Goal: Task Accomplishment & Management: Manage account settings

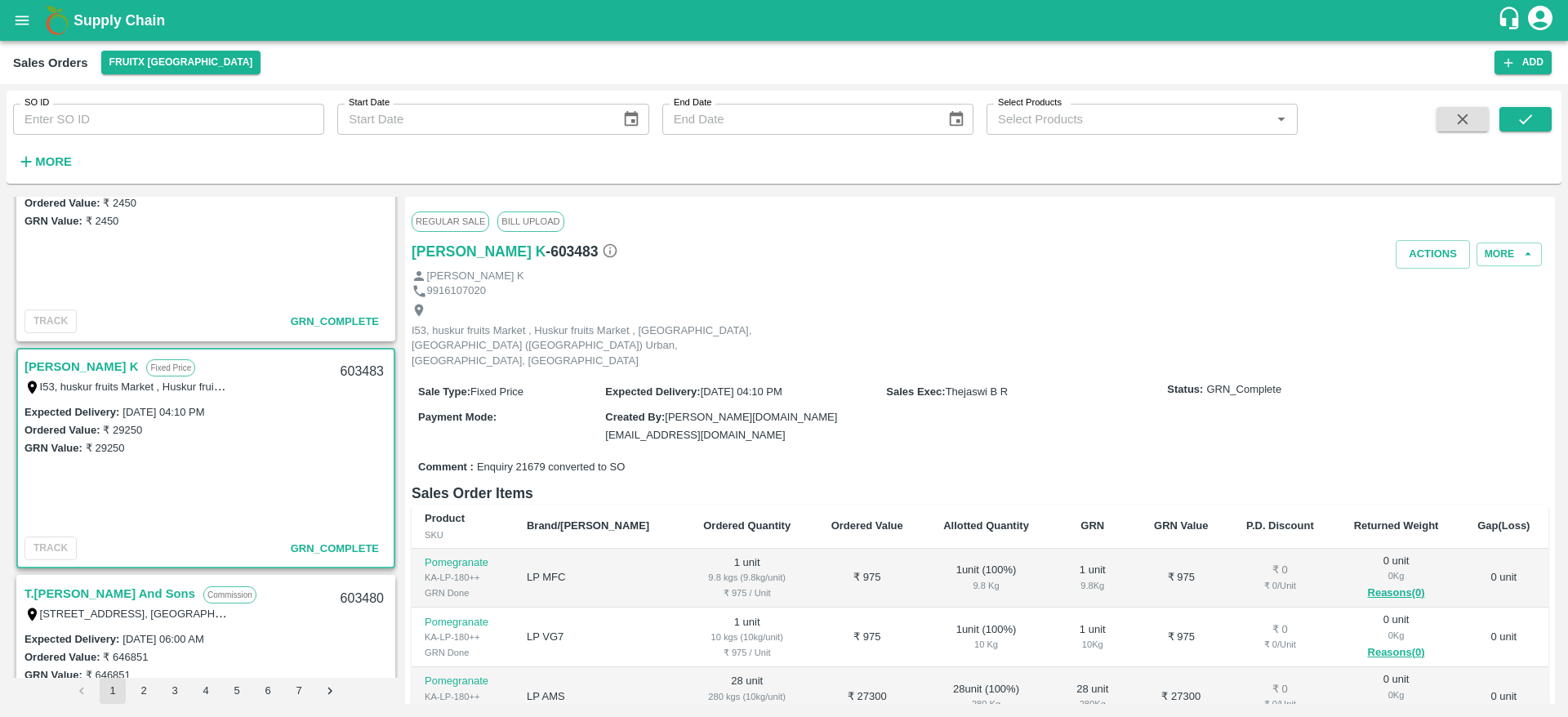
scroll to position [99, 0]
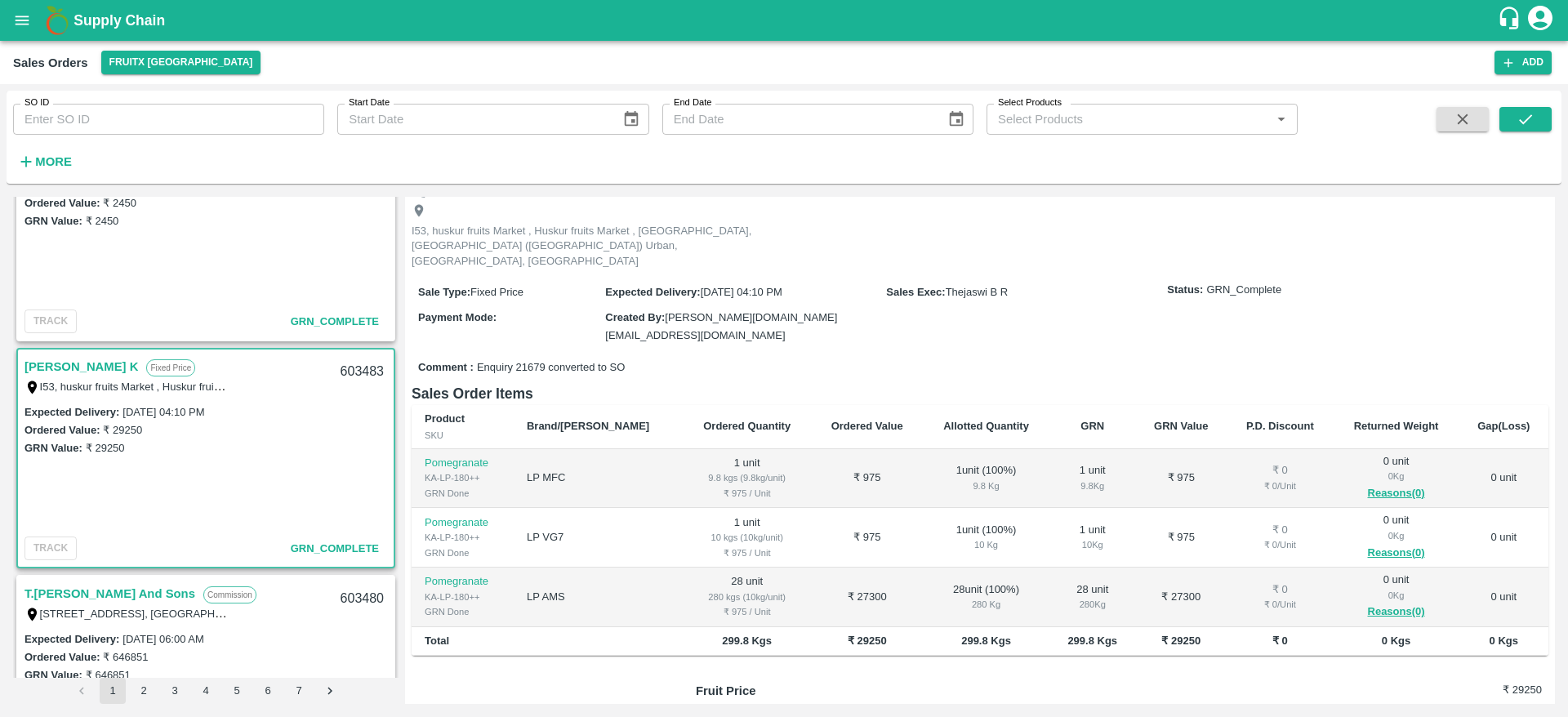
click at [420, 471] on td "Pomegranate KA-LP-180++ GRN Done" at bounding box center [463, 479] width 102 height 60
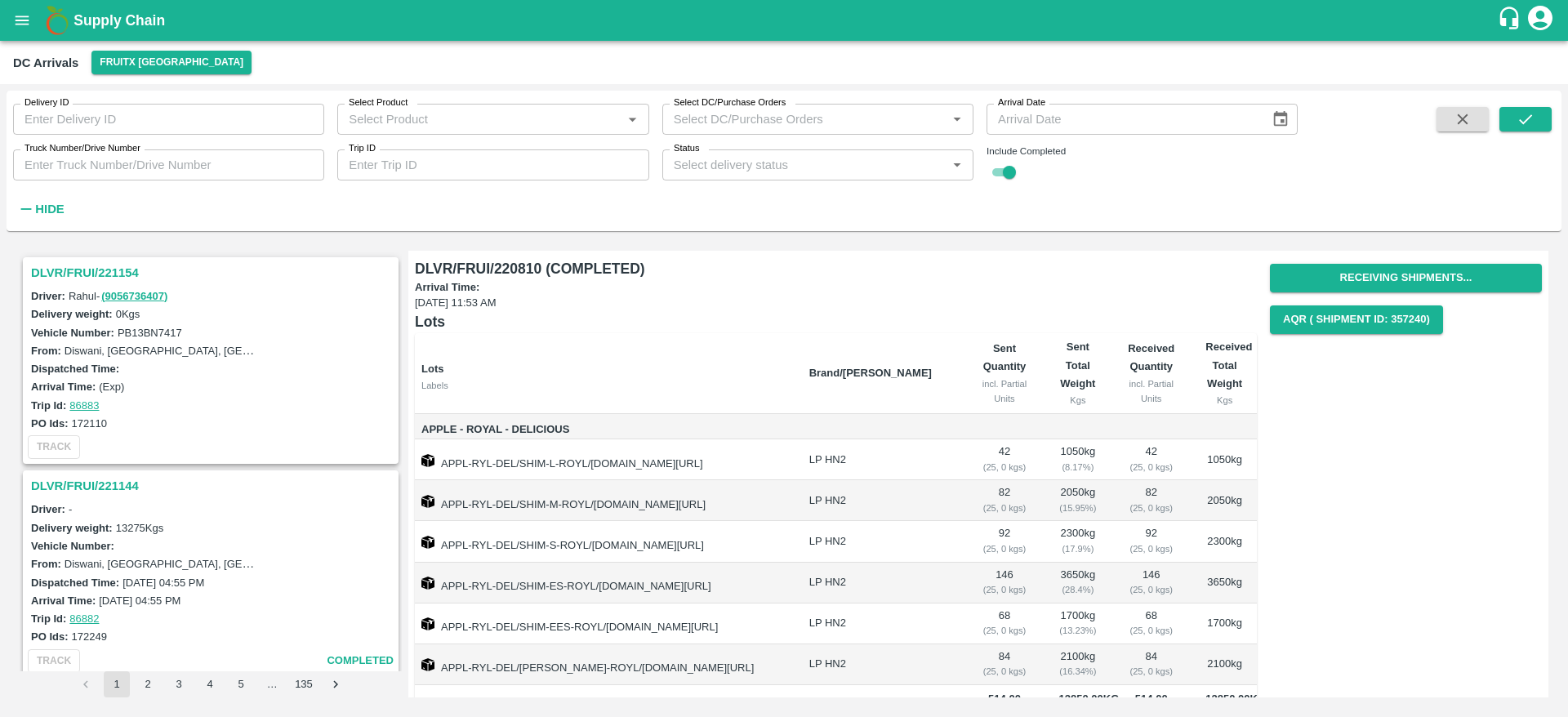
scroll to position [330, 0]
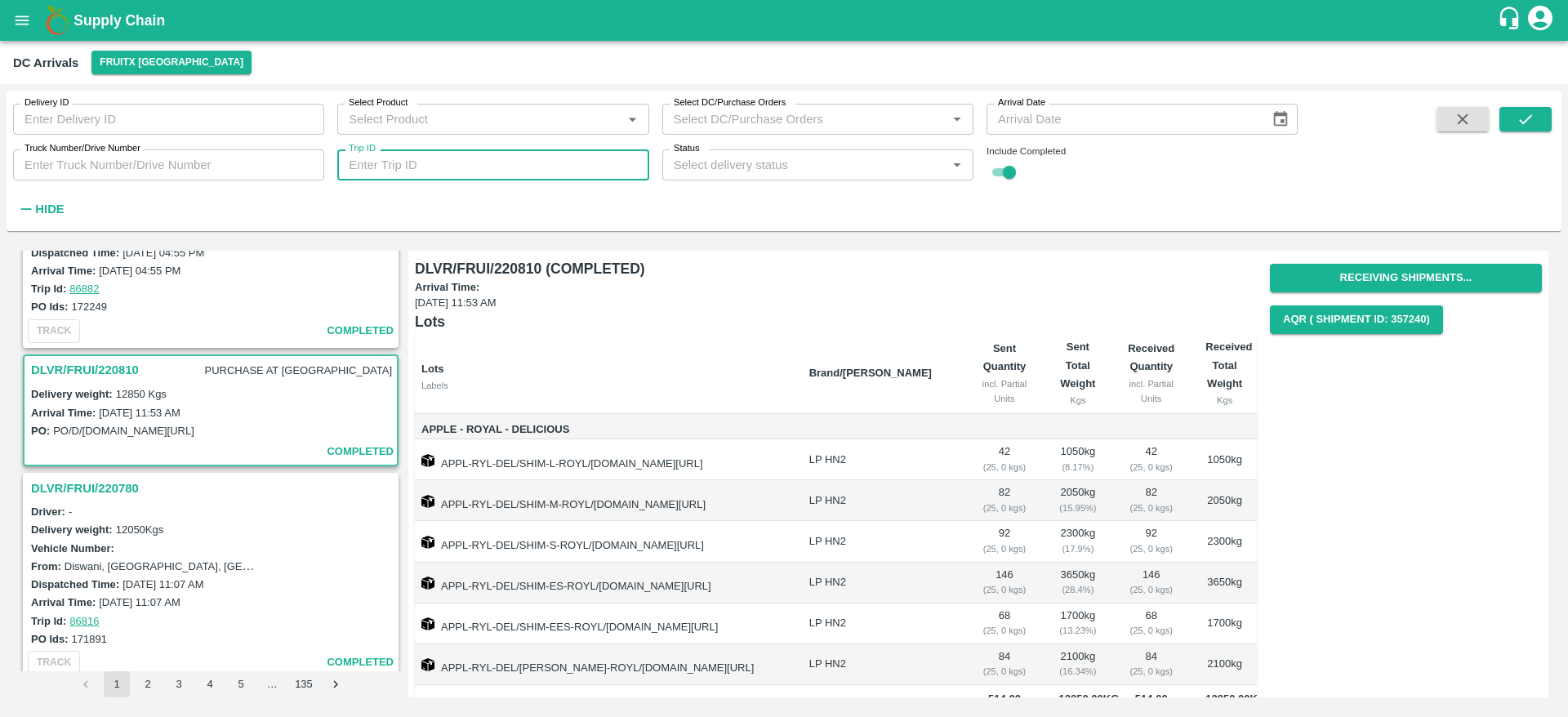
click at [402, 154] on input "Trip ID" at bounding box center [493, 165] width 311 height 31
click at [1523, 125] on icon "submit" at bounding box center [1525, 119] width 18 height 18
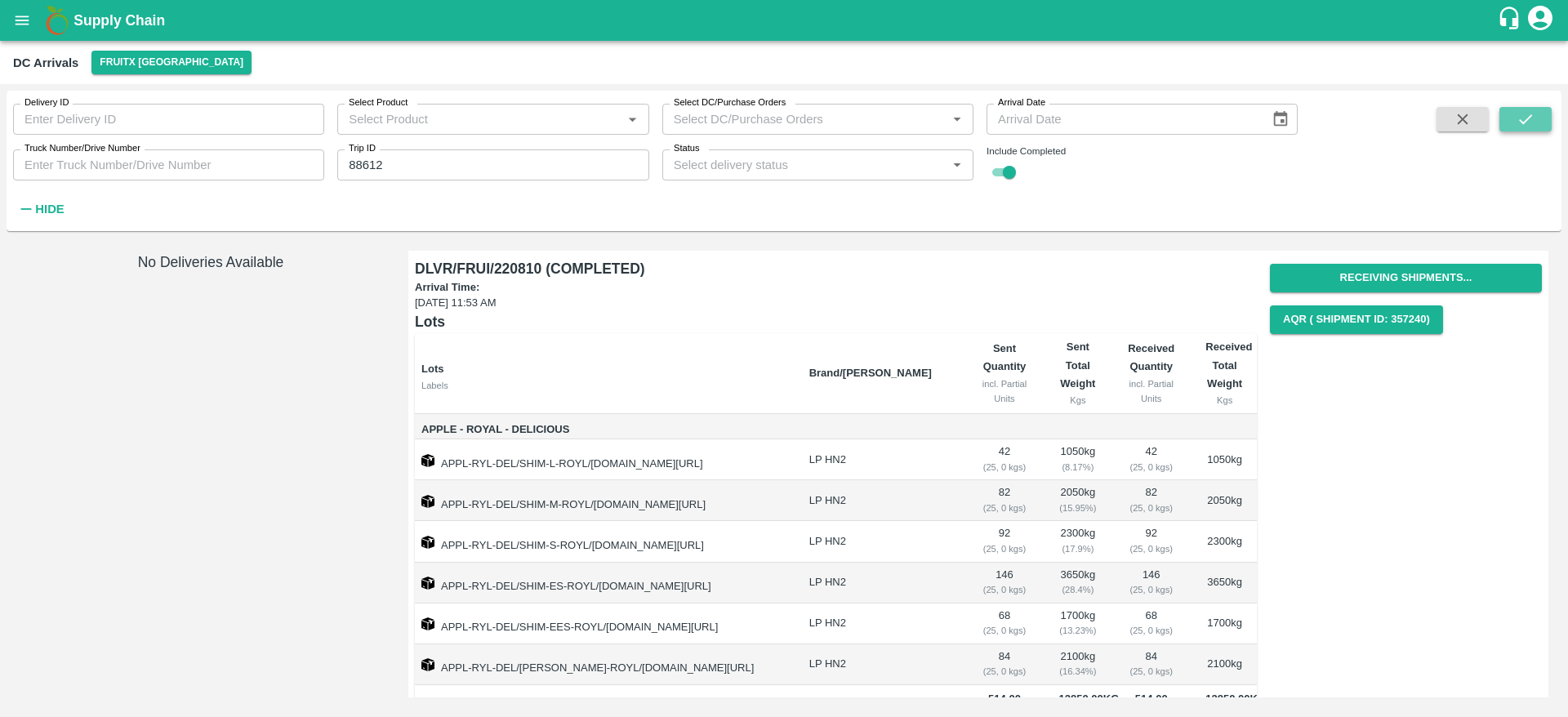
click at [1541, 121] on button "submit" at bounding box center [1525, 119] width 52 height 24
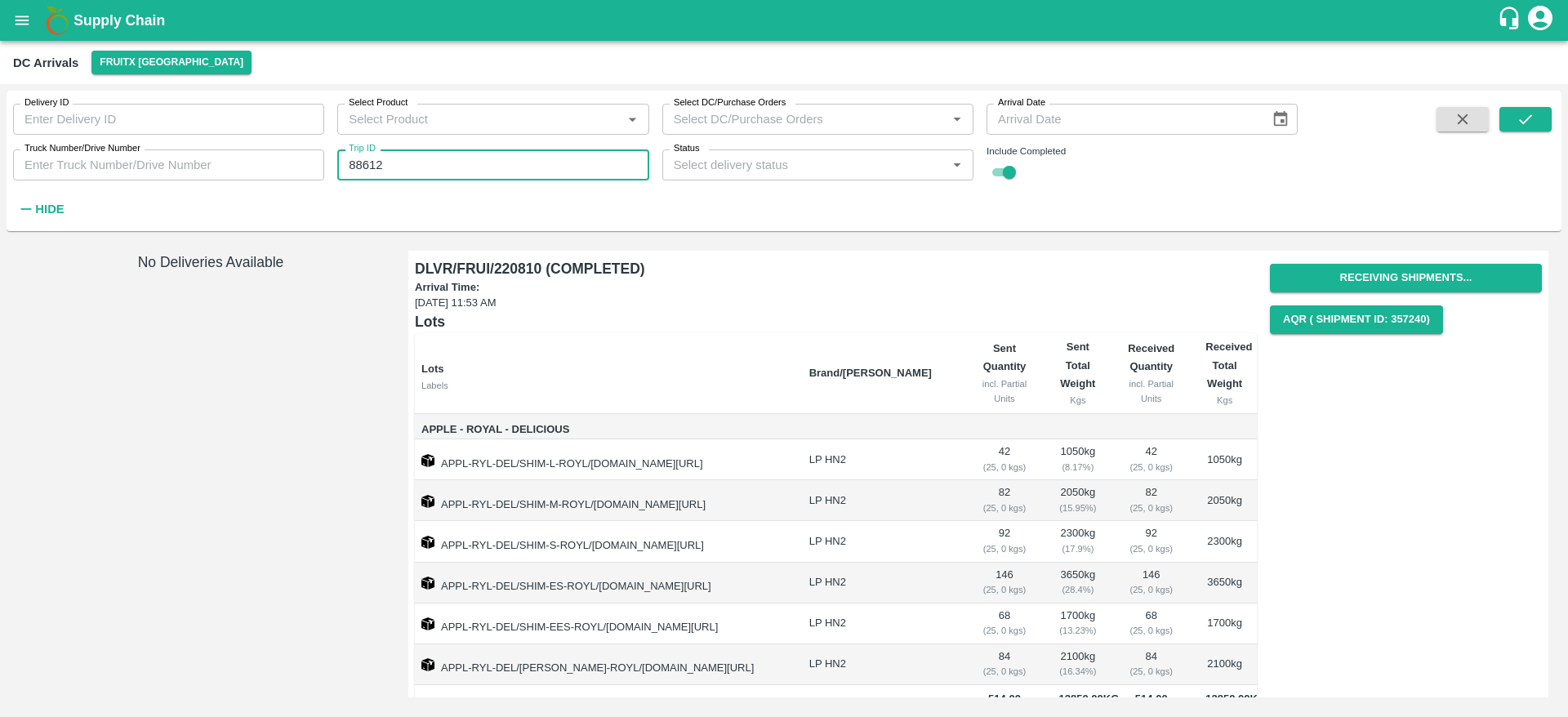
click at [506, 164] on input "88612" at bounding box center [493, 165] width 311 height 31
type input "86612"
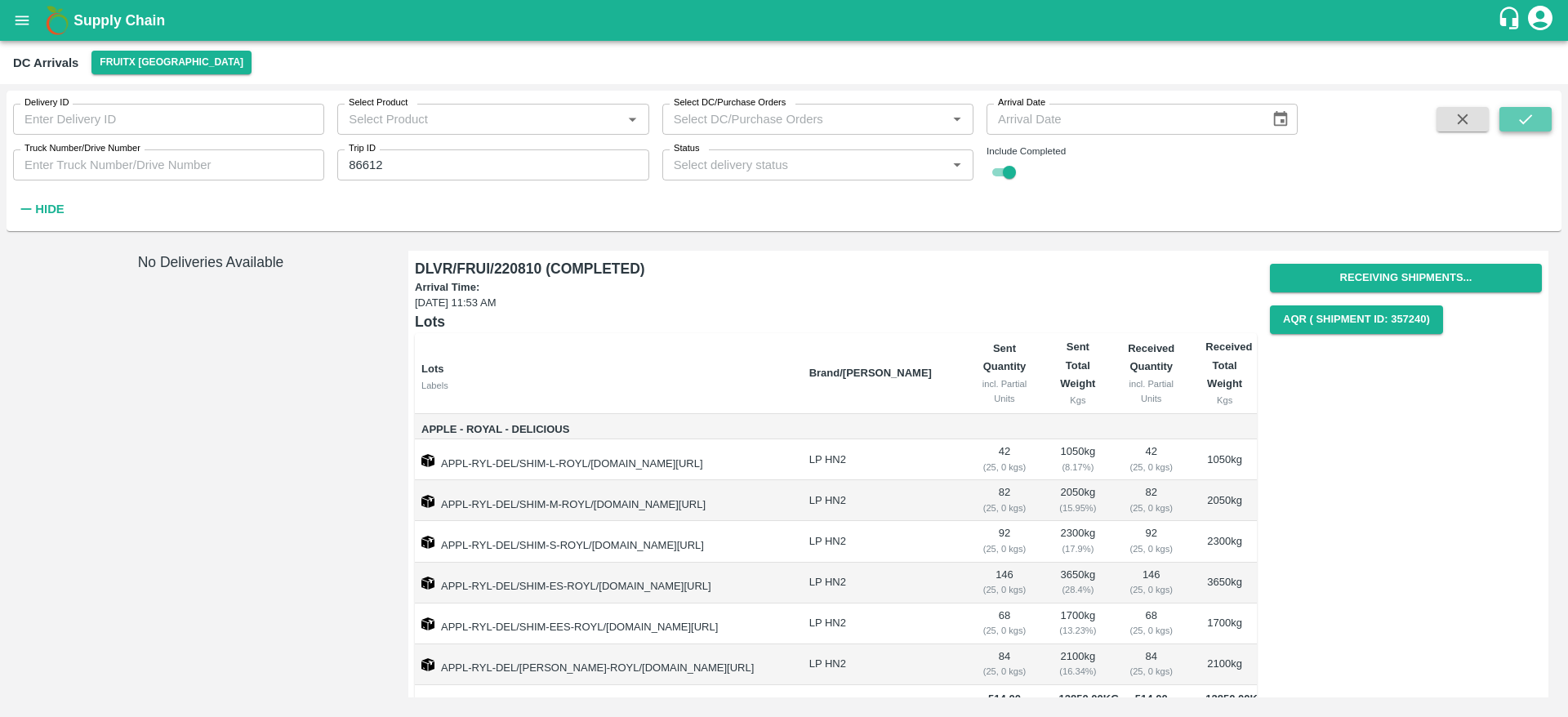
click at [1536, 123] on button "submit" at bounding box center [1525, 119] width 52 height 24
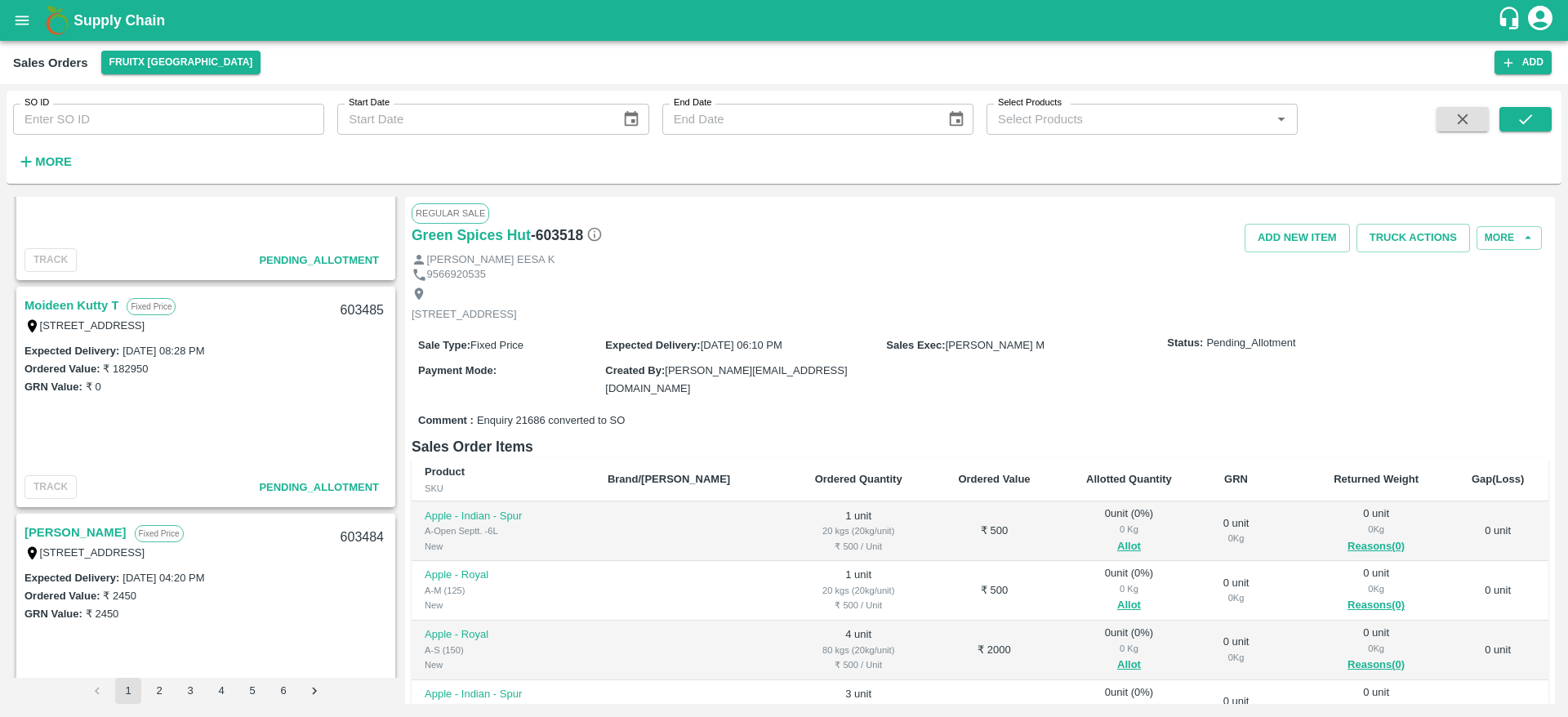
scroll to position [1000, 0]
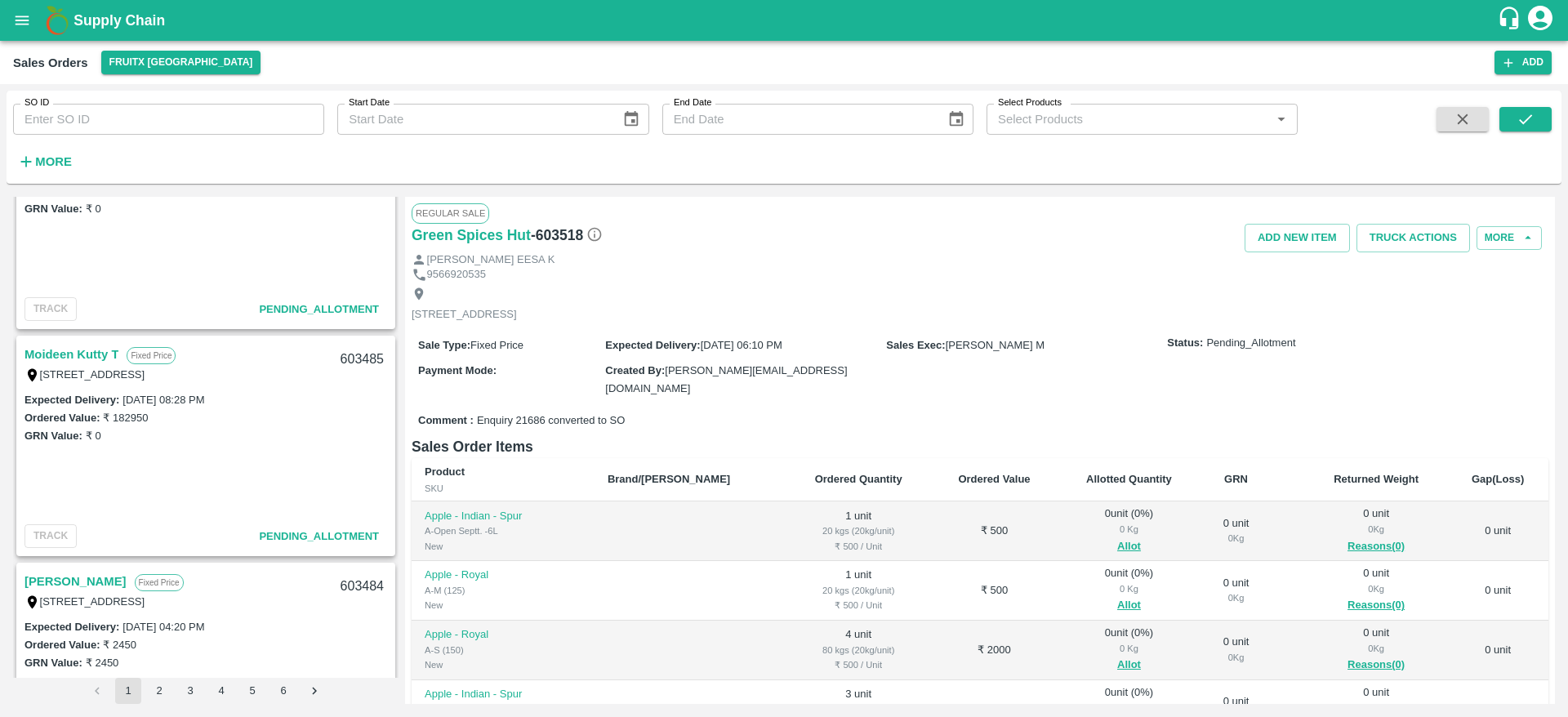
click at [80, 345] on link "Moideen Kutty T" at bounding box center [71, 354] width 94 height 21
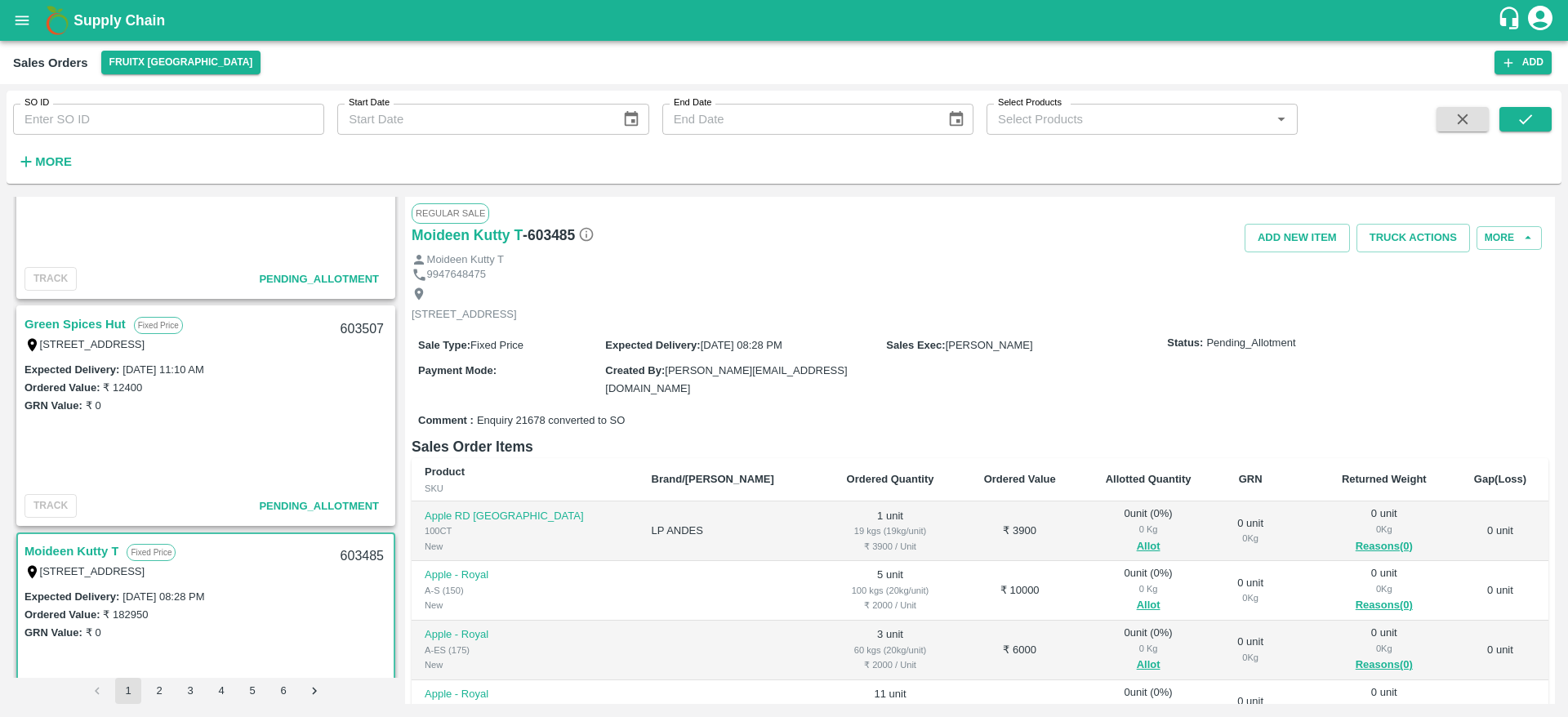
scroll to position [801, 0]
click at [110, 329] on link "Green Spices Hut" at bounding box center [74, 326] width 101 height 21
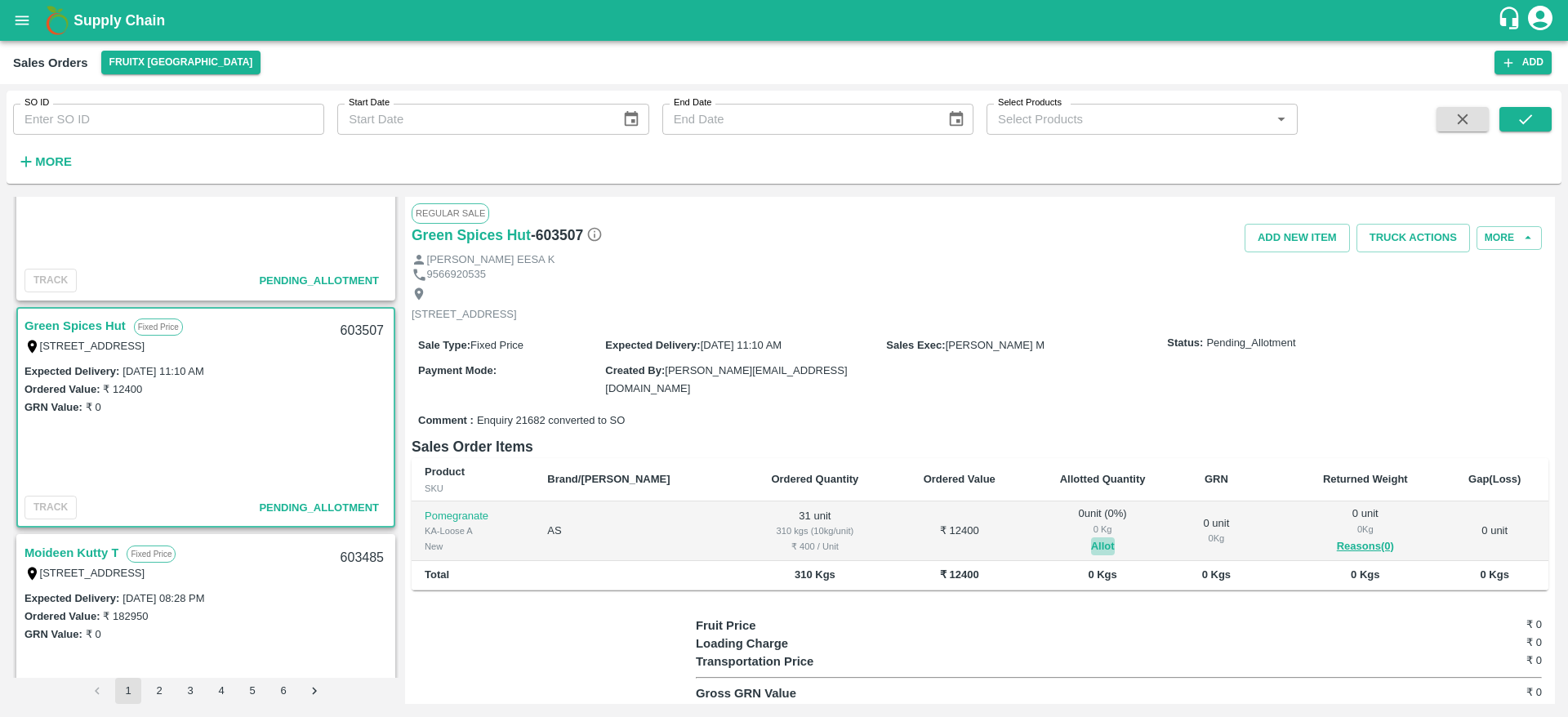
click at [1091, 549] on button "Allot" at bounding box center [1103, 546] width 23 height 19
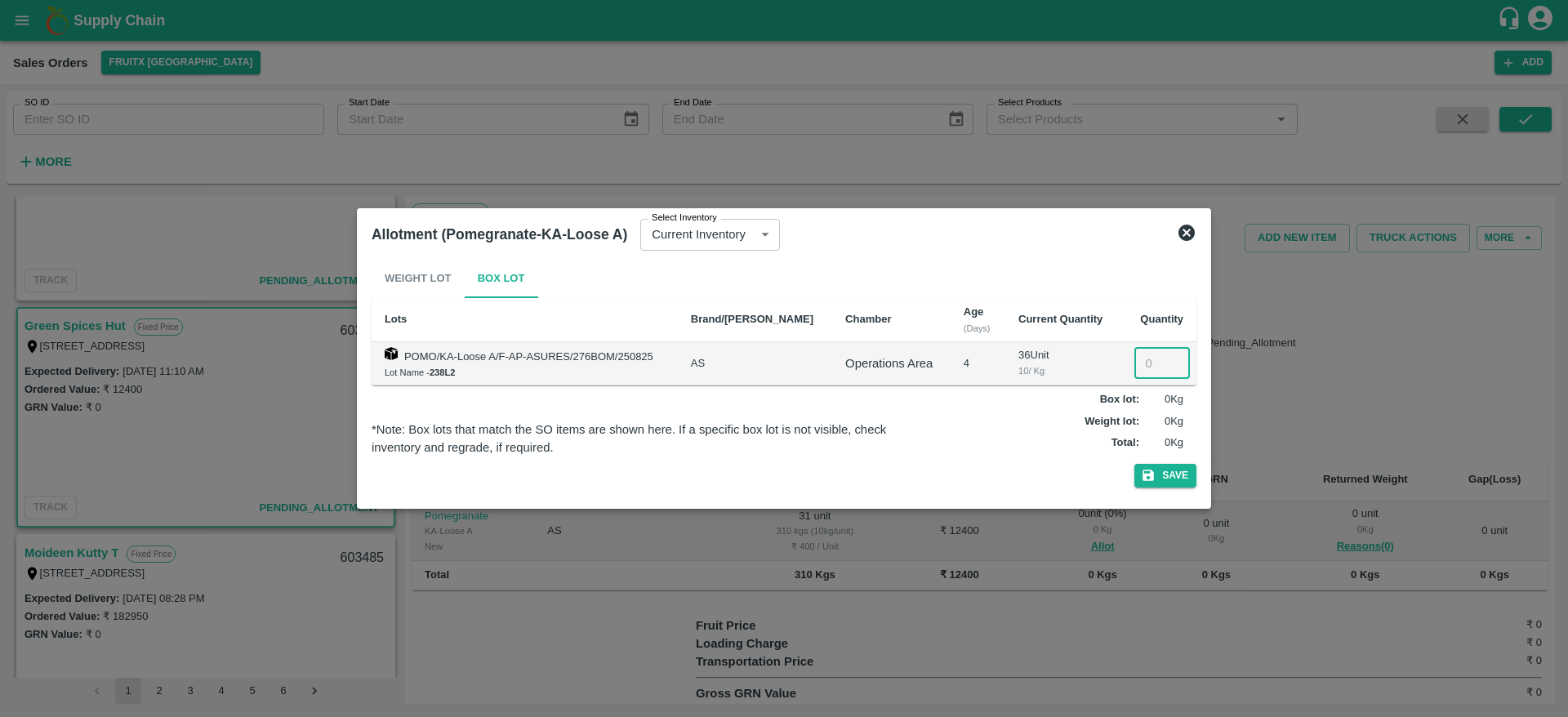
click at [1150, 362] on input "number" at bounding box center [1162, 363] width 55 height 31
type input "31"
click at [1134, 464] on button "Save" at bounding box center [1164, 475] width 62 height 23
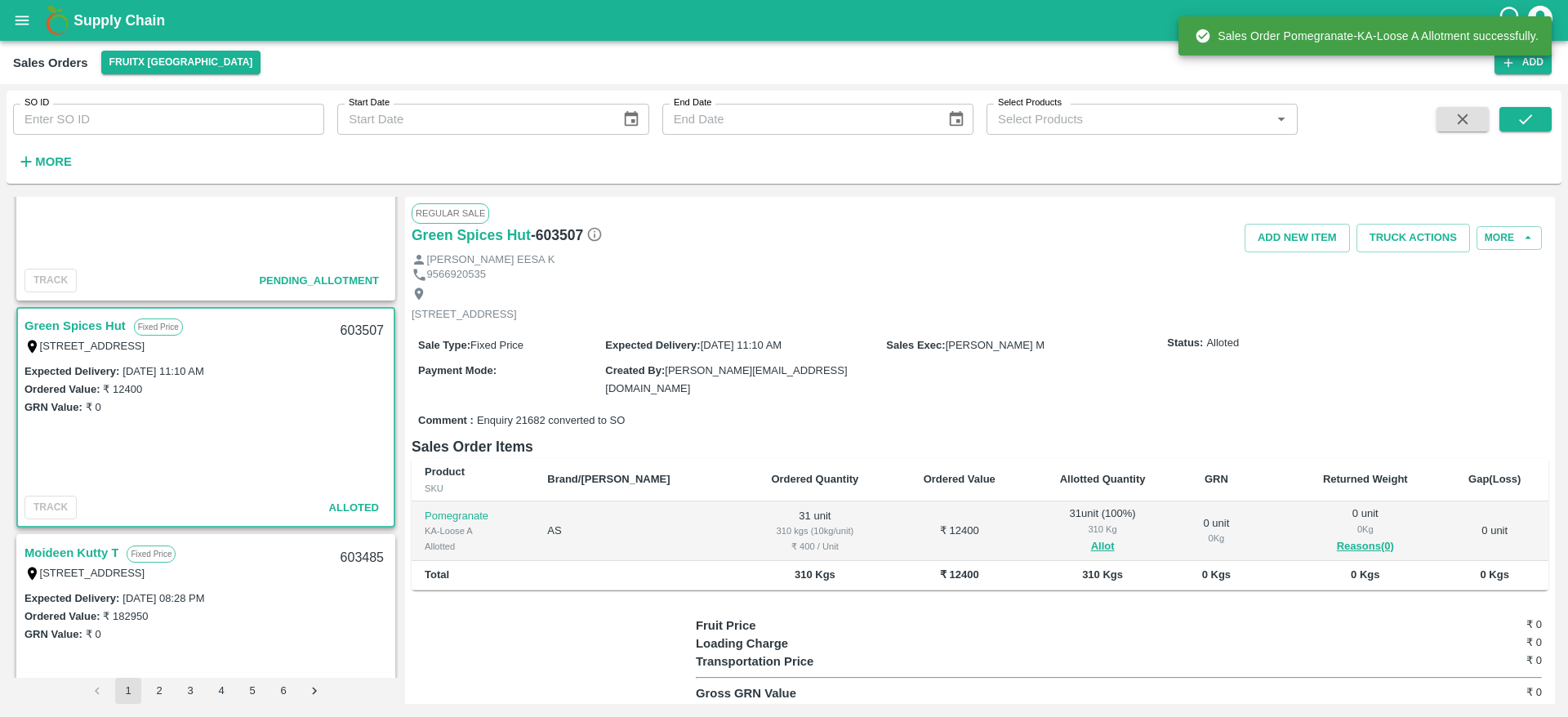
click at [355, 332] on div "603507" at bounding box center [362, 331] width 63 height 38
copy div "603507"
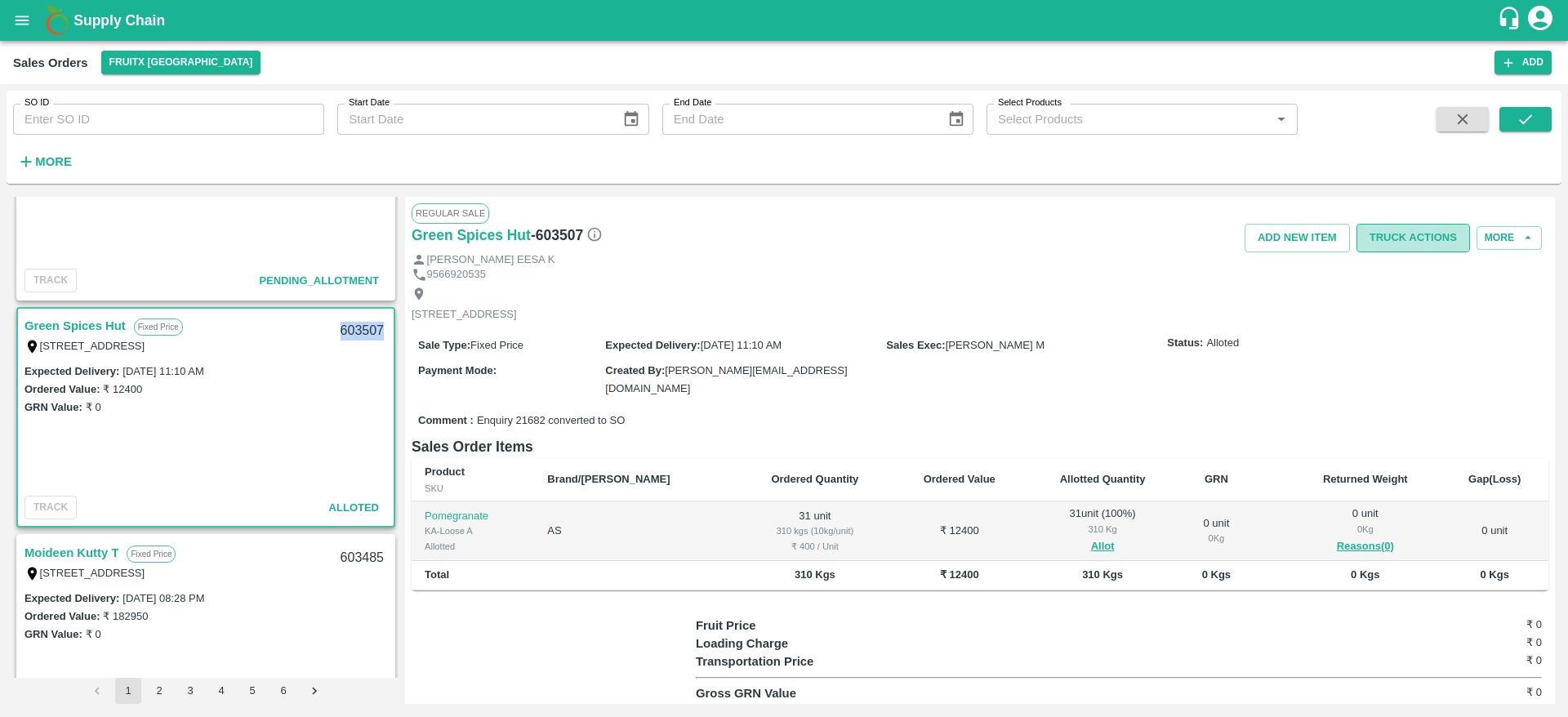
click at [1407, 252] on button "Truck Actions" at bounding box center [1412, 238] width 114 height 29
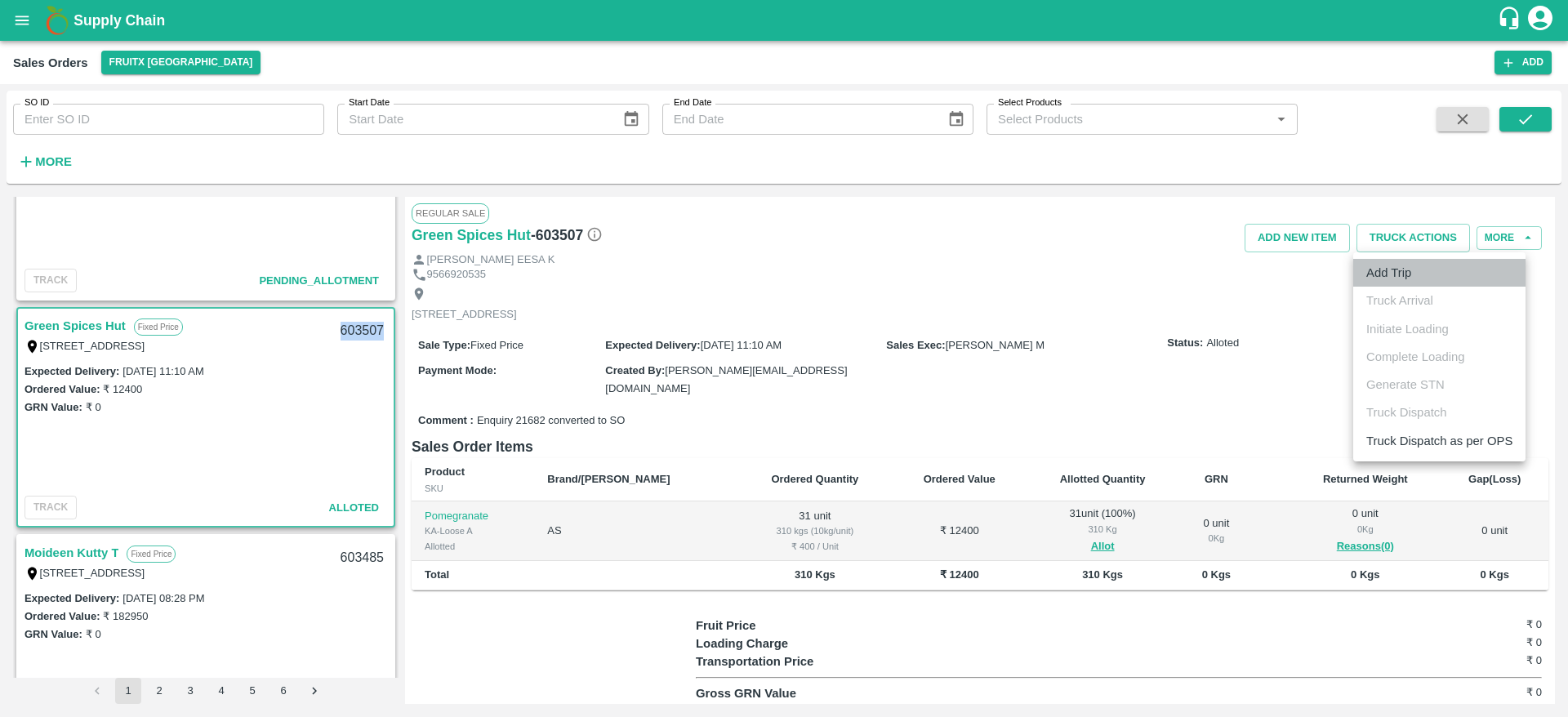
click at [1402, 277] on li "Add Trip" at bounding box center [1439, 272] width 173 height 28
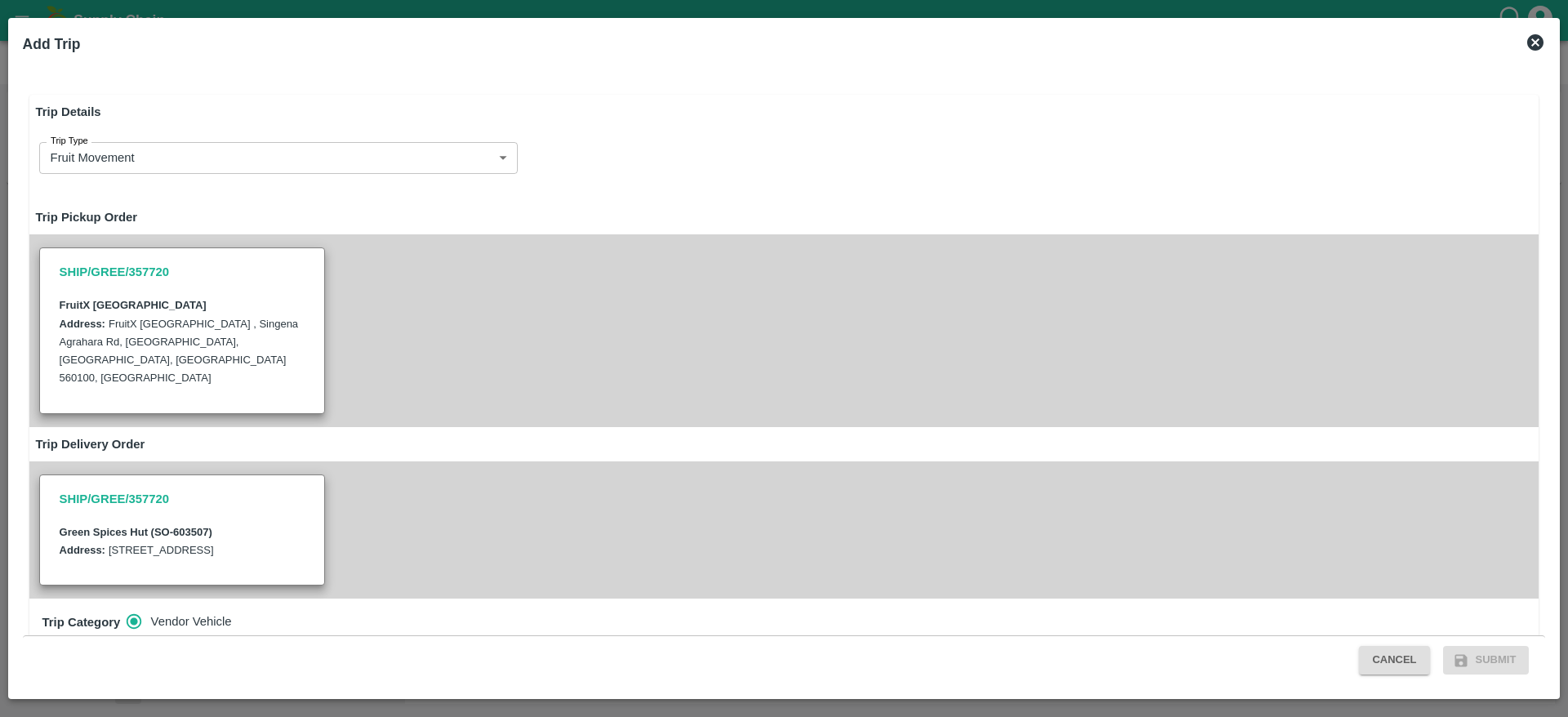
radio input "true"
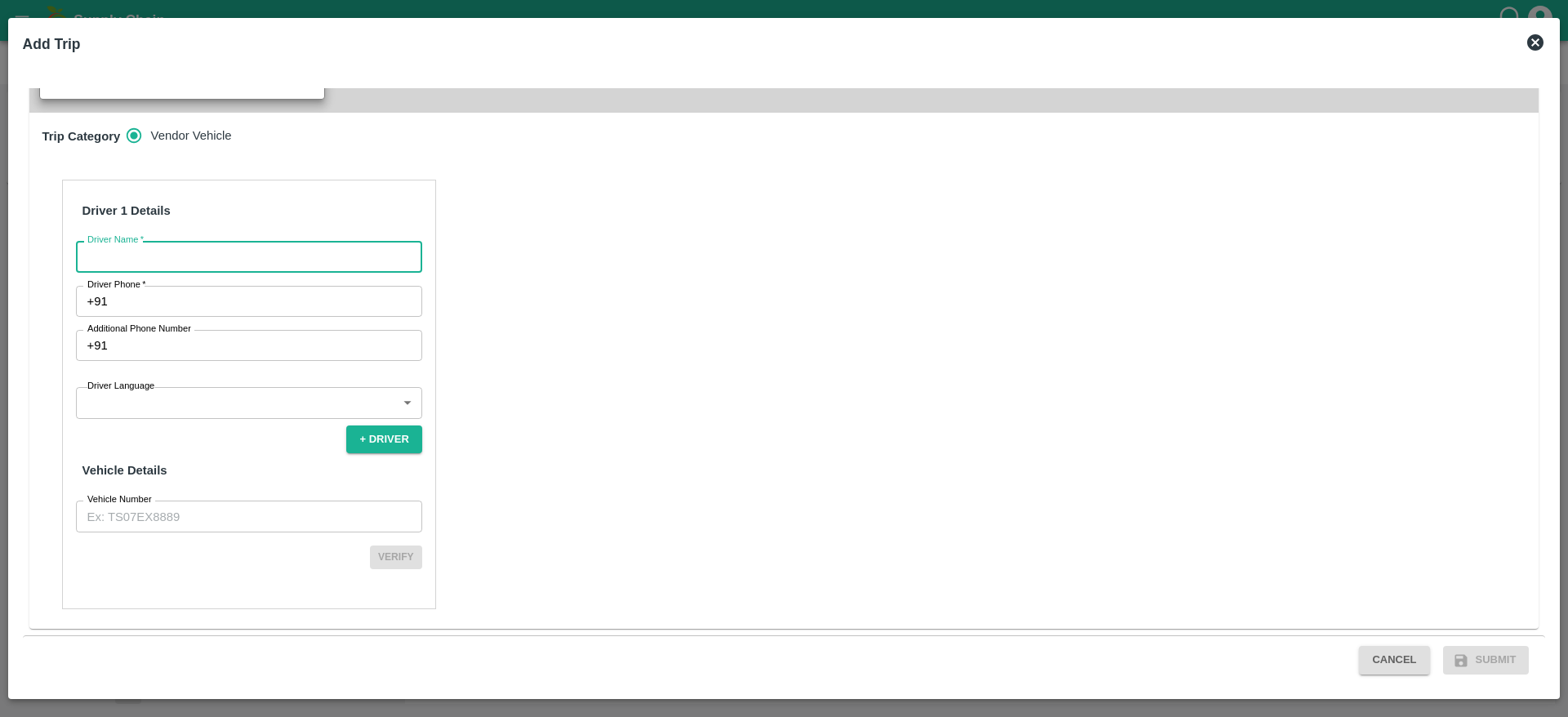
click at [309, 249] on input "Driver Name   *" at bounding box center [249, 256] width 346 height 31
type input "GSH"
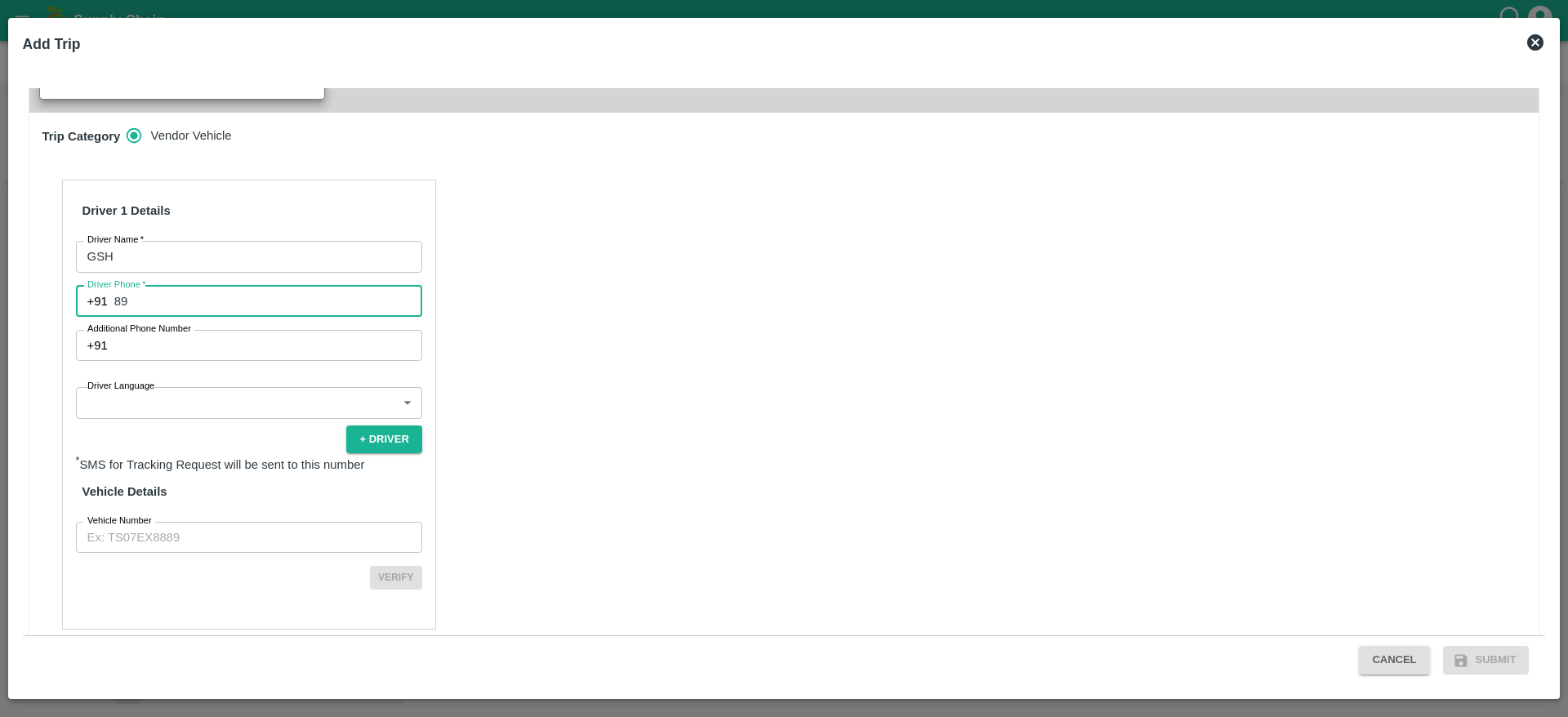
type input "8971481252"
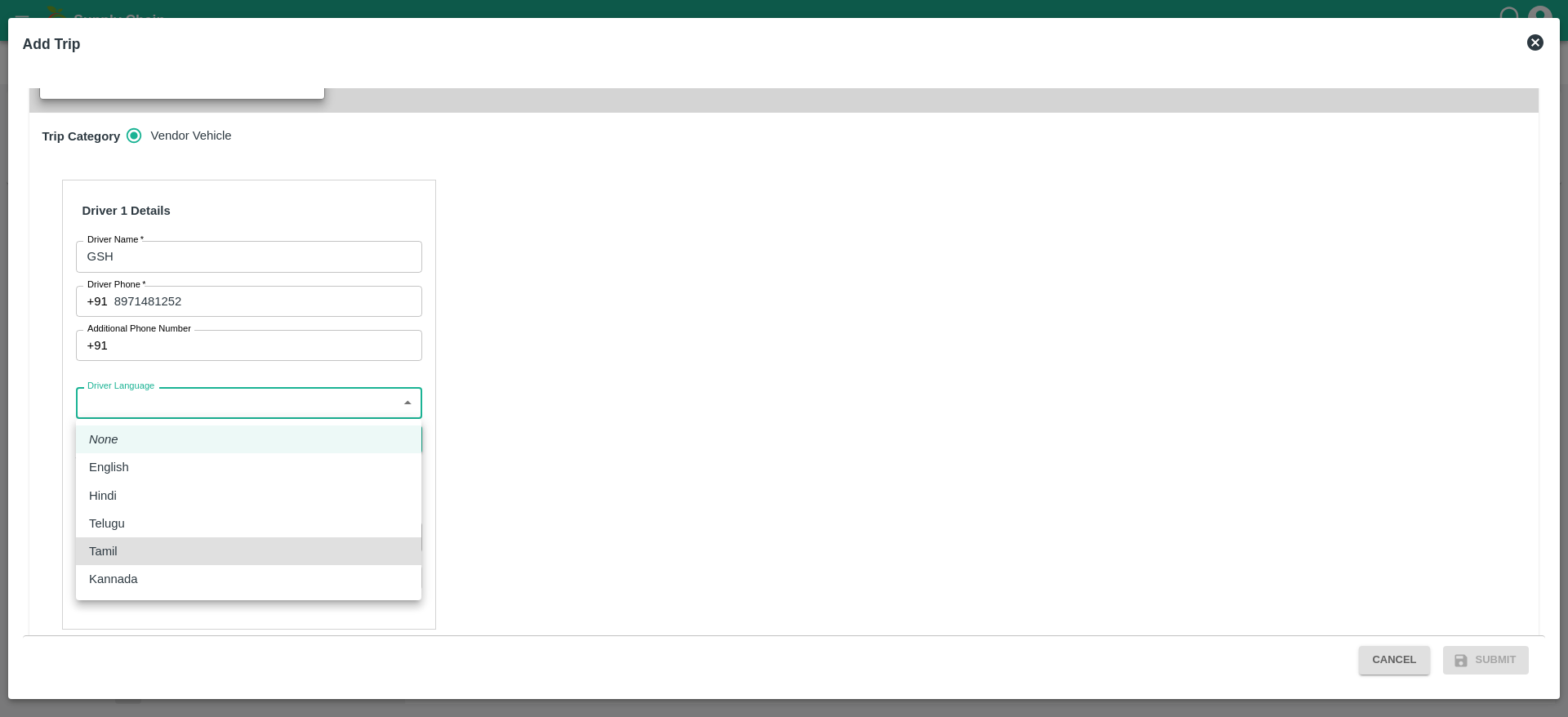
type input "ta"
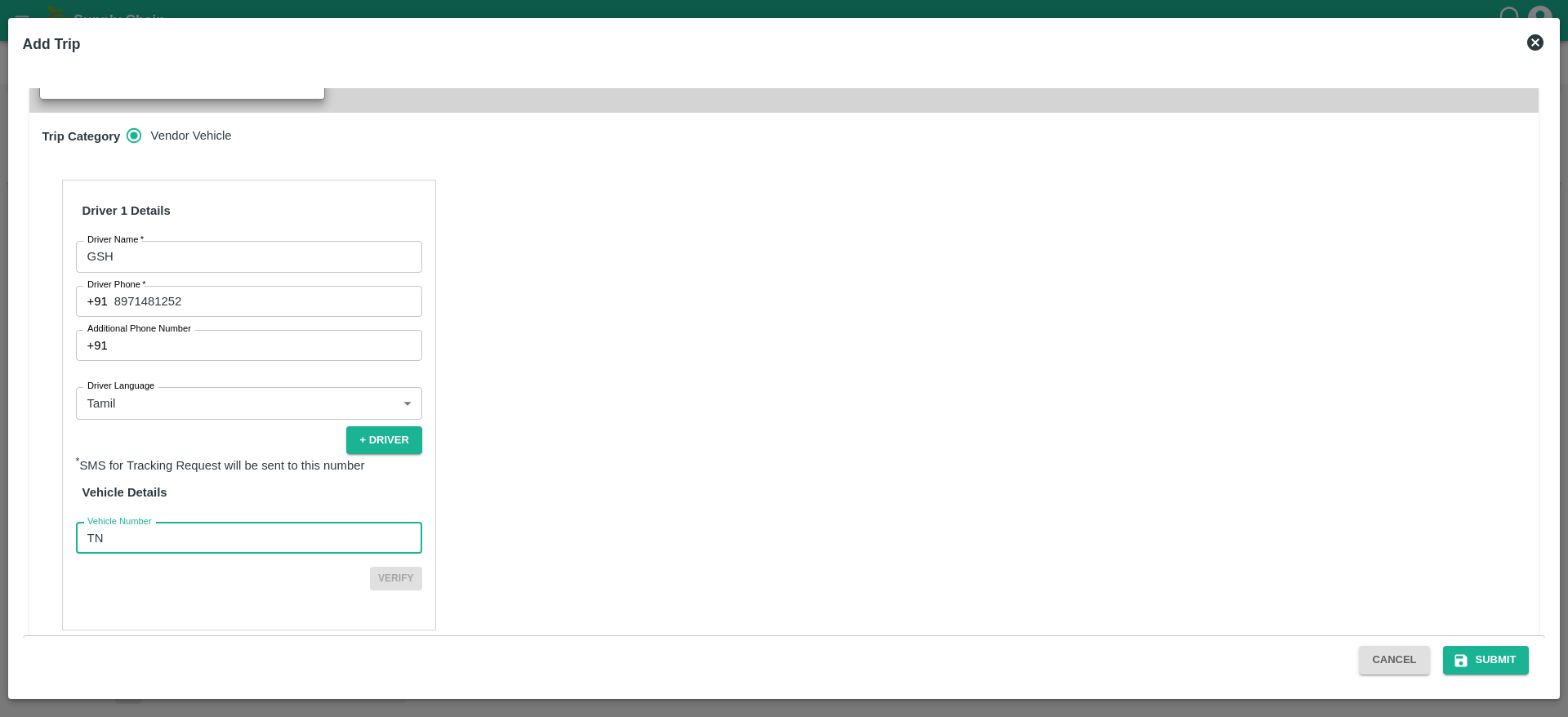
type input "TN07DA2578"
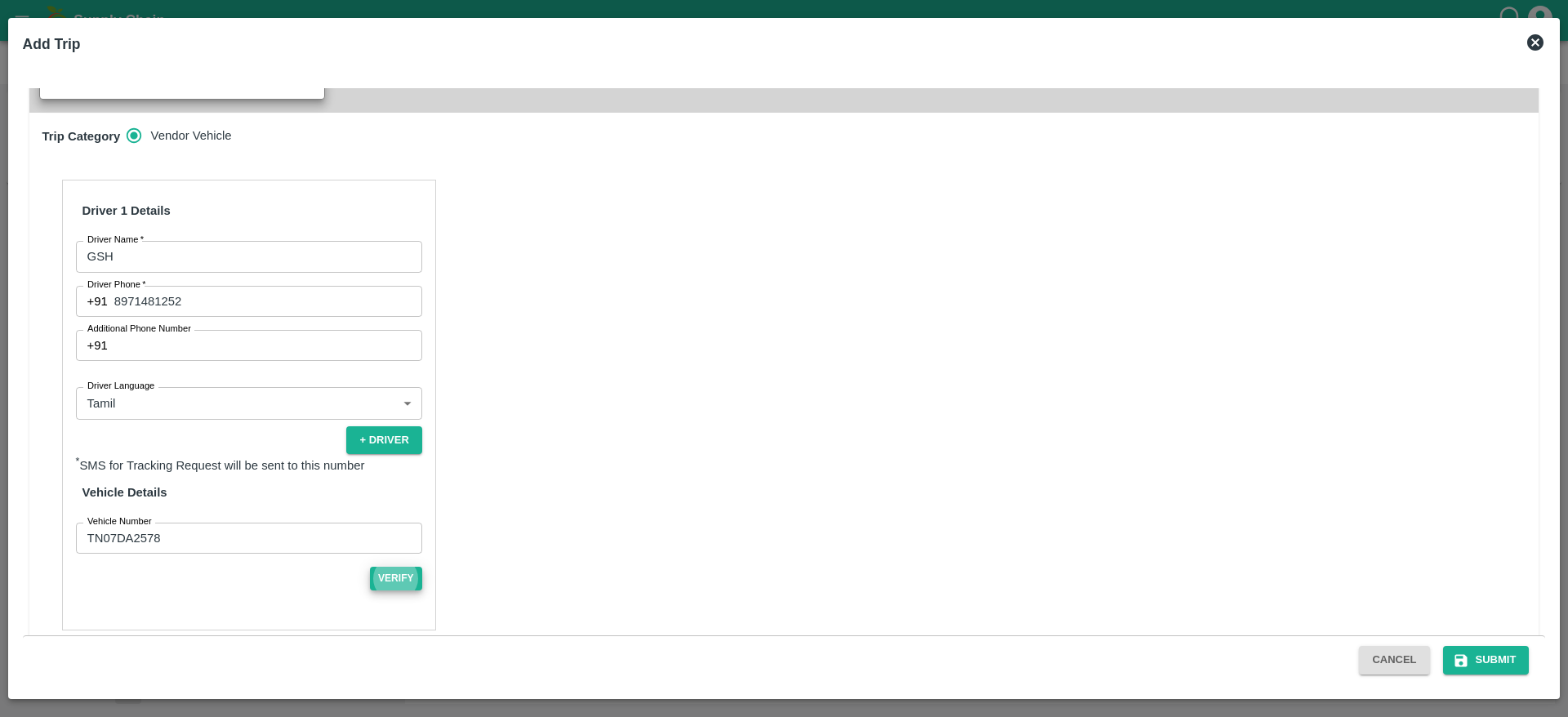
click at [370, 567] on button "Verify" at bounding box center [396, 578] width 52 height 23
click at [1504, 655] on button "Submit" at bounding box center [1486, 661] width 87 height 29
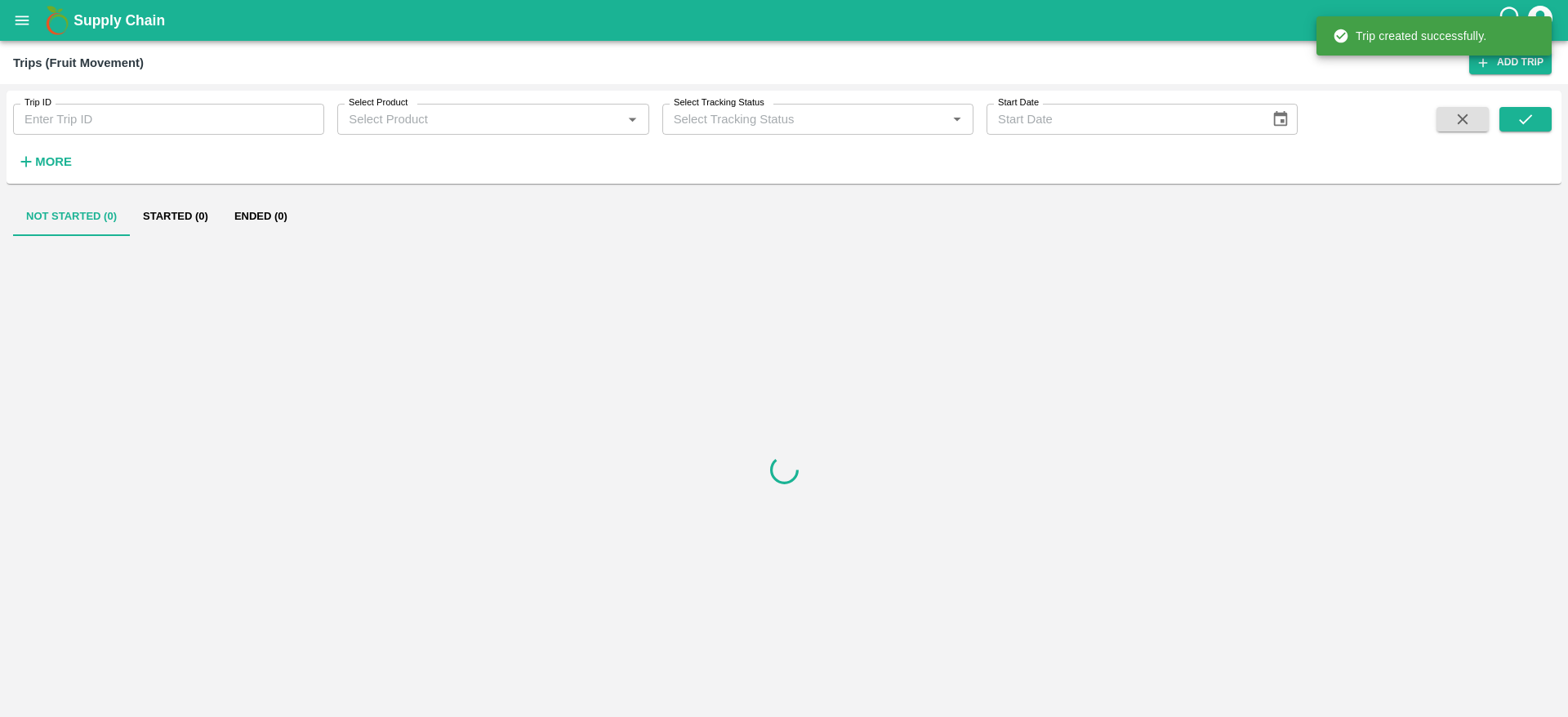
click at [33, 36] on div "Supply Chain" at bounding box center [784, 21] width 1568 height 41
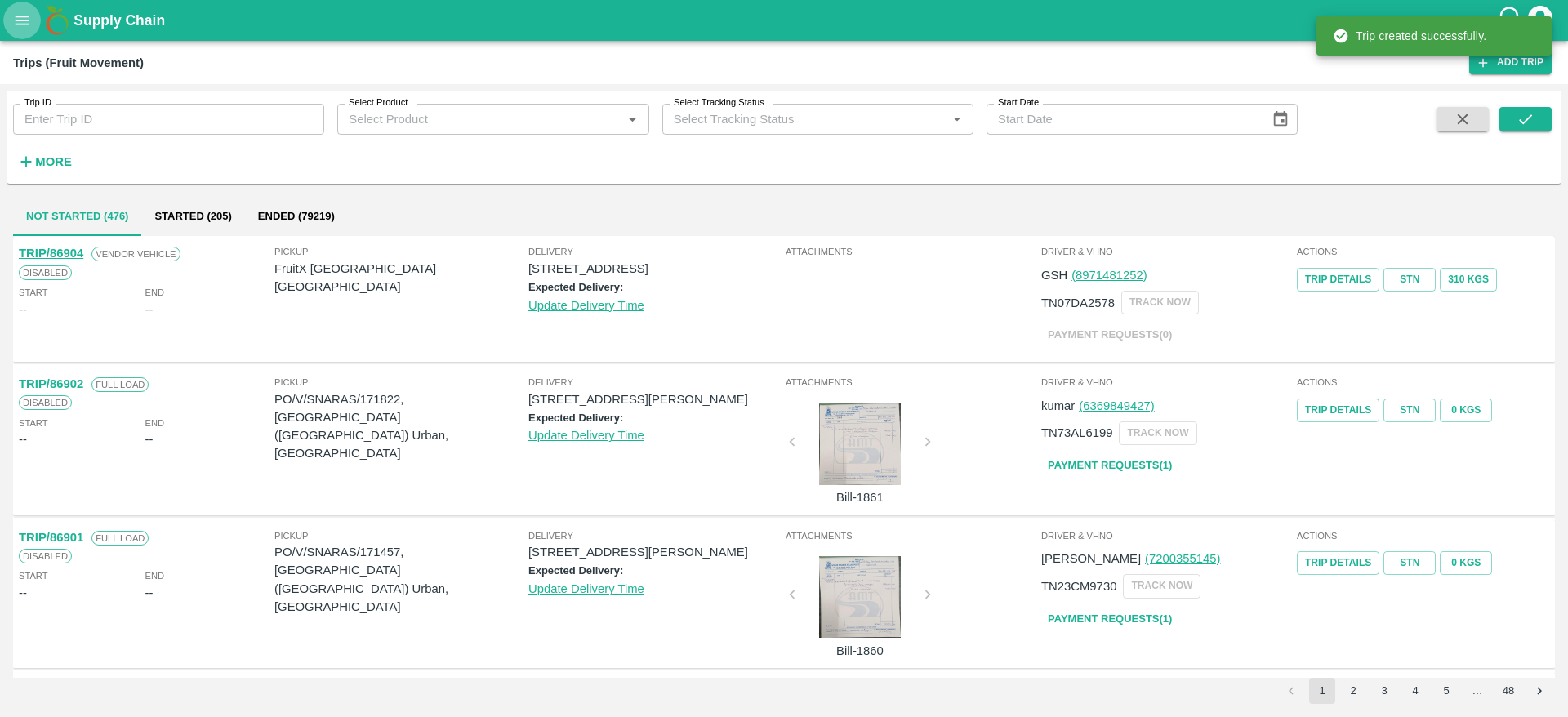
click at [11, 21] on button "open drawer" at bounding box center [22, 21] width 38 height 38
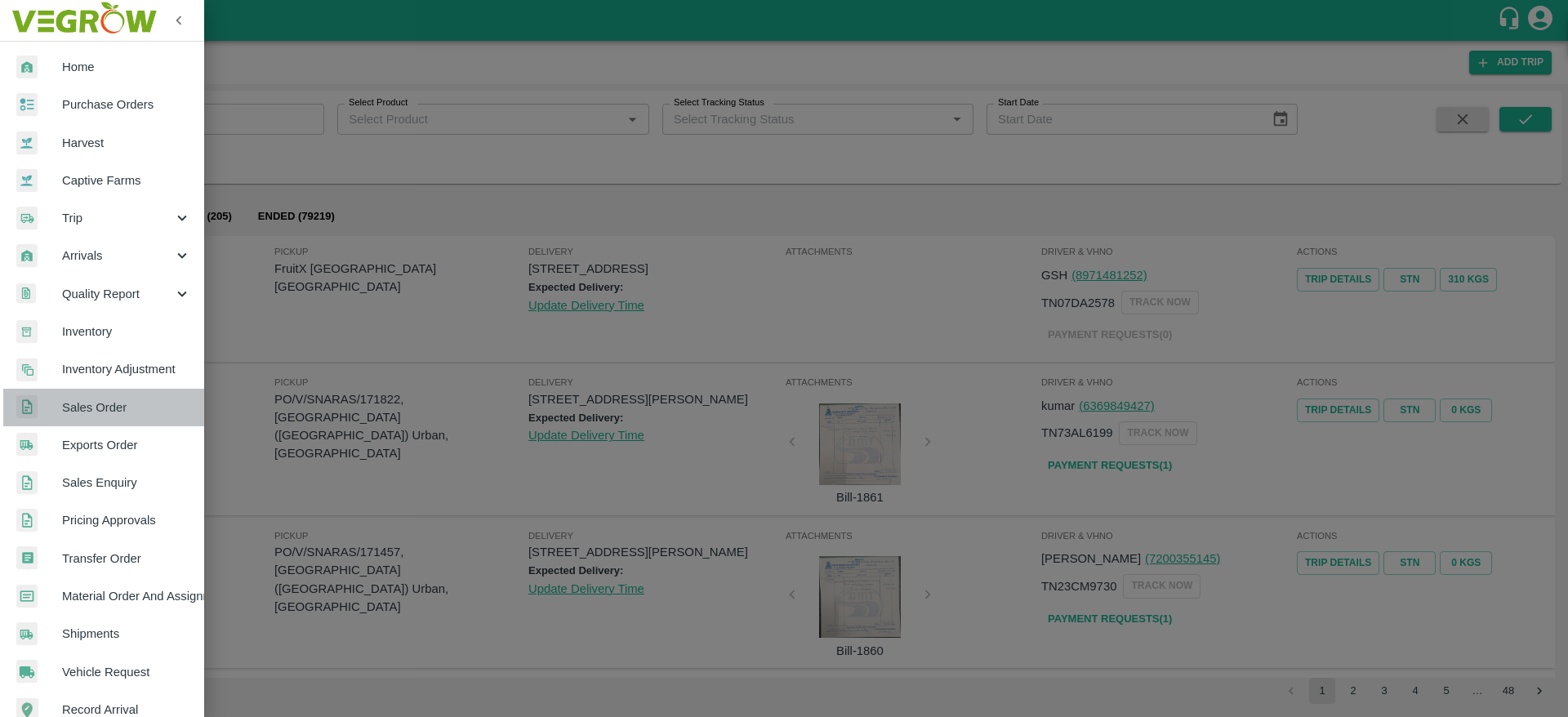
click at [116, 413] on span "Sales Order" at bounding box center [126, 407] width 129 height 18
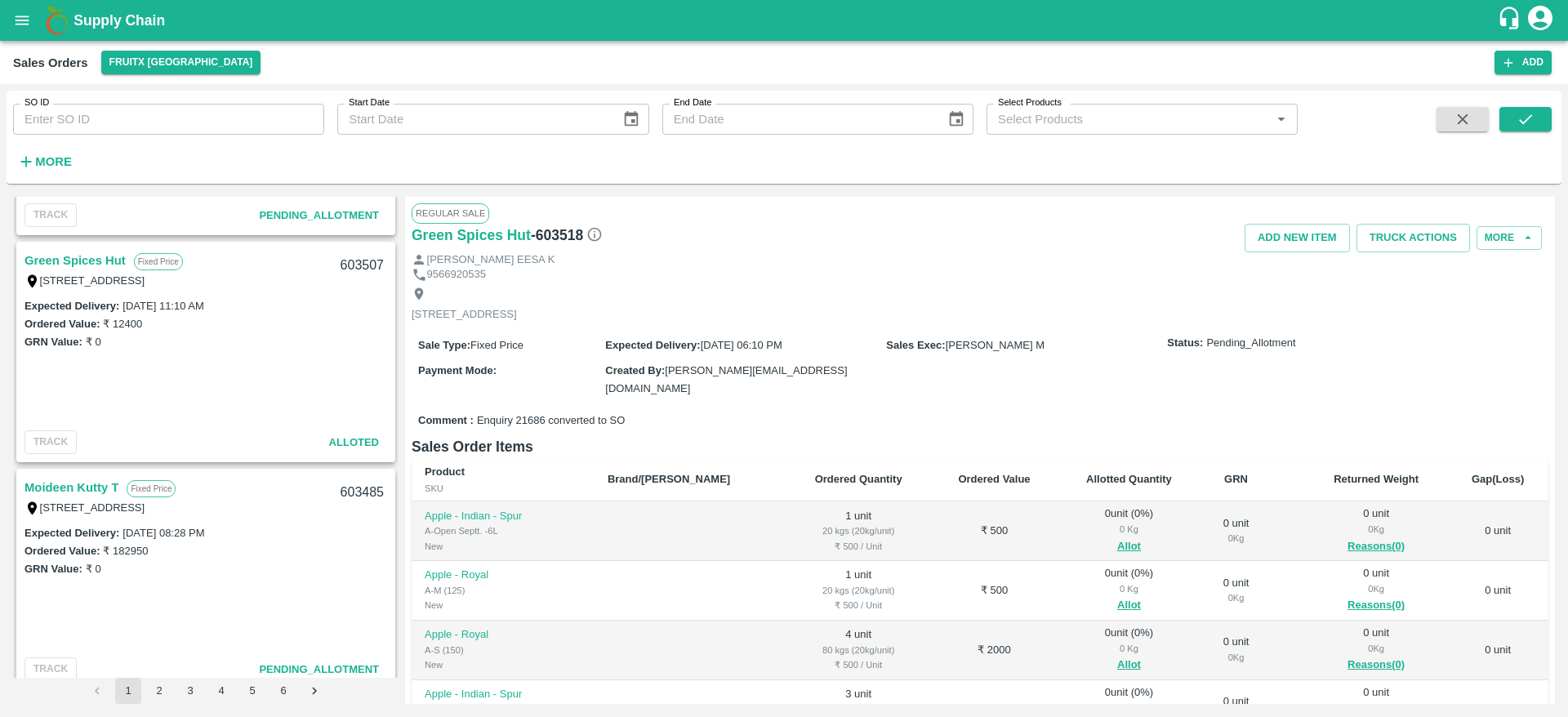
scroll to position [862, 0]
click at [77, 261] on link "Green Spices Hut" at bounding box center [74, 265] width 101 height 21
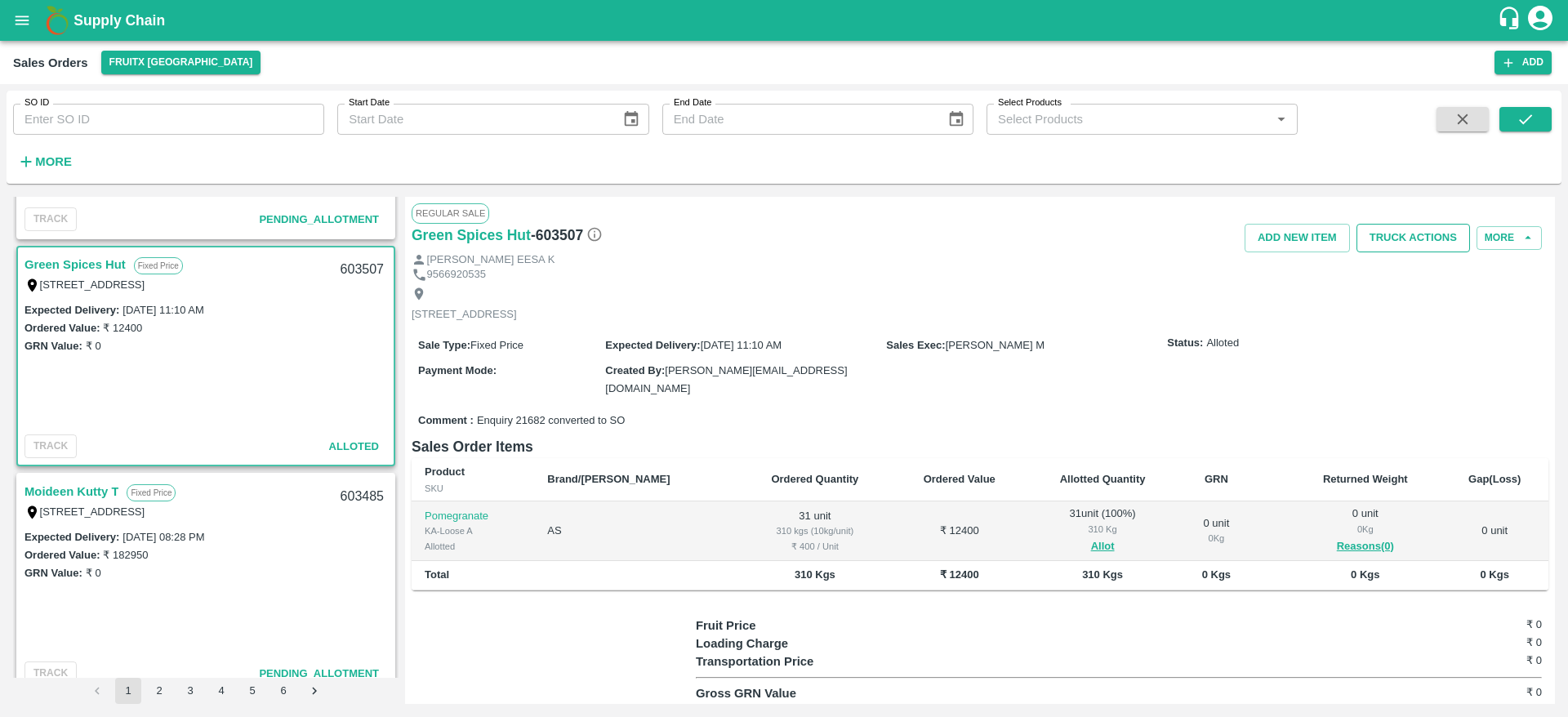
drag, startPoint x: 1382, startPoint y: 253, endPoint x: 1410, endPoint y: 228, distance: 37.5
click at [1410, 228] on div "Regular Sale Green Spices Hut - 603507 Add NEW ITEM Truck Actions More MOHAMED …" at bounding box center [980, 450] width 1150 height 508
click at [1410, 228] on button "Truck Actions" at bounding box center [1412, 238] width 114 height 29
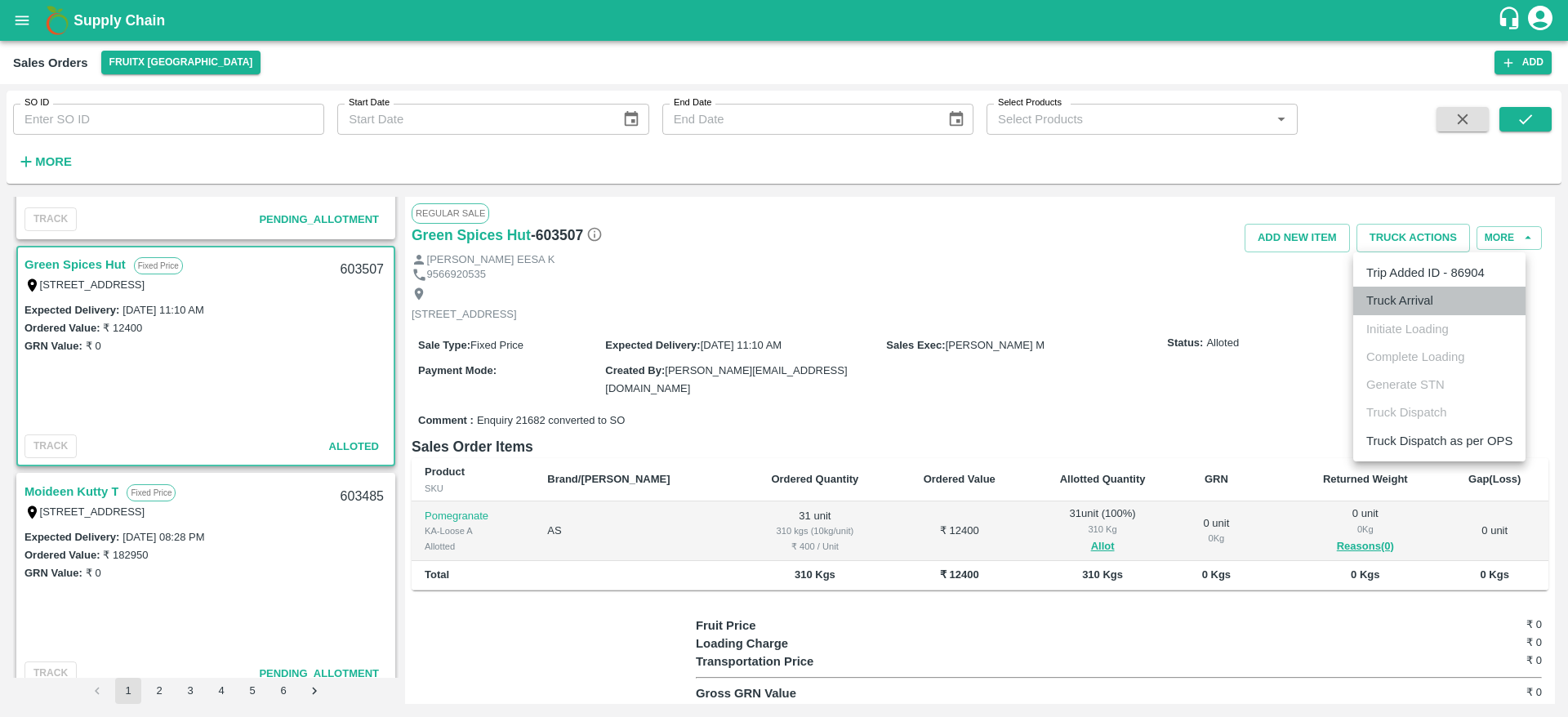
click at [1427, 312] on li "Truck Arrival" at bounding box center [1439, 300] width 173 height 28
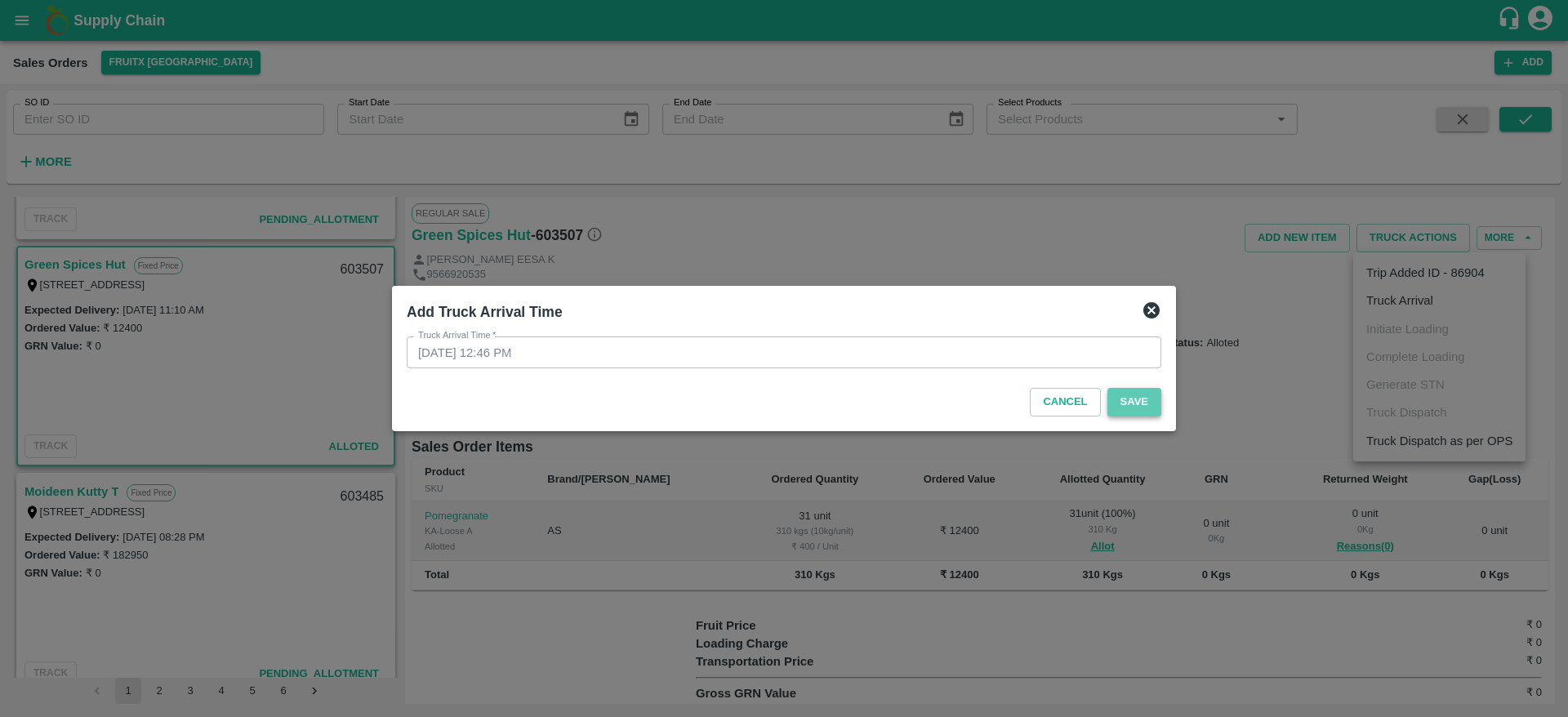
click at [1128, 414] on button "Save" at bounding box center [1134, 402] width 54 height 29
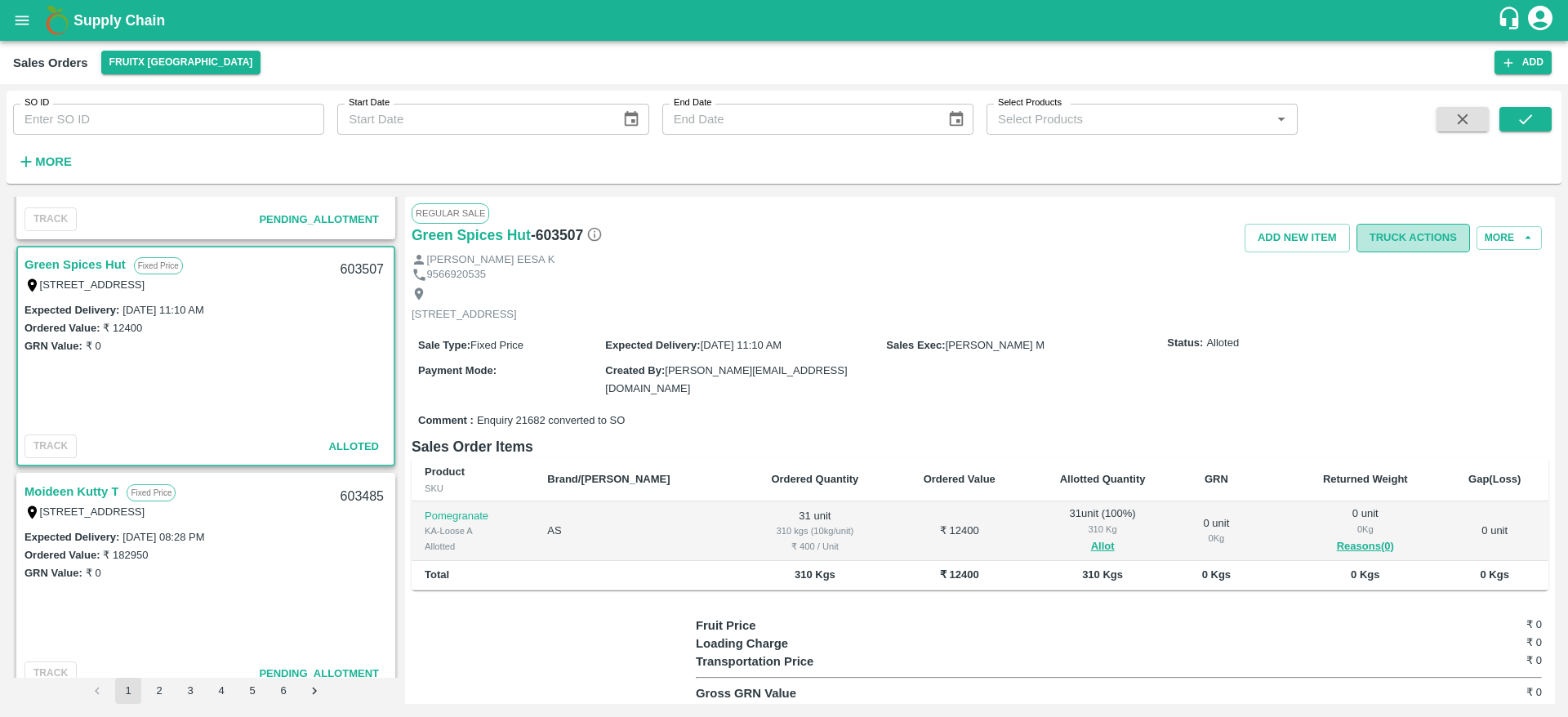
click at [1419, 243] on button "Truck Actions" at bounding box center [1412, 238] width 114 height 29
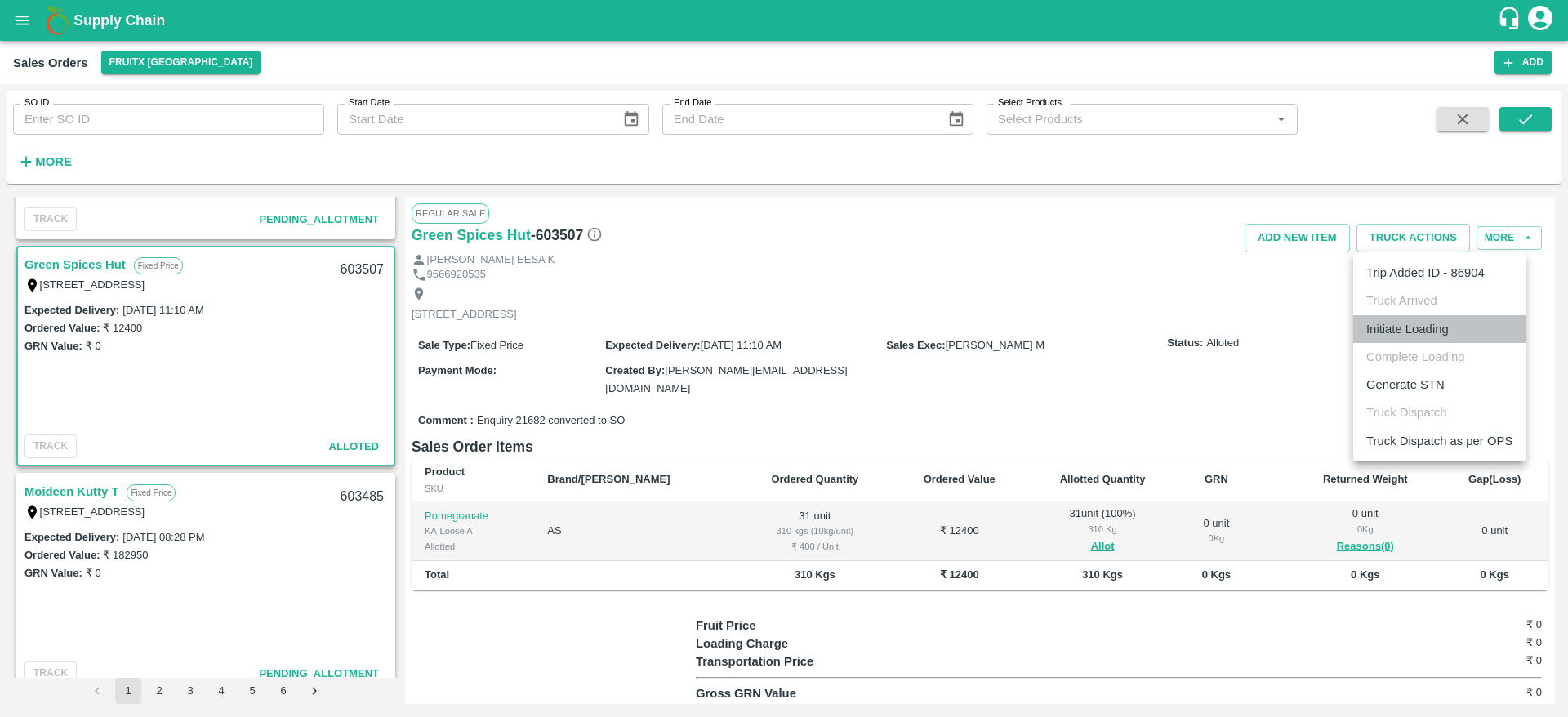
click at [1439, 319] on li "Initiate Loading" at bounding box center [1439, 329] width 173 height 28
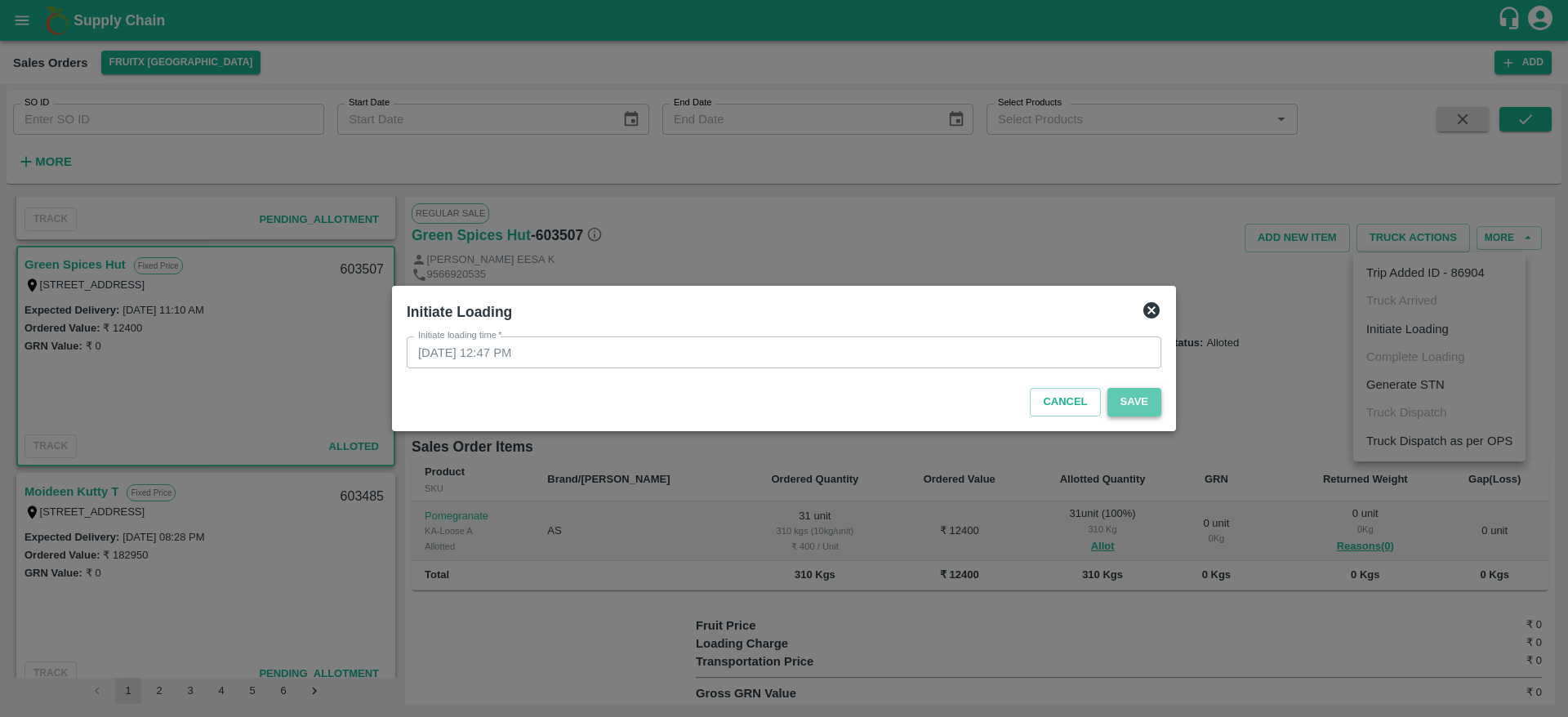
click at [1112, 398] on button "Save" at bounding box center [1134, 402] width 54 height 29
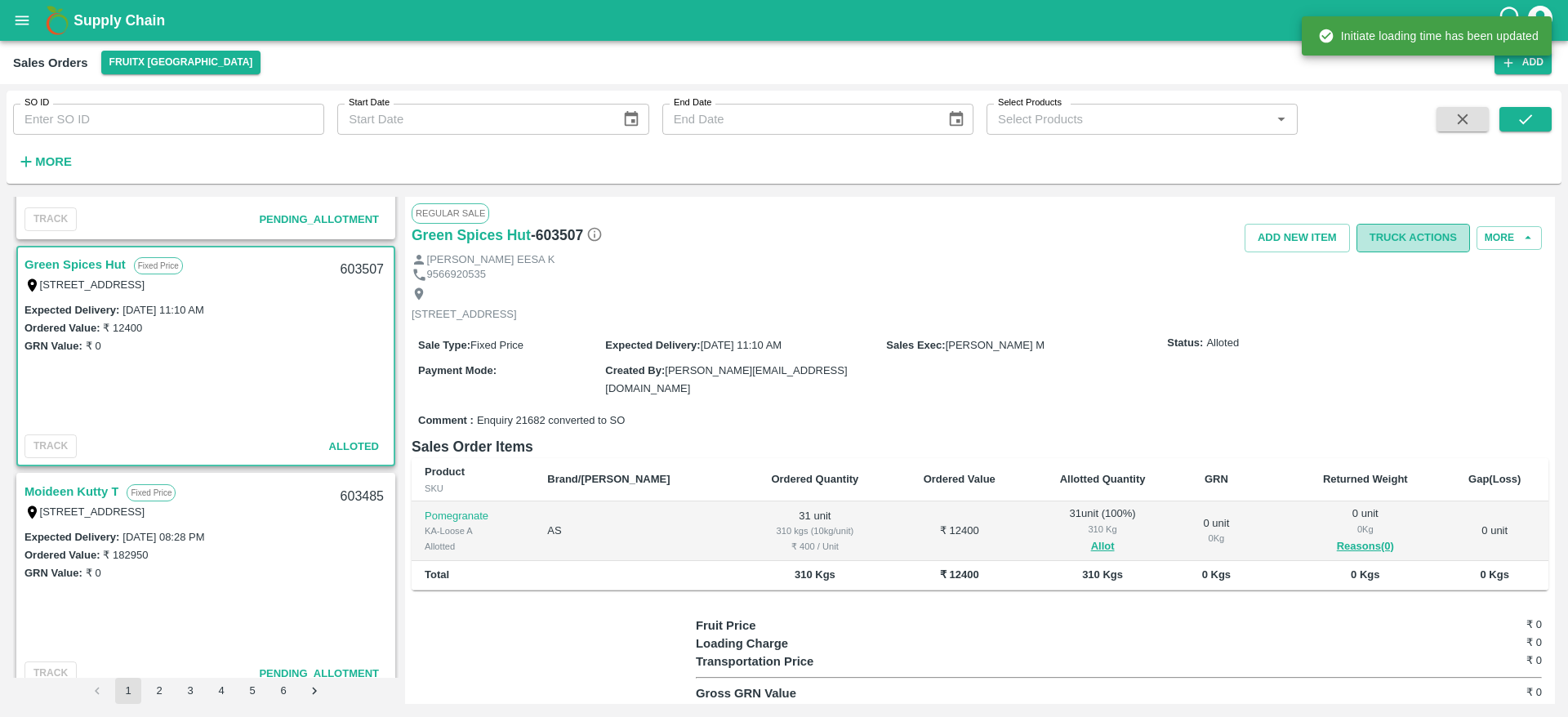
click at [1410, 227] on button "Truck Actions" at bounding box center [1412, 238] width 114 height 29
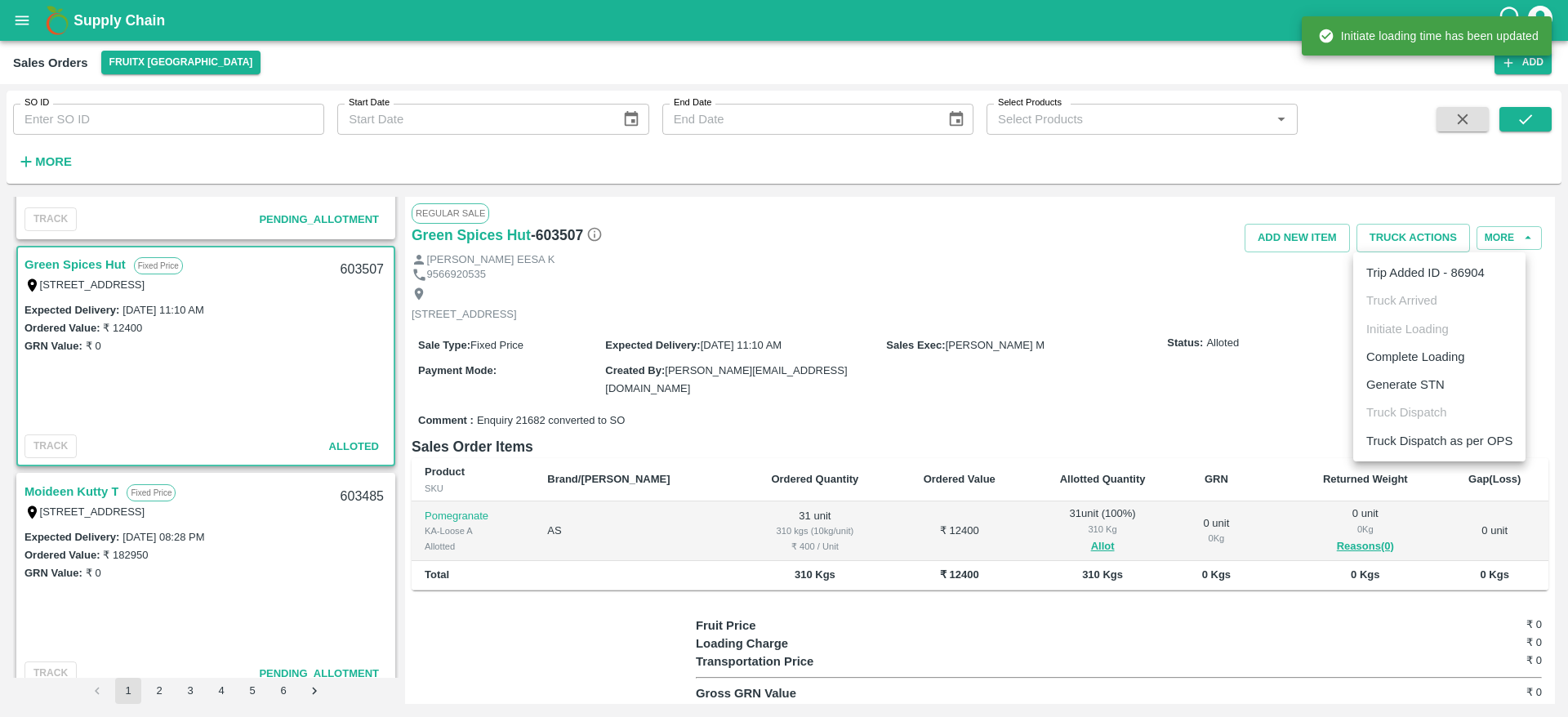
click at [1426, 365] on li "Complete Loading" at bounding box center [1439, 356] width 173 height 28
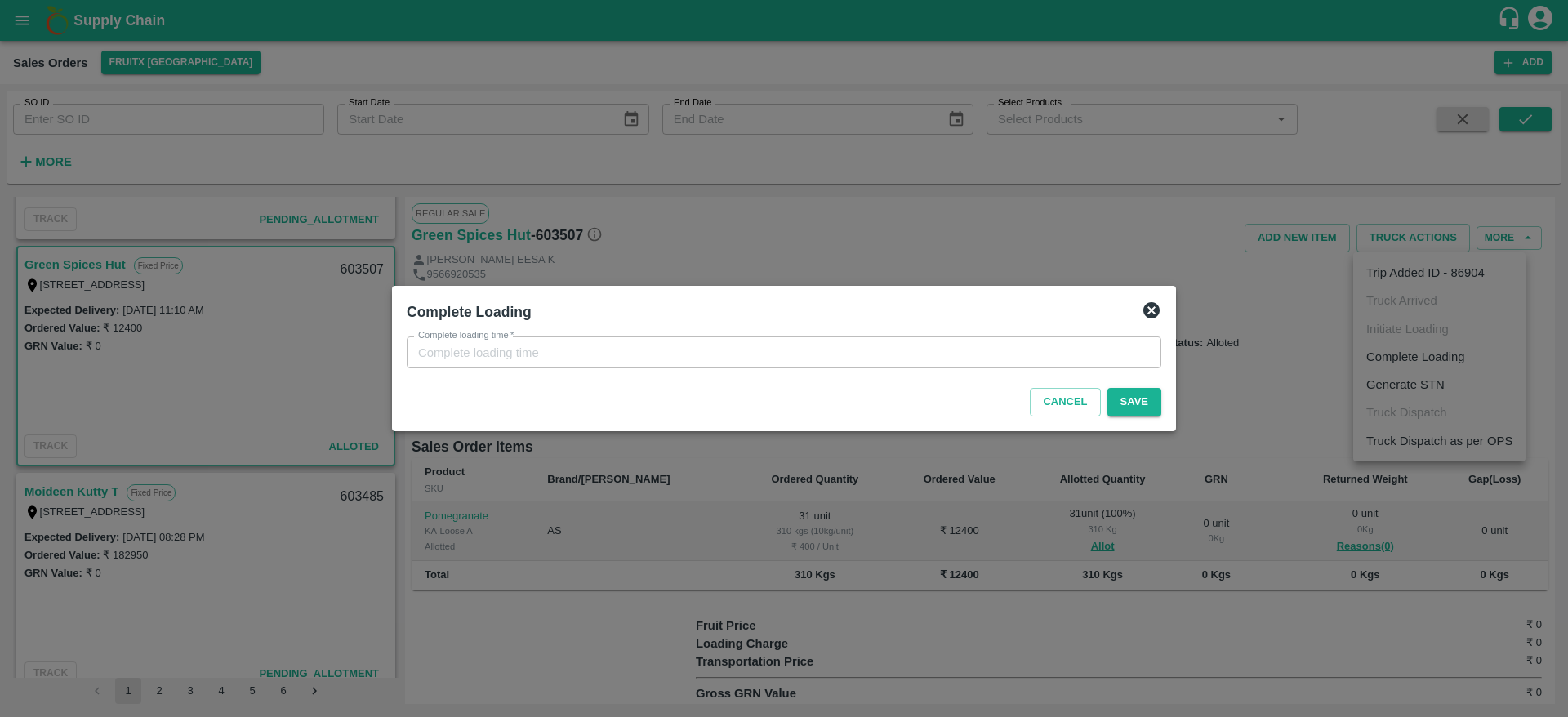
type input "29/08/2025 12:47 PM"
click at [1127, 409] on button "Save" at bounding box center [1134, 402] width 54 height 29
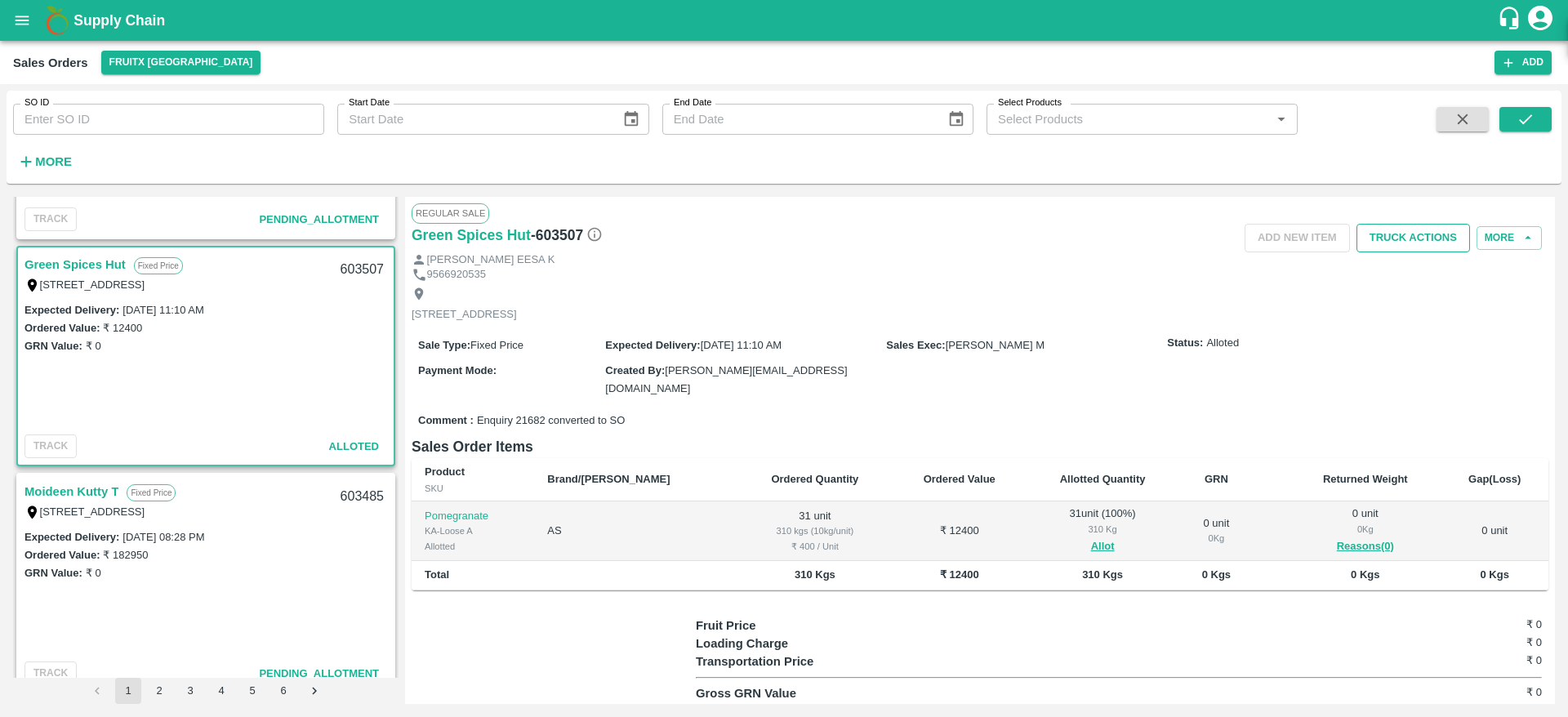
click at [1400, 243] on button "Truck Actions" at bounding box center [1412, 238] width 114 height 29
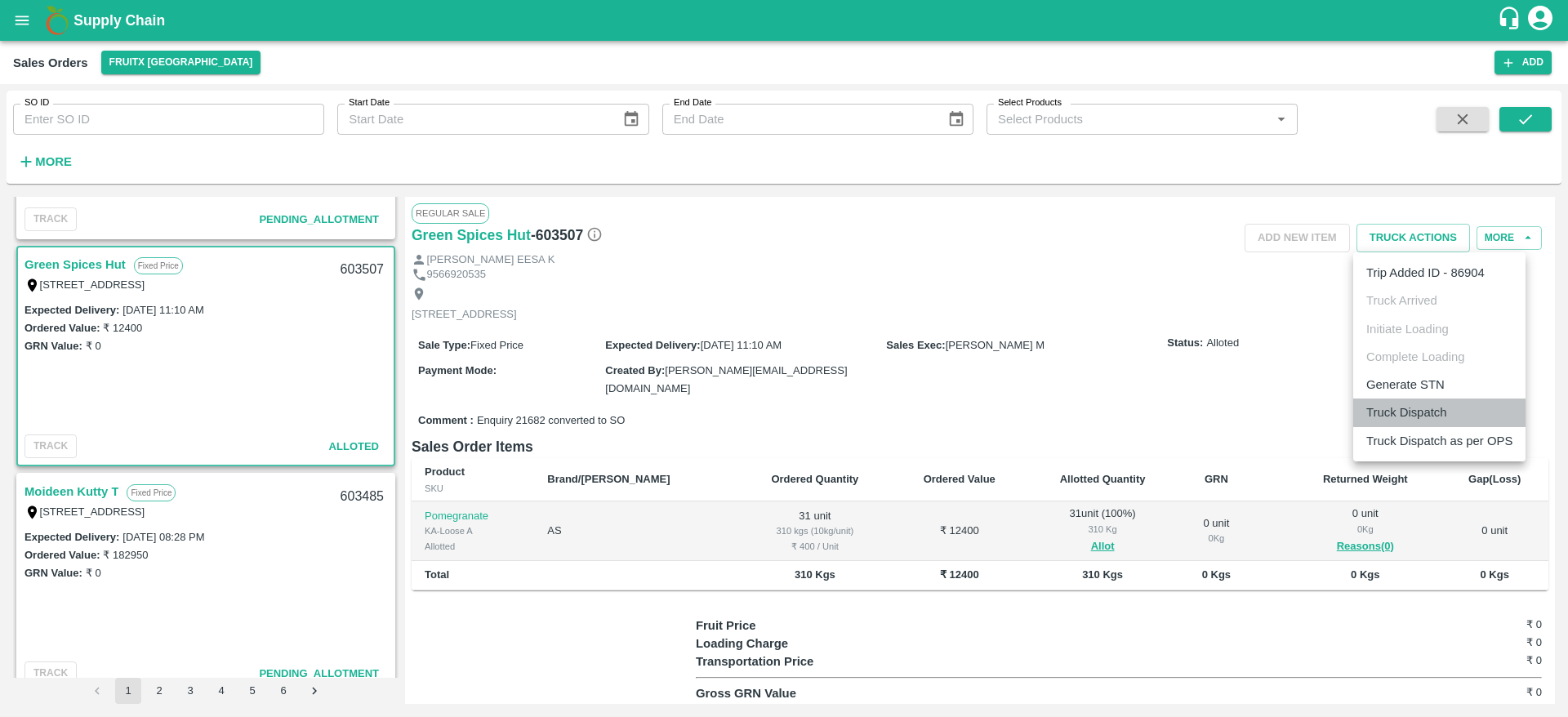
click at [1419, 404] on li "Truck Dispatch" at bounding box center [1439, 412] width 173 height 28
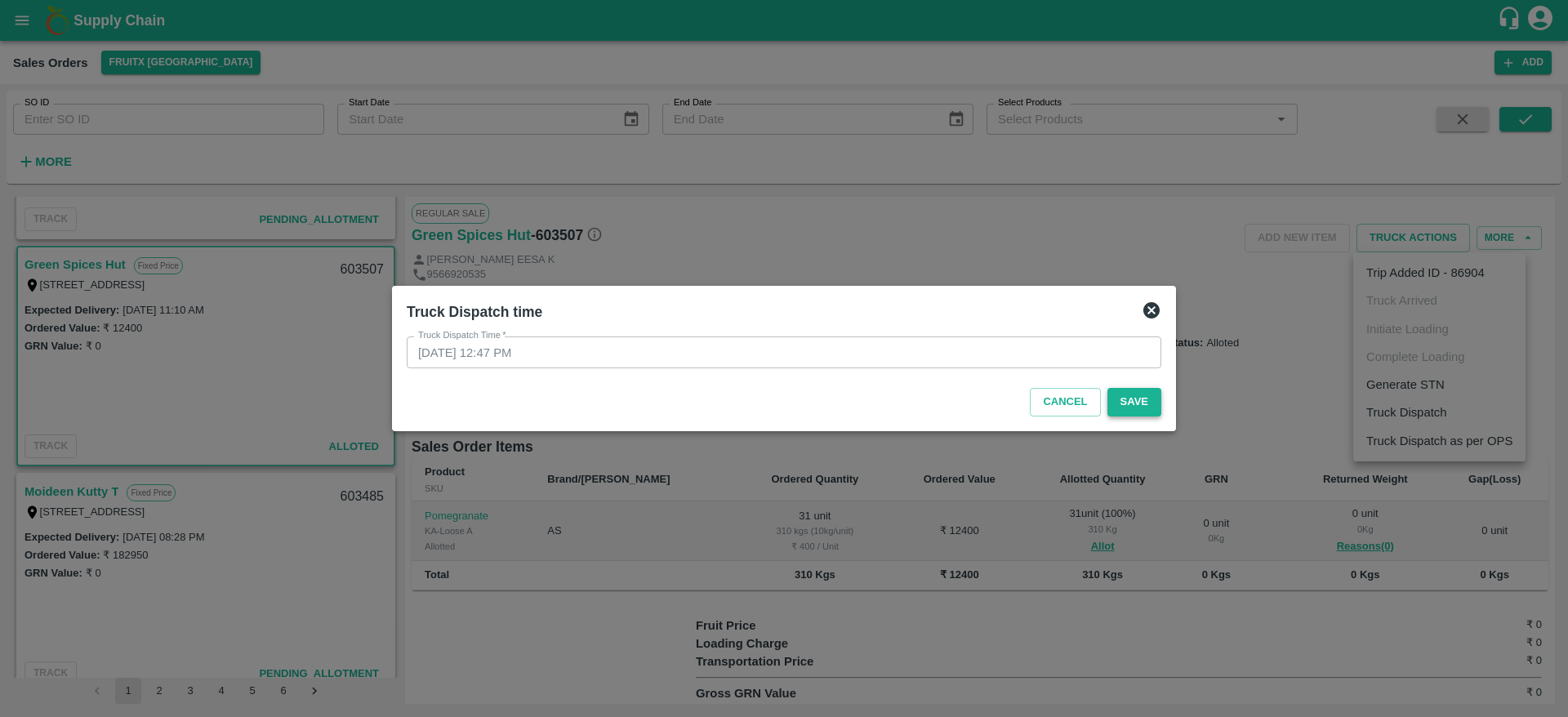
click at [1119, 406] on button "Save" at bounding box center [1134, 402] width 54 height 29
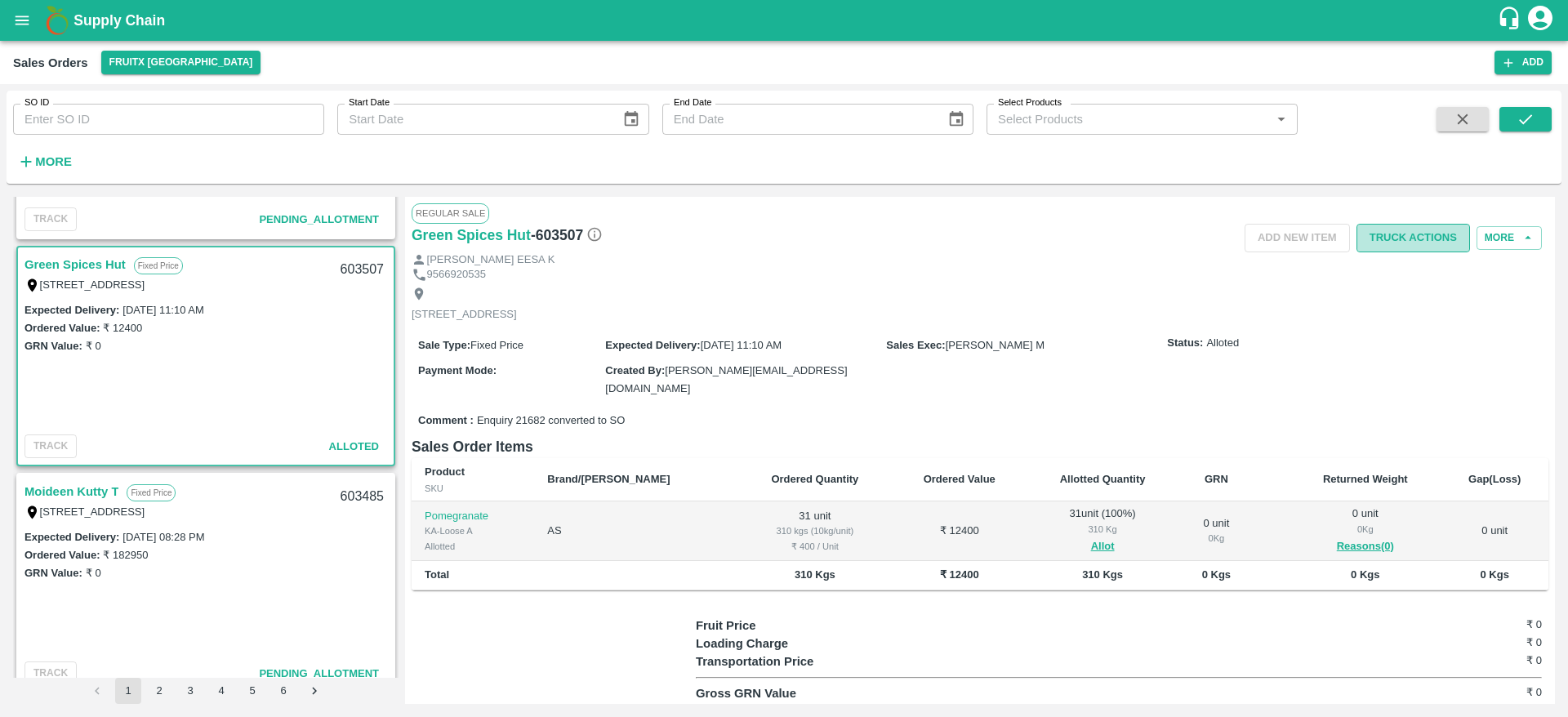
click at [1413, 249] on button "Truck Actions" at bounding box center [1412, 238] width 114 height 29
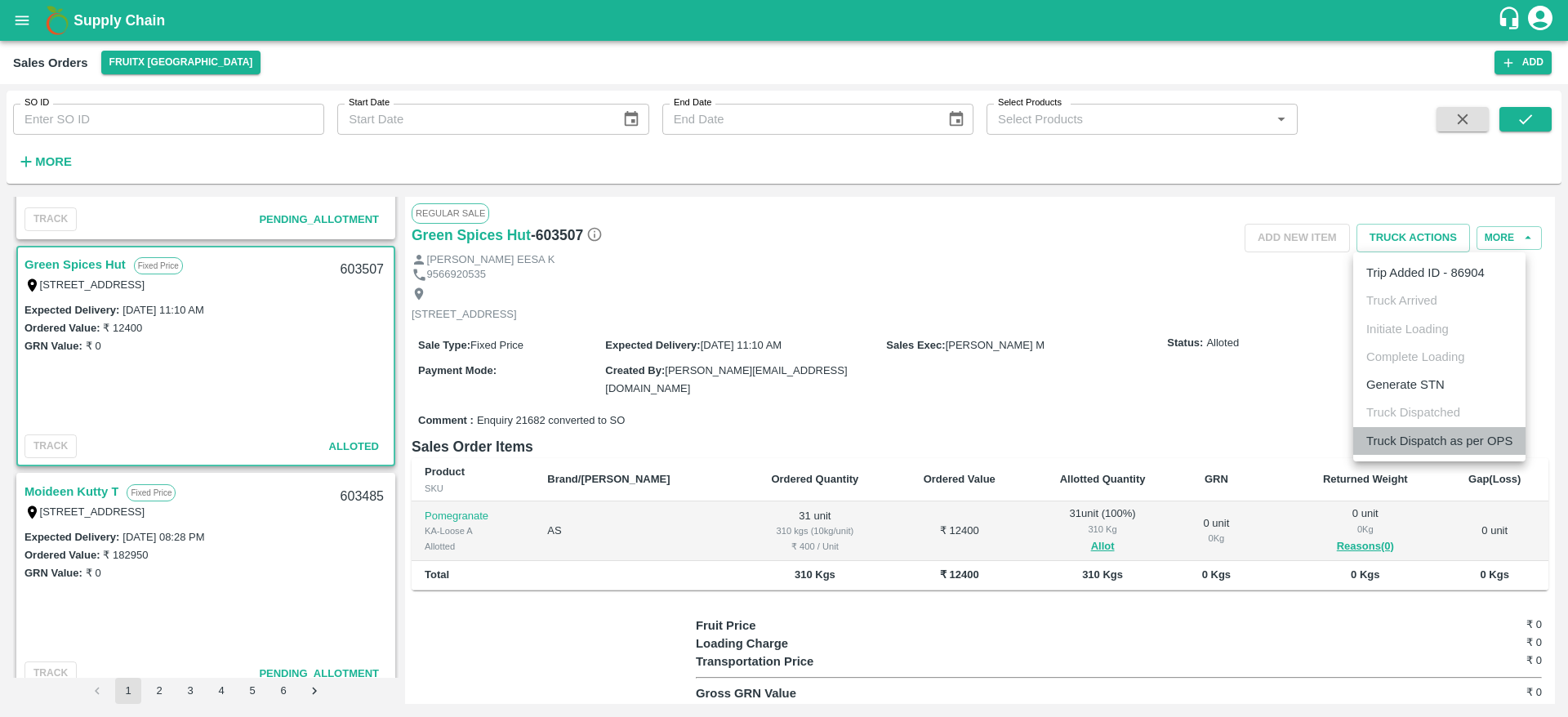
click at [1422, 442] on li "Truck Dispatch as per OPS" at bounding box center [1439, 440] width 173 height 28
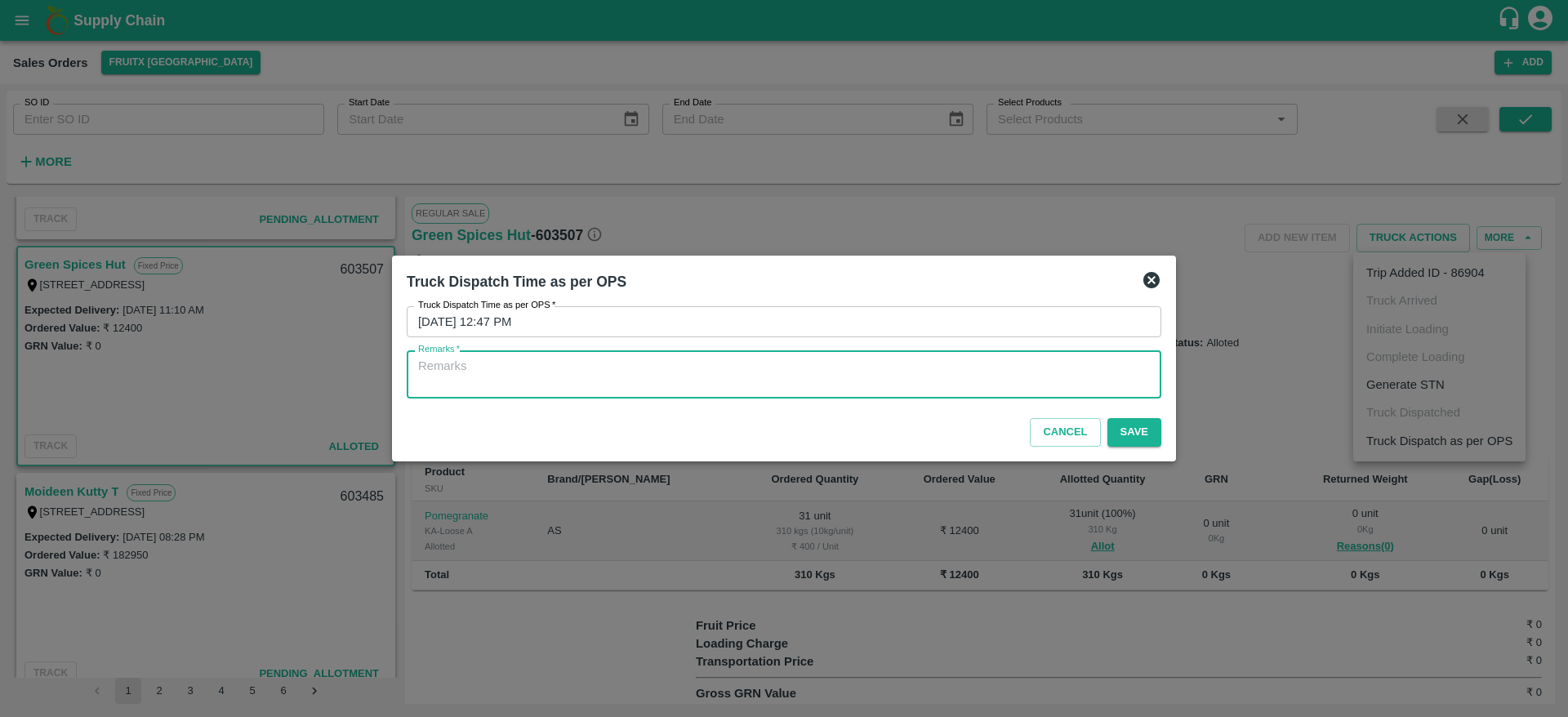
click at [987, 382] on textarea "Remarks   *" at bounding box center [783, 375] width 731 height 34
type textarea "OTD"
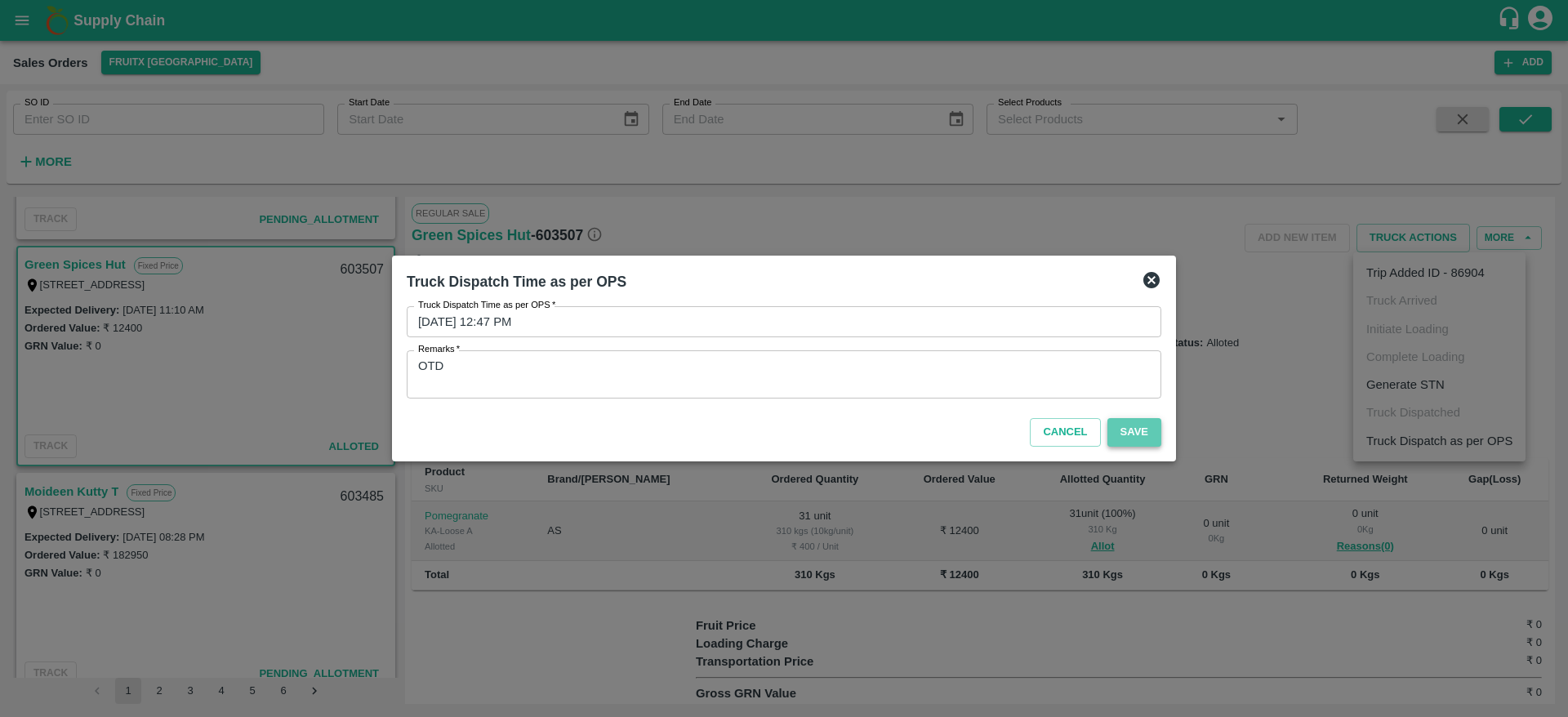
click at [1134, 441] on button "Save" at bounding box center [1134, 432] width 54 height 29
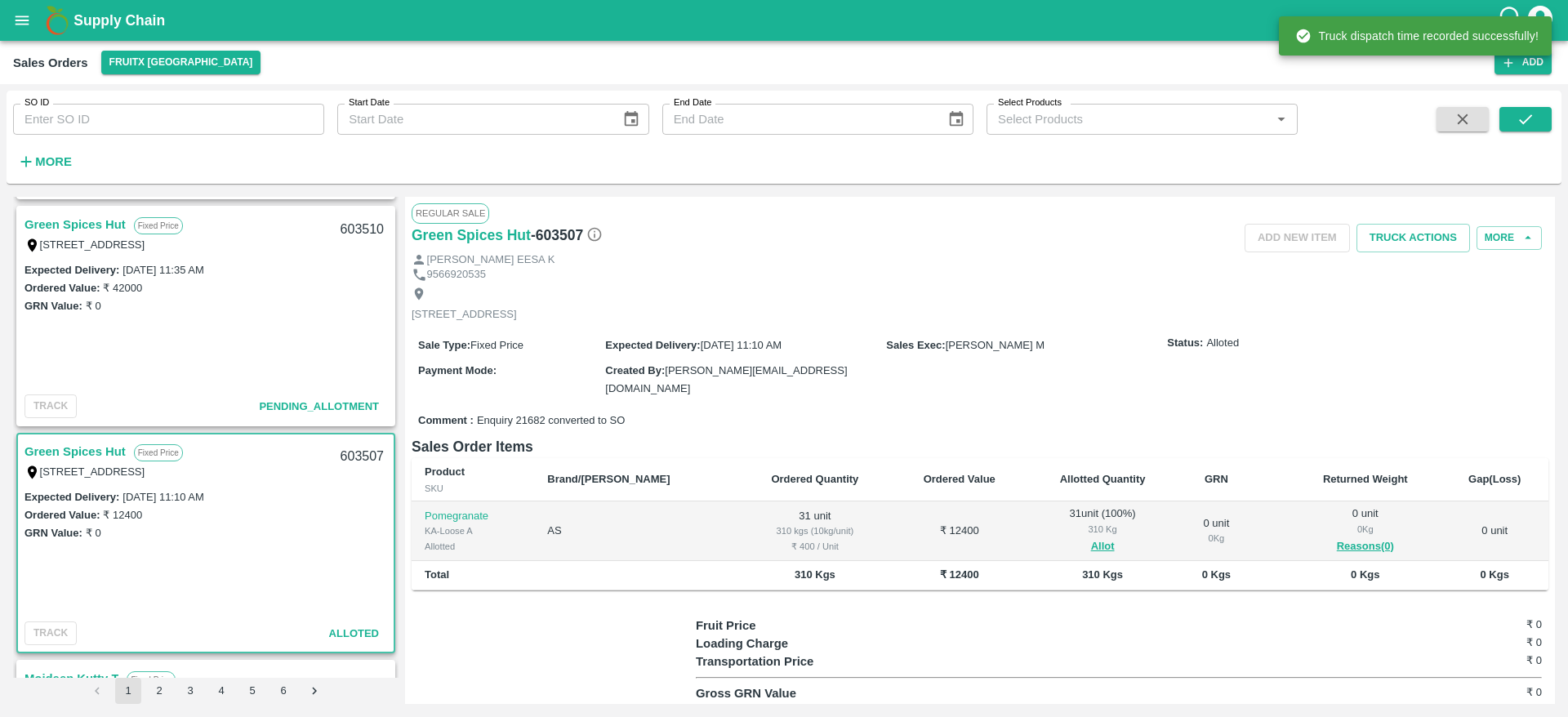
scroll to position [674, 0]
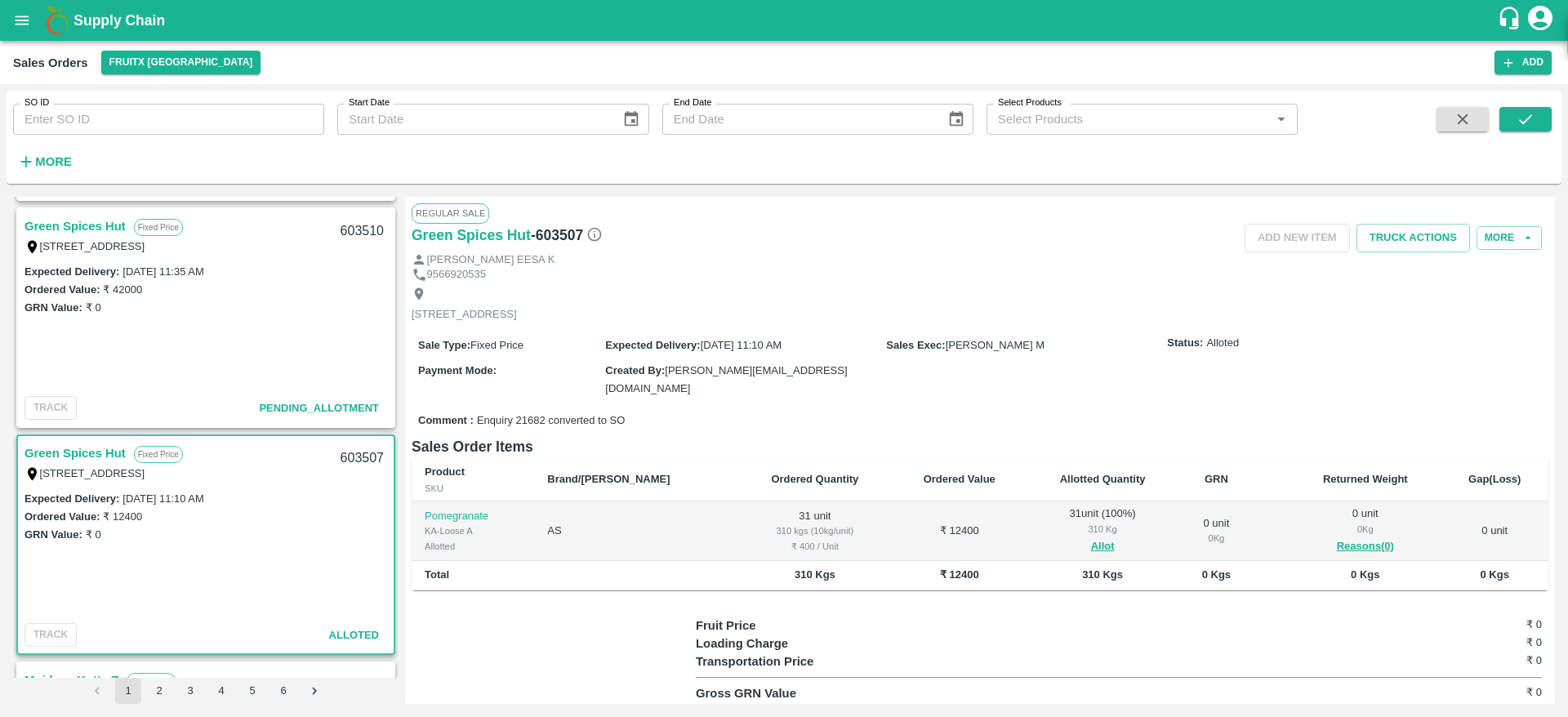
click at [90, 225] on link "Green Spices Hut" at bounding box center [74, 226] width 101 height 21
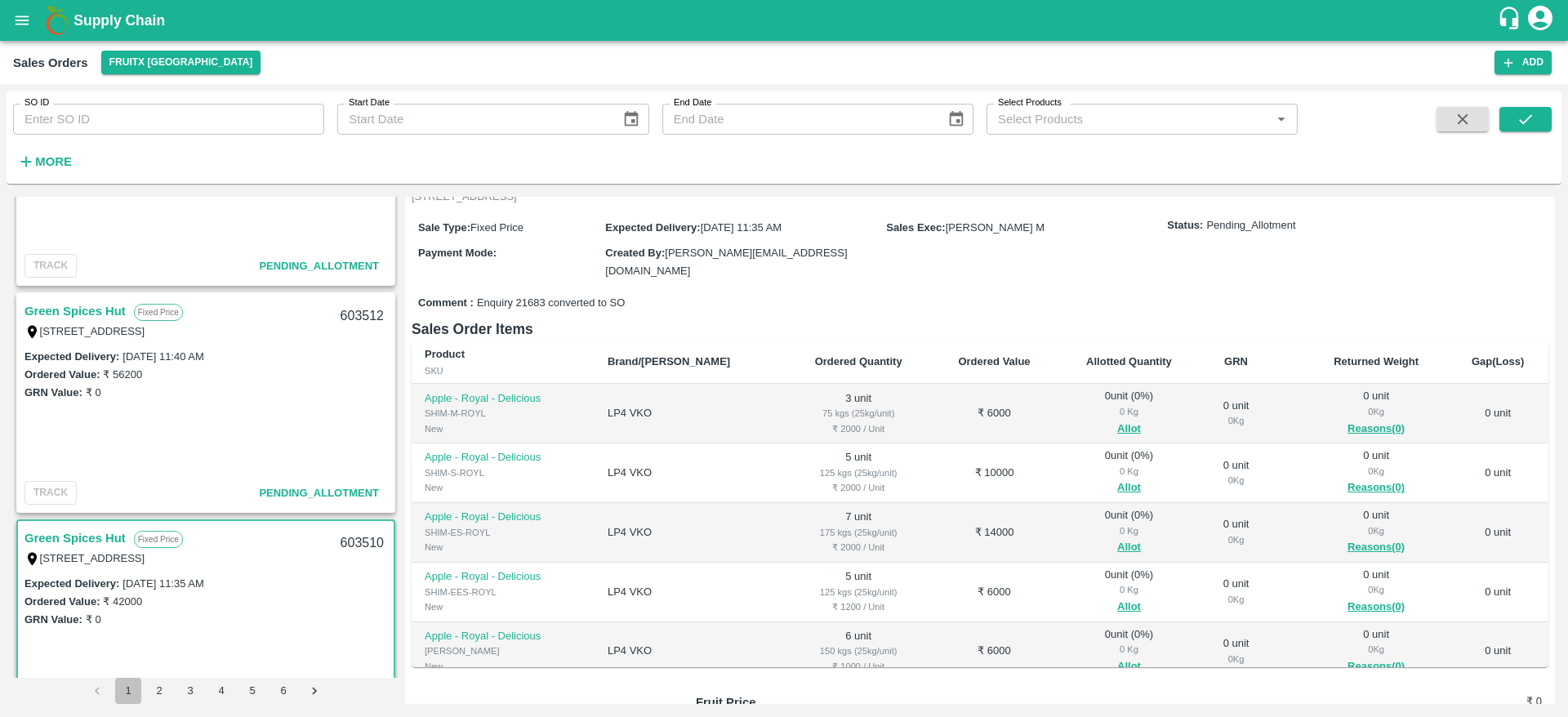
scroll to position [426, 0]
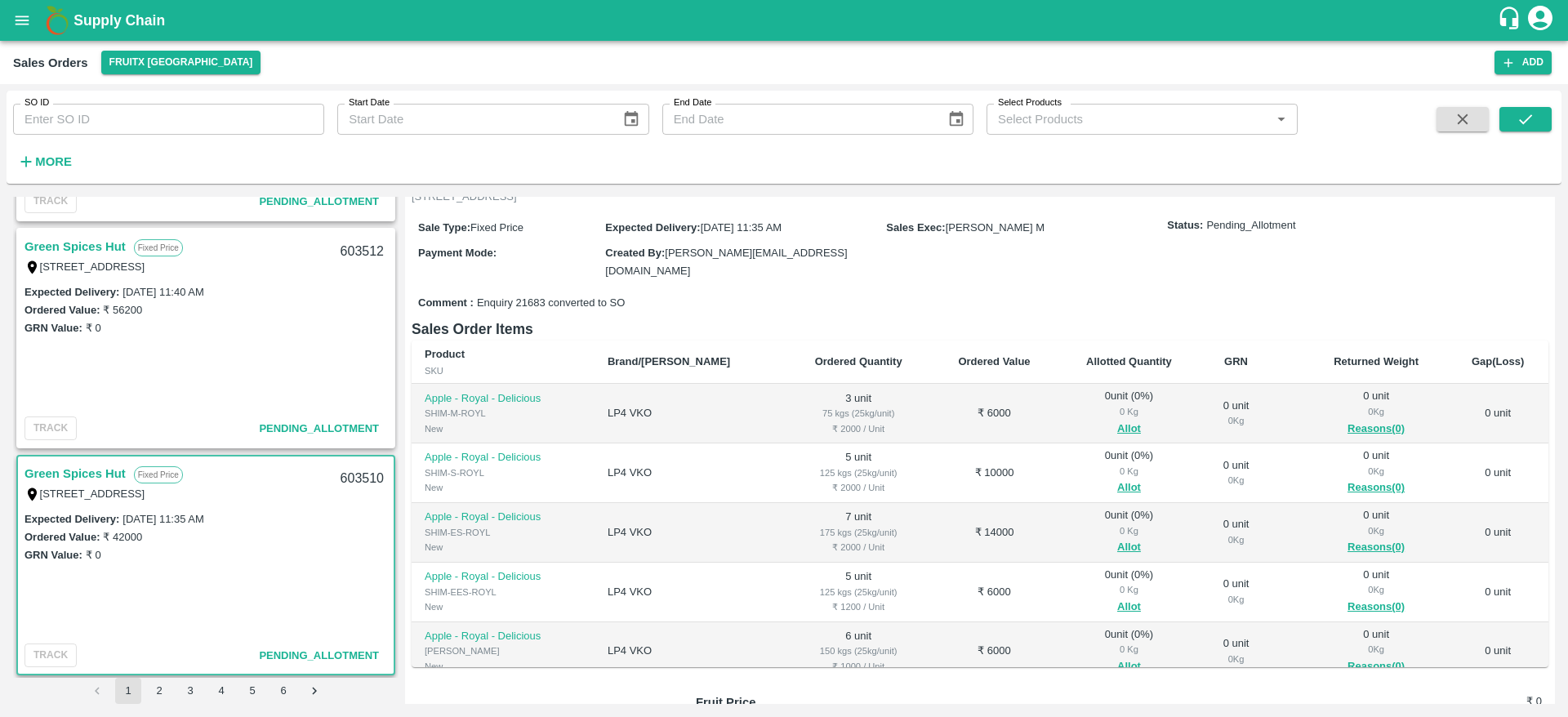
click at [82, 238] on link "Green Spices Hut" at bounding box center [74, 247] width 101 height 21
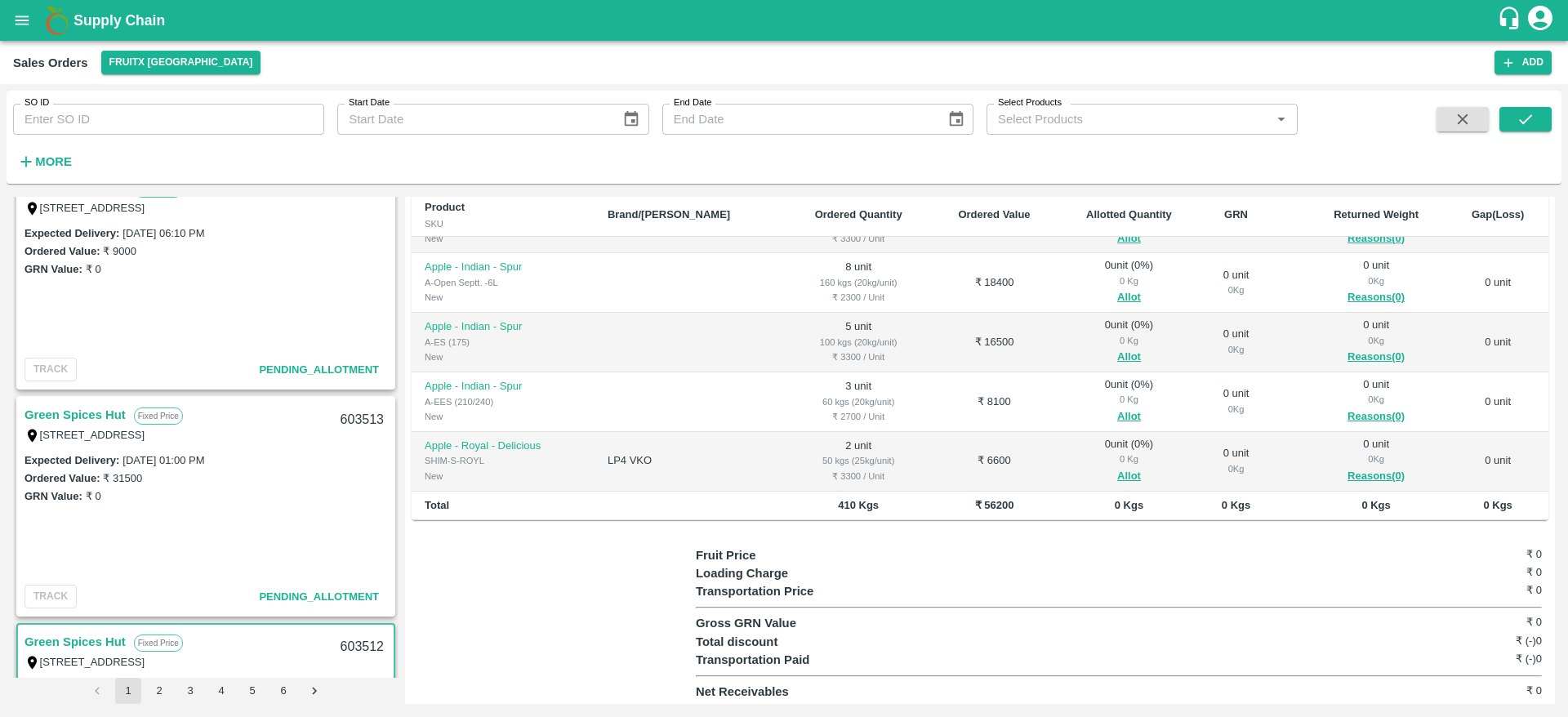
scroll to position [23, 0]
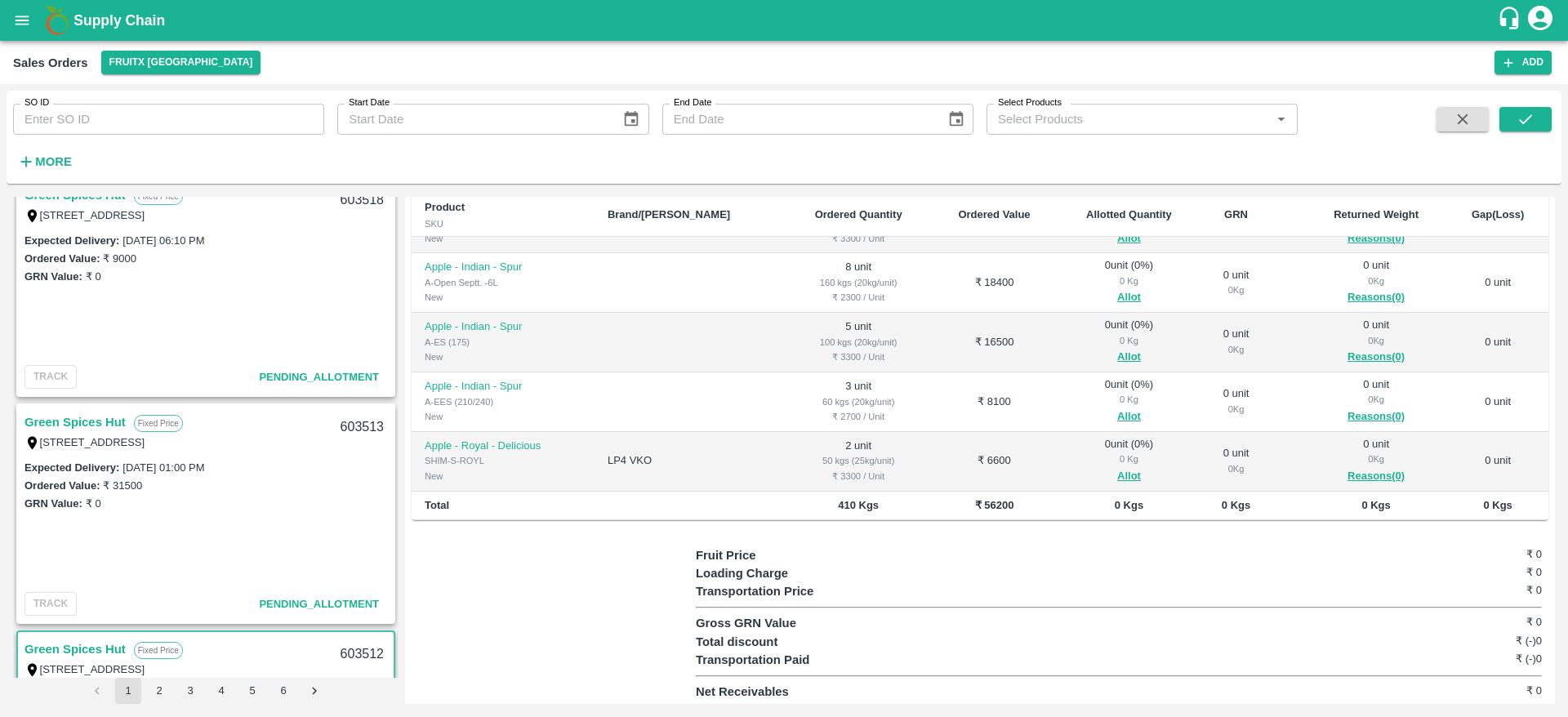
click at [94, 423] on link "Green Spices Hut" at bounding box center [74, 423] width 101 height 21
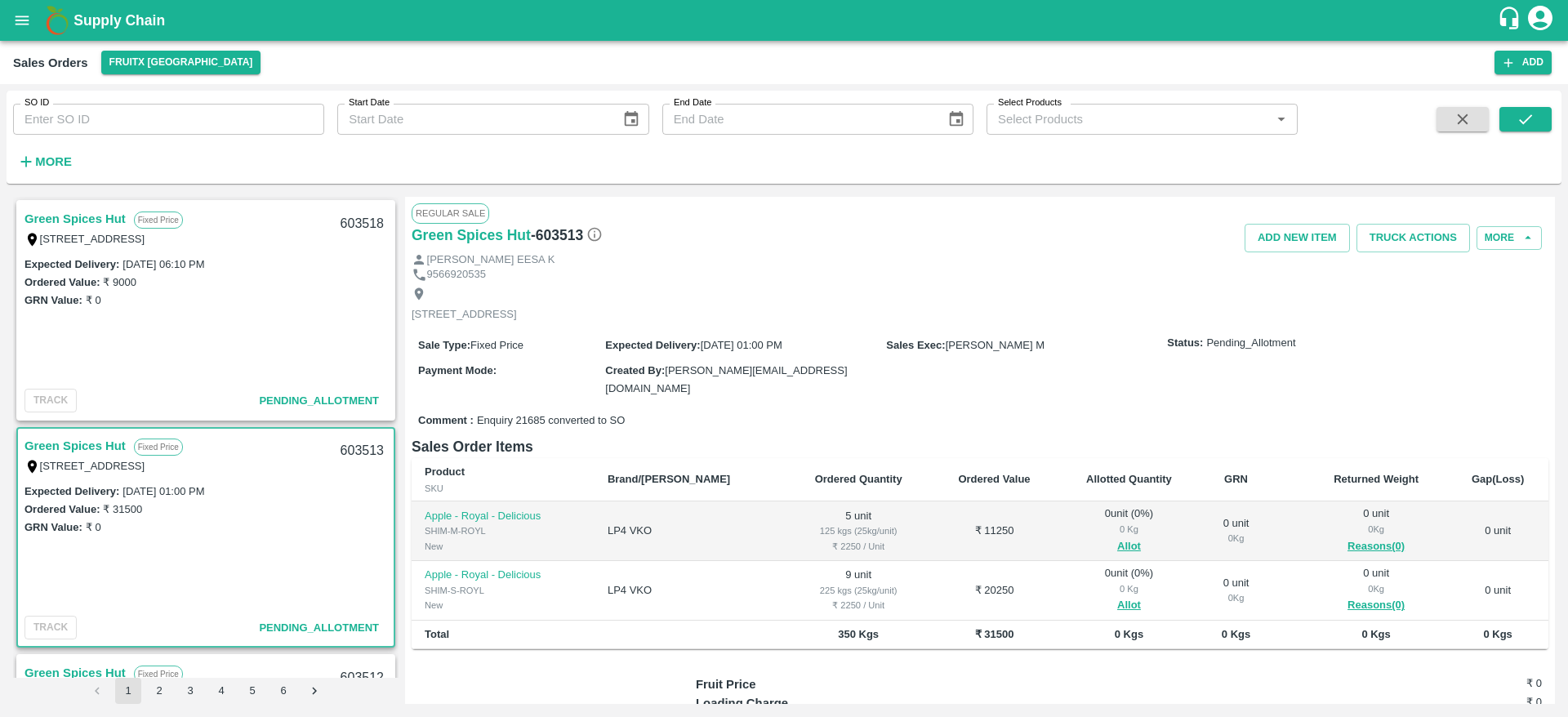
click at [107, 220] on link "Green Spices Hut" at bounding box center [74, 219] width 101 height 21
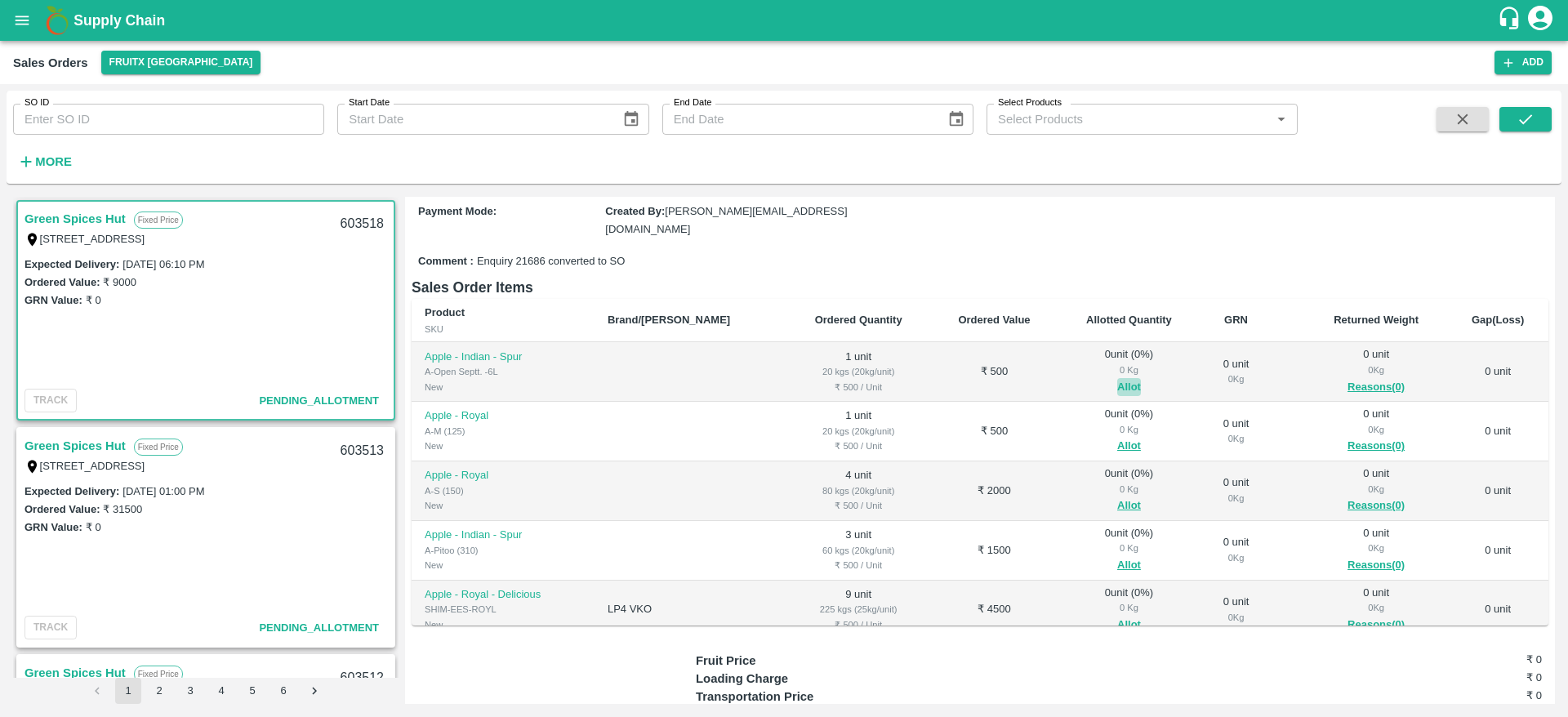
click at [1117, 382] on button "Allot" at bounding box center [1129, 387] width 23 height 19
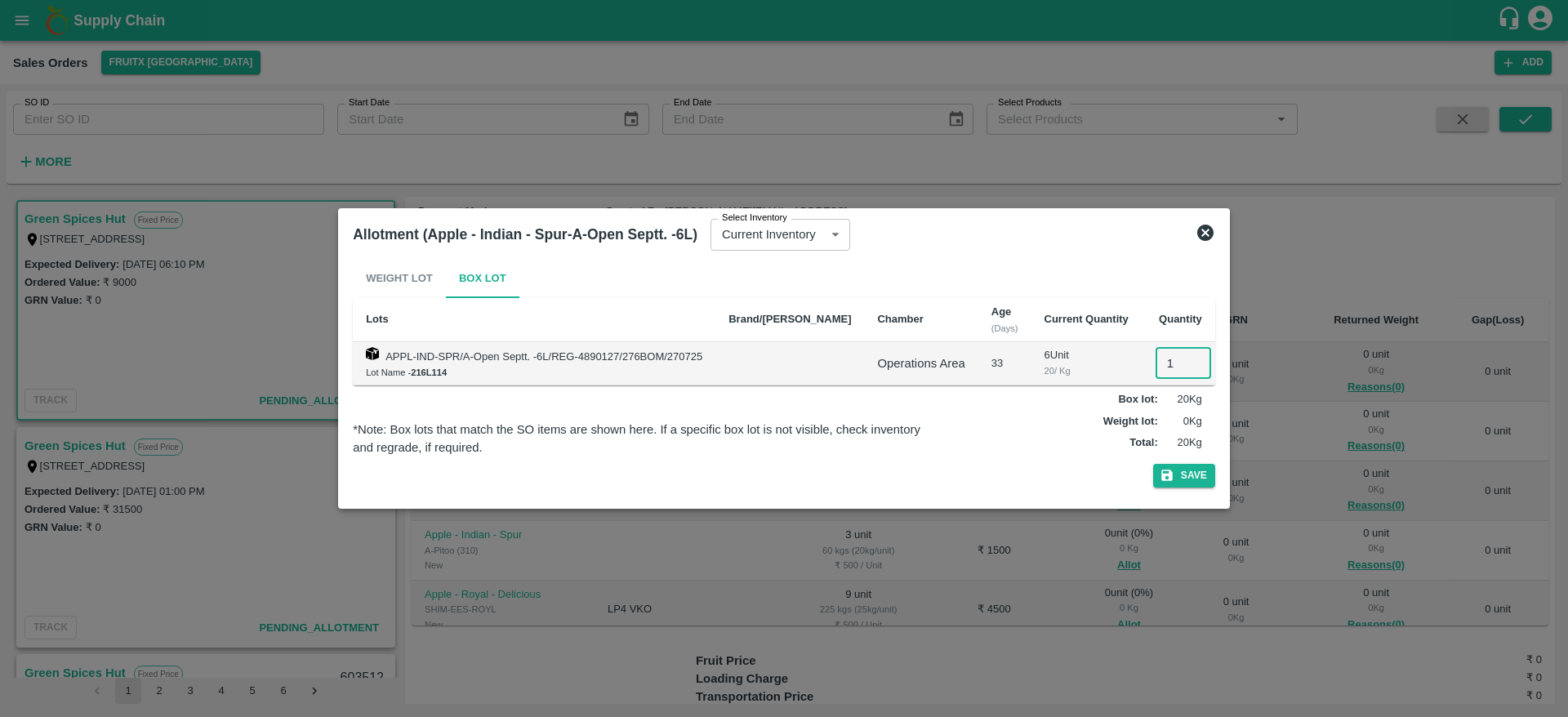
click at [1155, 358] on input "1" at bounding box center [1183, 363] width 55 height 31
type input "1"
click at [1153, 464] on button "Save" at bounding box center [1183, 475] width 62 height 23
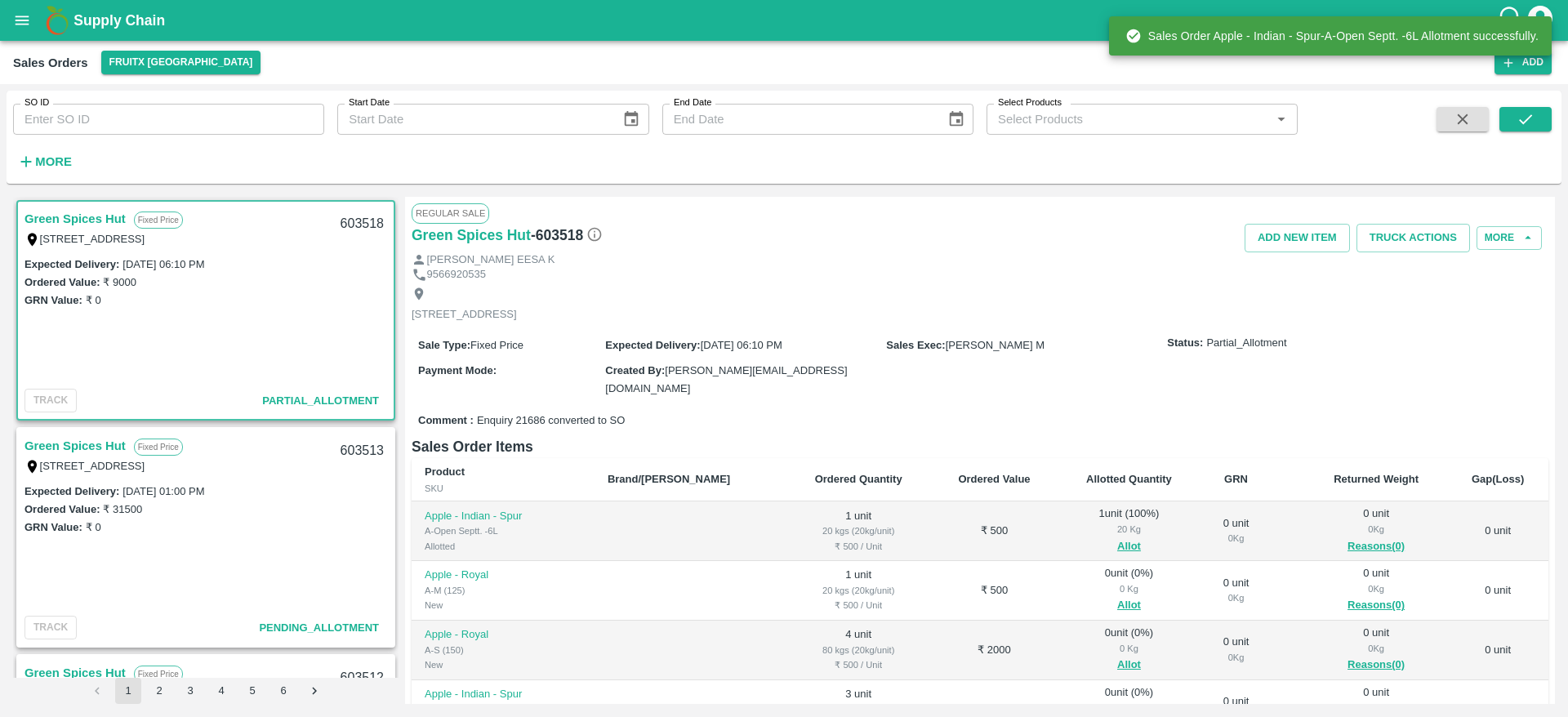
scroll to position [144, 0]
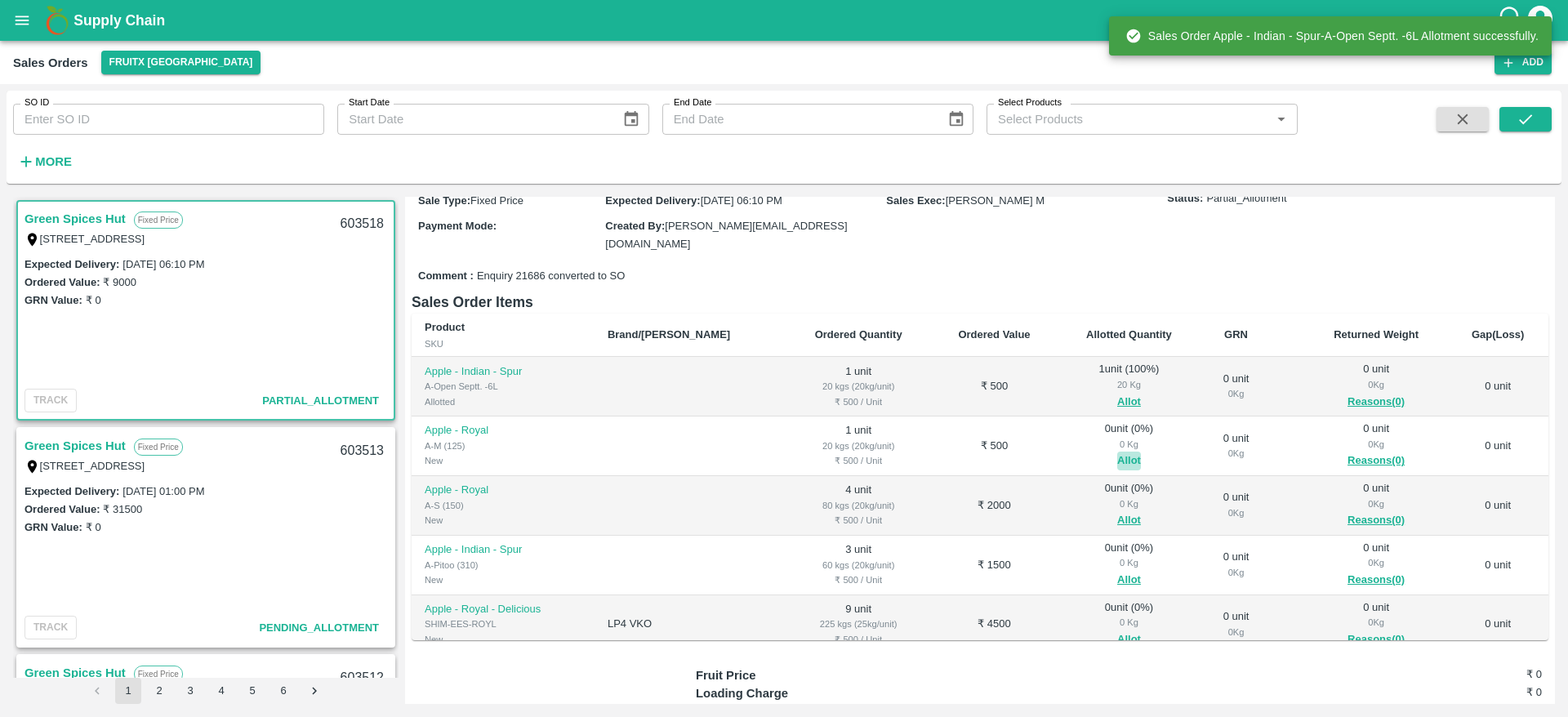
click at [1117, 458] on button "Allot" at bounding box center [1129, 461] width 23 height 19
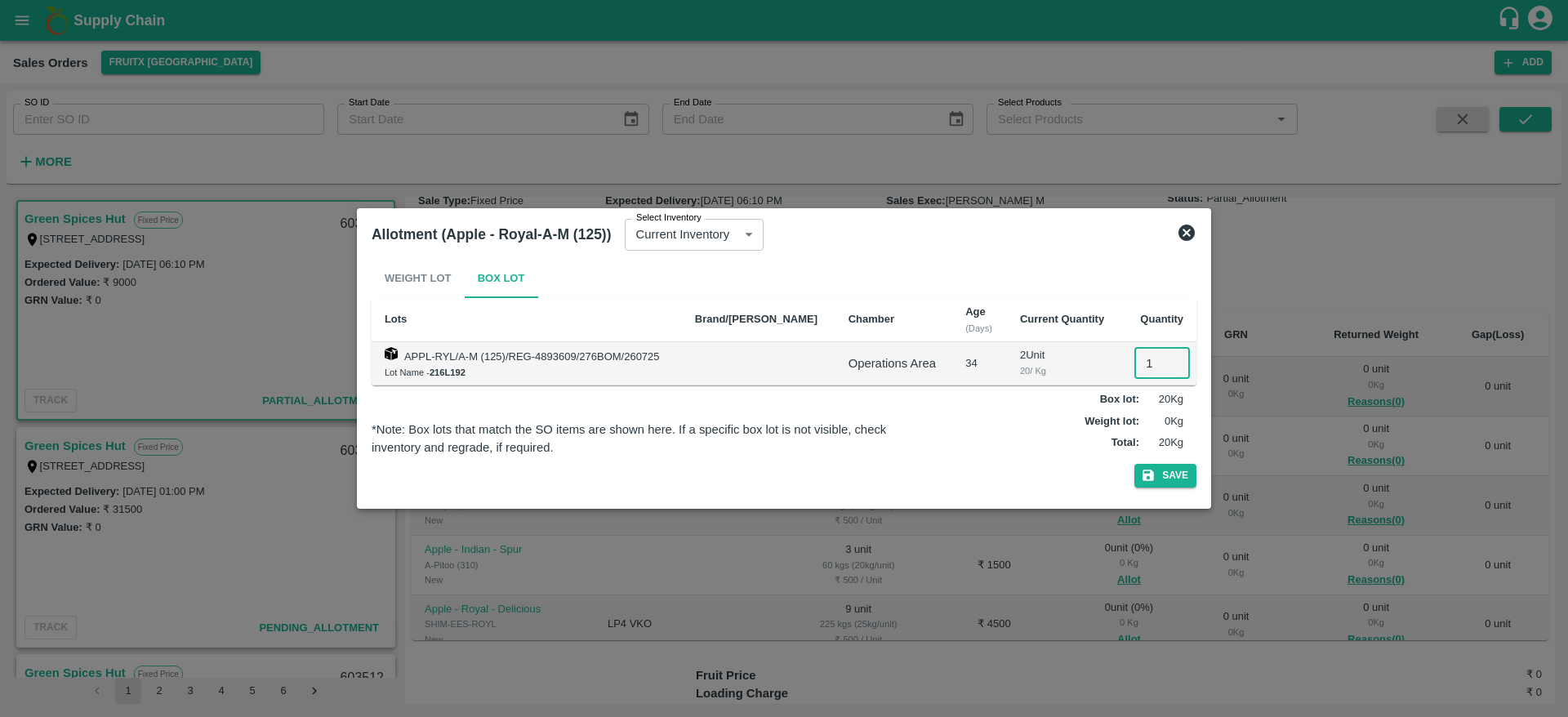
click at [1150, 359] on input "1" at bounding box center [1162, 363] width 55 height 31
type input "1"
click at [1134, 464] on button "Save" at bounding box center [1164, 475] width 62 height 23
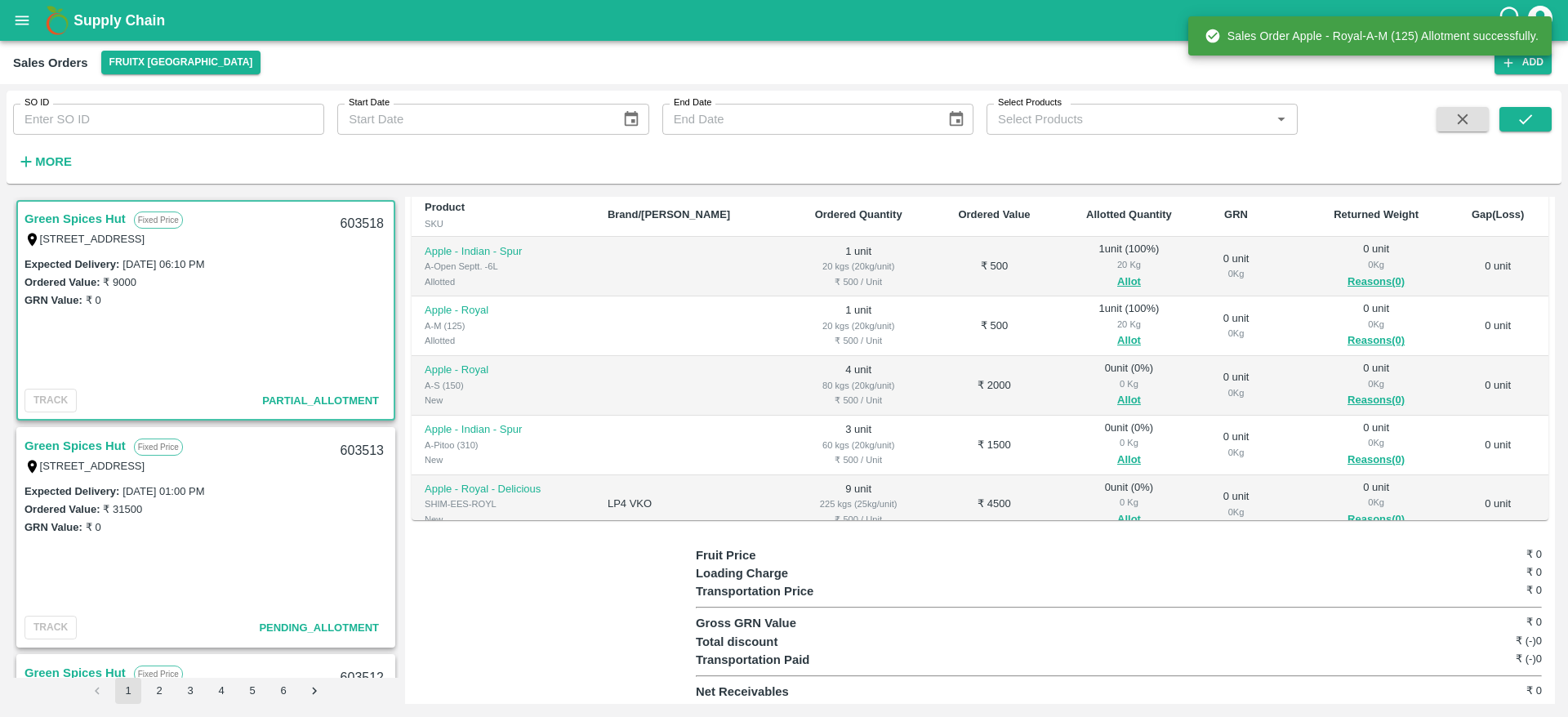
scroll to position [43, 0]
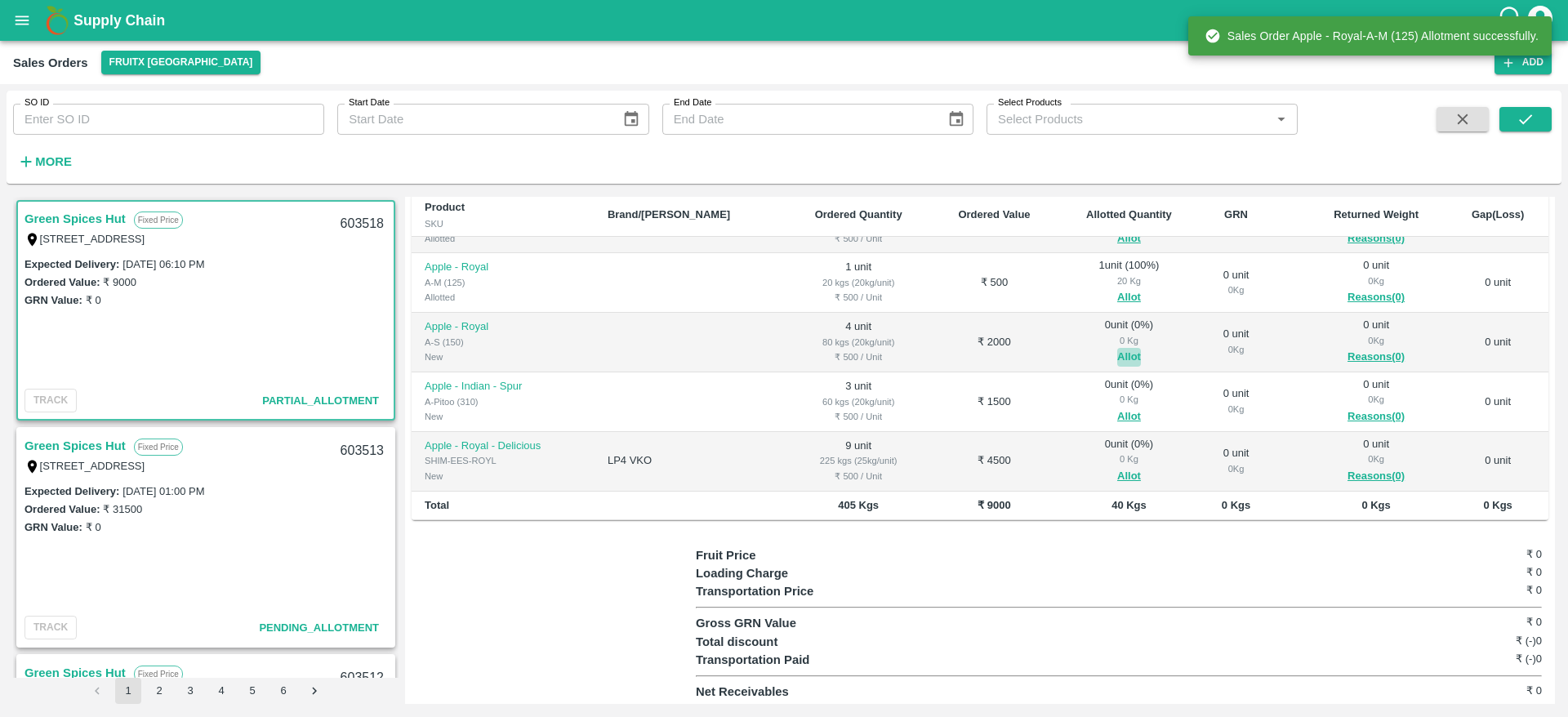
click at [1117, 354] on button "Allot" at bounding box center [1129, 357] width 23 height 19
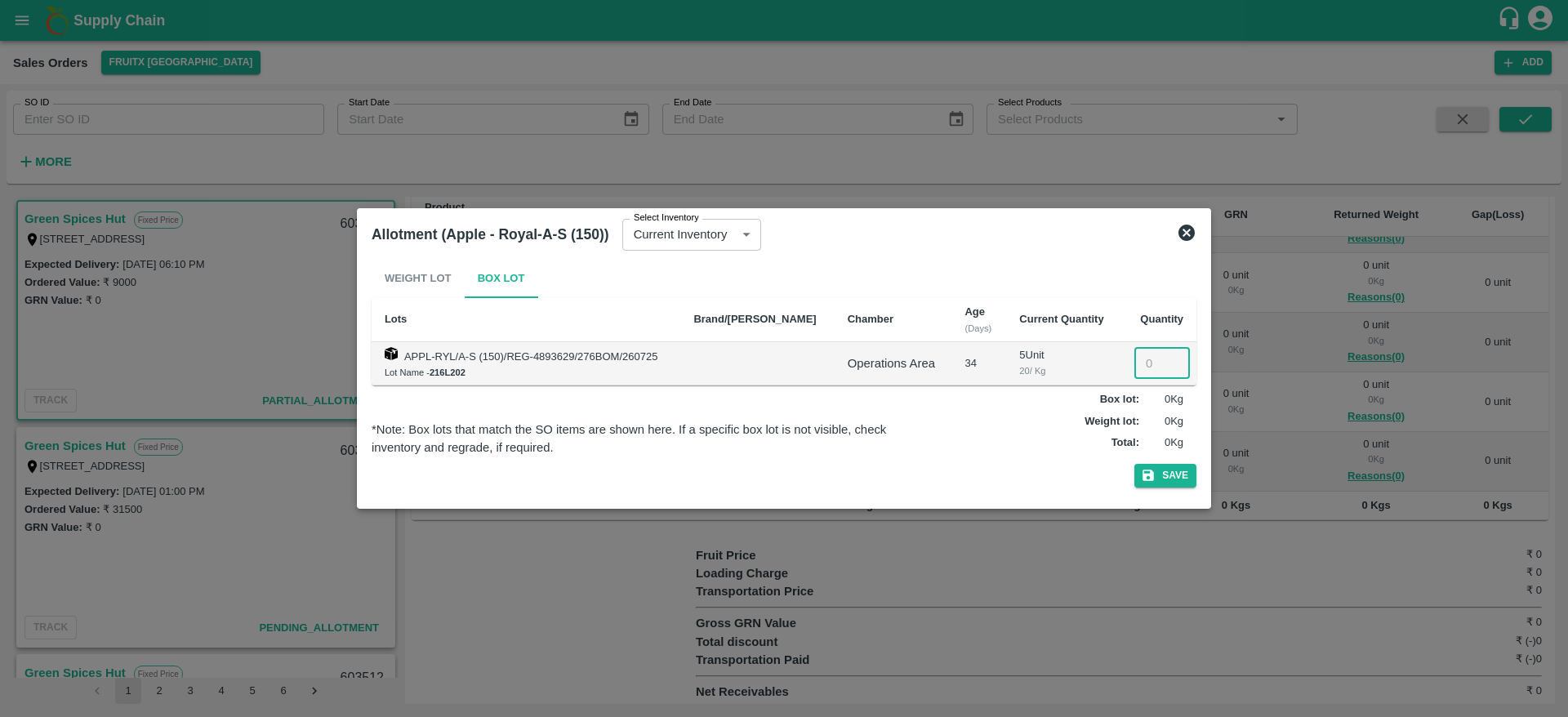
click at [1144, 360] on input "number" at bounding box center [1162, 363] width 55 height 31
type input "4"
click at [1134, 464] on button "Save" at bounding box center [1164, 475] width 62 height 23
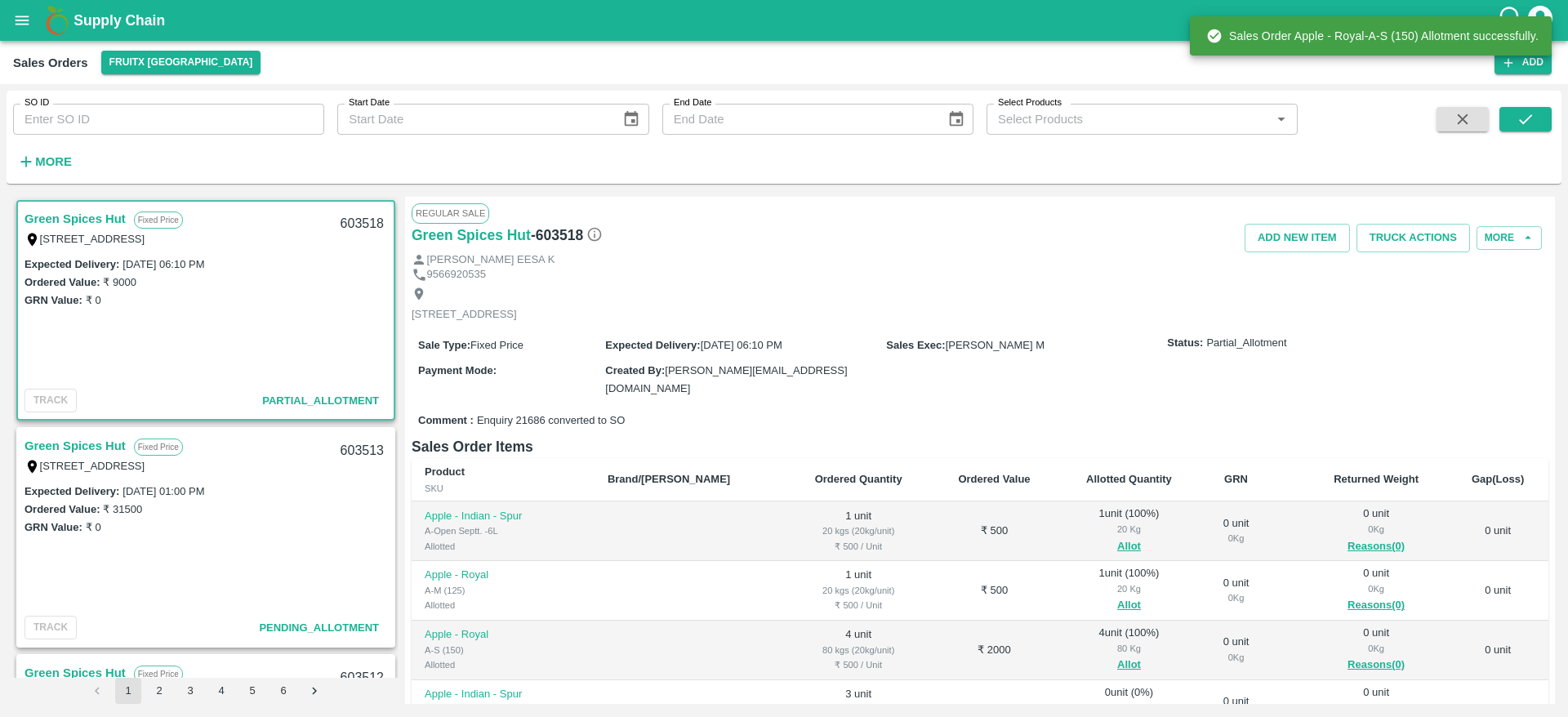
scroll to position [265, 0]
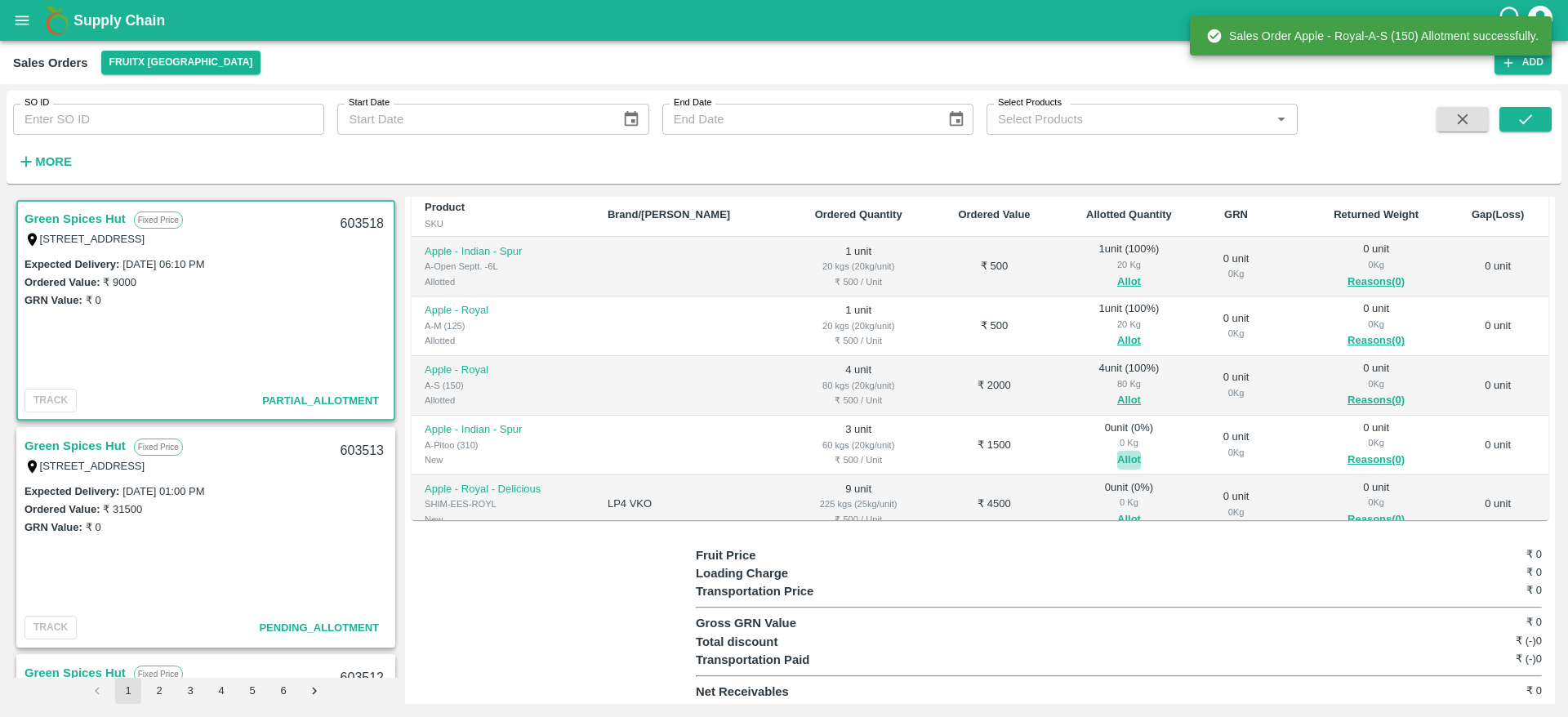
click at [1117, 452] on button "Allot" at bounding box center [1129, 460] width 23 height 19
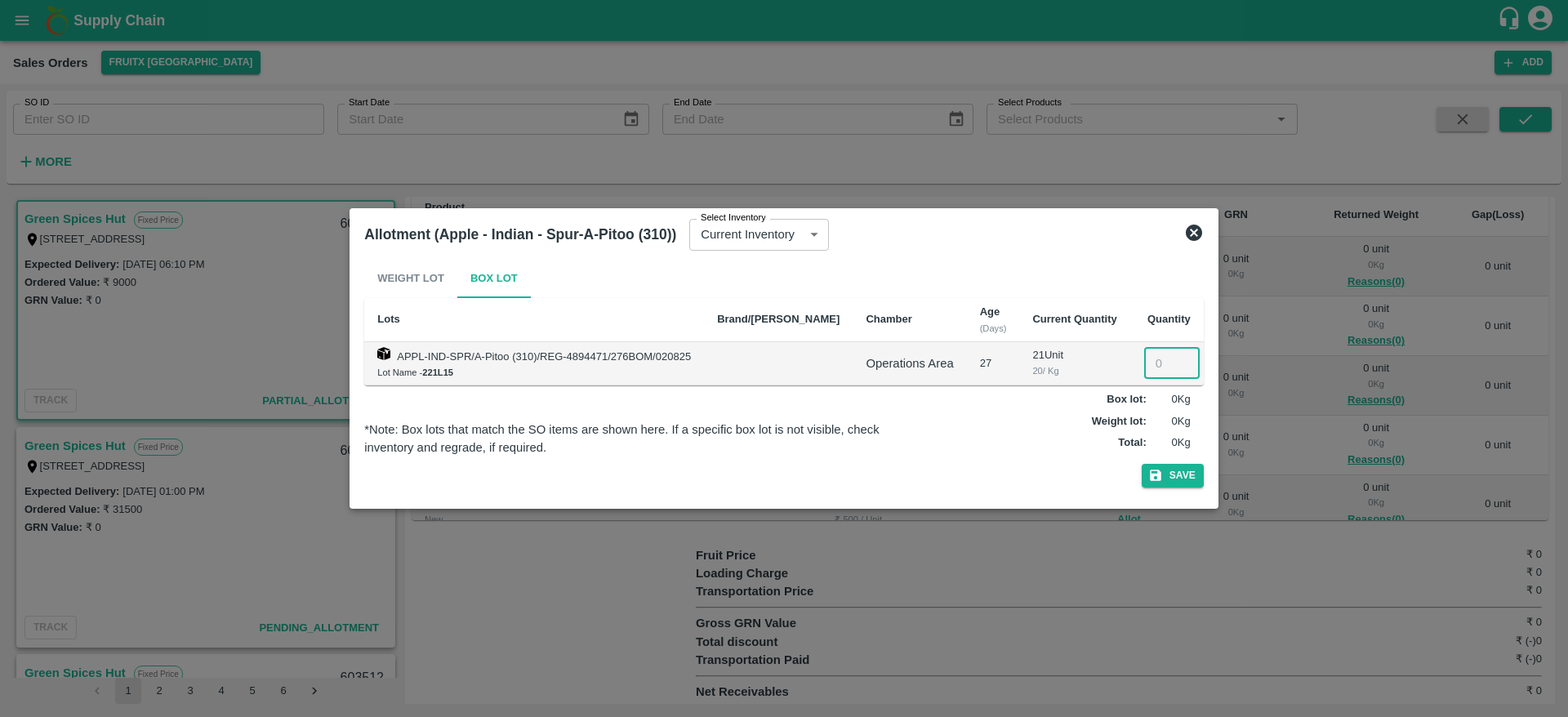
click at [1144, 350] on input "number" at bounding box center [1172, 363] width 55 height 31
type input "3"
click at [1141, 464] on button "Save" at bounding box center [1172, 475] width 62 height 23
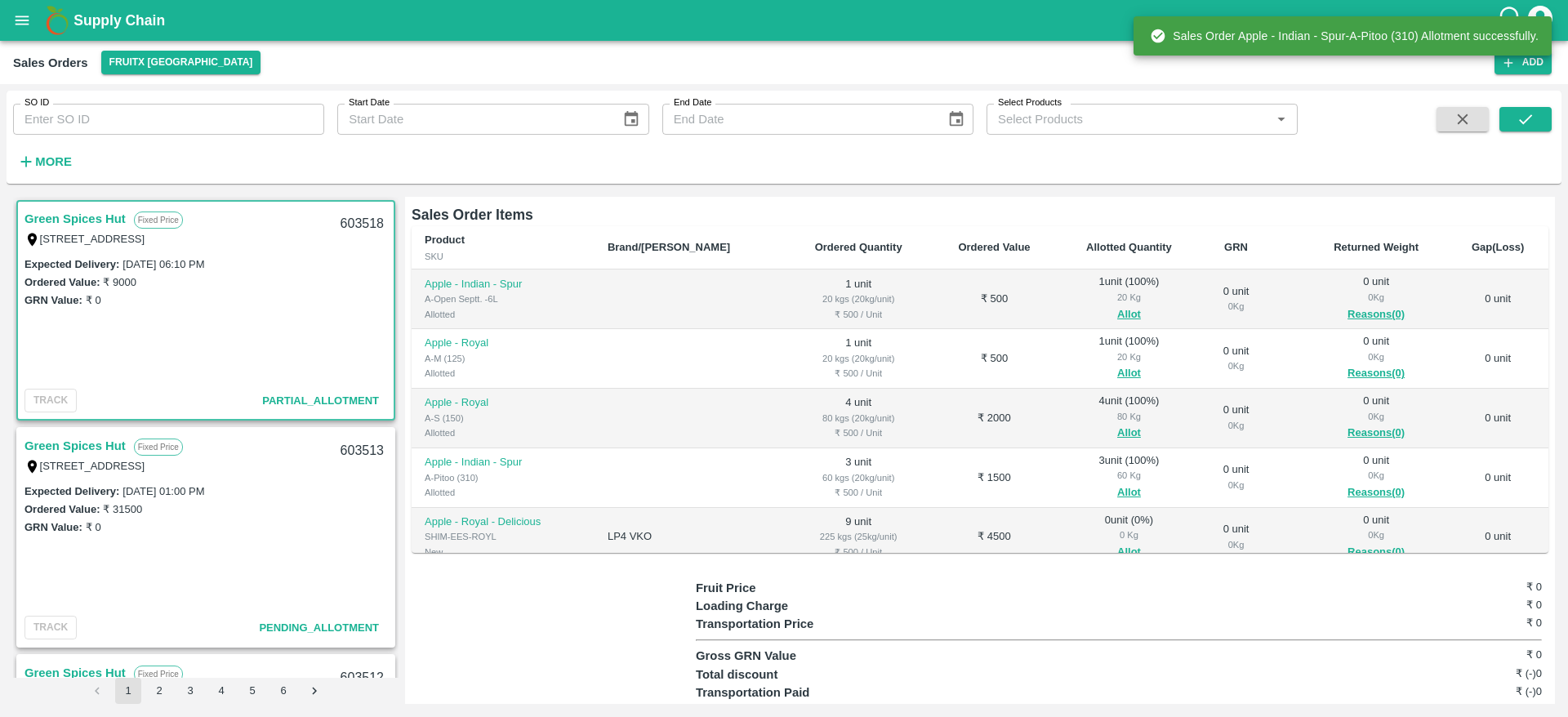
scroll to position [43, 0]
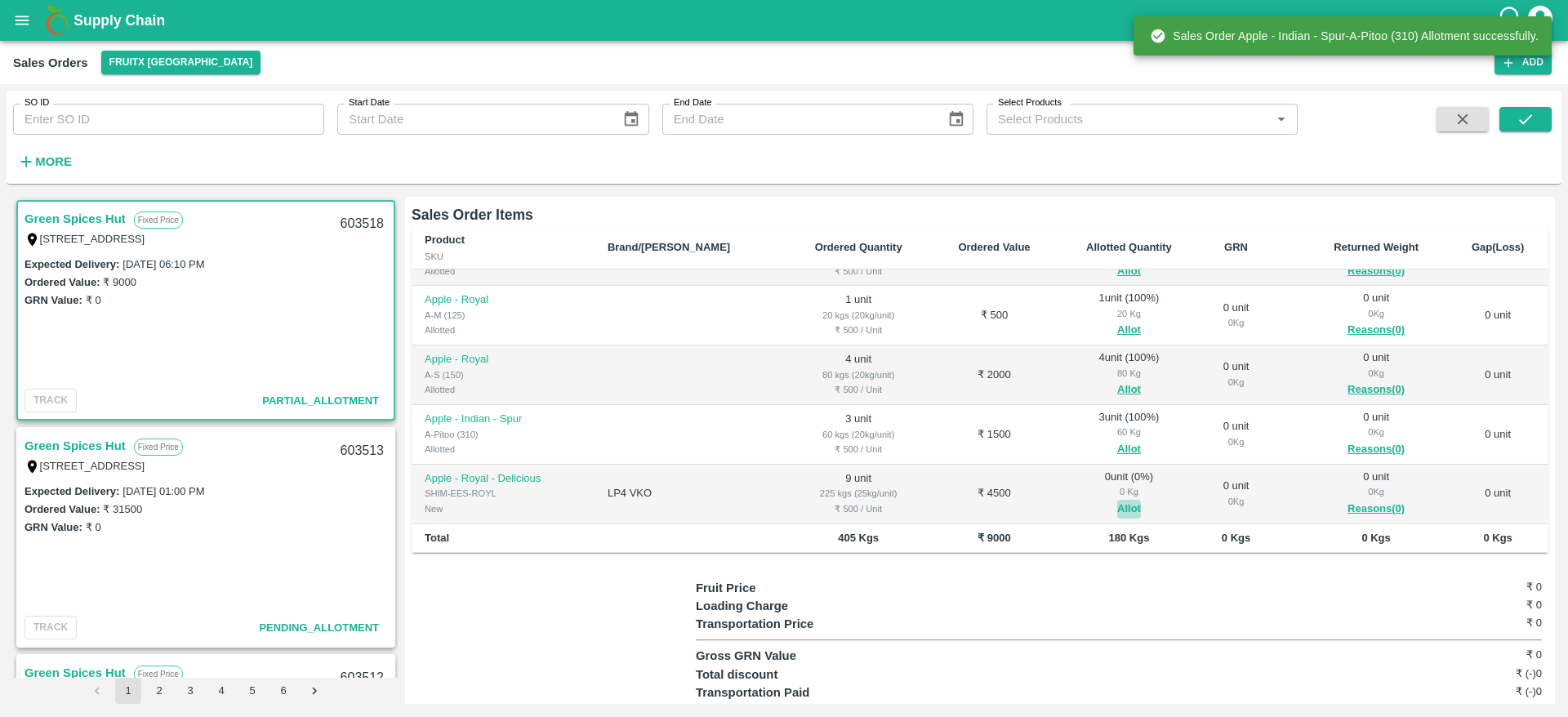
click at [1117, 507] on button "Allot" at bounding box center [1129, 508] width 23 height 19
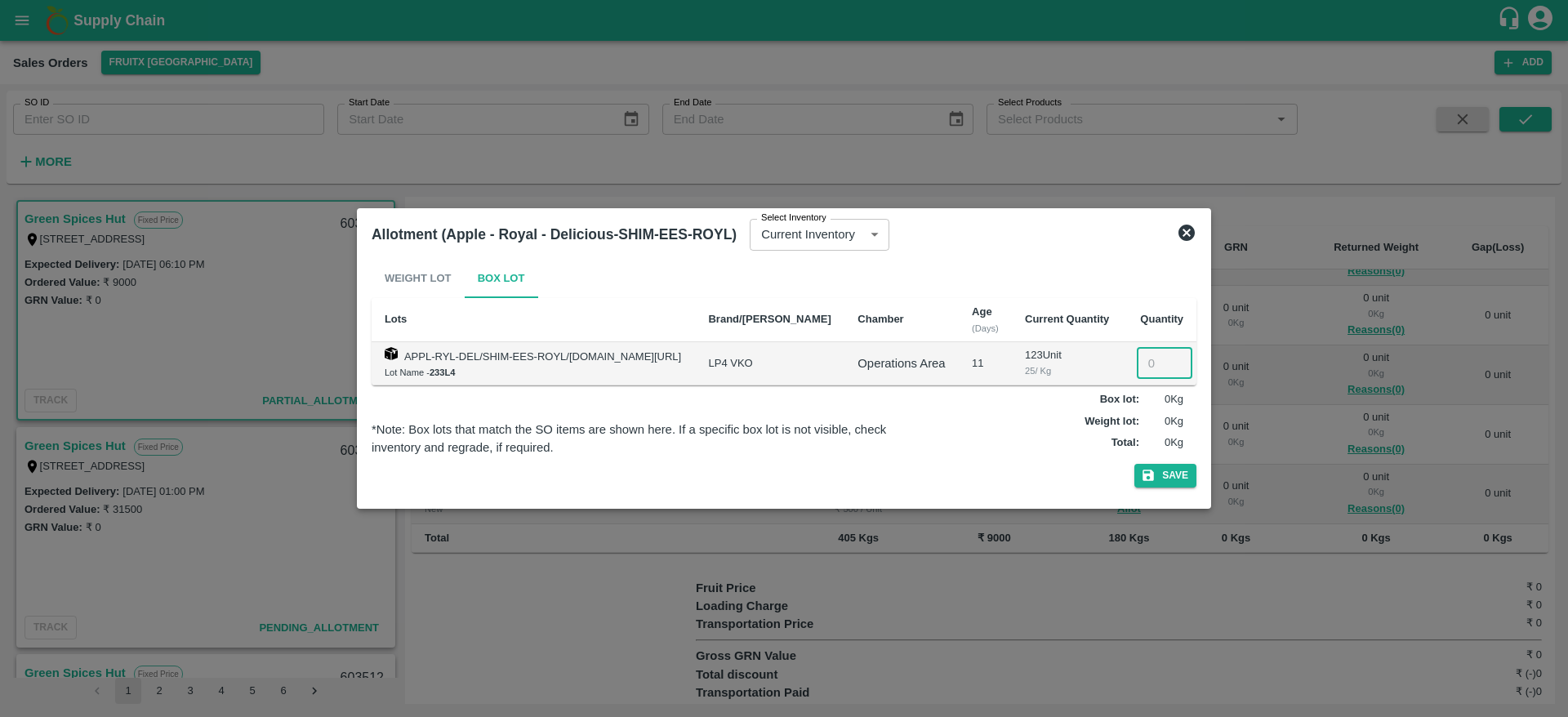
click at [1148, 354] on input "number" at bounding box center [1164, 363] width 55 height 31
type input "9"
click at [1134, 464] on button "Save" at bounding box center [1164, 475] width 62 height 23
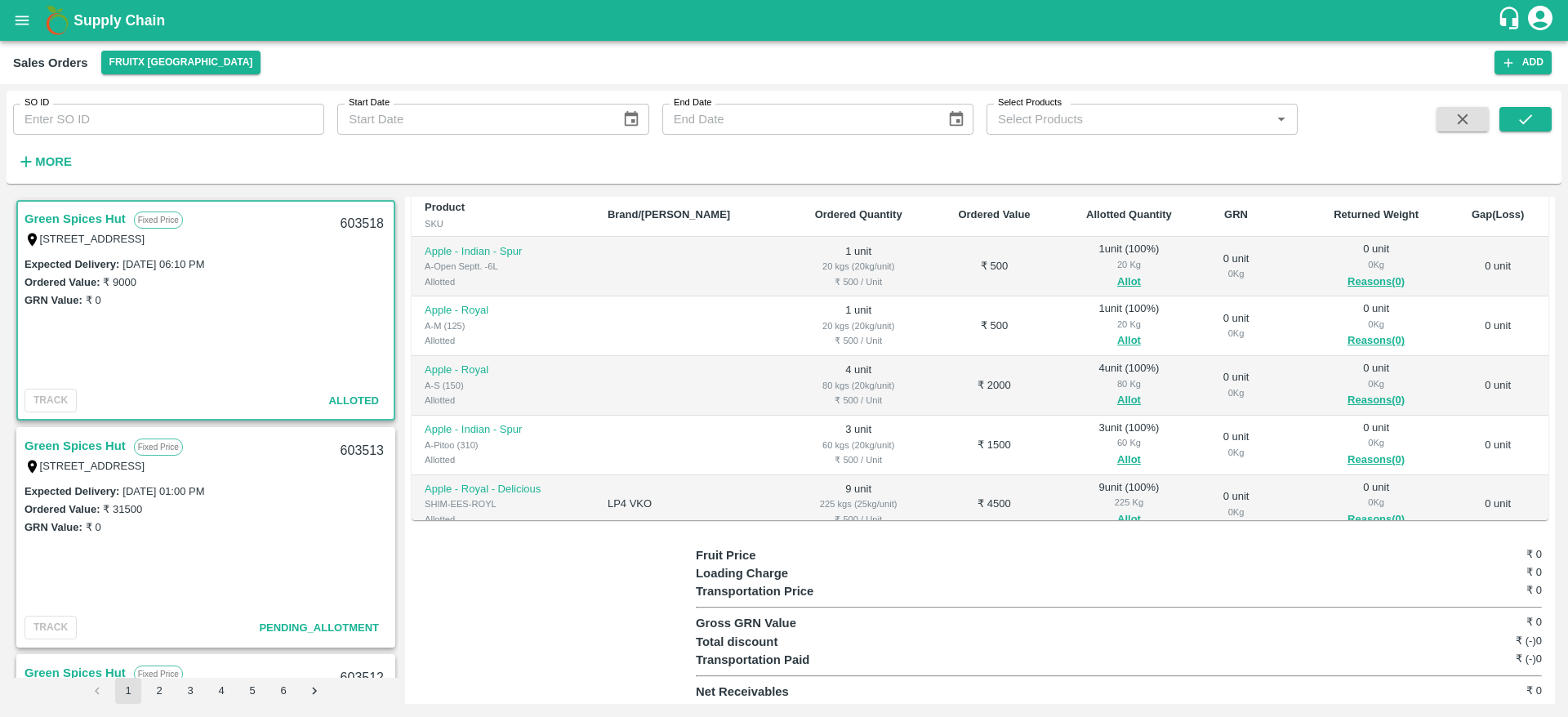
scroll to position [0, 0]
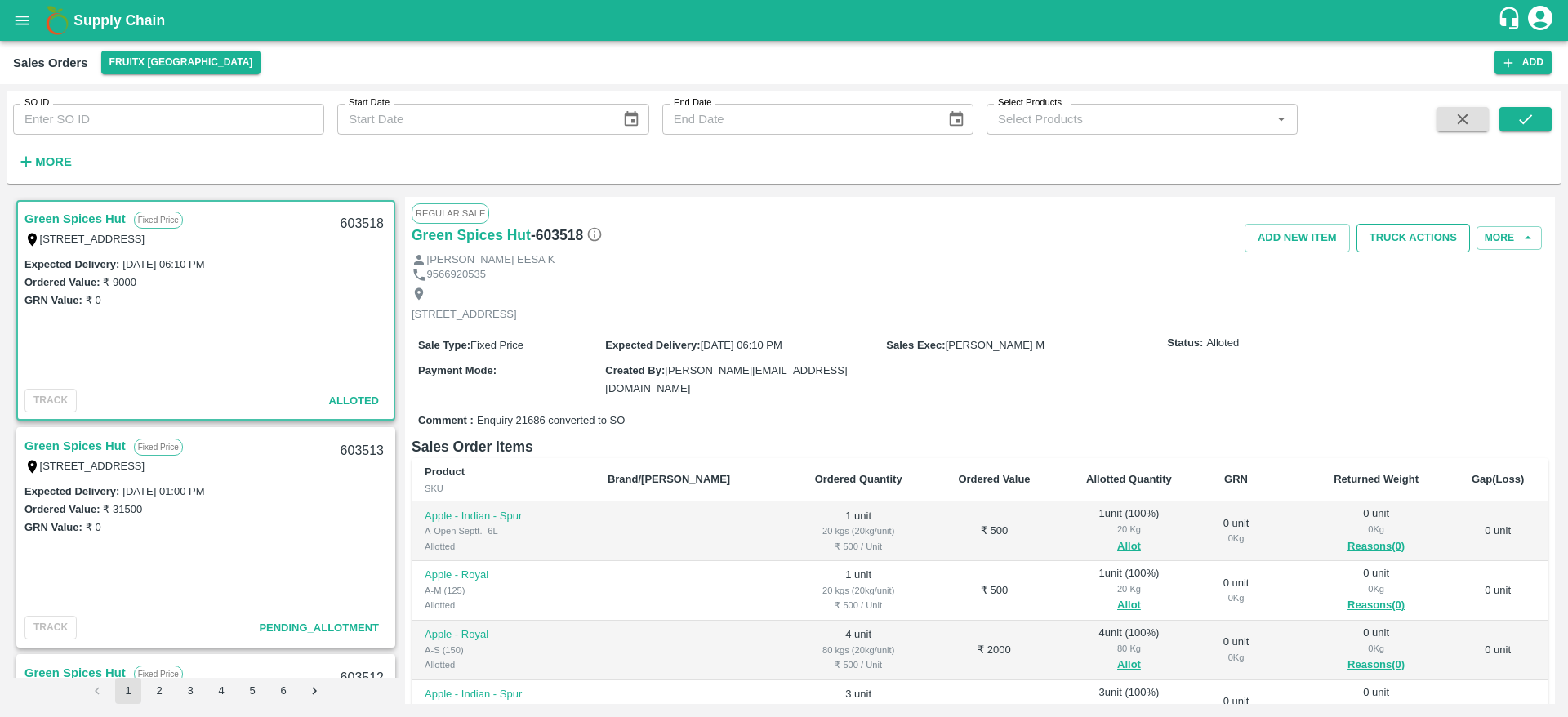
click at [1390, 248] on button "Truck Actions" at bounding box center [1412, 238] width 114 height 29
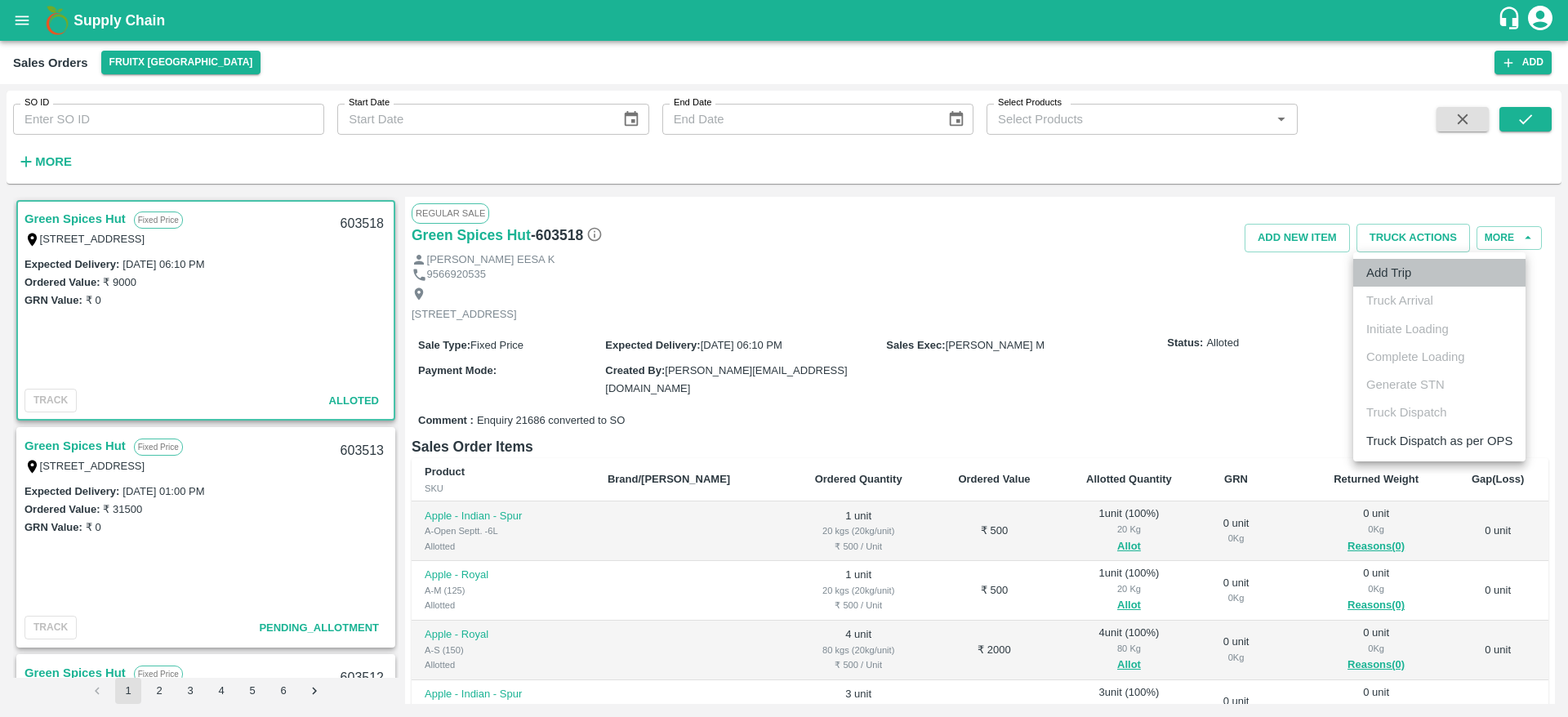
click at [1398, 281] on li "Add Trip" at bounding box center [1439, 272] width 173 height 28
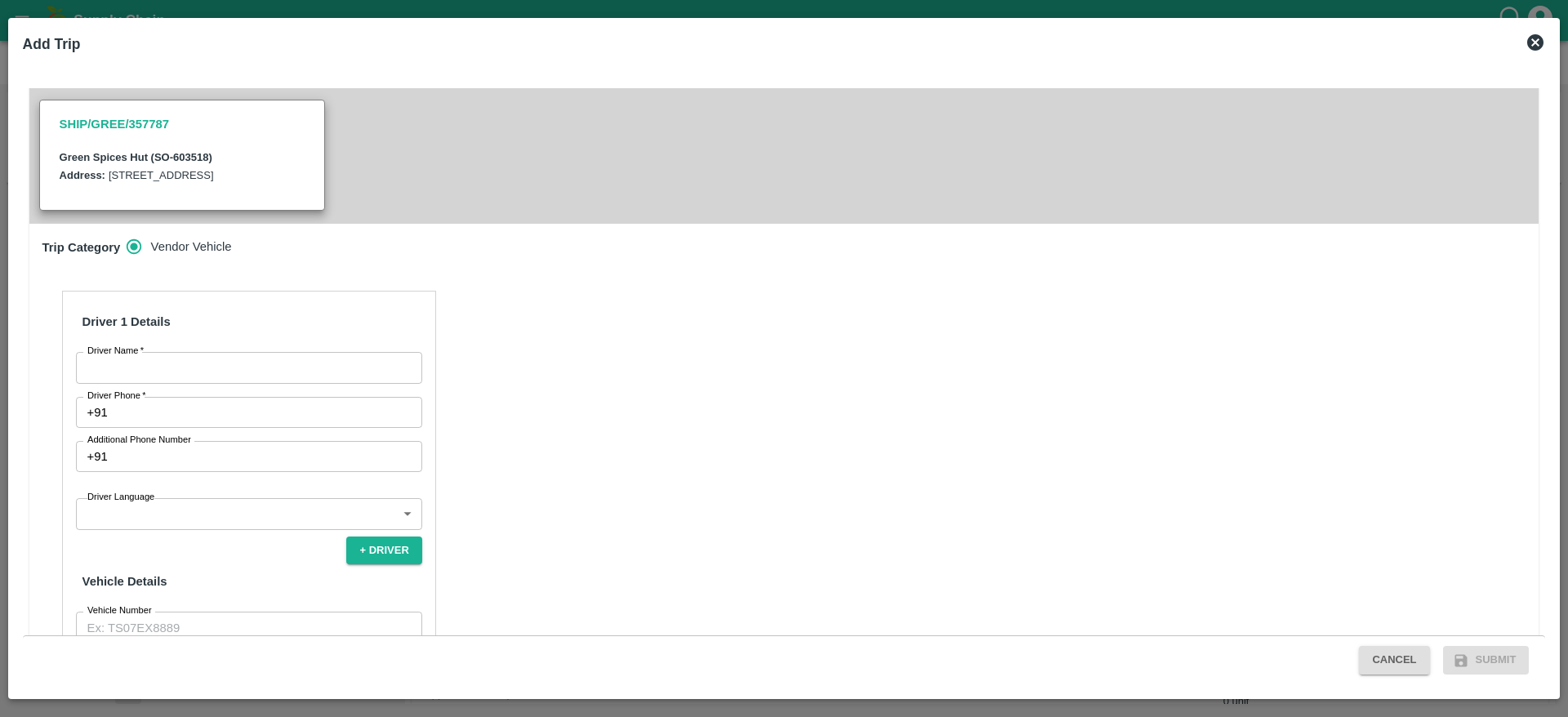
scroll to position [486, 0]
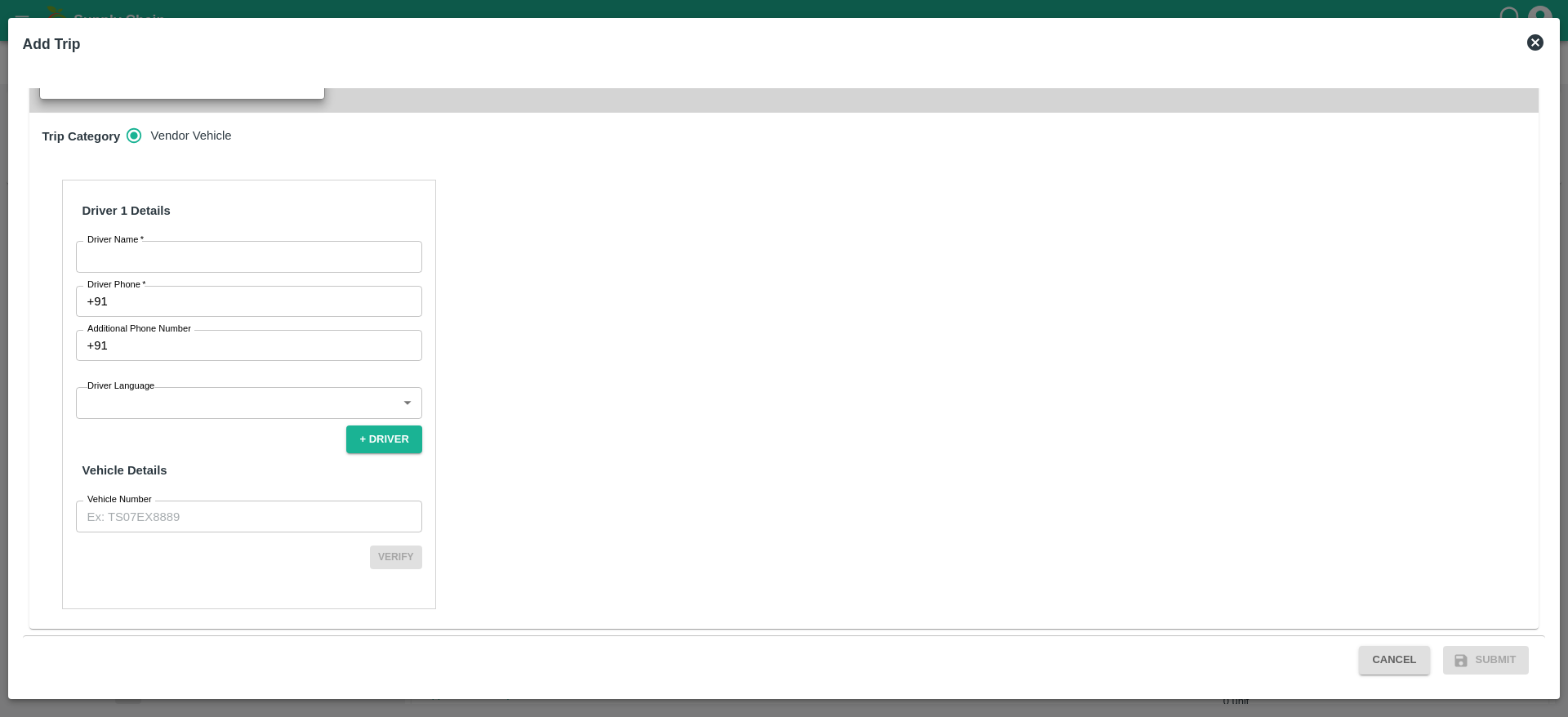
click at [257, 273] on div "Driver 1 Details Driver Name   * Driver Name Driver Phone   * +91 Driver Phone …" at bounding box center [249, 395] width 374 height 430
click at [256, 266] on input "Driver Name   *" at bounding box center [249, 256] width 346 height 31
type input "H"
type input "Green Spices"
click at [234, 309] on input "Driver Phone   *" at bounding box center [268, 301] width 308 height 31
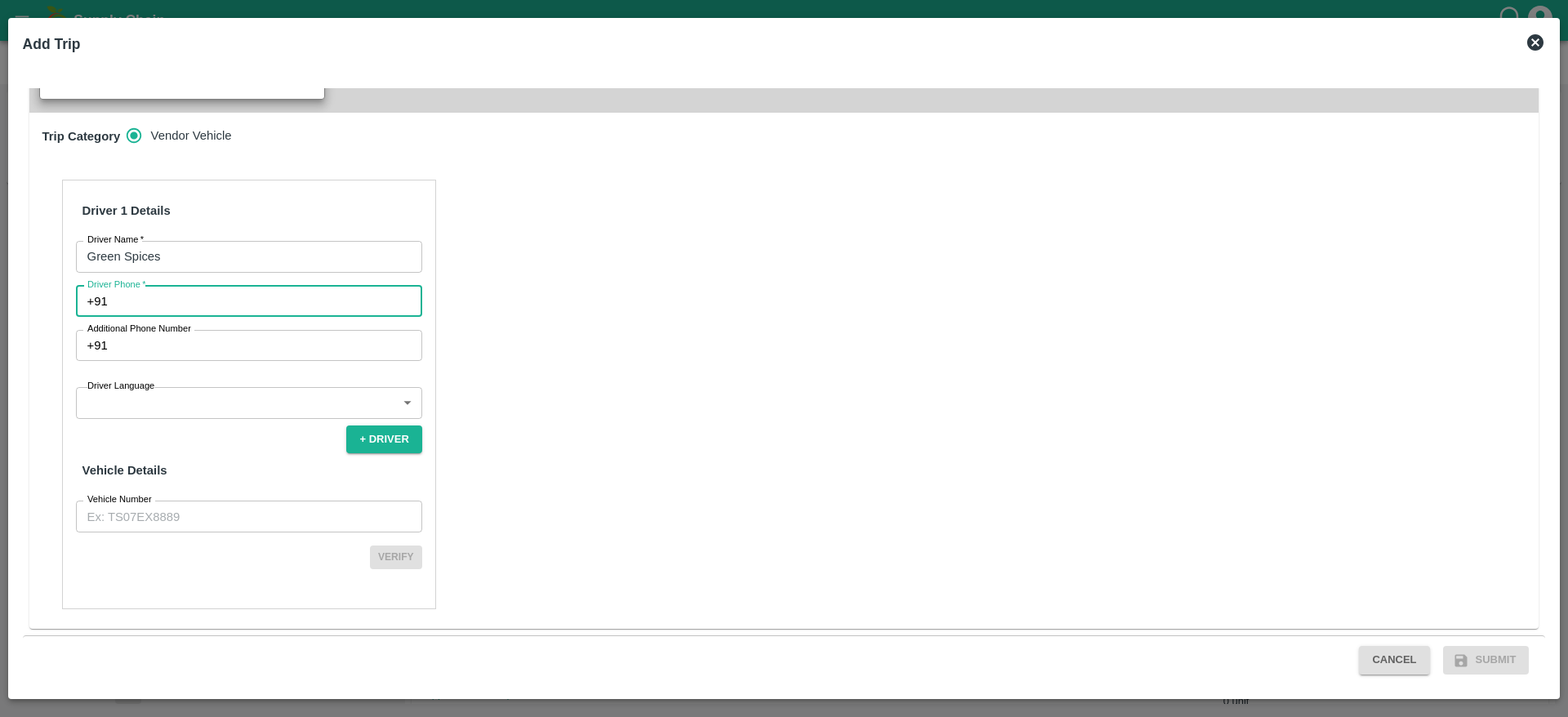
type input "7826860807"
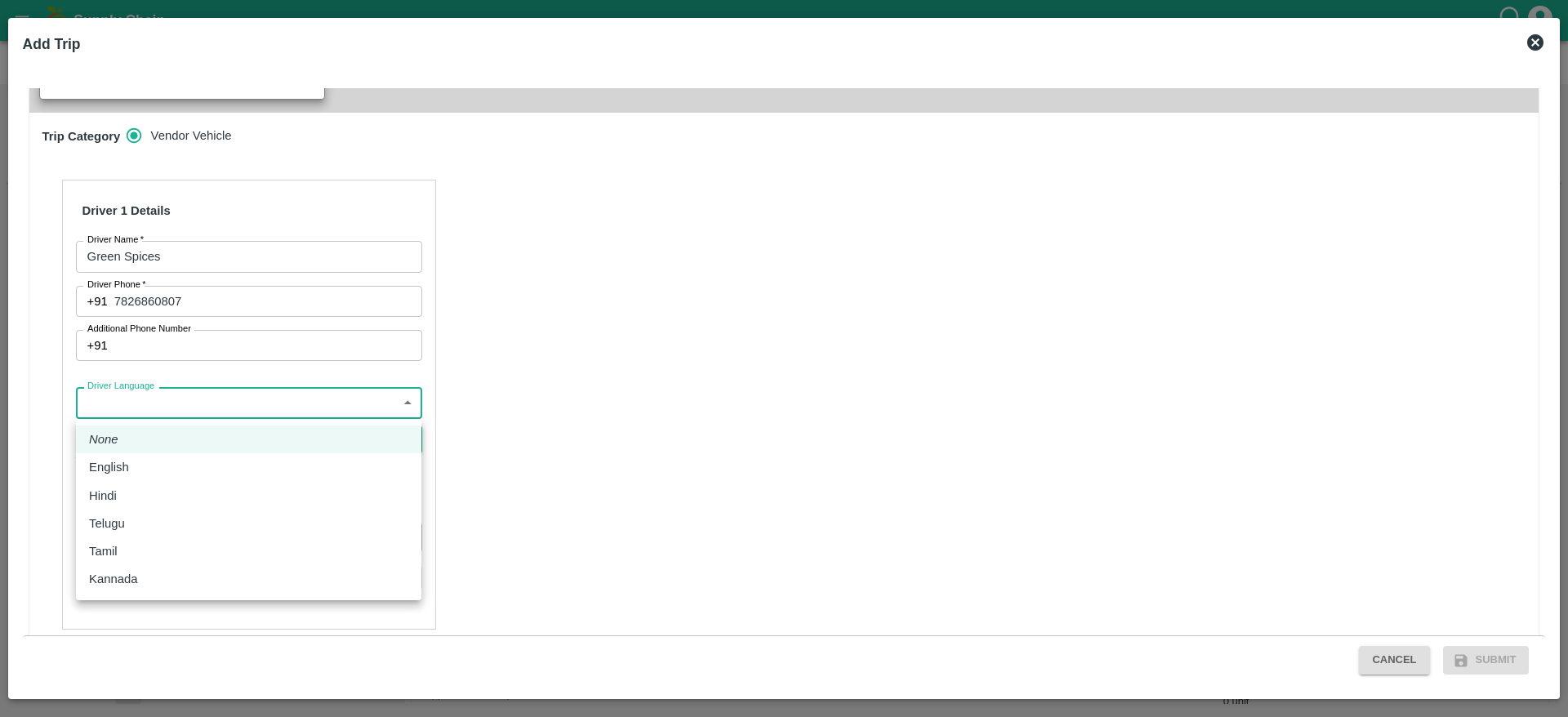
click at [219, 411] on body "Supply Chain Sales Orders FruitX Bangalore Add SO ID SO ID Start Date Start Dat…" at bounding box center [784, 358] width 1568 height 717
click at [108, 559] on p "Tamil" at bounding box center [103, 551] width 29 height 18
type input "ta"
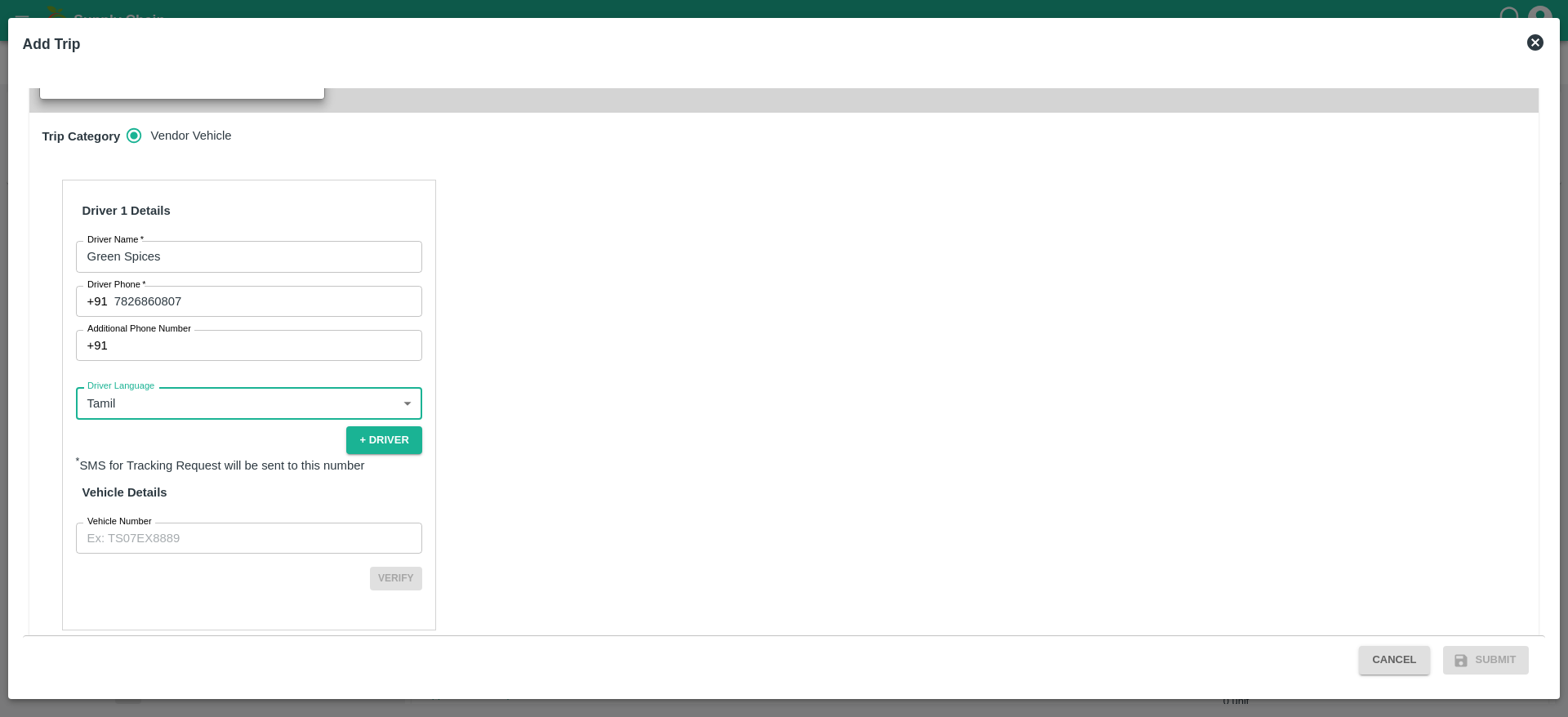
scroll to position [508, 0]
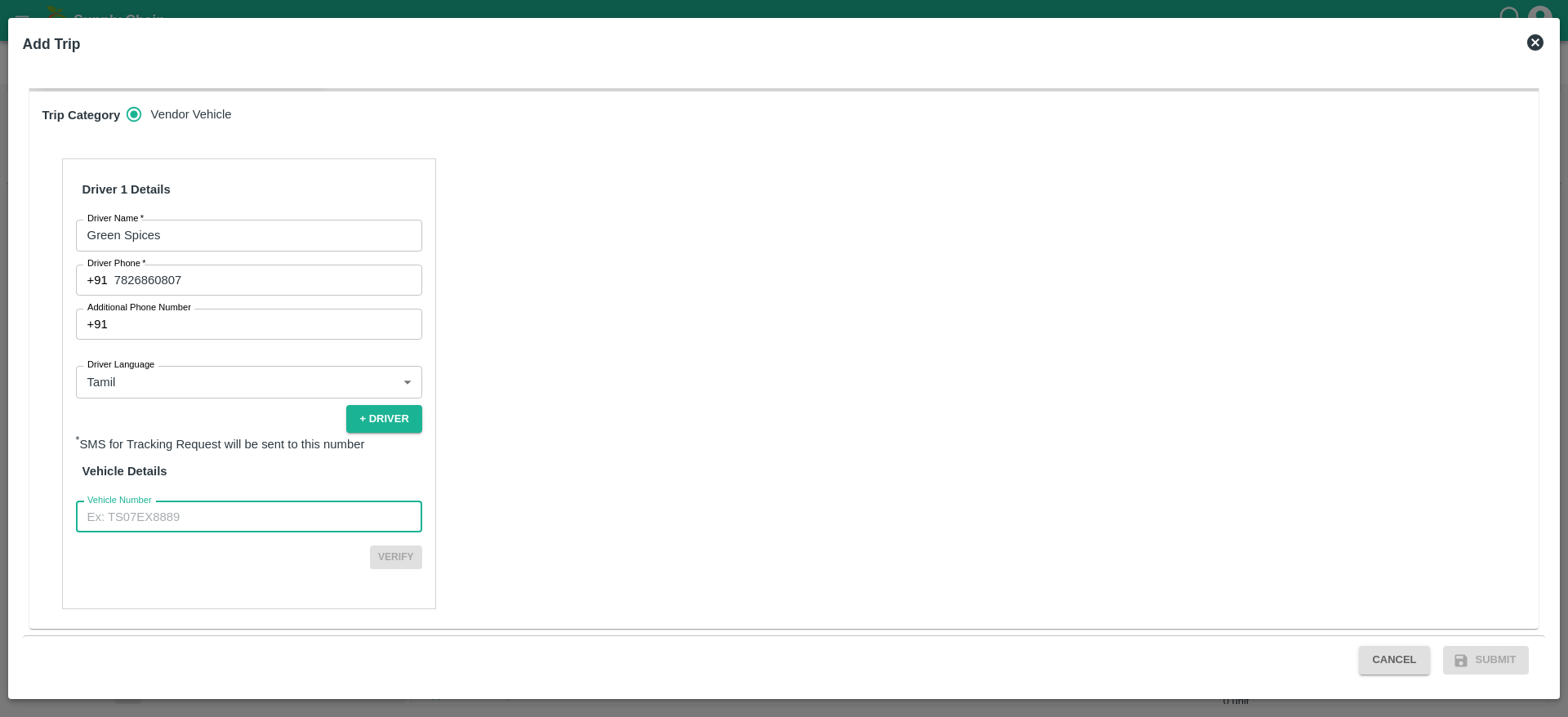
click at [241, 526] on input "Vehicle Number" at bounding box center [249, 516] width 346 height 31
type input "TN31CA3674"
click at [388, 558] on button "Verify" at bounding box center [396, 557] width 52 height 23
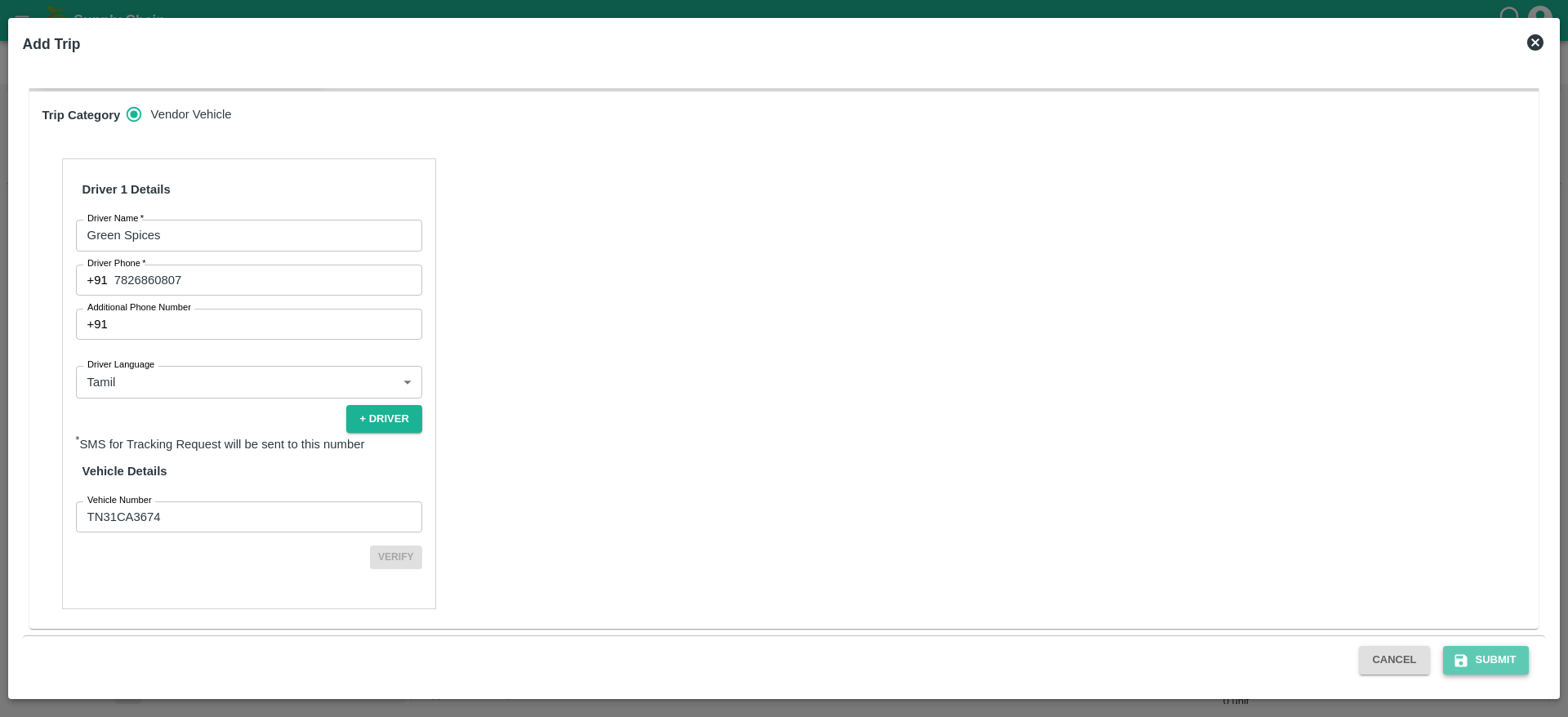
click at [1501, 649] on button "Submit" at bounding box center [1486, 661] width 87 height 29
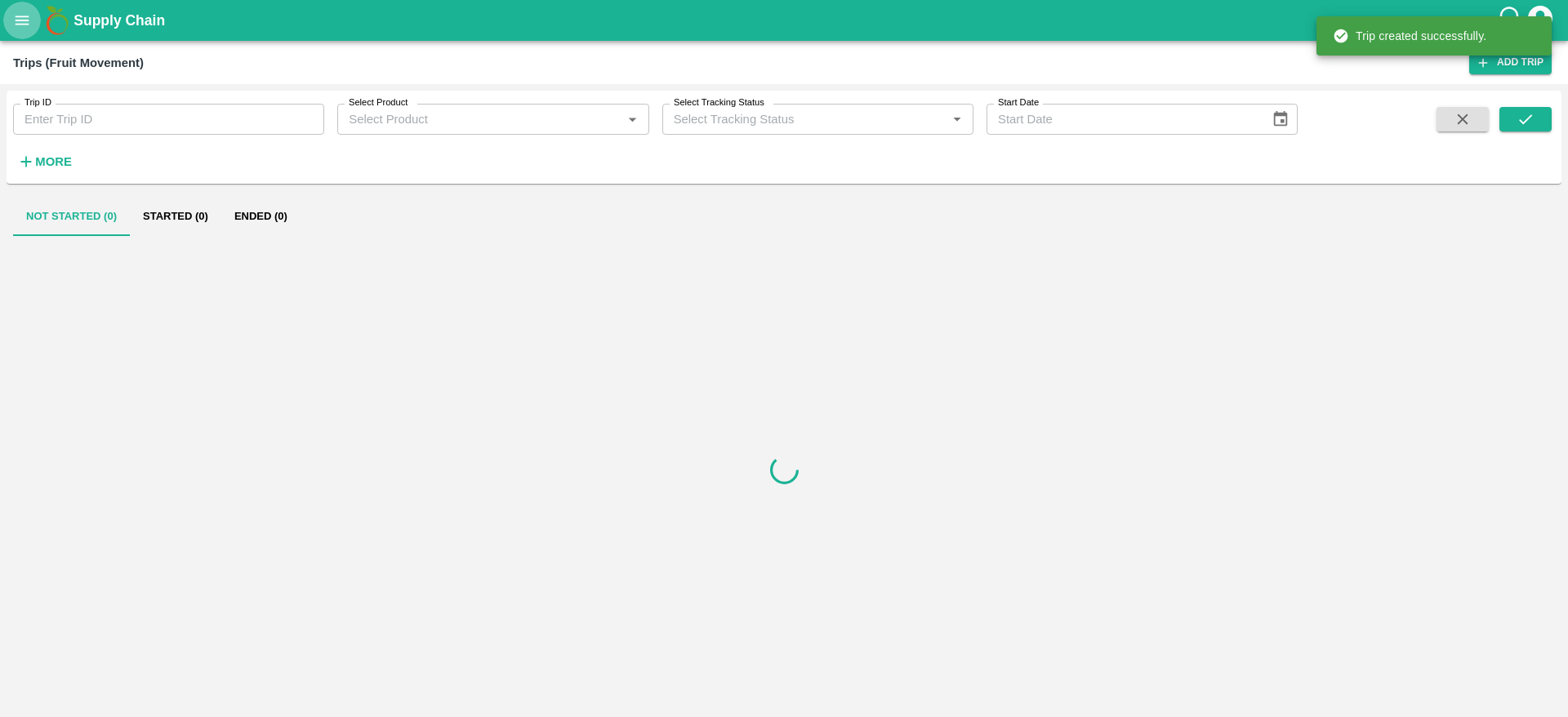
click at [28, 15] on icon "open drawer" at bounding box center [22, 20] width 14 height 9
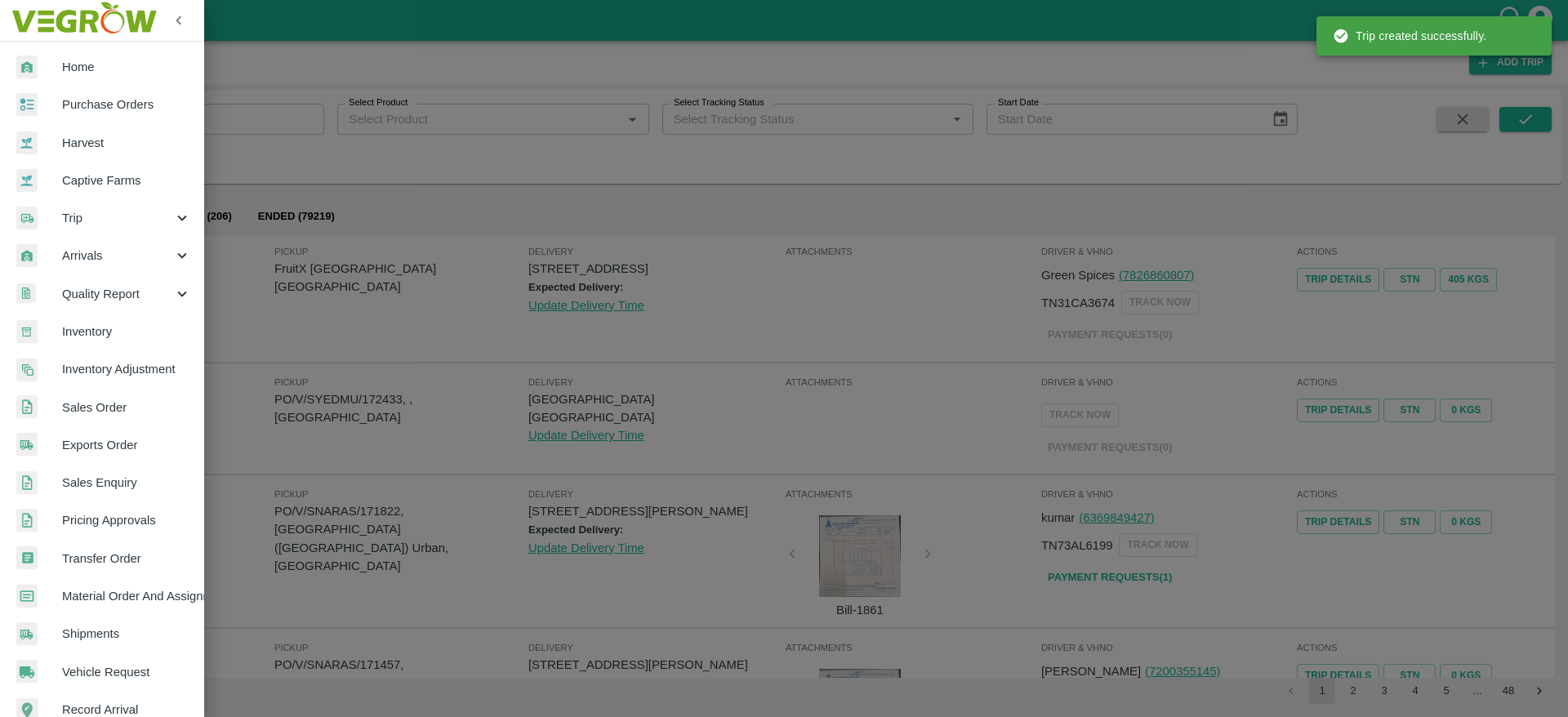
click at [117, 415] on span "Sales Order" at bounding box center [126, 407] width 129 height 18
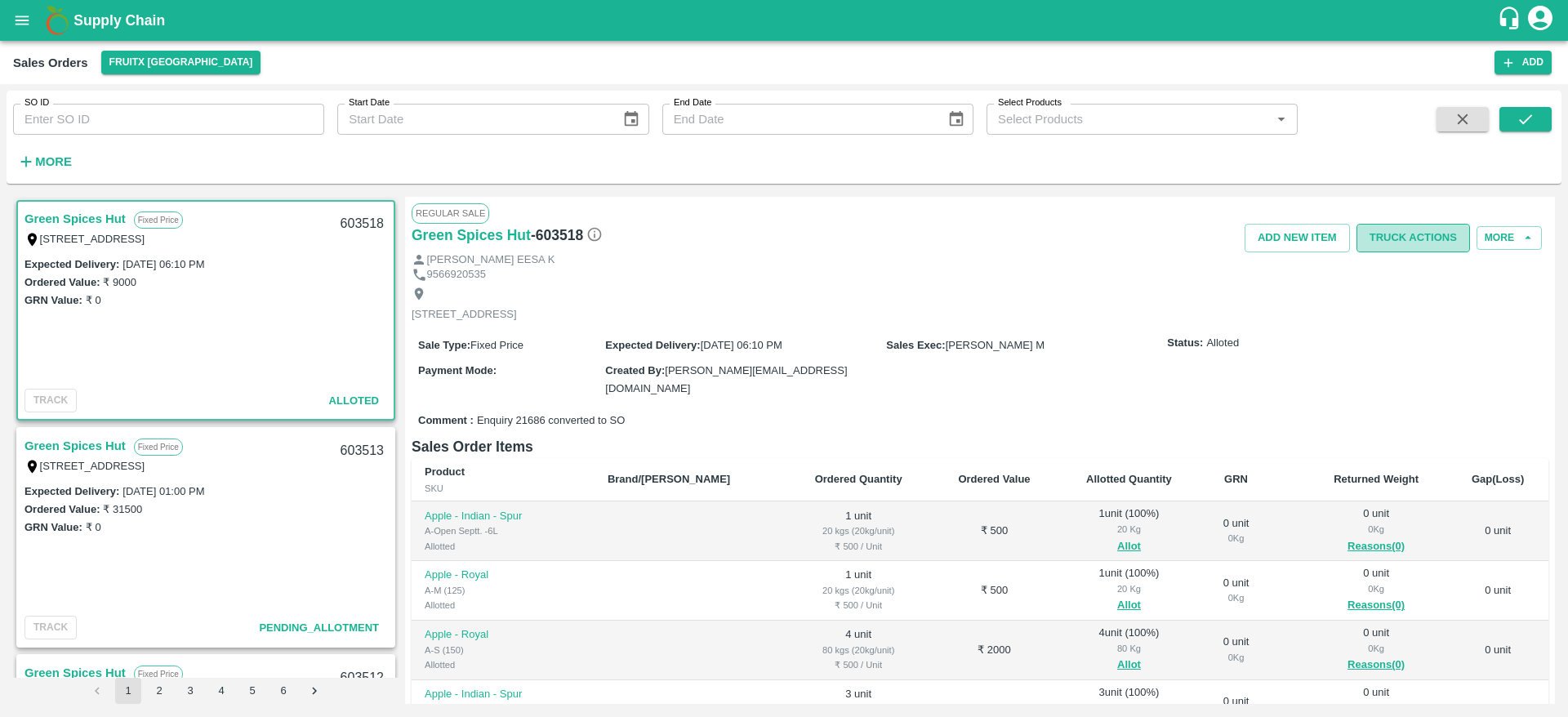
click at [1403, 242] on button "Truck Actions" at bounding box center [1412, 238] width 114 height 29
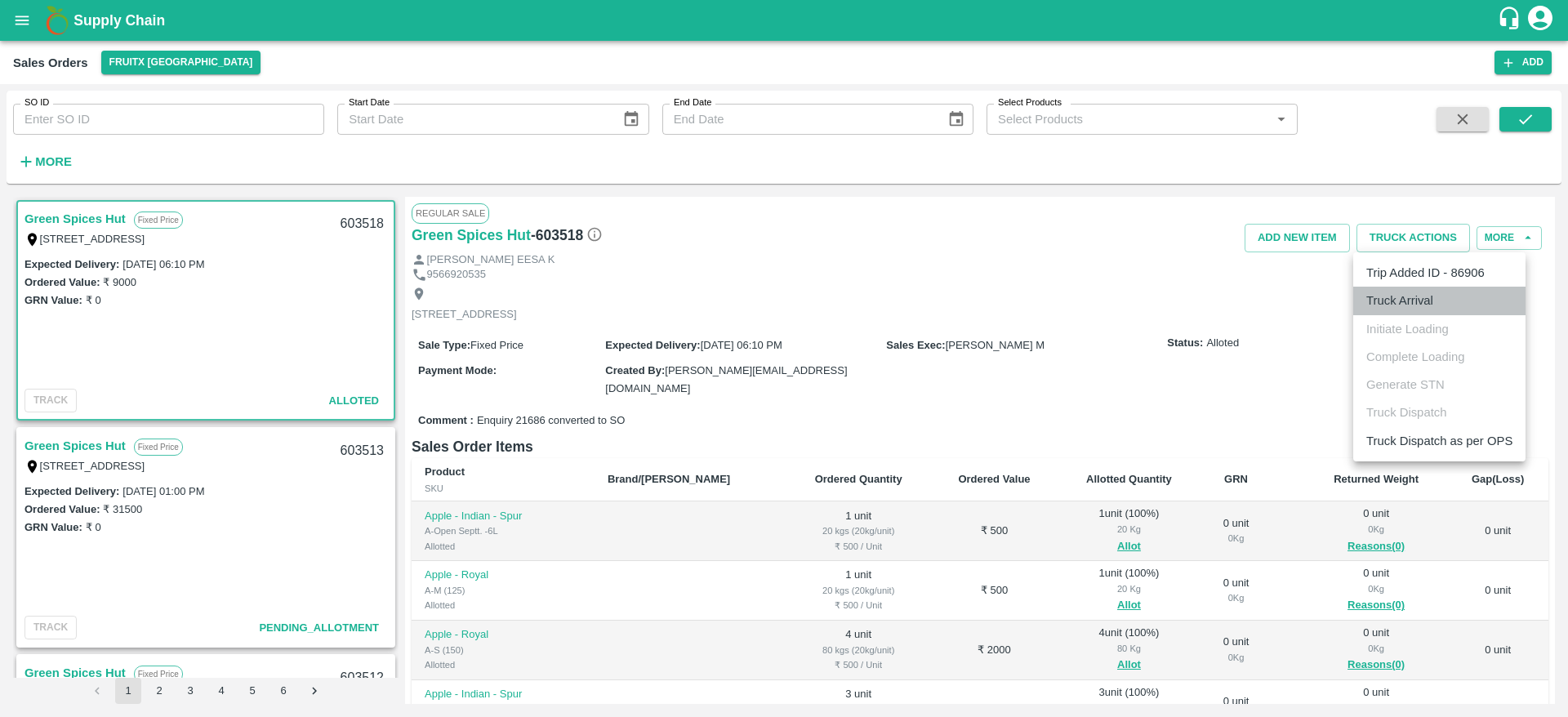
click at [1411, 303] on li "Truck Arrival" at bounding box center [1439, 300] width 173 height 28
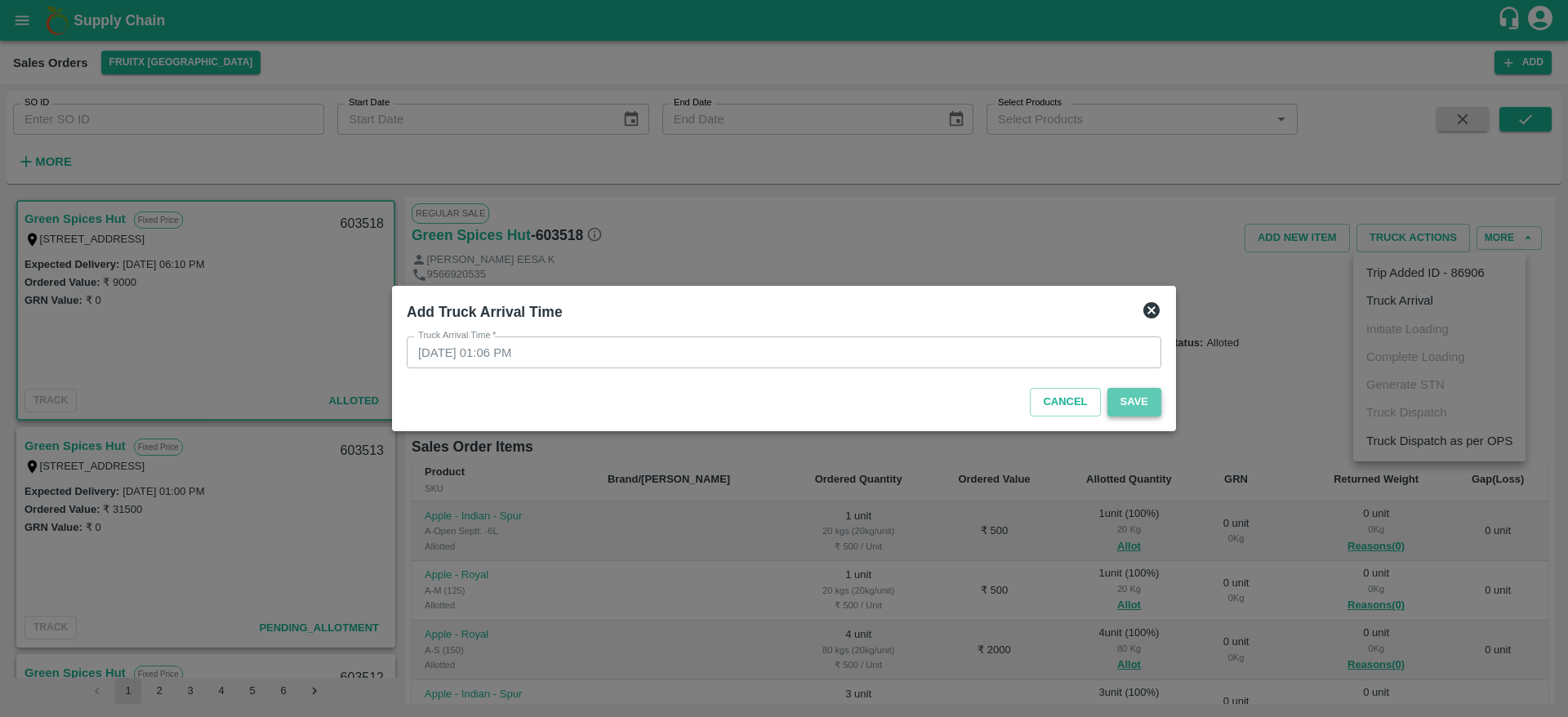
click at [1146, 404] on button "Save" at bounding box center [1134, 402] width 54 height 29
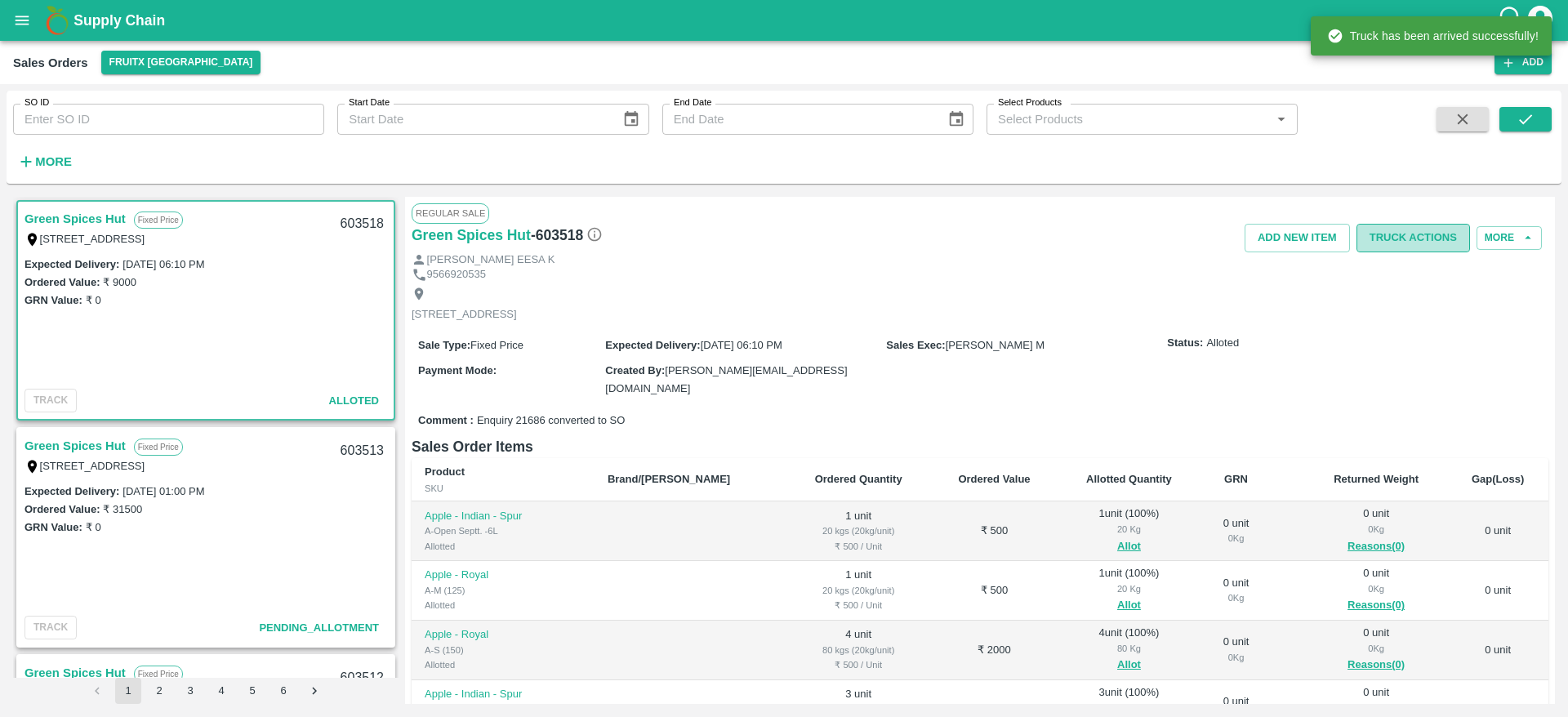
click at [1406, 247] on button "Truck Actions" at bounding box center [1412, 238] width 114 height 29
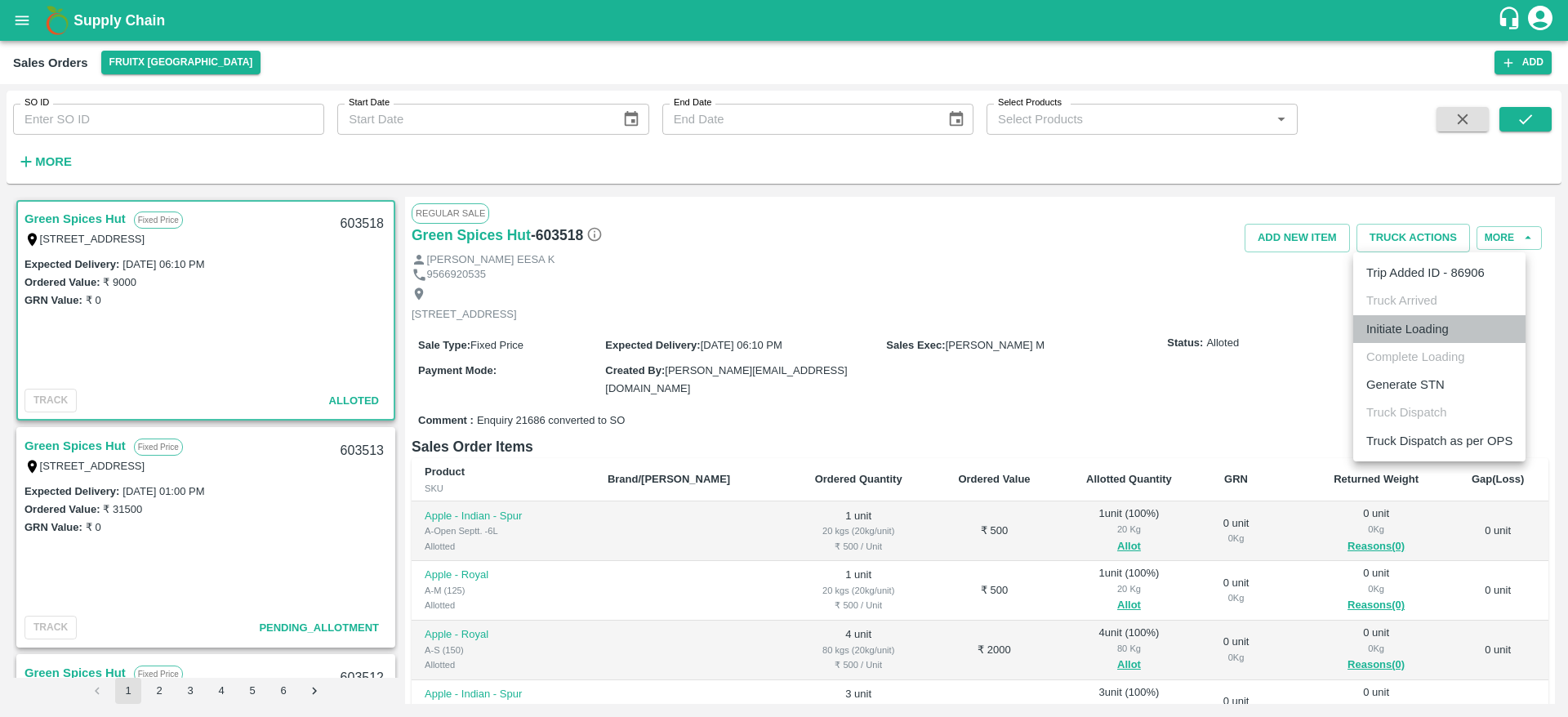
click at [1439, 327] on li "Initiate Loading" at bounding box center [1439, 329] width 173 height 28
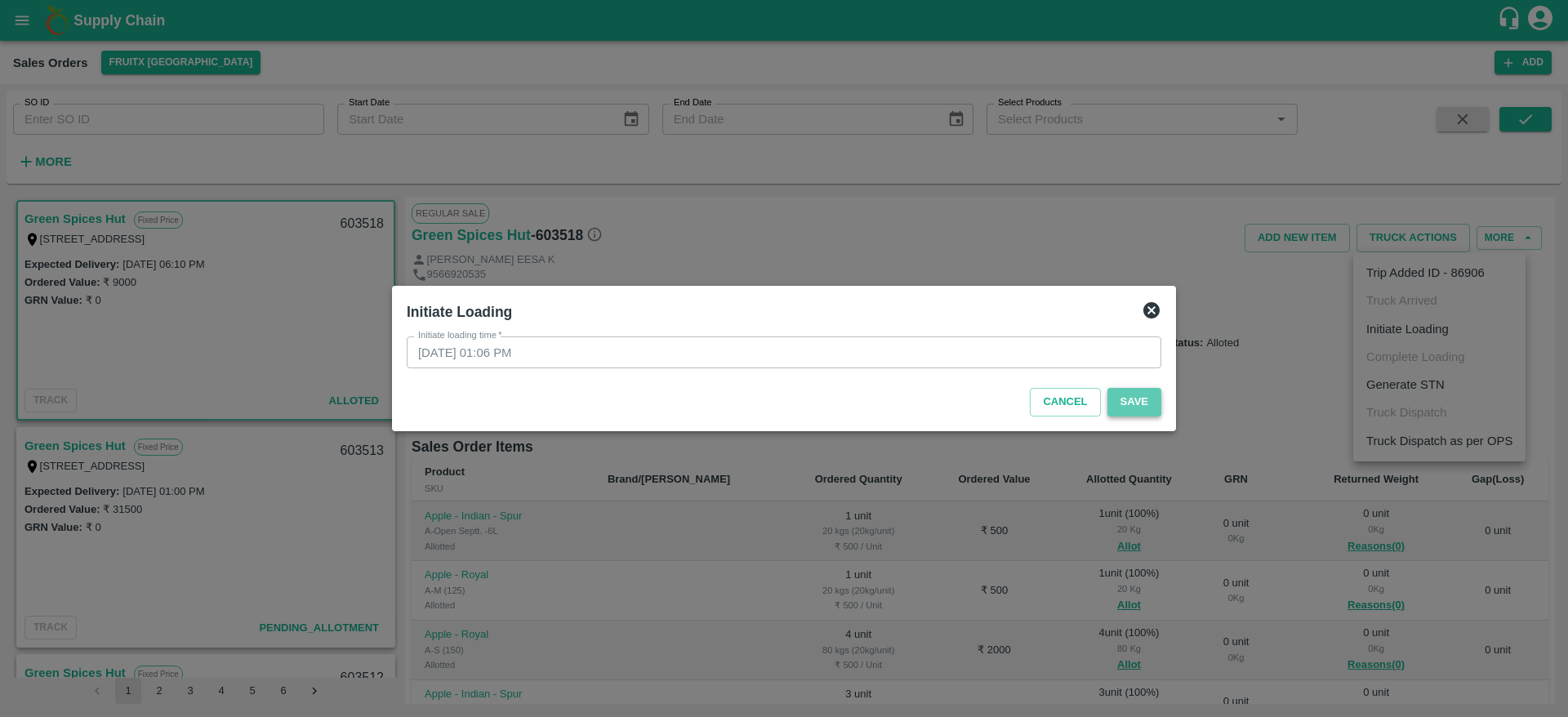
click at [1131, 412] on button "Save" at bounding box center [1134, 402] width 54 height 29
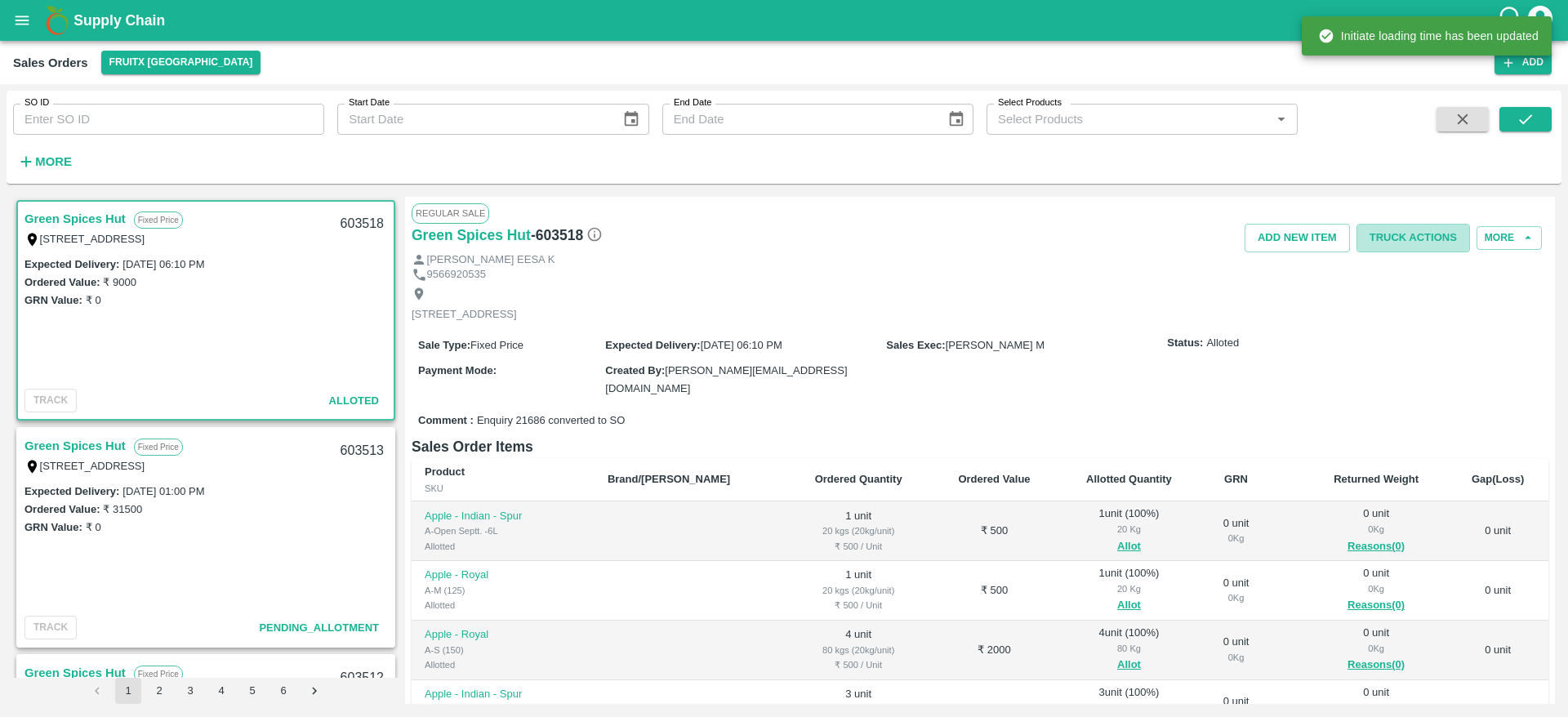
click at [1415, 247] on button "Truck Actions" at bounding box center [1412, 238] width 114 height 29
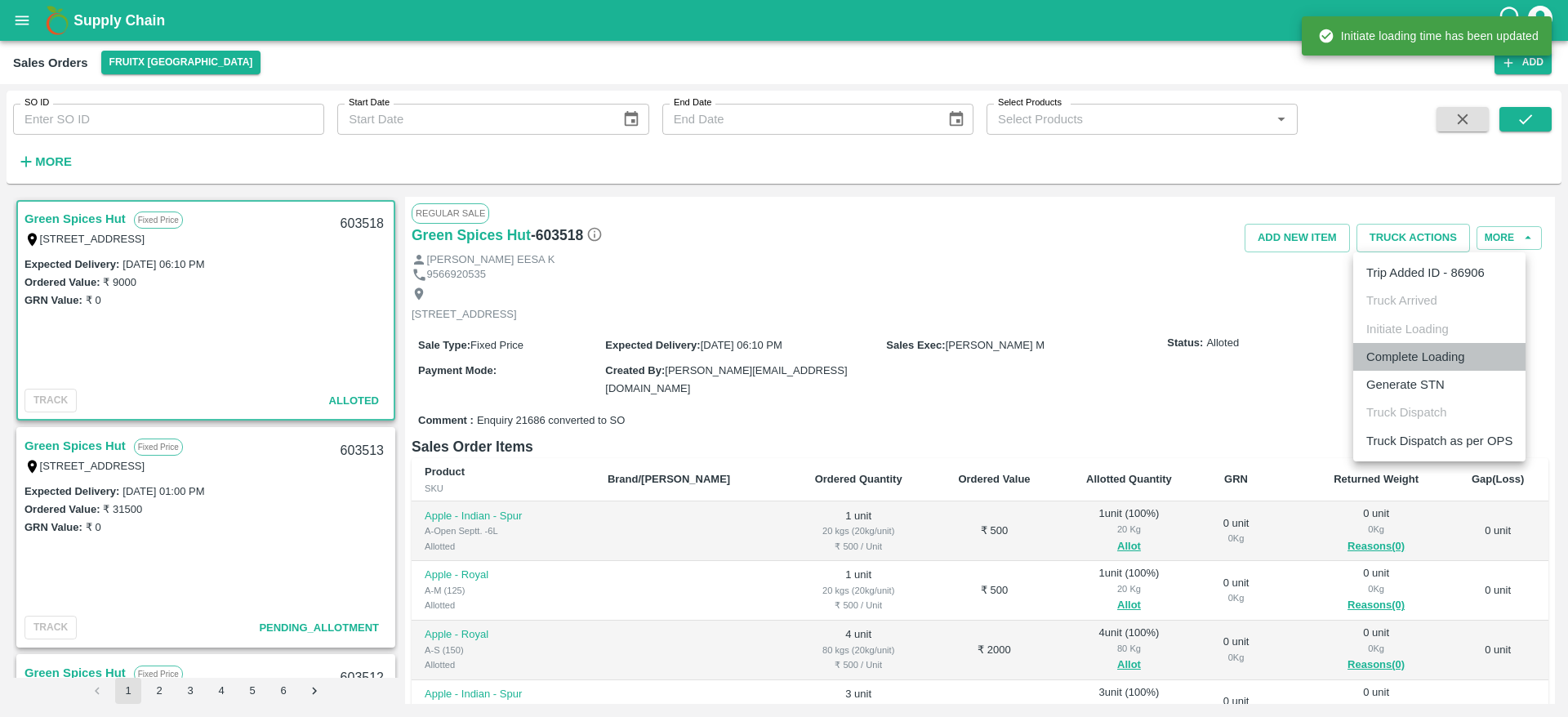
click at [1420, 354] on li "Complete Loading" at bounding box center [1439, 356] width 173 height 28
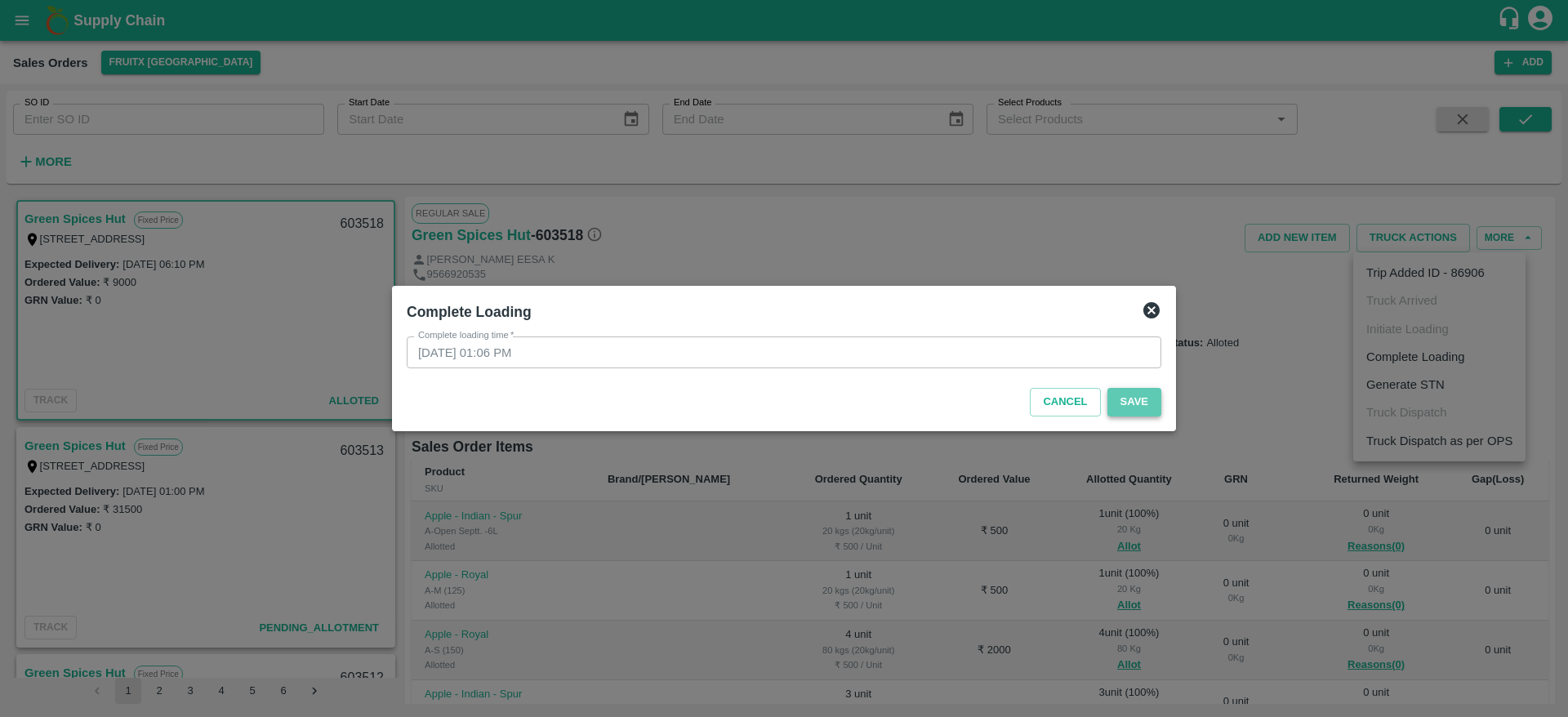
click at [1133, 396] on button "Save" at bounding box center [1134, 402] width 54 height 29
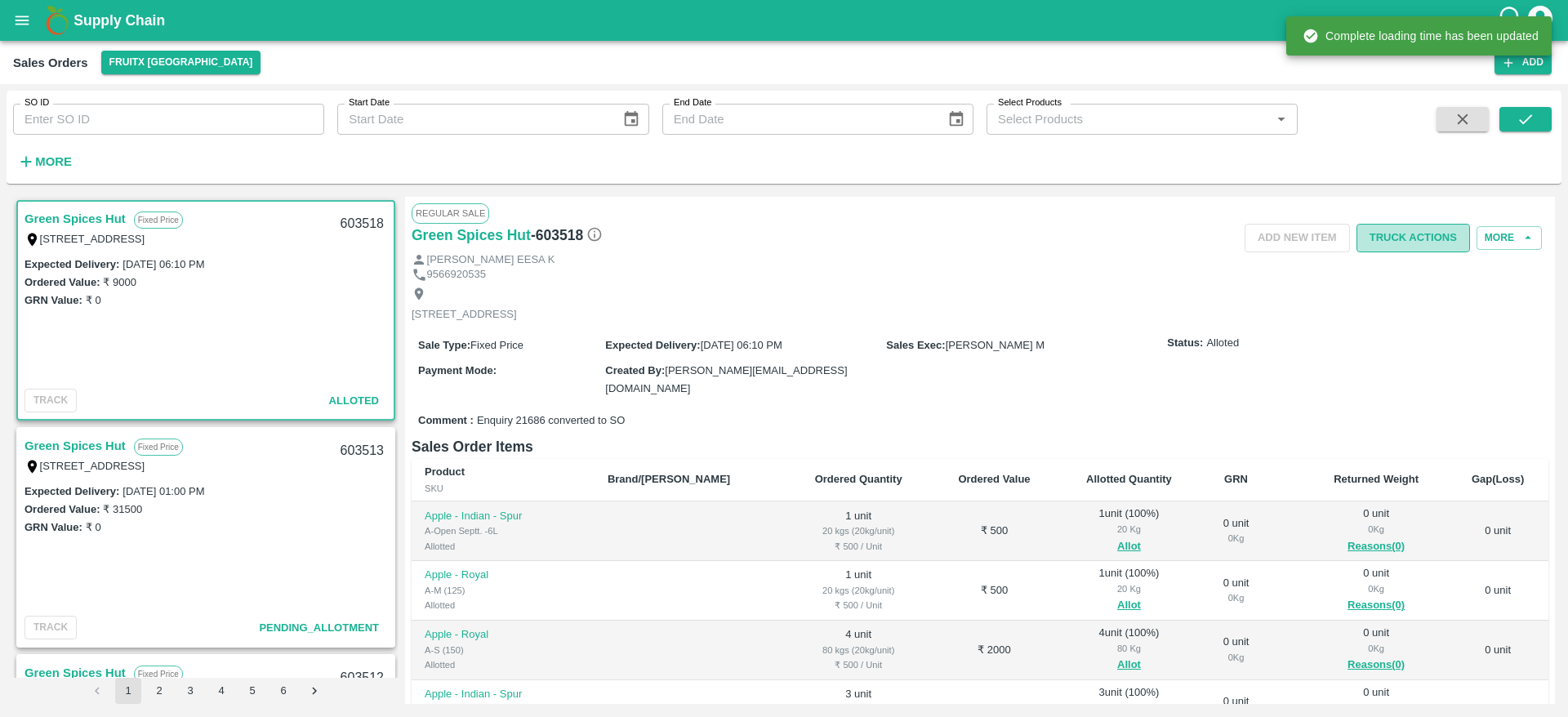
click at [1393, 233] on button "Truck Actions" at bounding box center [1412, 238] width 114 height 29
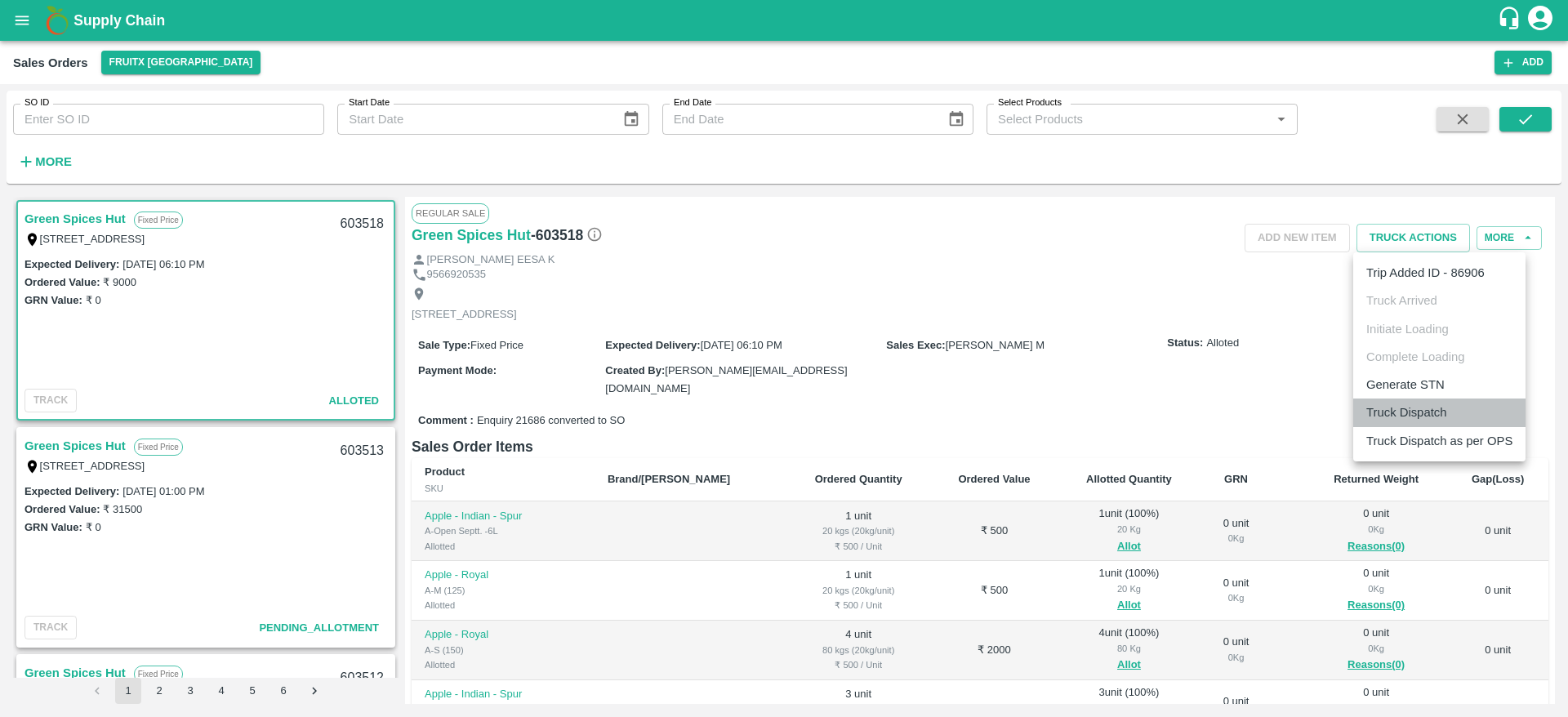
click at [1436, 410] on li "Truck Dispatch" at bounding box center [1439, 412] width 173 height 28
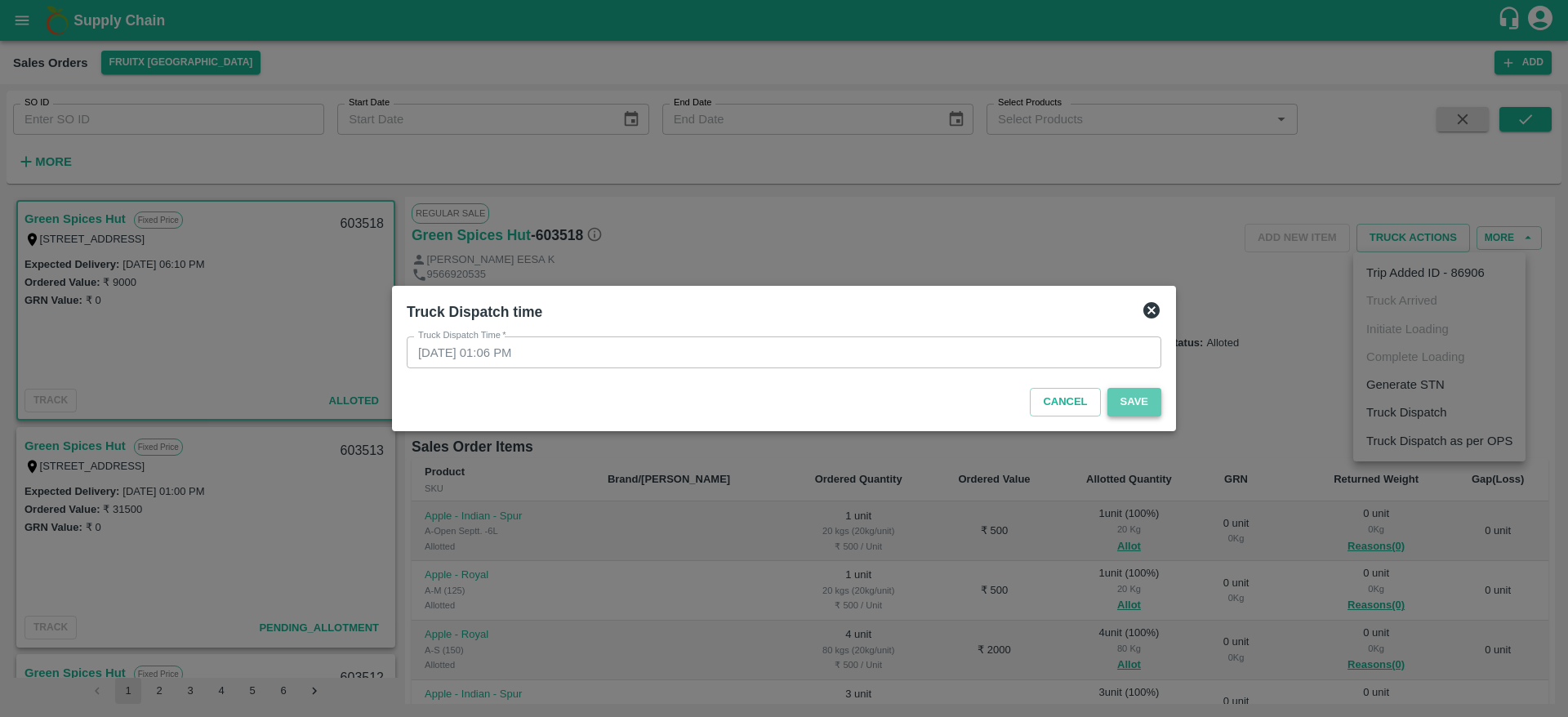
click at [1146, 400] on button "Save" at bounding box center [1134, 402] width 54 height 29
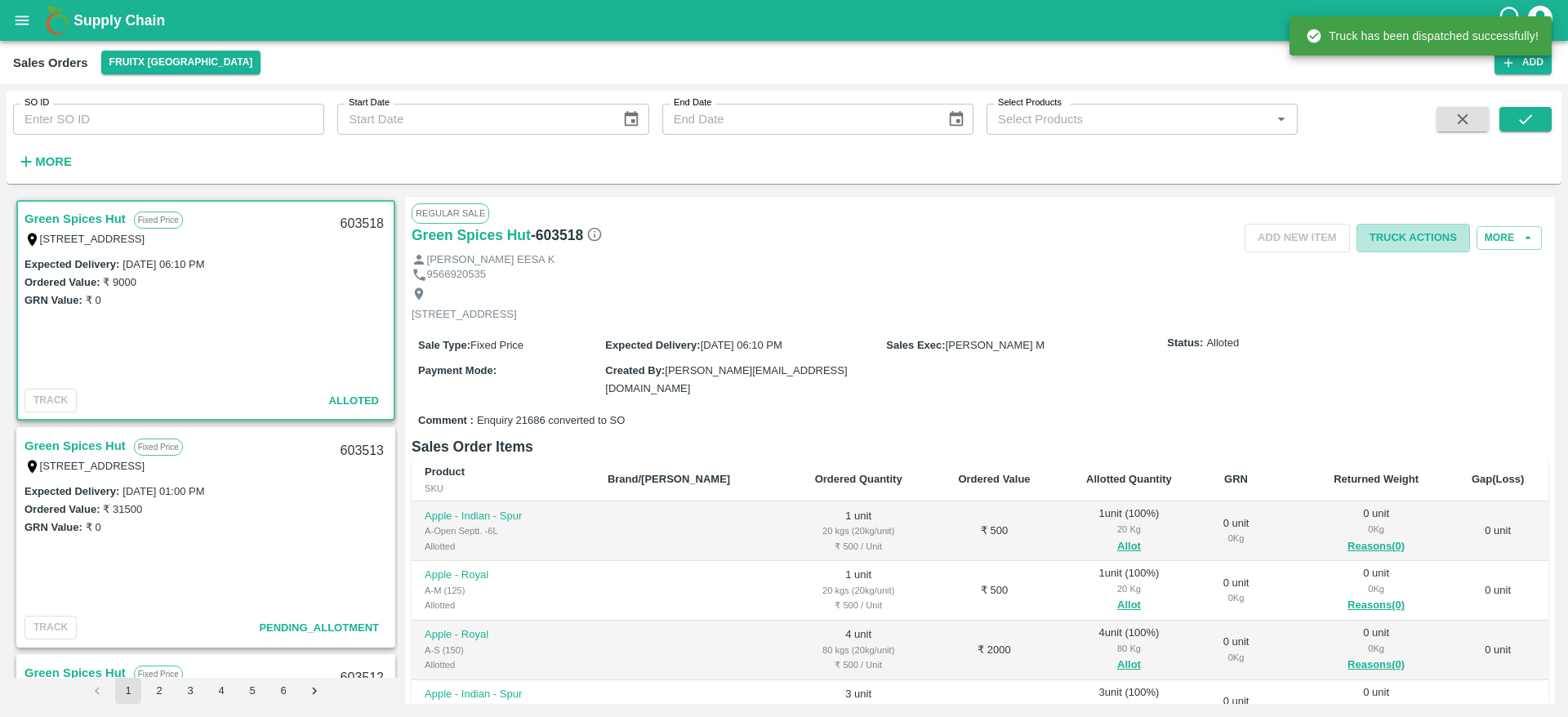
click at [1411, 243] on button "Truck Actions" at bounding box center [1412, 238] width 114 height 29
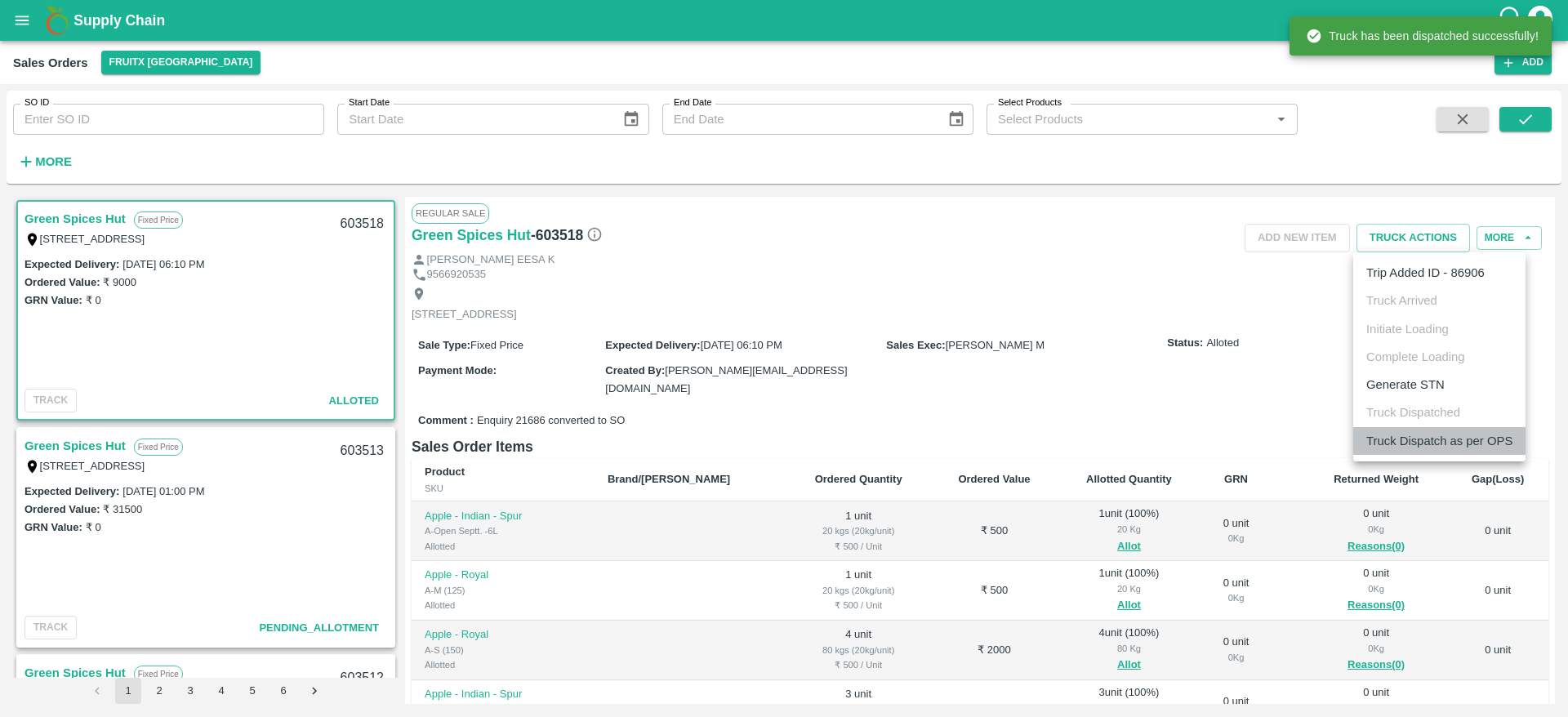
click at [1457, 441] on li "Truck Dispatch as per OPS" at bounding box center [1439, 440] width 173 height 28
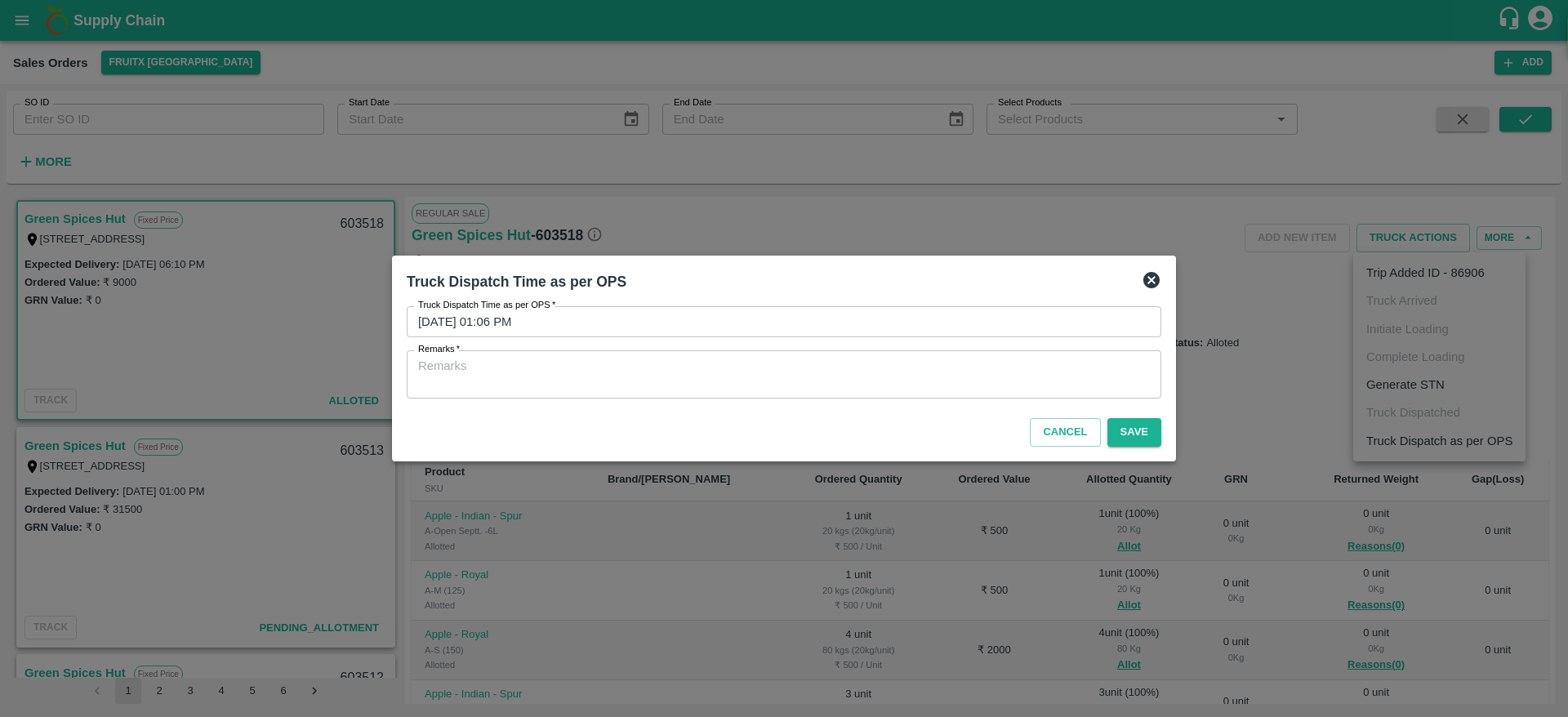
click at [1048, 389] on textarea "Remarks   *" at bounding box center [783, 375] width 731 height 34
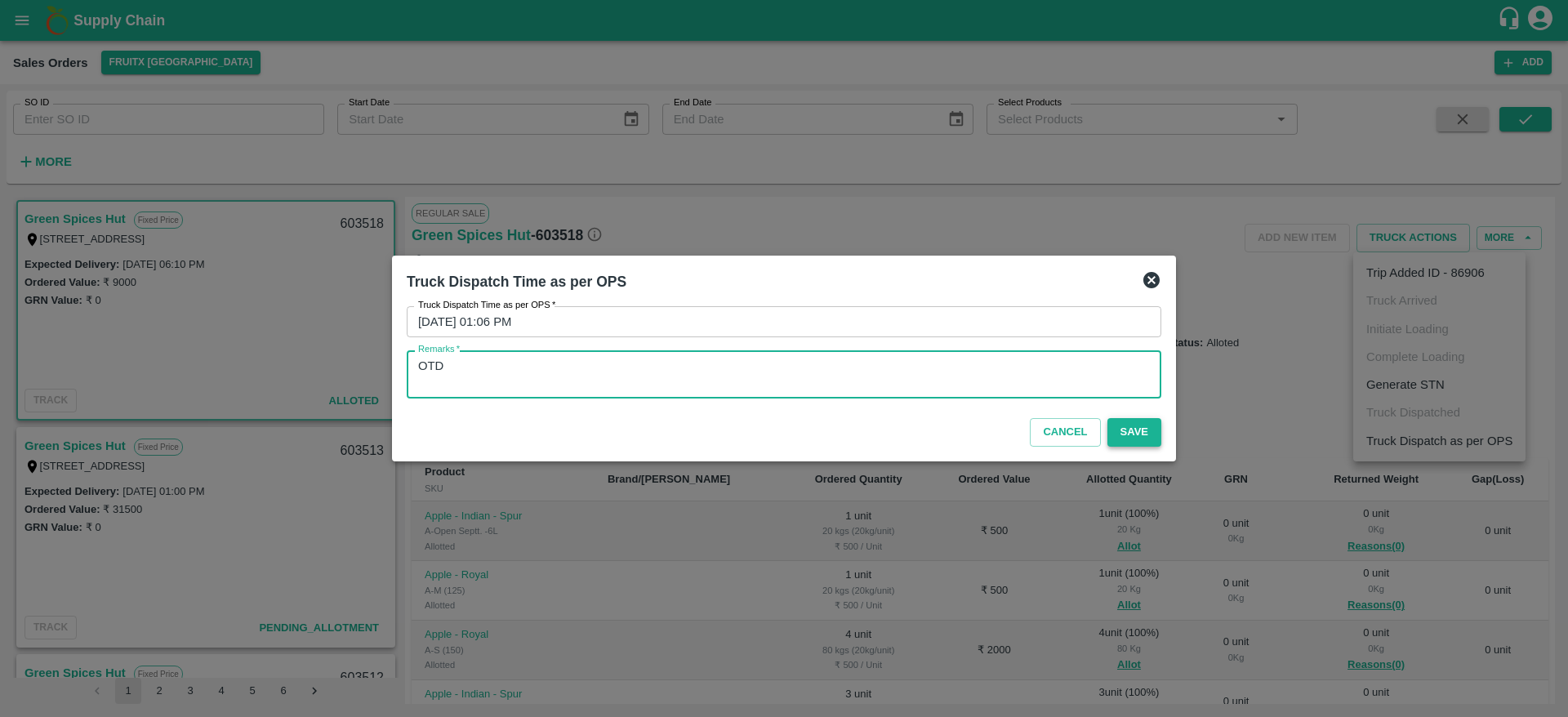
type textarea "OTD"
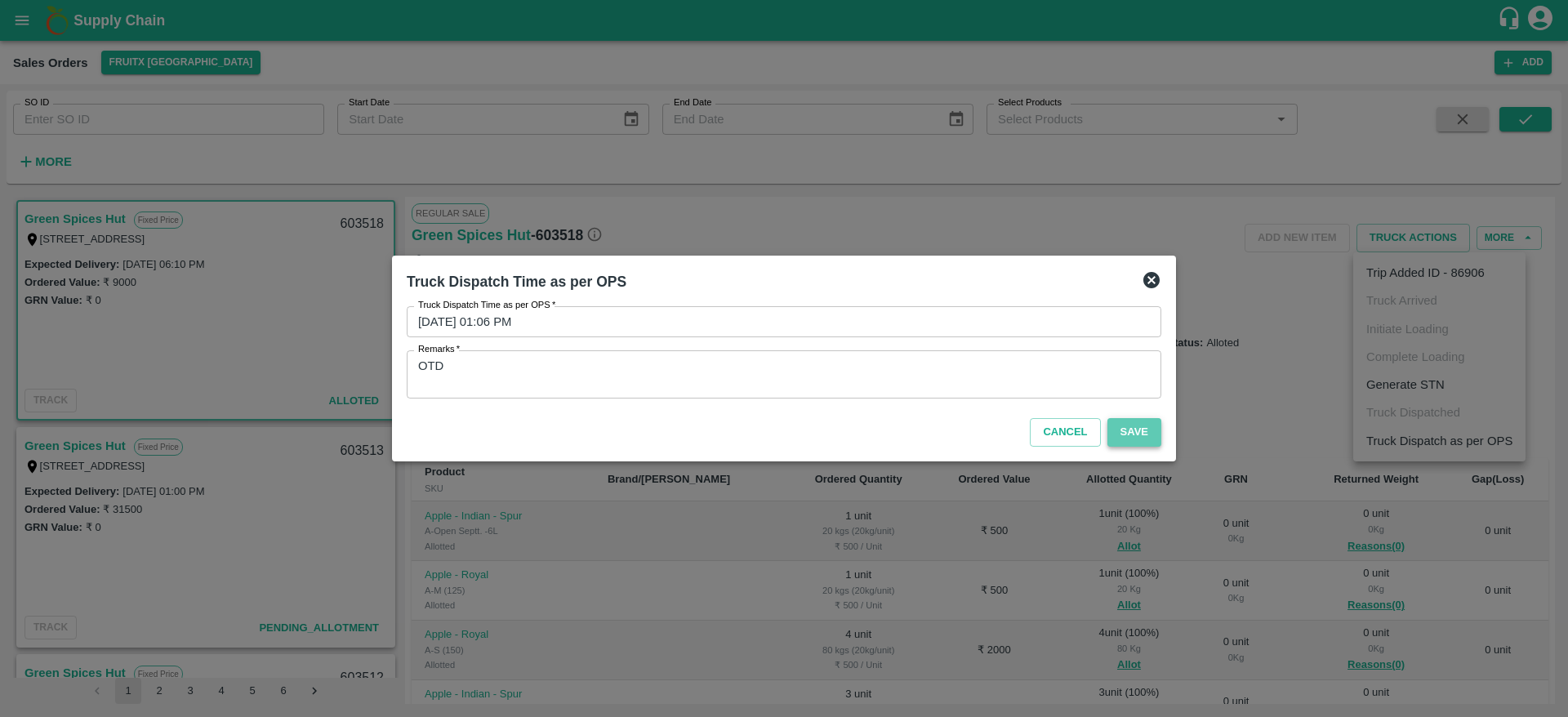
click at [1135, 432] on button "Save" at bounding box center [1134, 432] width 54 height 29
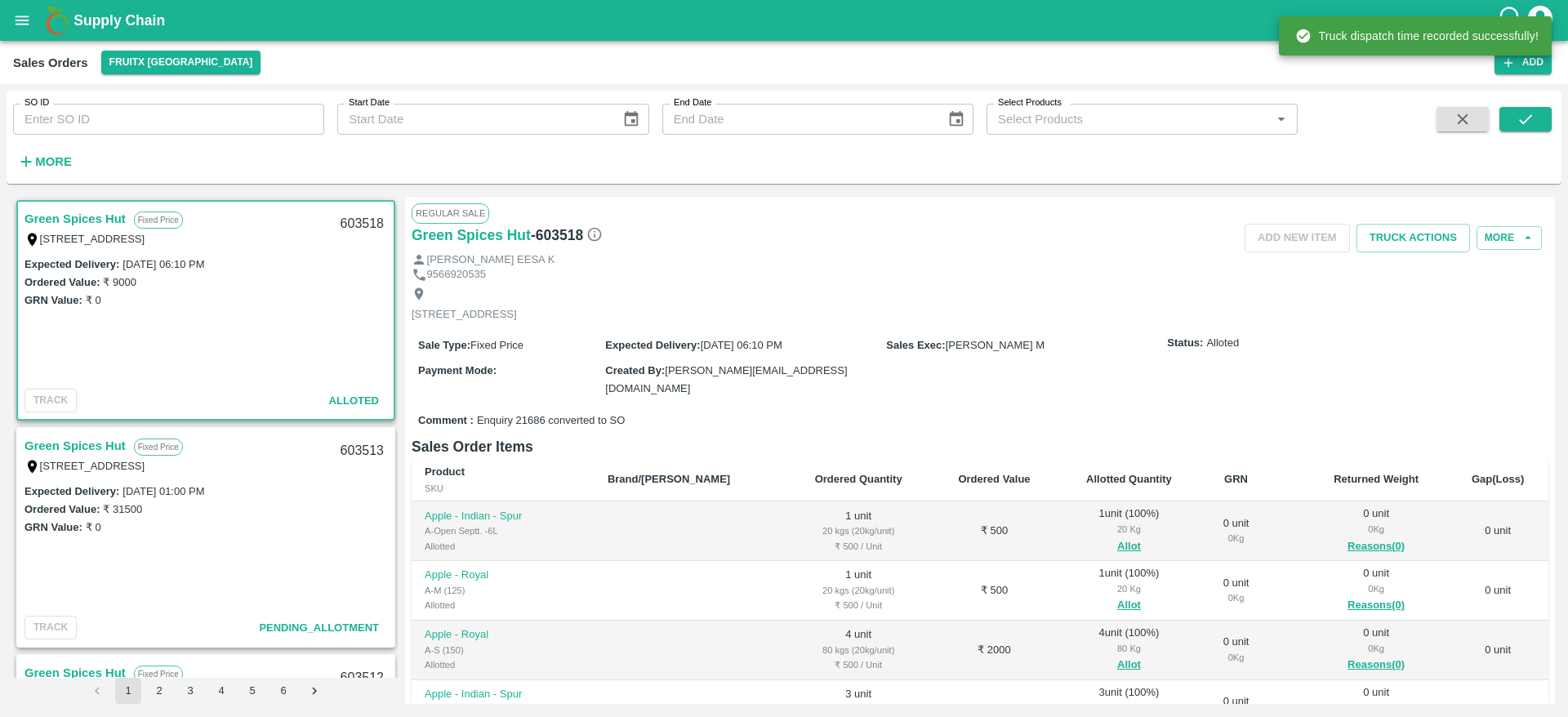
click at [90, 441] on link "Green Spices Hut" at bounding box center [74, 446] width 101 height 21
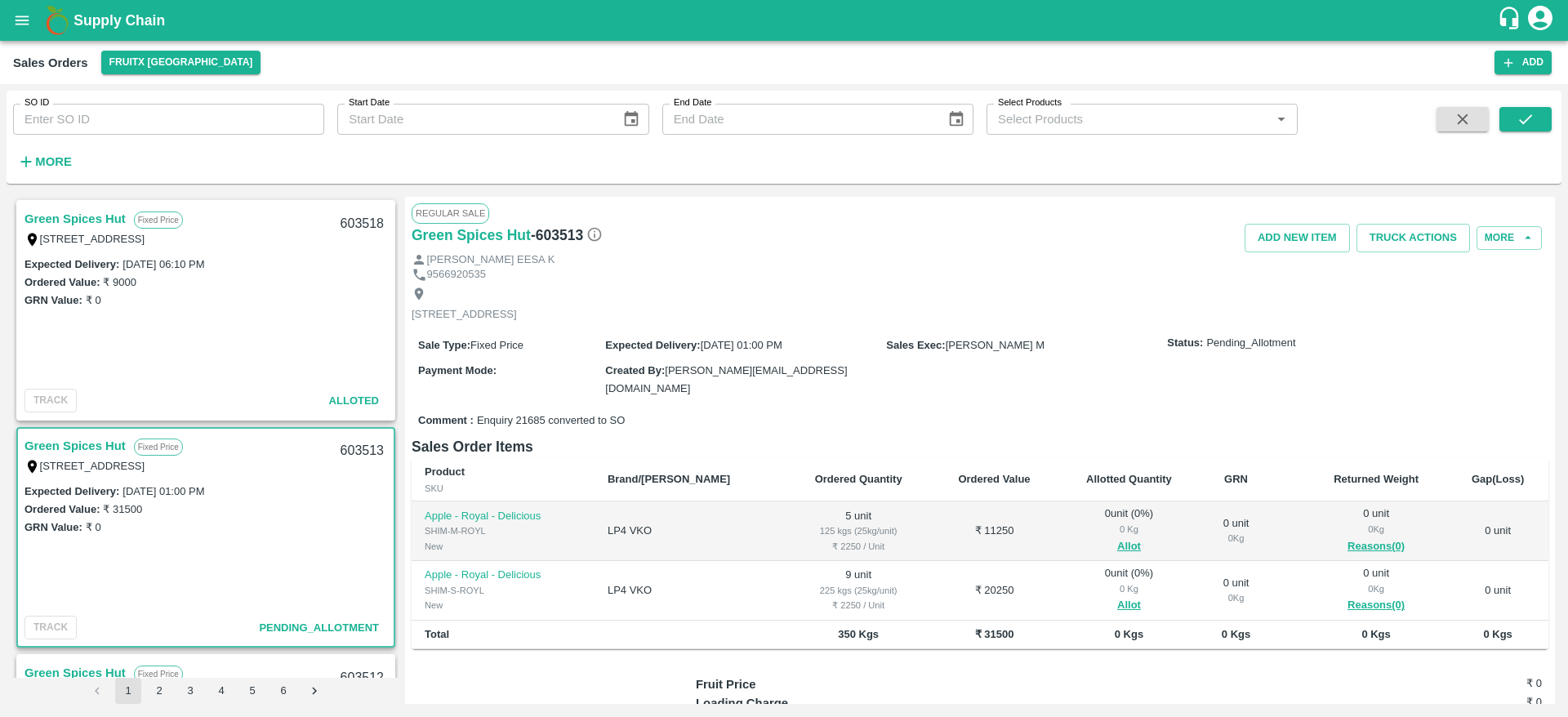
scroll to position [42, 0]
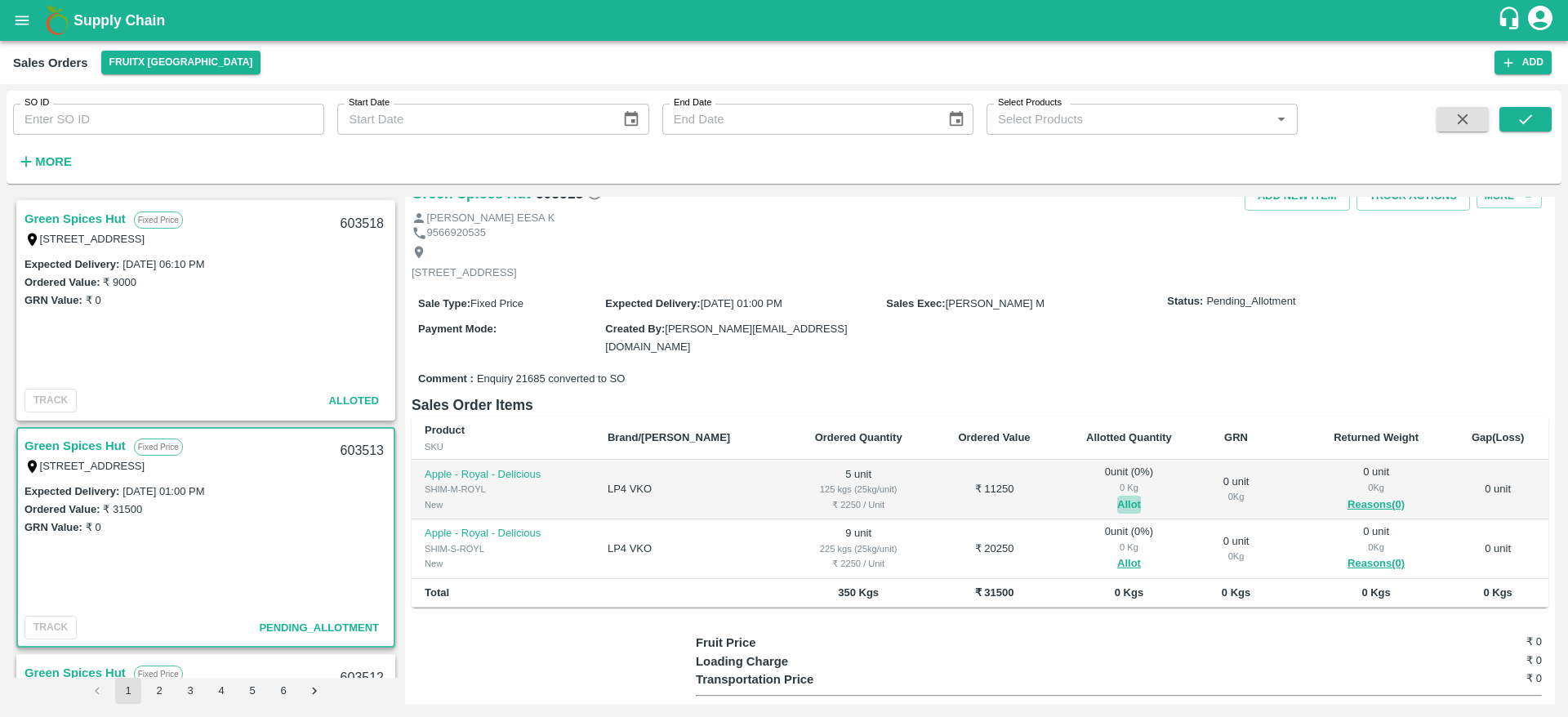
click at [1117, 499] on button "Allot" at bounding box center [1129, 505] width 23 height 19
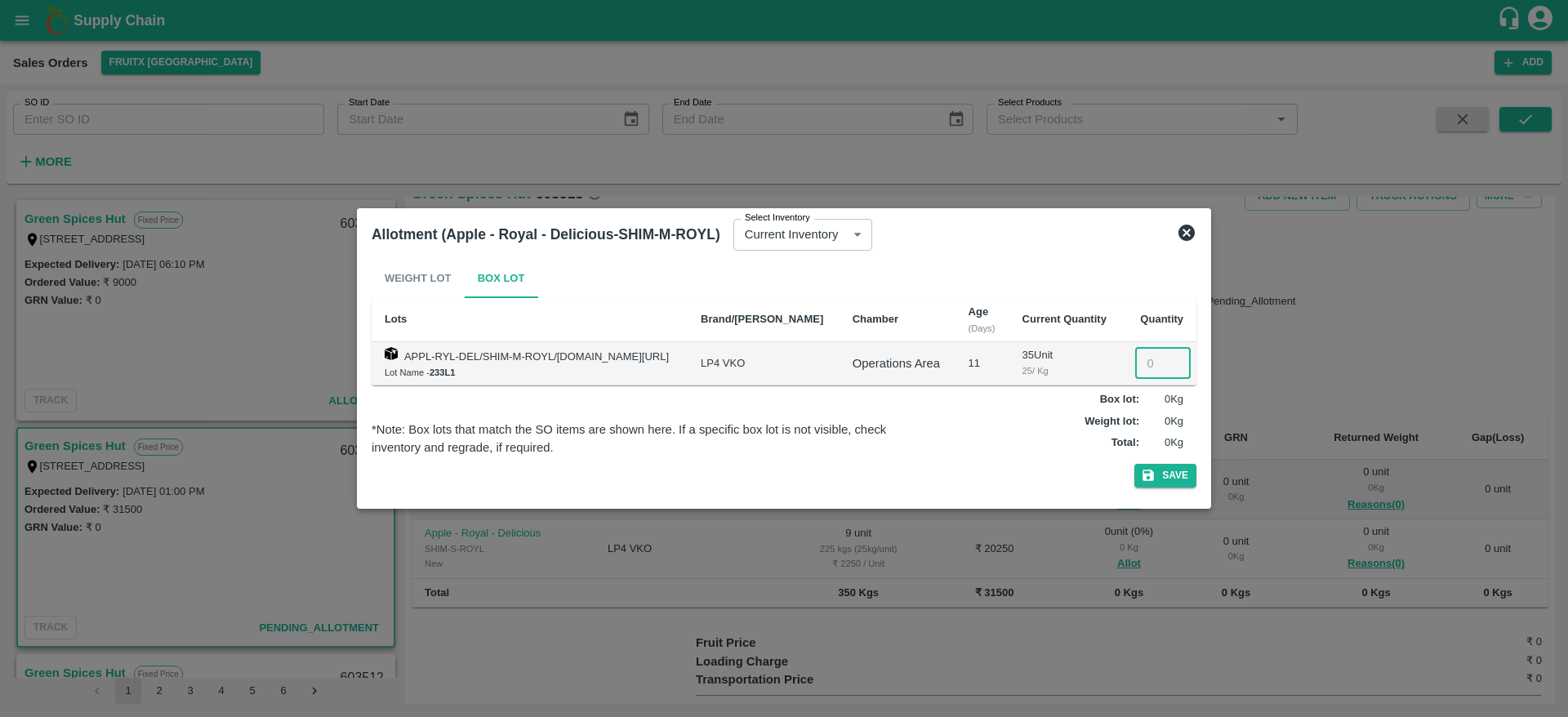
click at [1143, 359] on input "number" at bounding box center [1163, 363] width 55 height 31
type input "5"
click at [1134, 464] on button "Save" at bounding box center [1164, 475] width 62 height 23
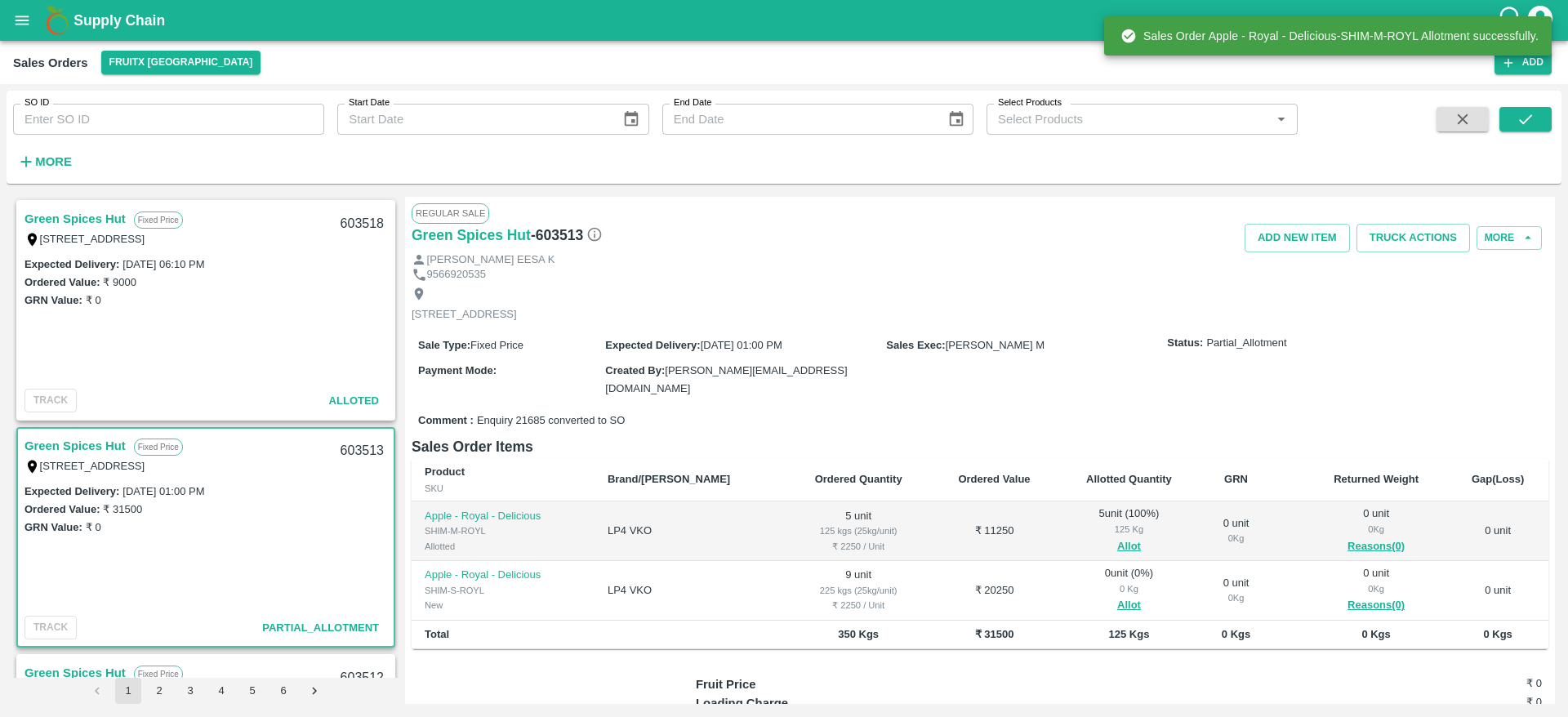
scroll to position [130, 0]
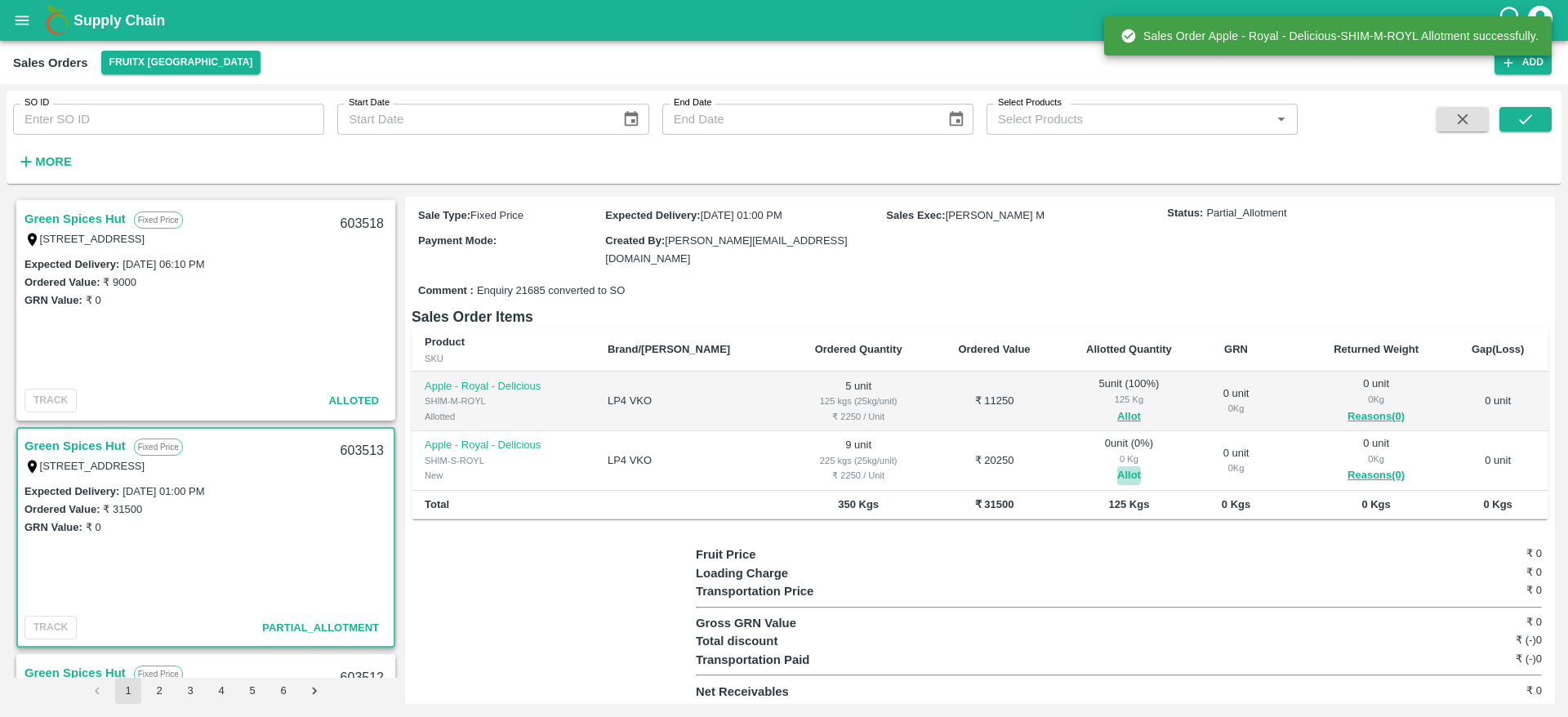
click at [1117, 471] on button "Allot" at bounding box center [1129, 475] width 23 height 19
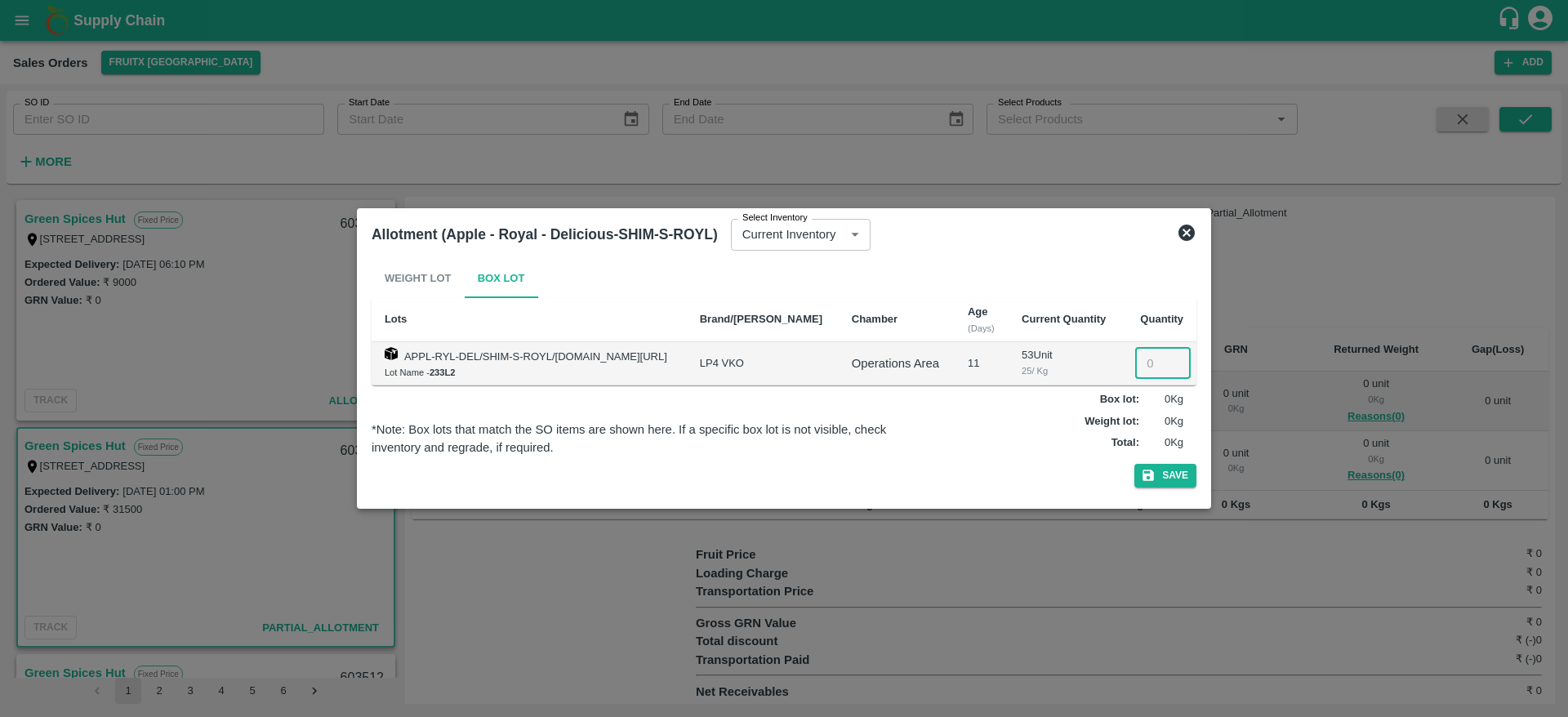
click at [1138, 356] on input "number" at bounding box center [1163, 363] width 55 height 31
type input "9"
click at [1134, 464] on button "Save" at bounding box center [1164, 475] width 62 height 23
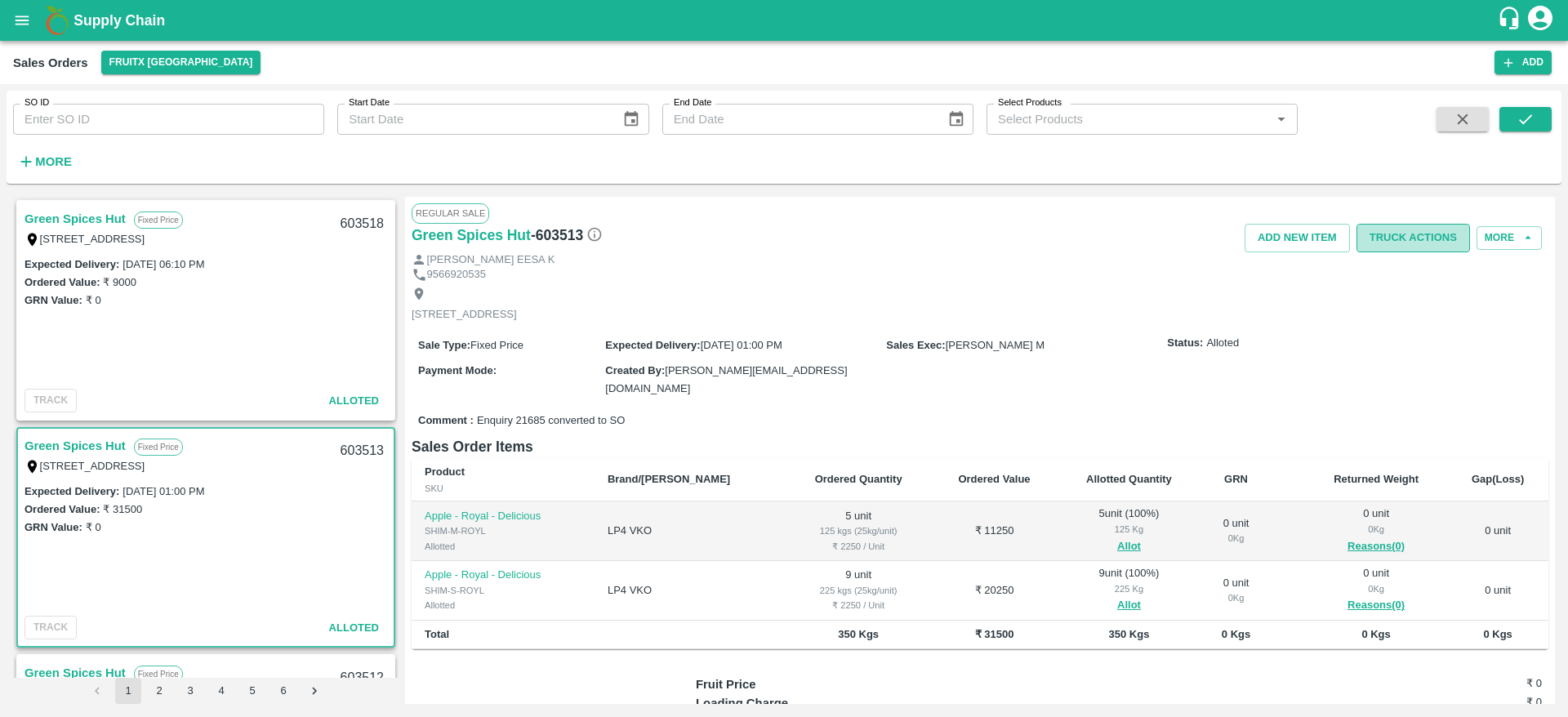
click at [1399, 237] on button "Truck Actions" at bounding box center [1412, 238] width 114 height 29
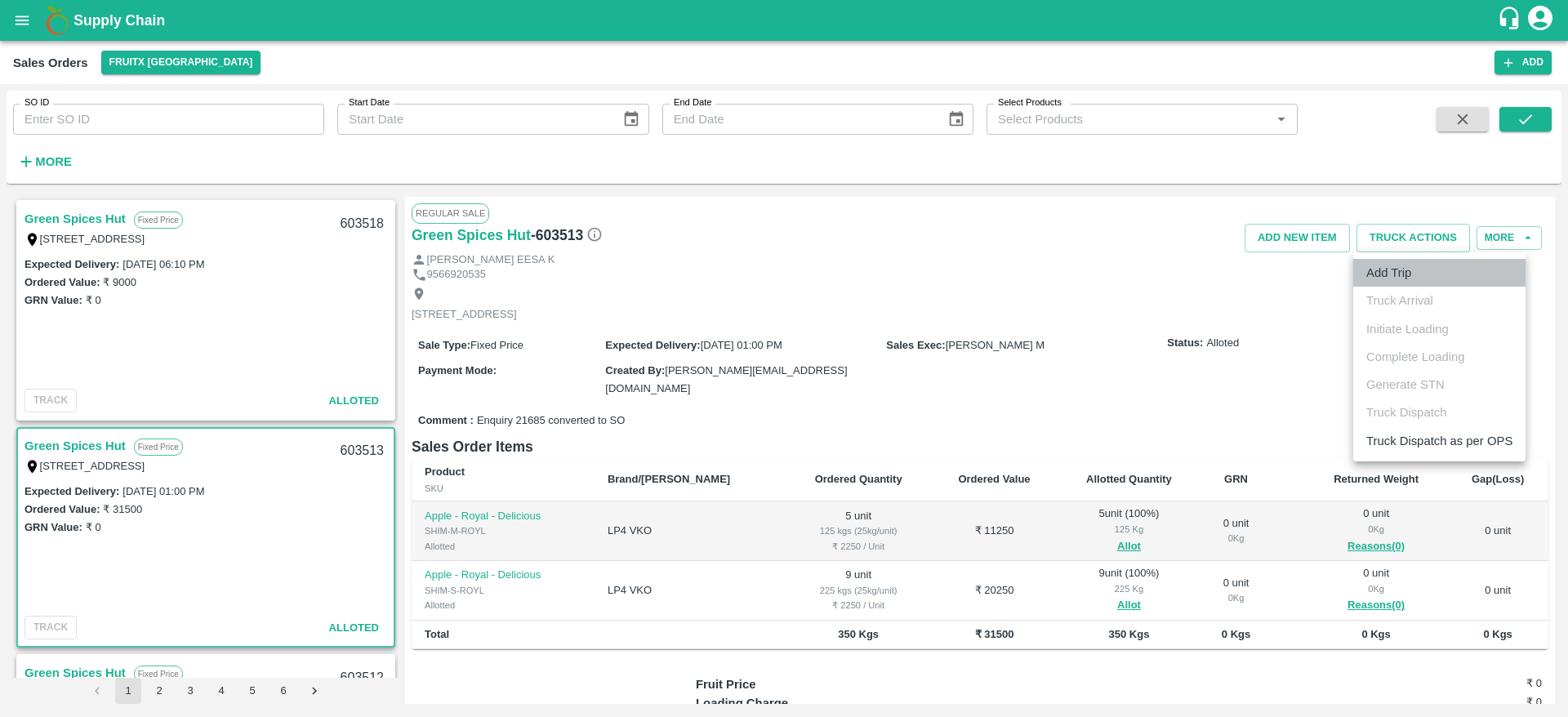
click at [1418, 277] on li "Add Trip" at bounding box center [1439, 272] width 173 height 28
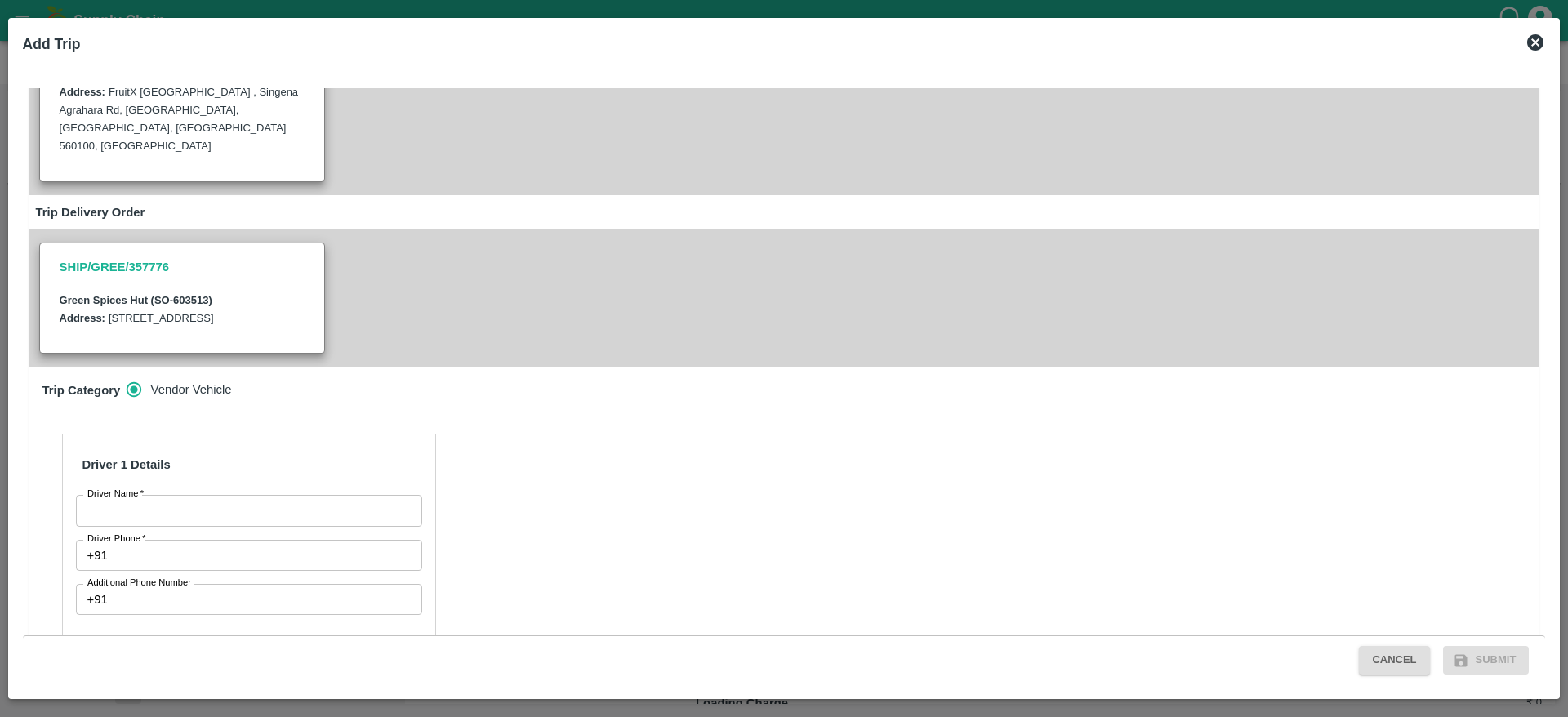
scroll to position [235, 0]
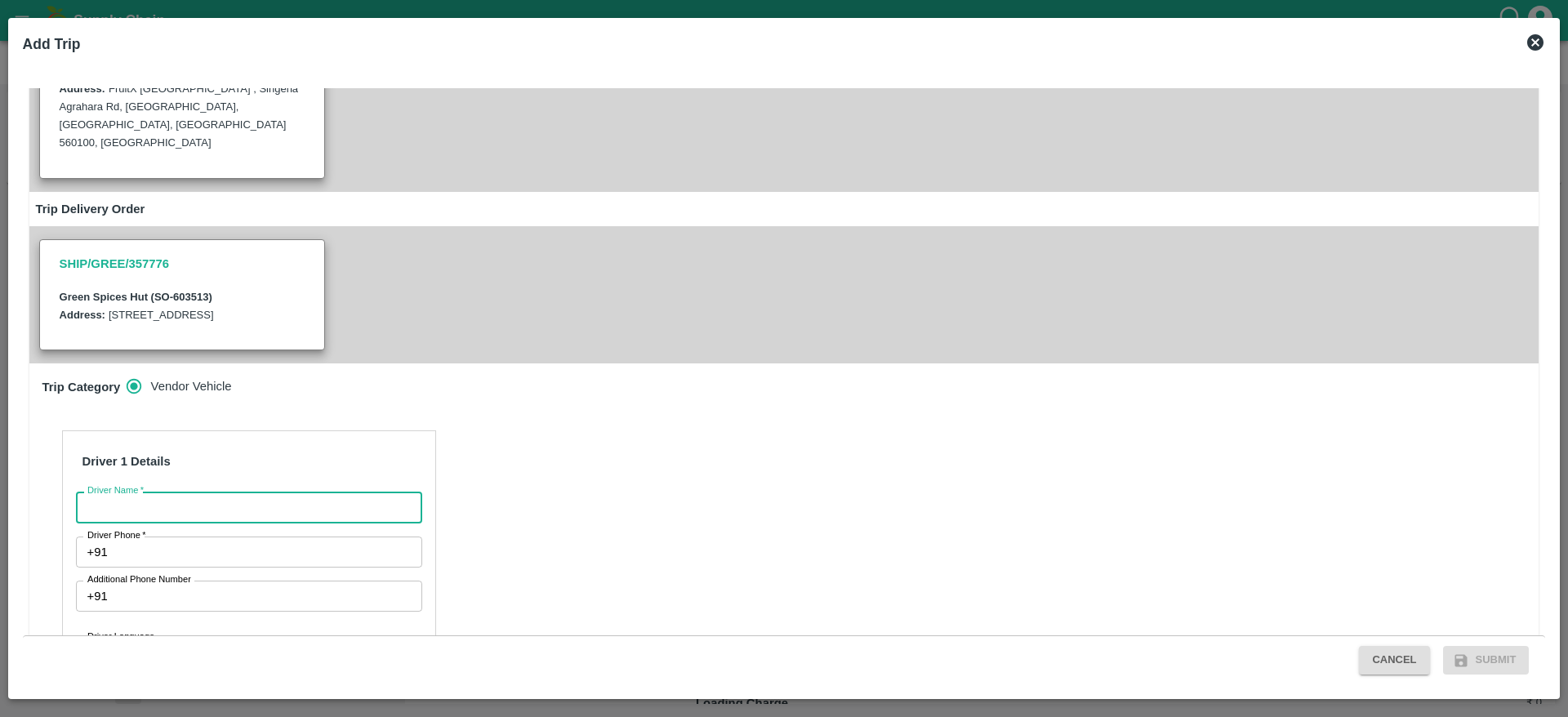
click at [273, 501] on input "Driver Name   *" at bounding box center [249, 507] width 346 height 31
type input "GSH"
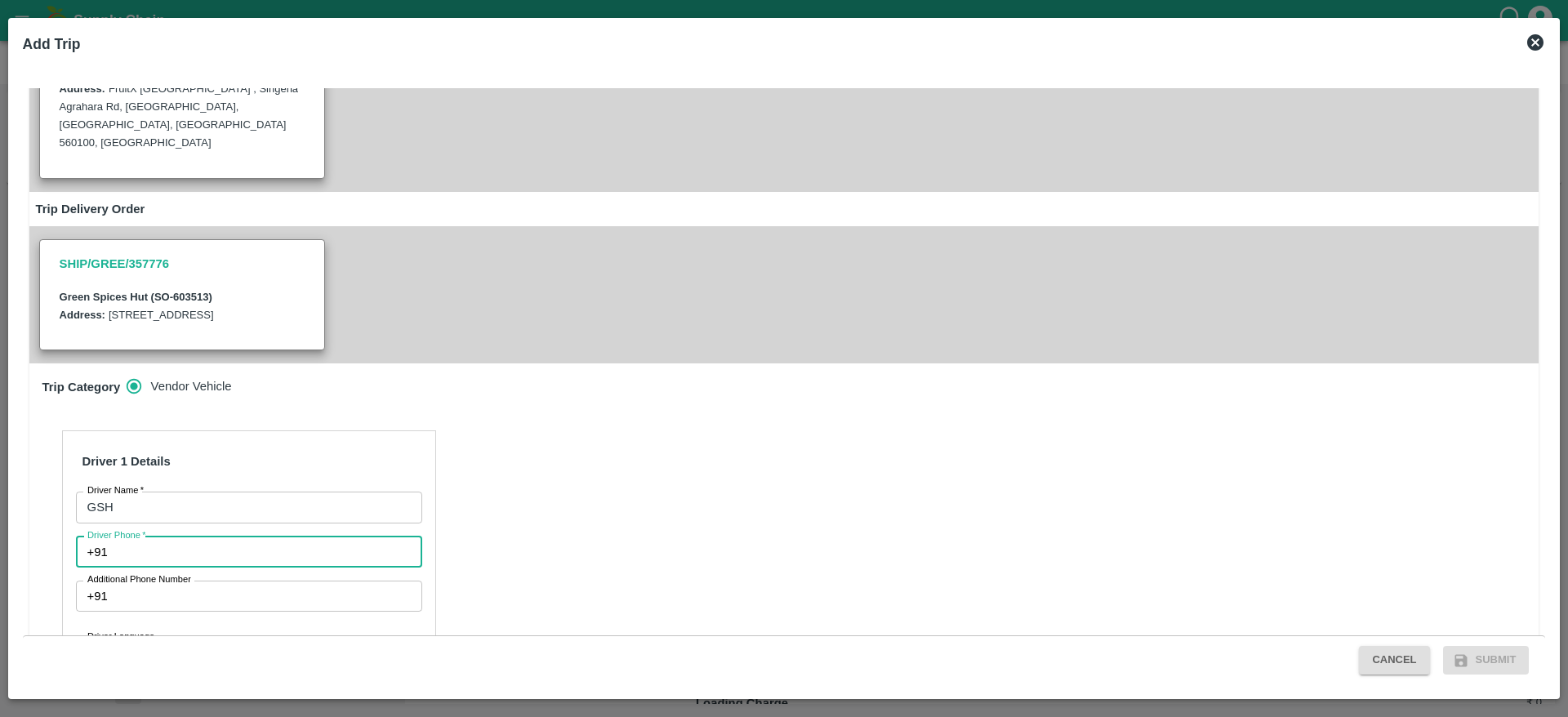
click at [260, 547] on input "Driver Phone   *" at bounding box center [268, 551] width 308 height 31
type input "9626034159"
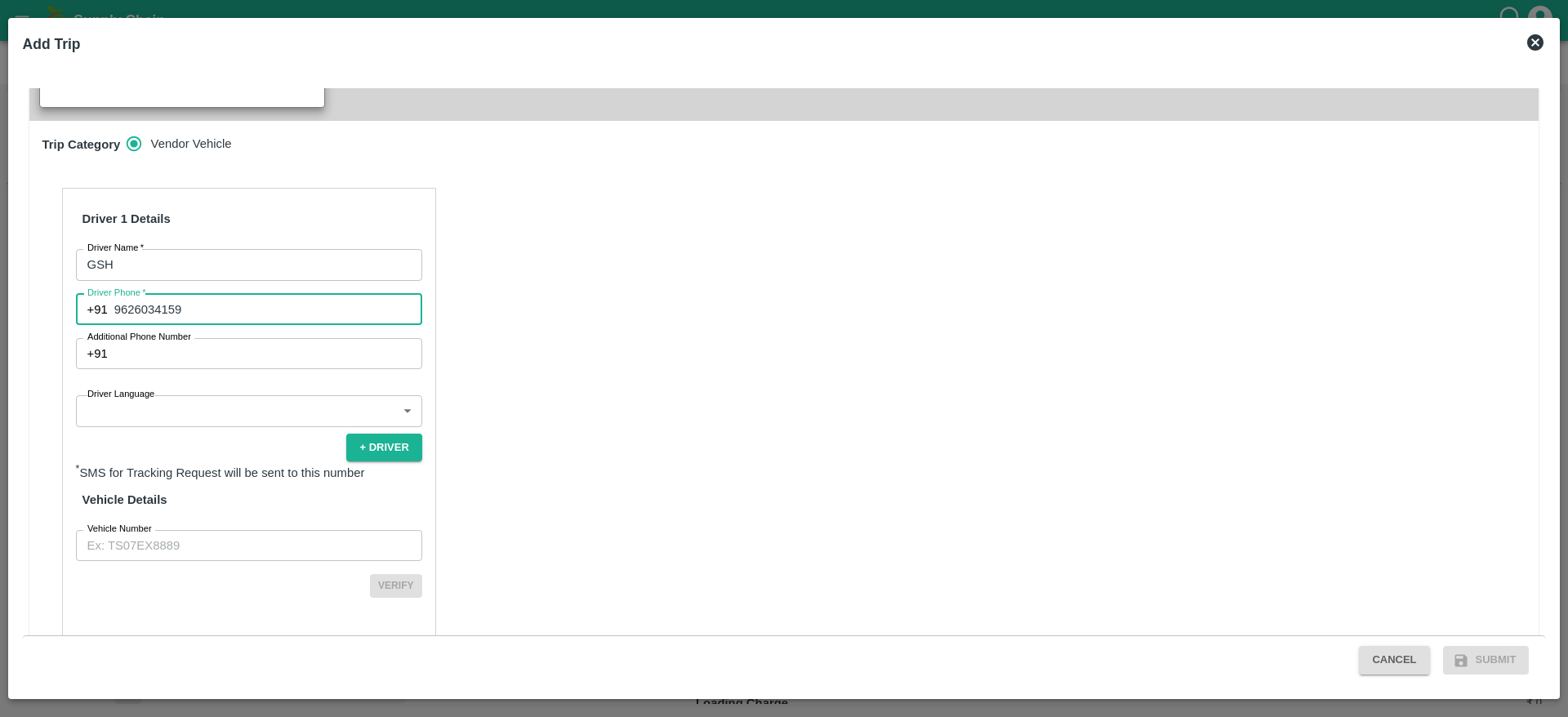
scroll to position [480, 0]
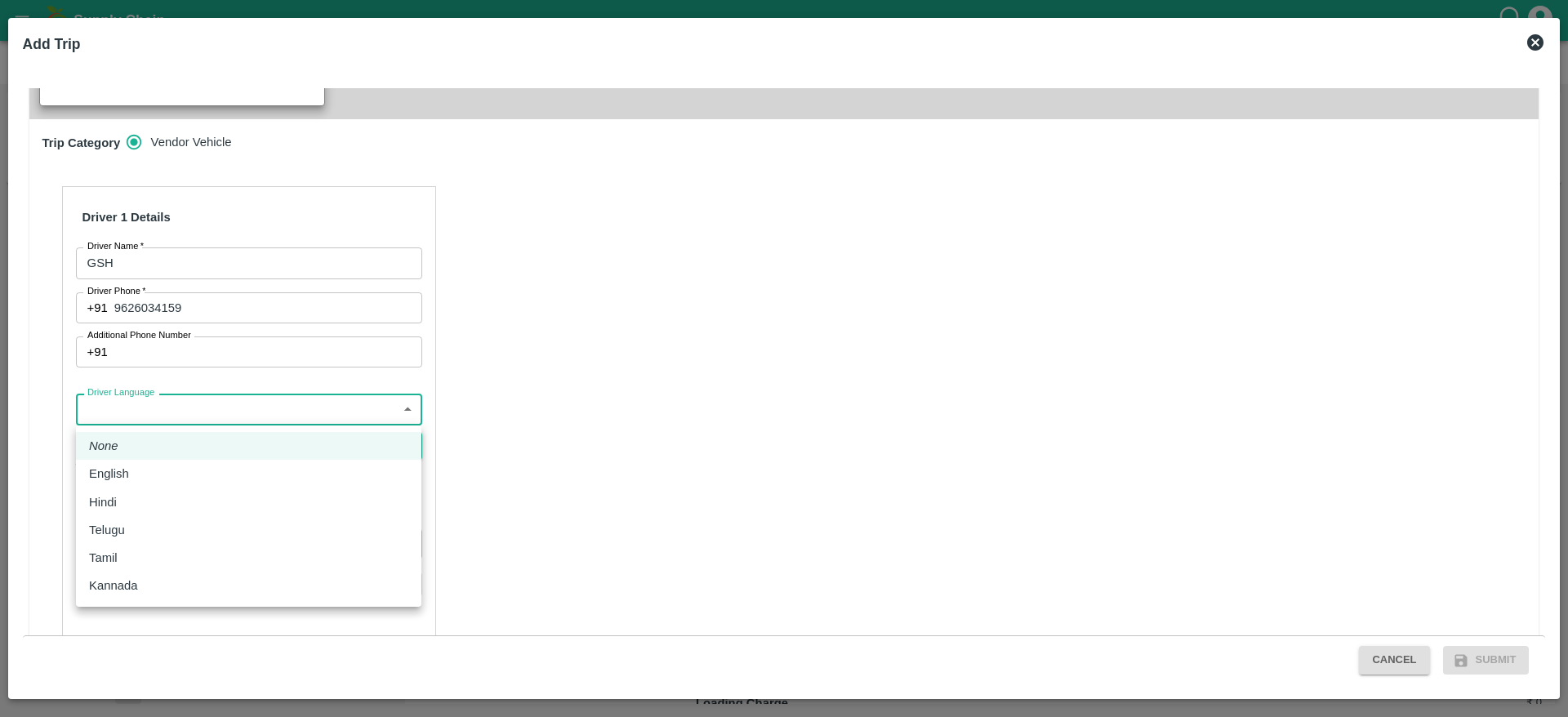
click at [273, 402] on body "Supply Chain Sales Orders FruitX Bangalore Add SO ID SO ID Start Date Start Dat…" at bounding box center [784, 358] width 1568 height 717
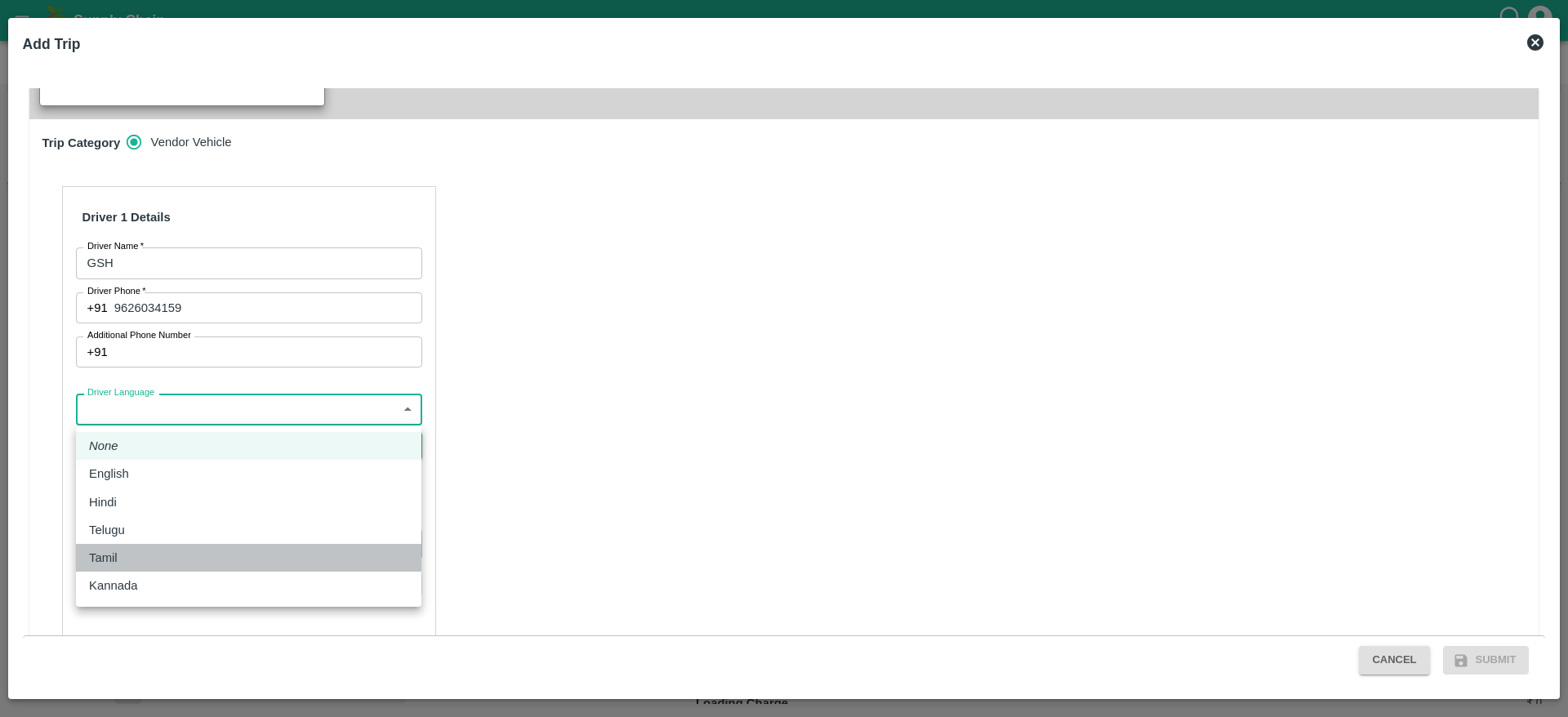
click at [158, 556] on div "Tamil" at bounding box center [248, 558] width 320 height 18
type input "ta"
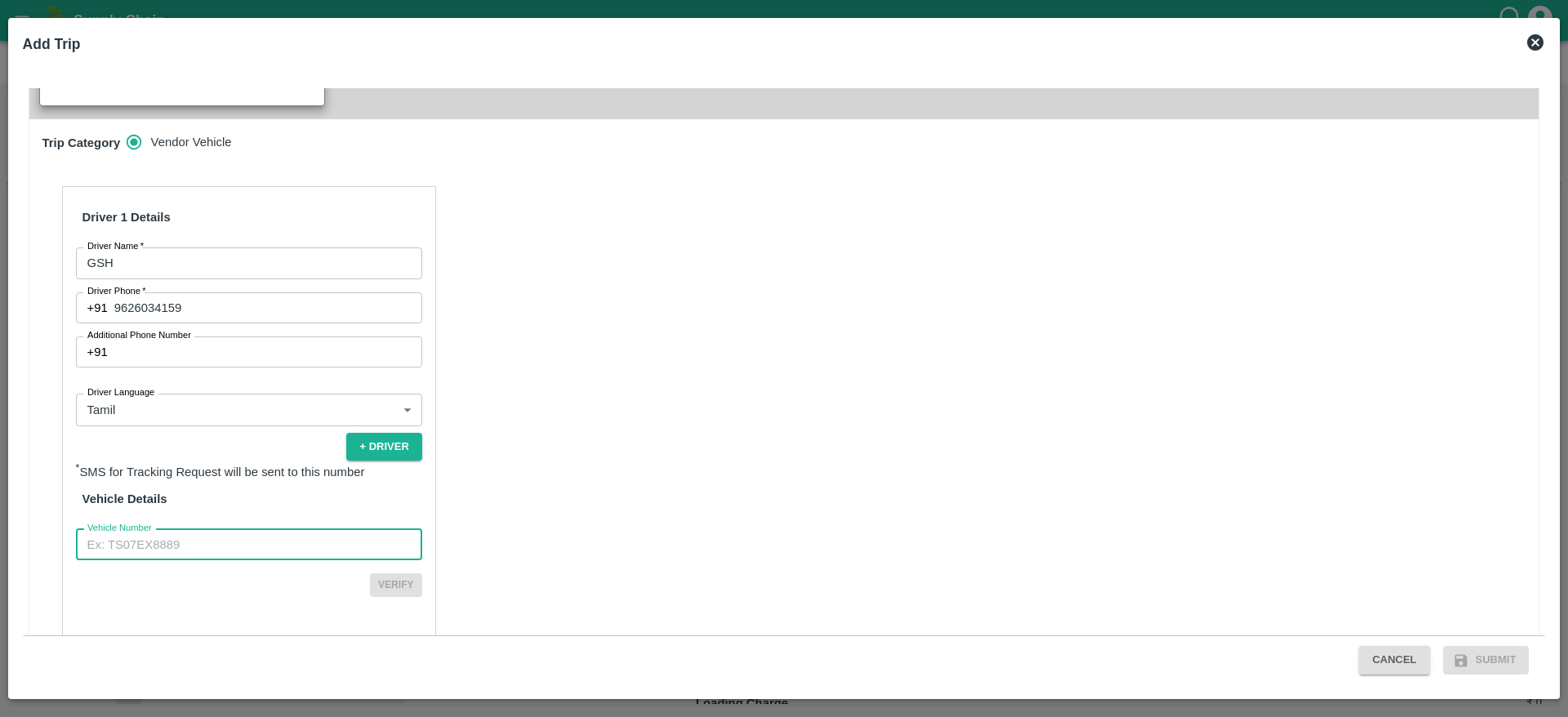
click at [210, 559] on input "Vehicle Number" at bounding box center [249, 544] width 346 height 31
type input "TN48BE9690"
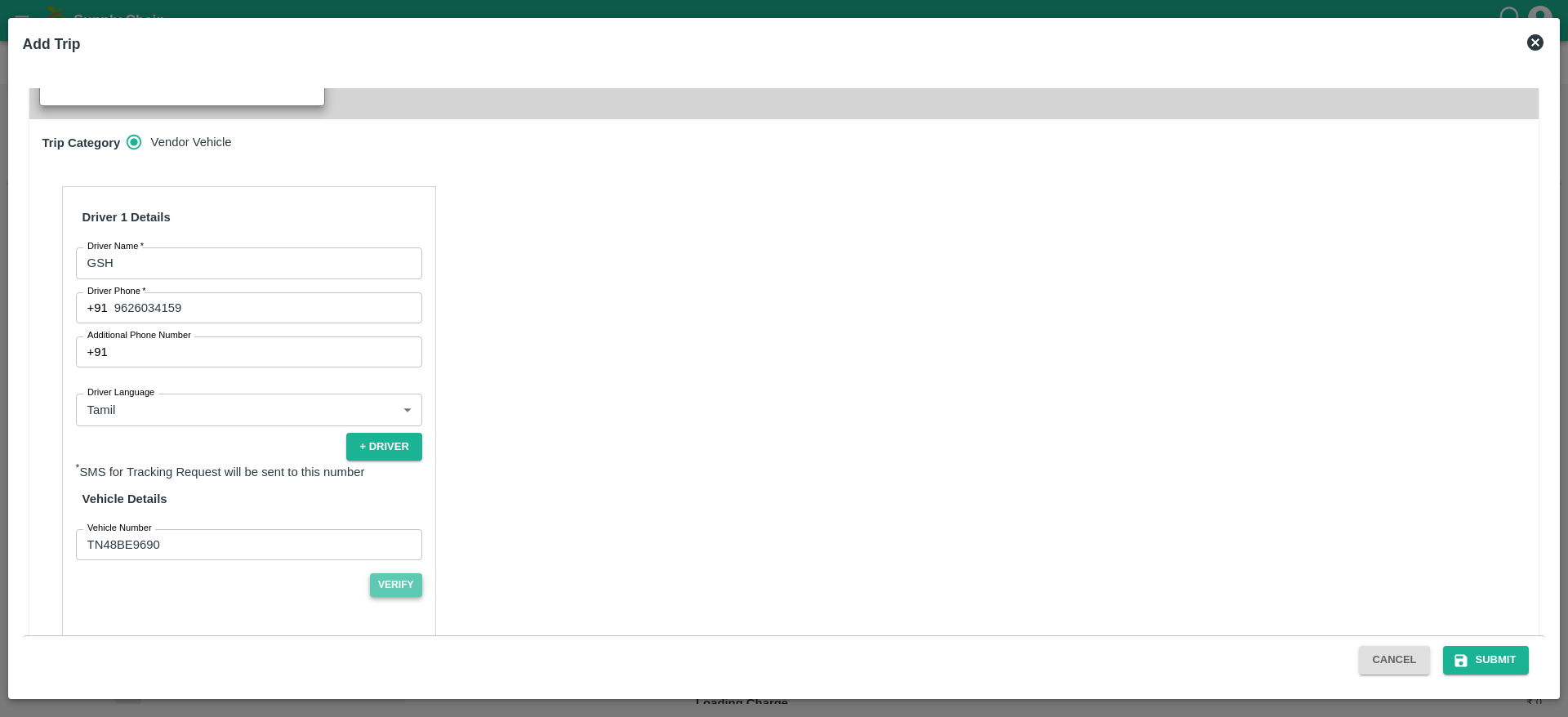
click at [395, 582] on button "Verify" at bounding box center [396, 585] width 52 height 23
click at [1488, 653] on button "Submit" at bounding box center [1486, 661] width 87 height 29
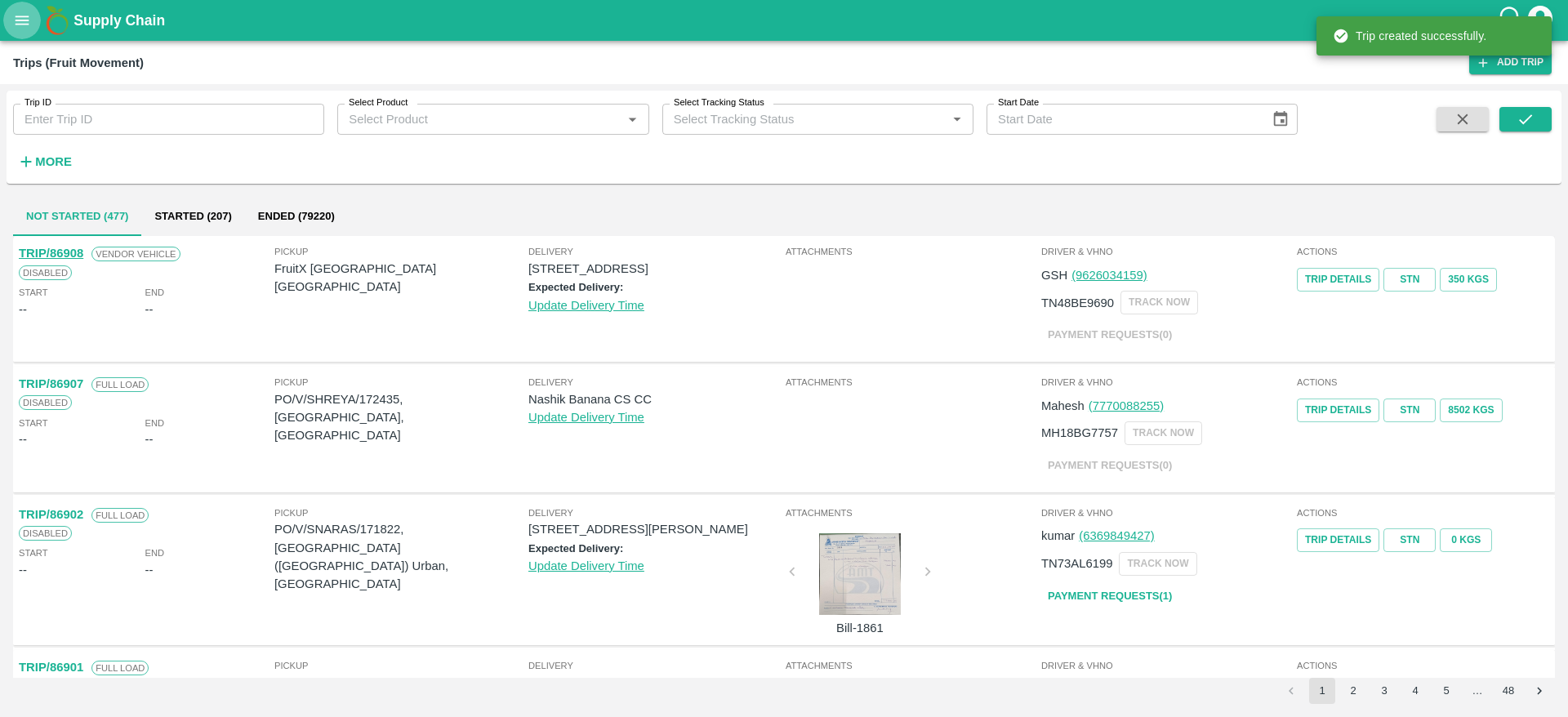
click at [13, 17] on icon "open drawer" at bounding box center [22, 21] width 18 height 18
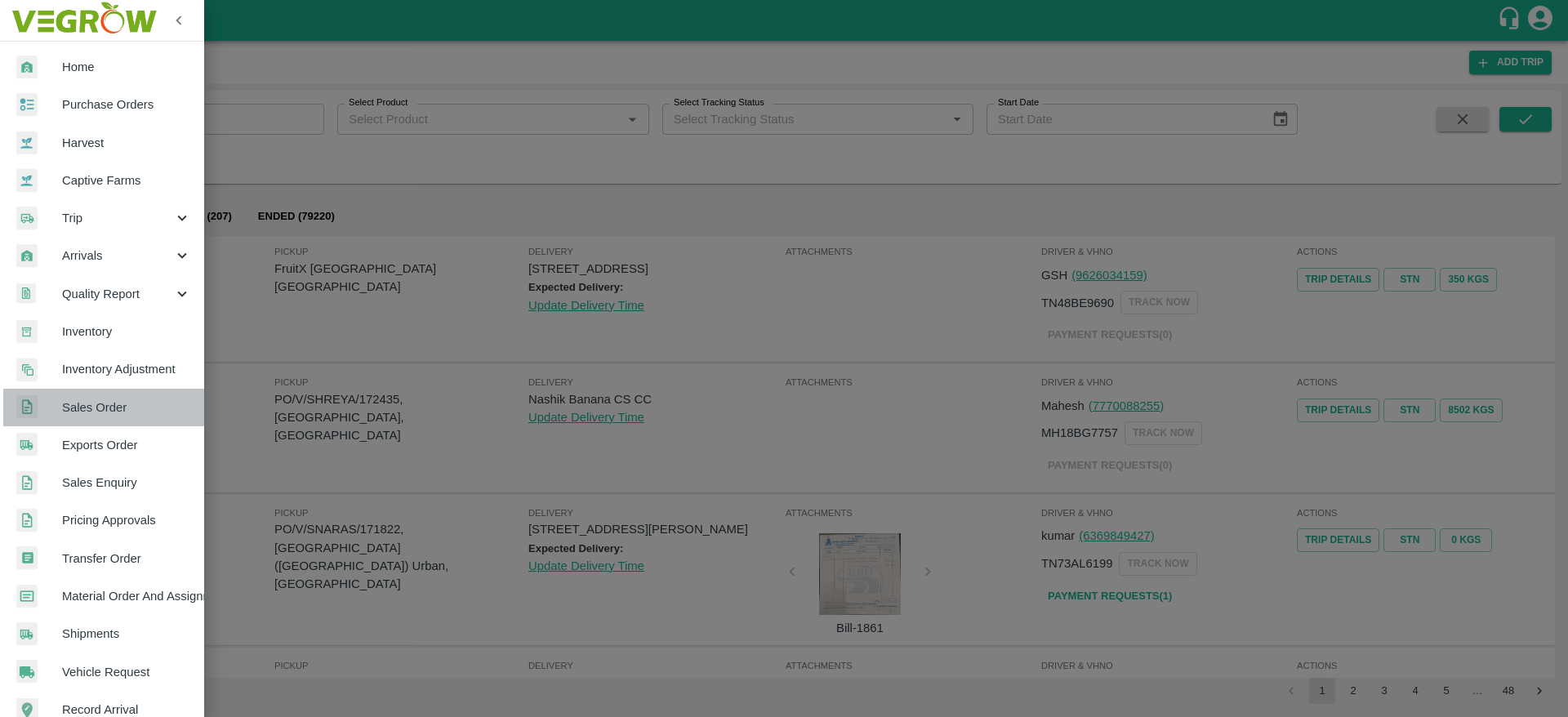
click at [104, 403] on span "Sales Order" at bounding box center [126, 407] width 129 height 18
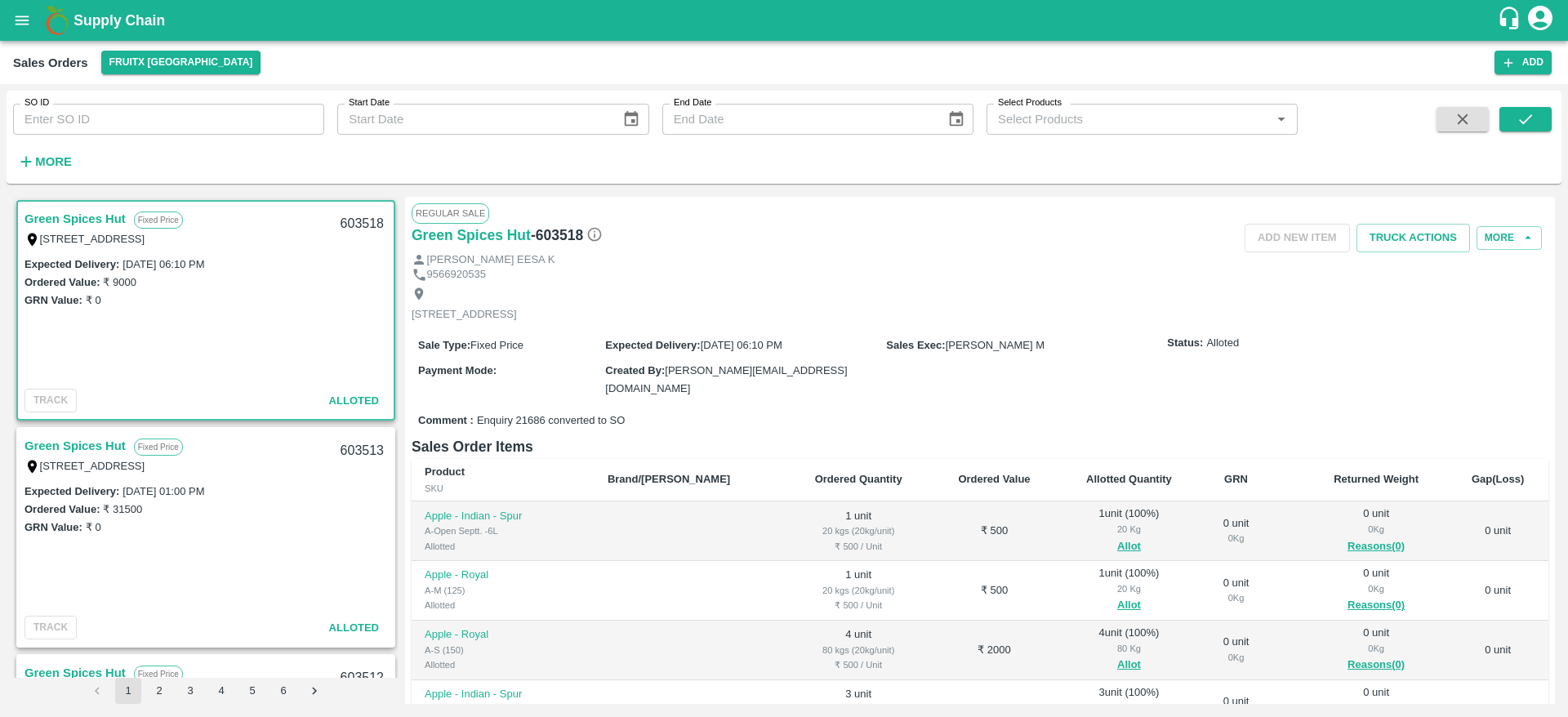
scroll to position [59, 0]
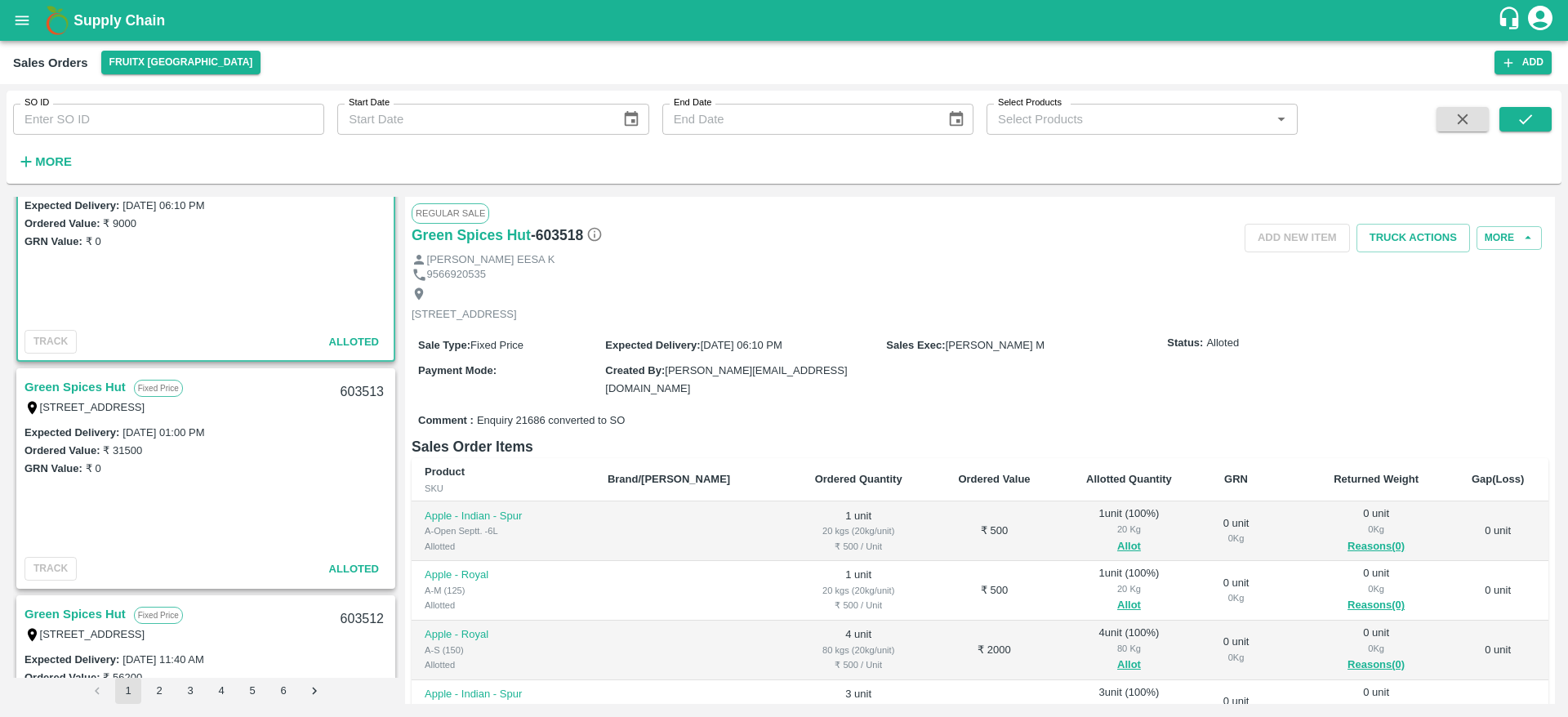
click at [98, 387] on link "Green Spices Hut" at bounding box center [74, 388] width 101 height 21
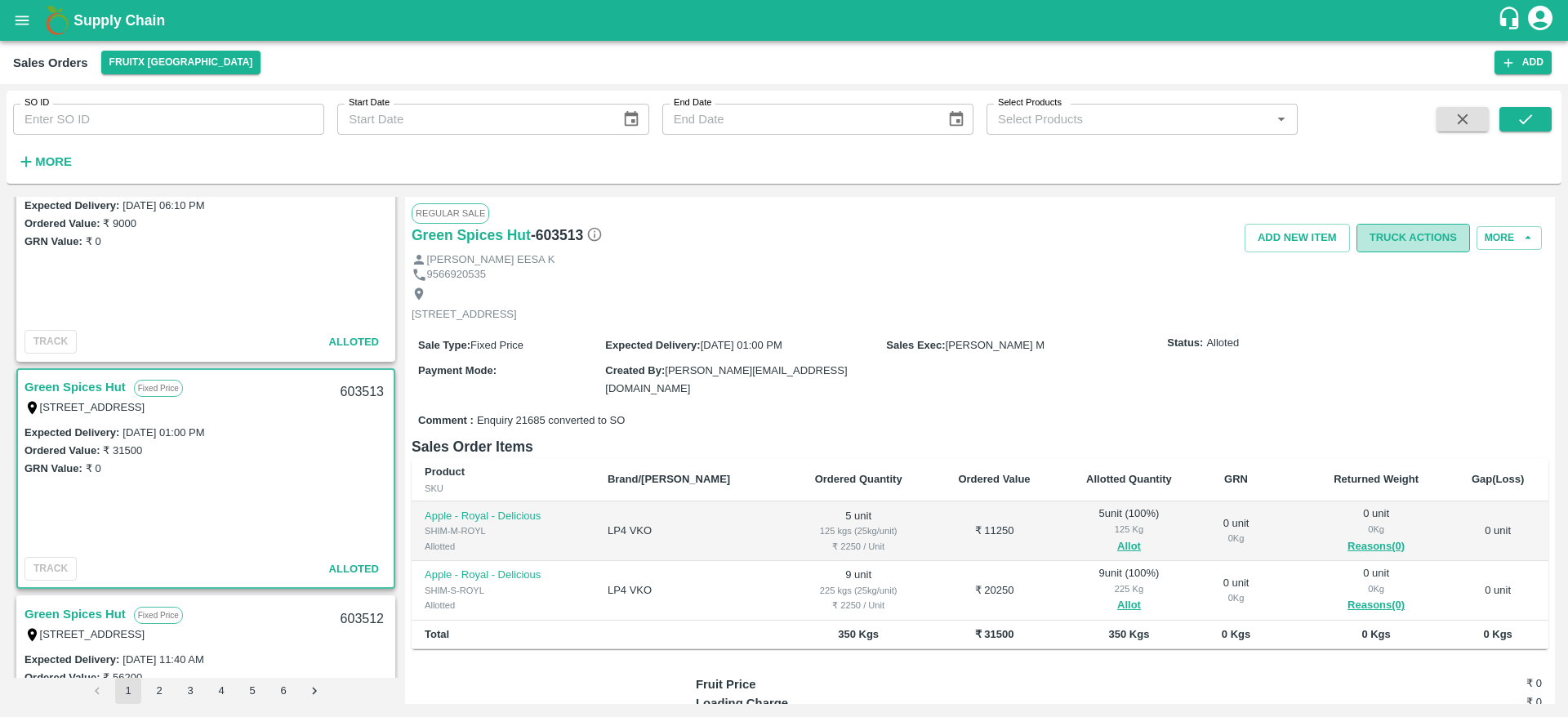
click at [1398, 238] on button "Truck Actions" at bounding box center [1412, 238] width 114 height 29
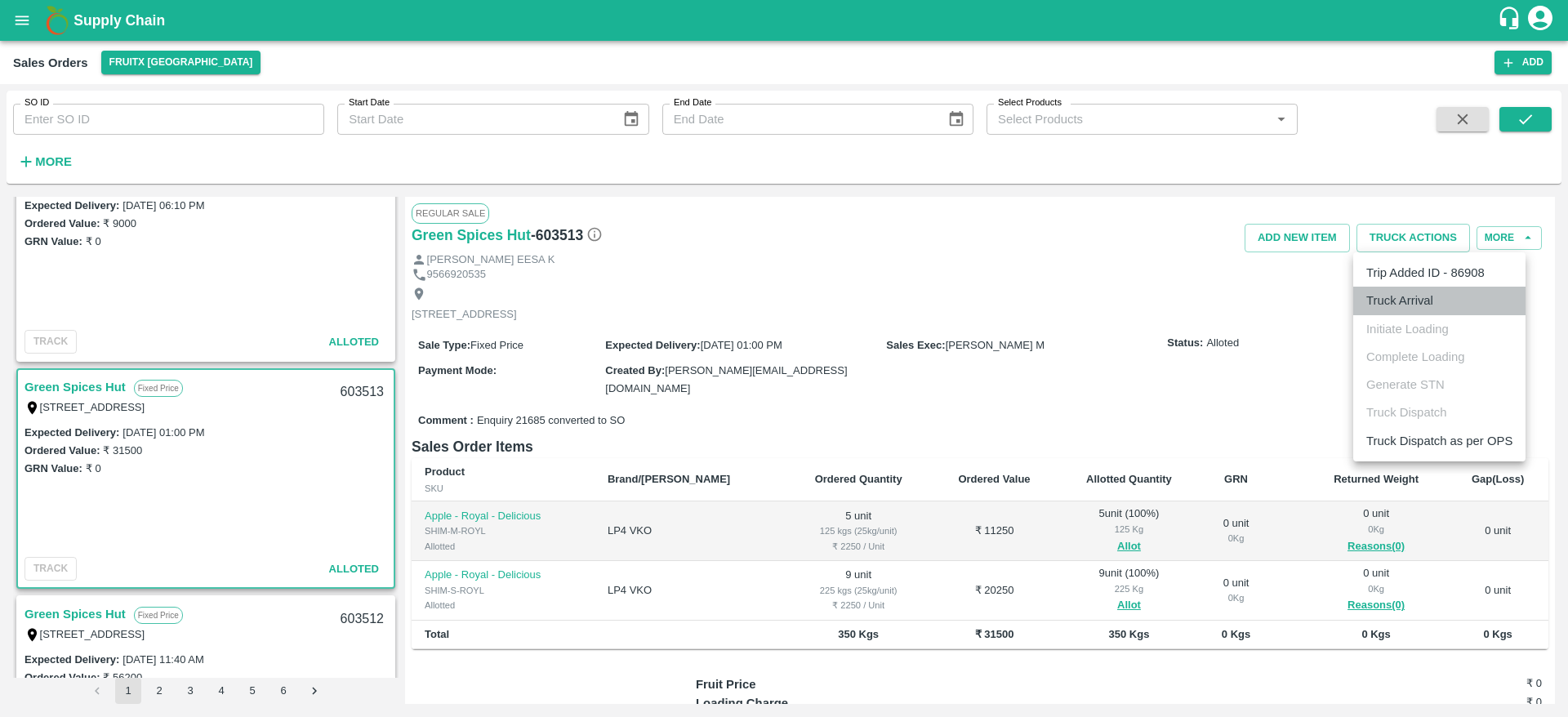
click at [1431, 294] on li "Truck Arrival" at bounding box center [1439, 300] width 173 height 28
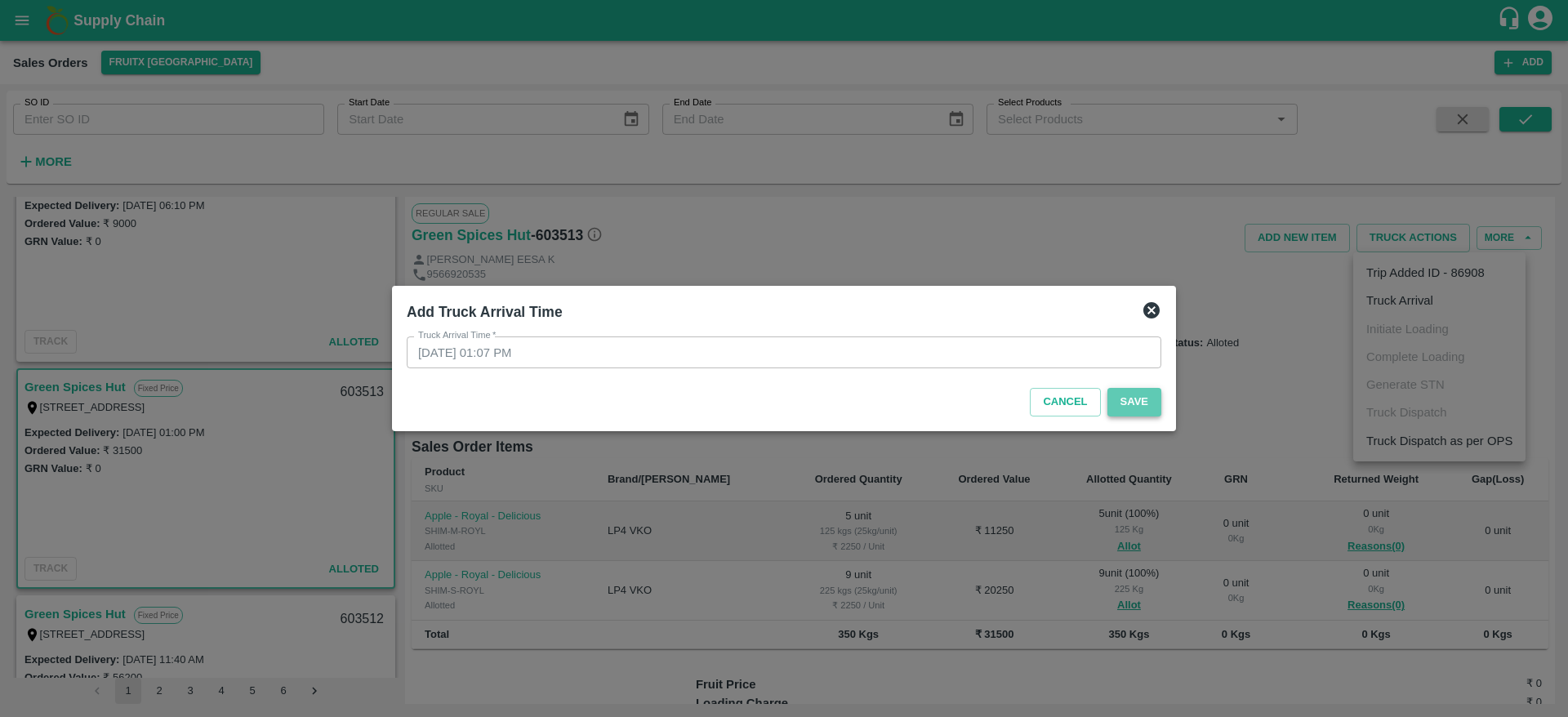
click at [1122, 405] on button "Save" at bounding box center [1134, 402] width 54 height 29
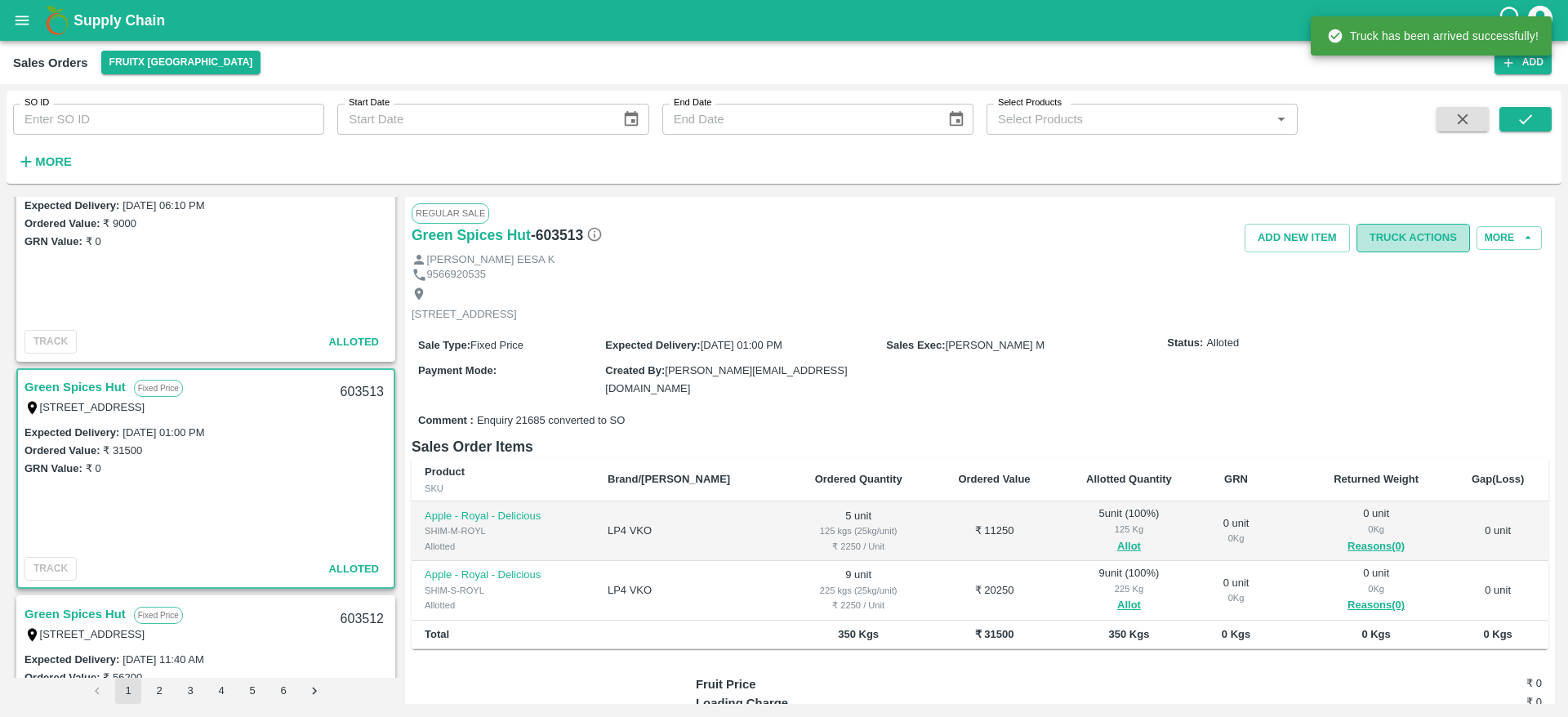
click at [1412, 228] on button "Truck Actions" at bounding box center [1412, 238] width 114 height 29
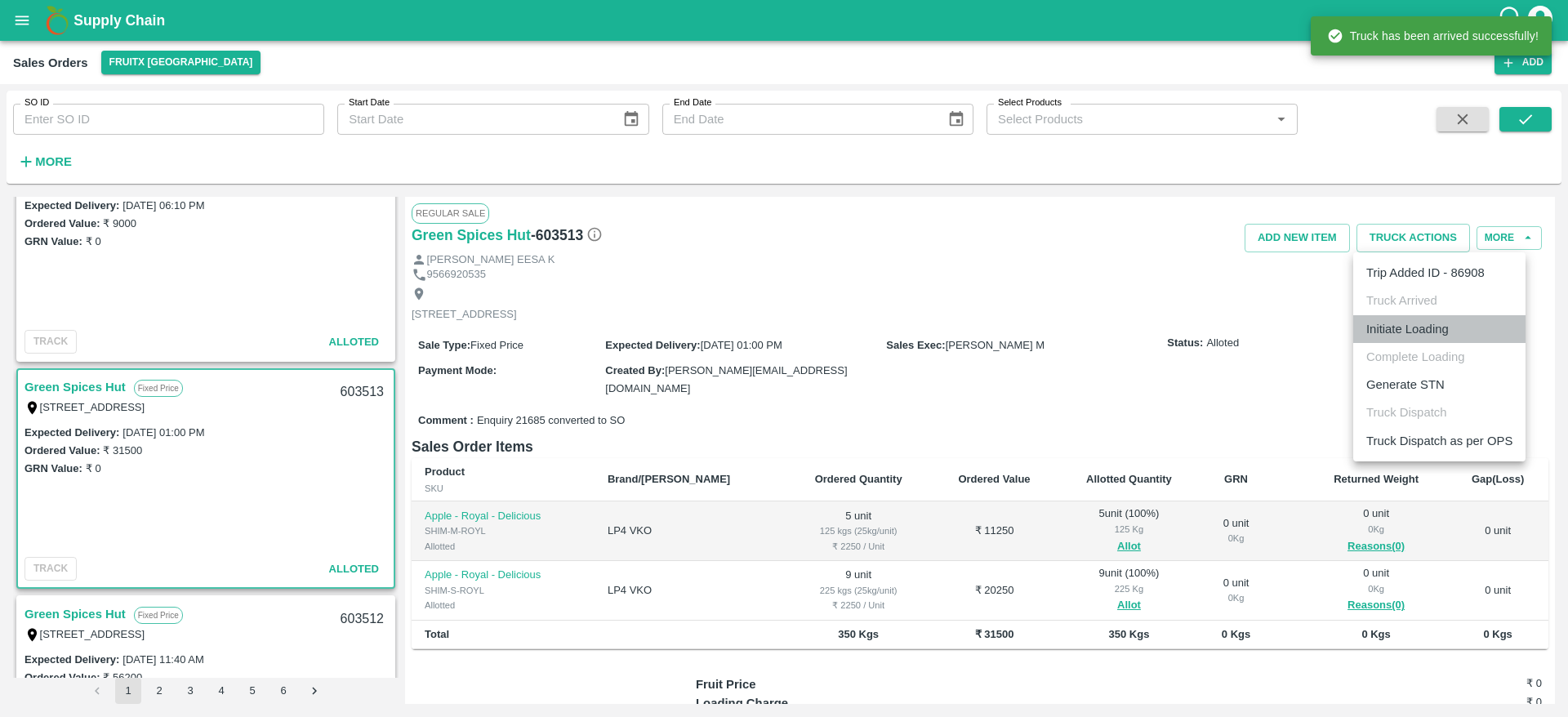
click at [1432, 329] on li "Initiate Loading" at bounding box center [1439, 329] width 173 height 28
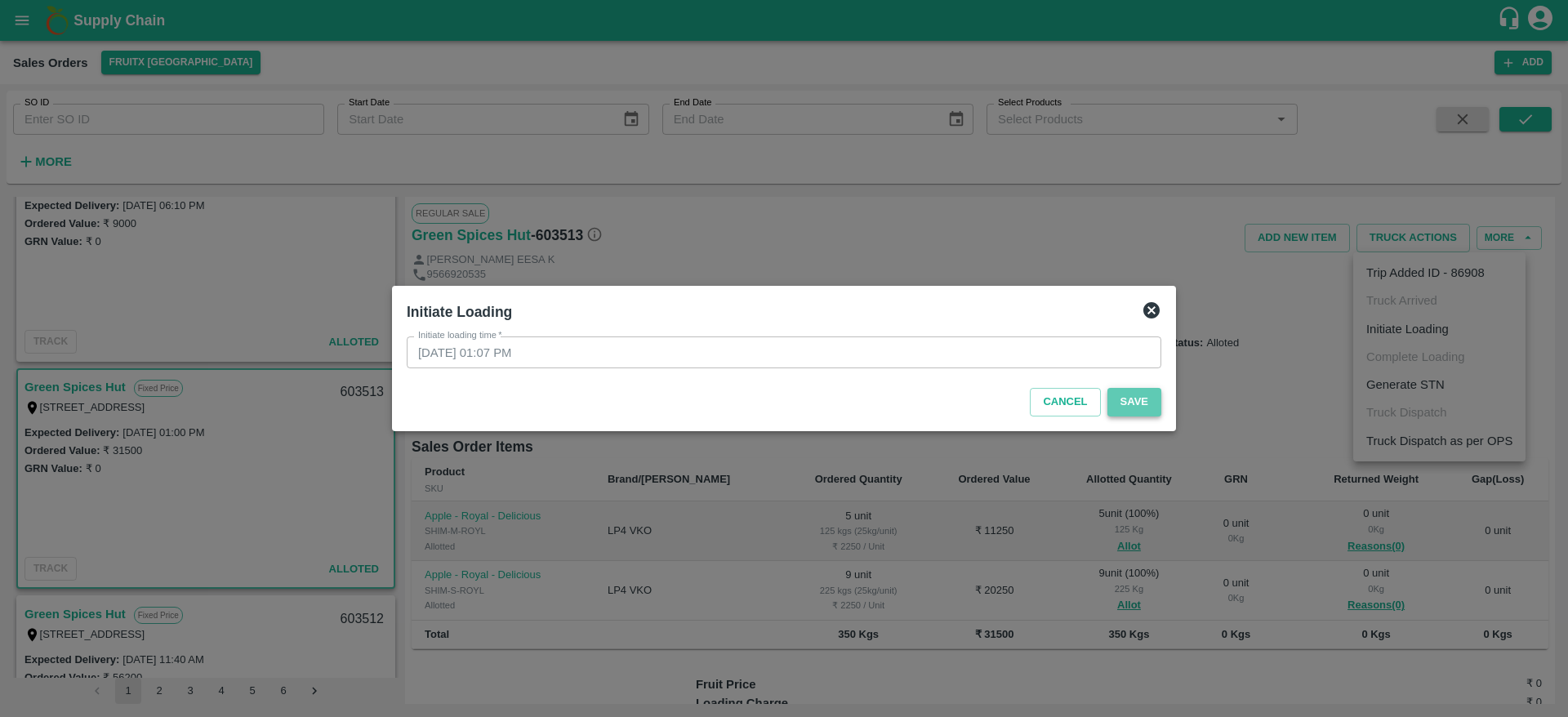
click at [1128, 405] on button "Save" at bounding box center [1134, 402] width 54 height 29
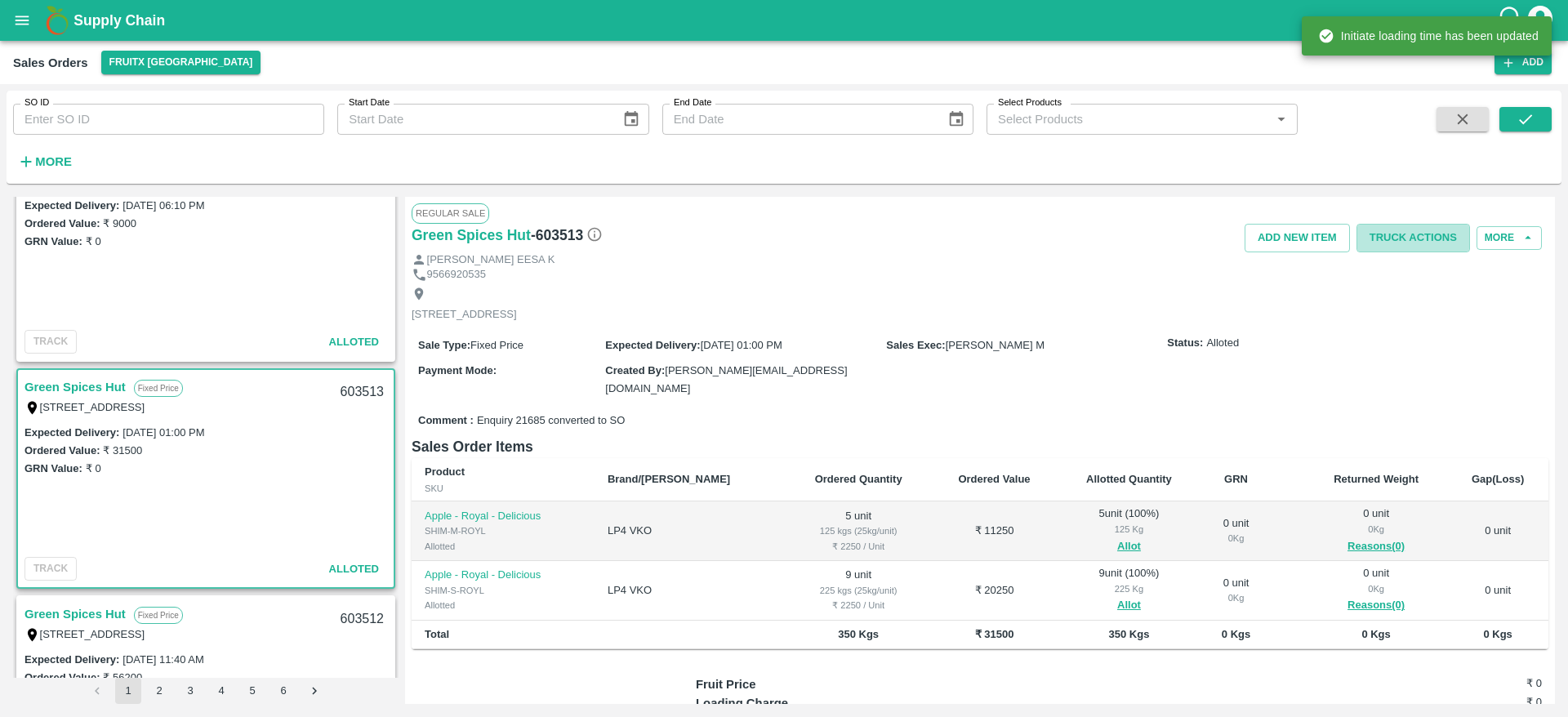
click at [1402, 231] on button "Truck Actions" at bounding box center [1412, 238] width 114 height 29
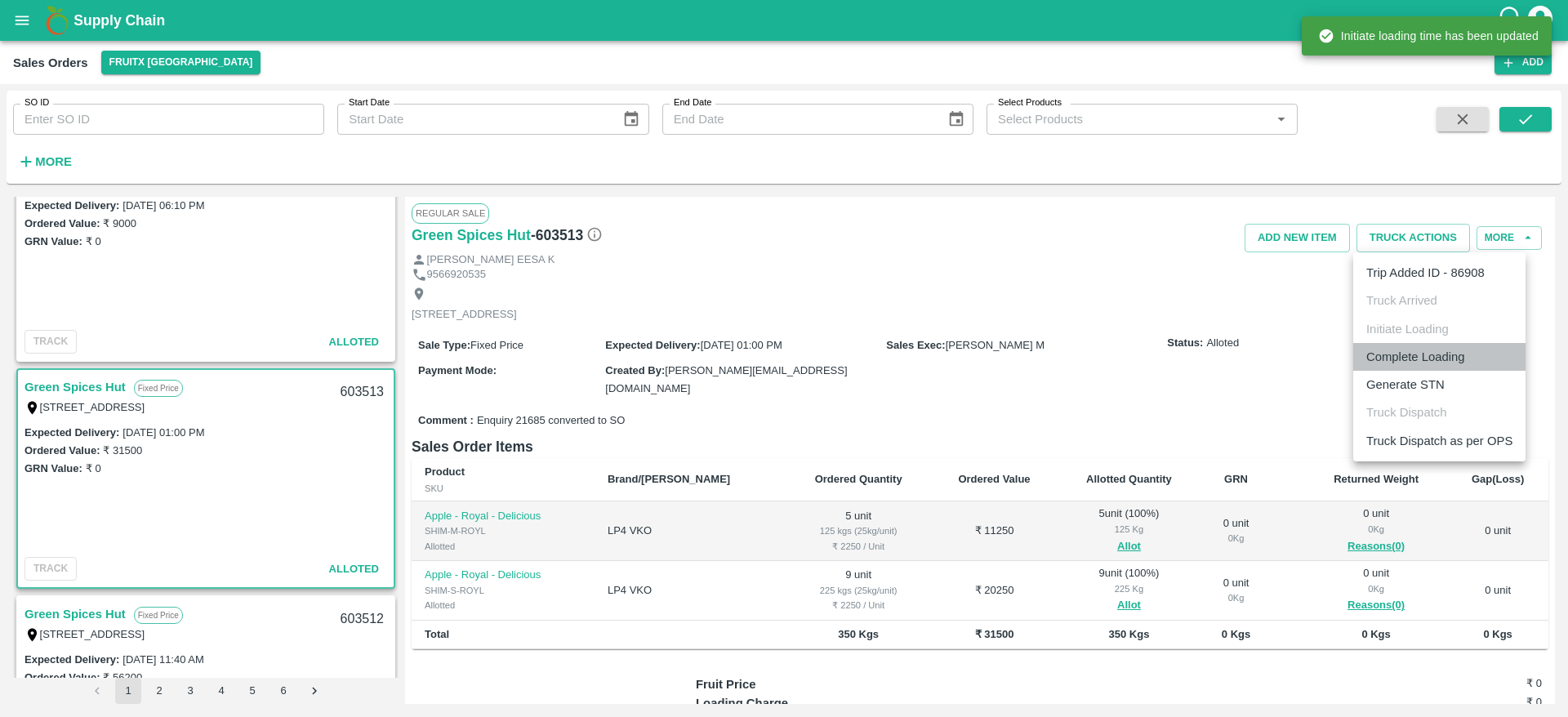
click at [1444, 353] on li "Complete Loading" at bounding box center [1439, 356] width 173 height 28
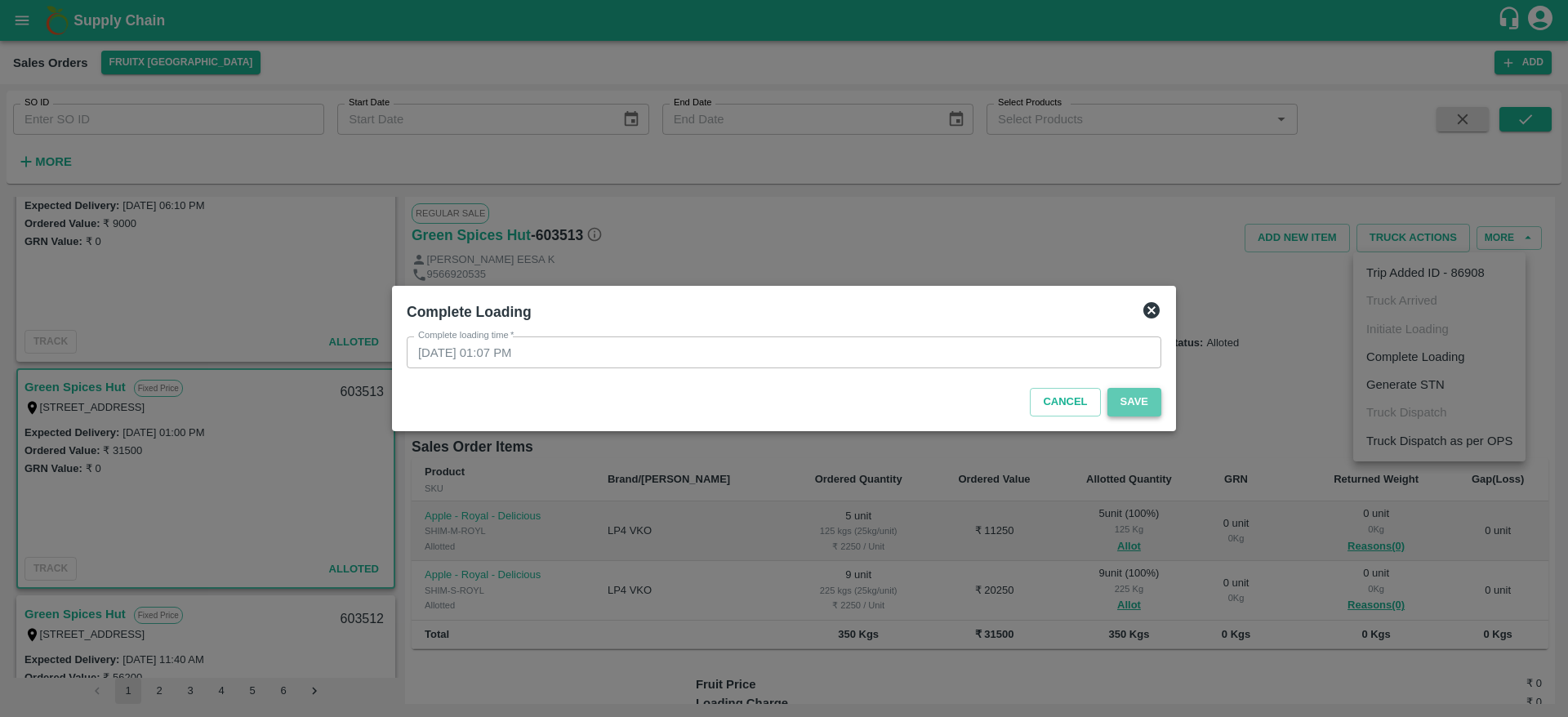
click at [1131, 410] on button "Save" at bounding box center [1134, 402] width 54 height 29
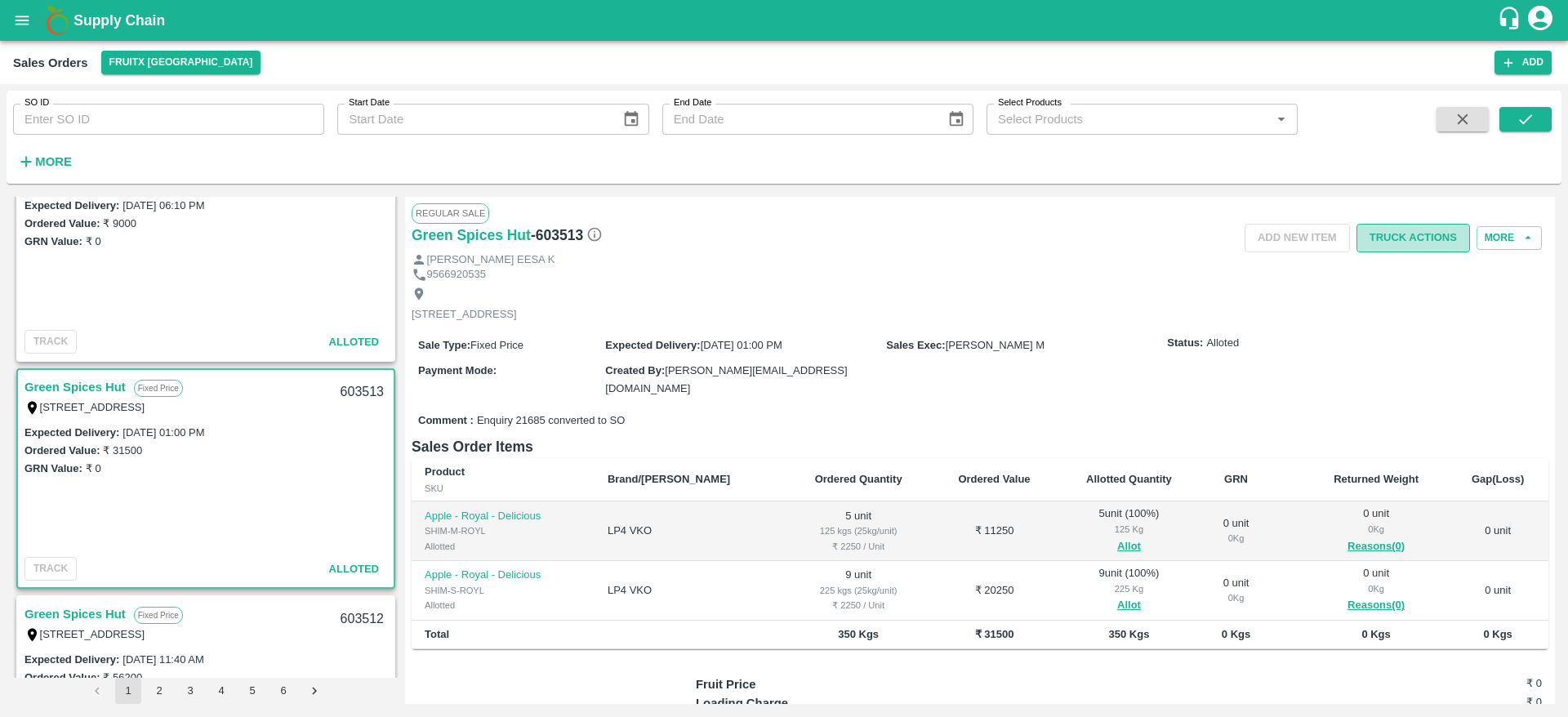
click at [1406, 242] on button "Truck Actions" at bounding box center [1412, 238] width 114 height 29
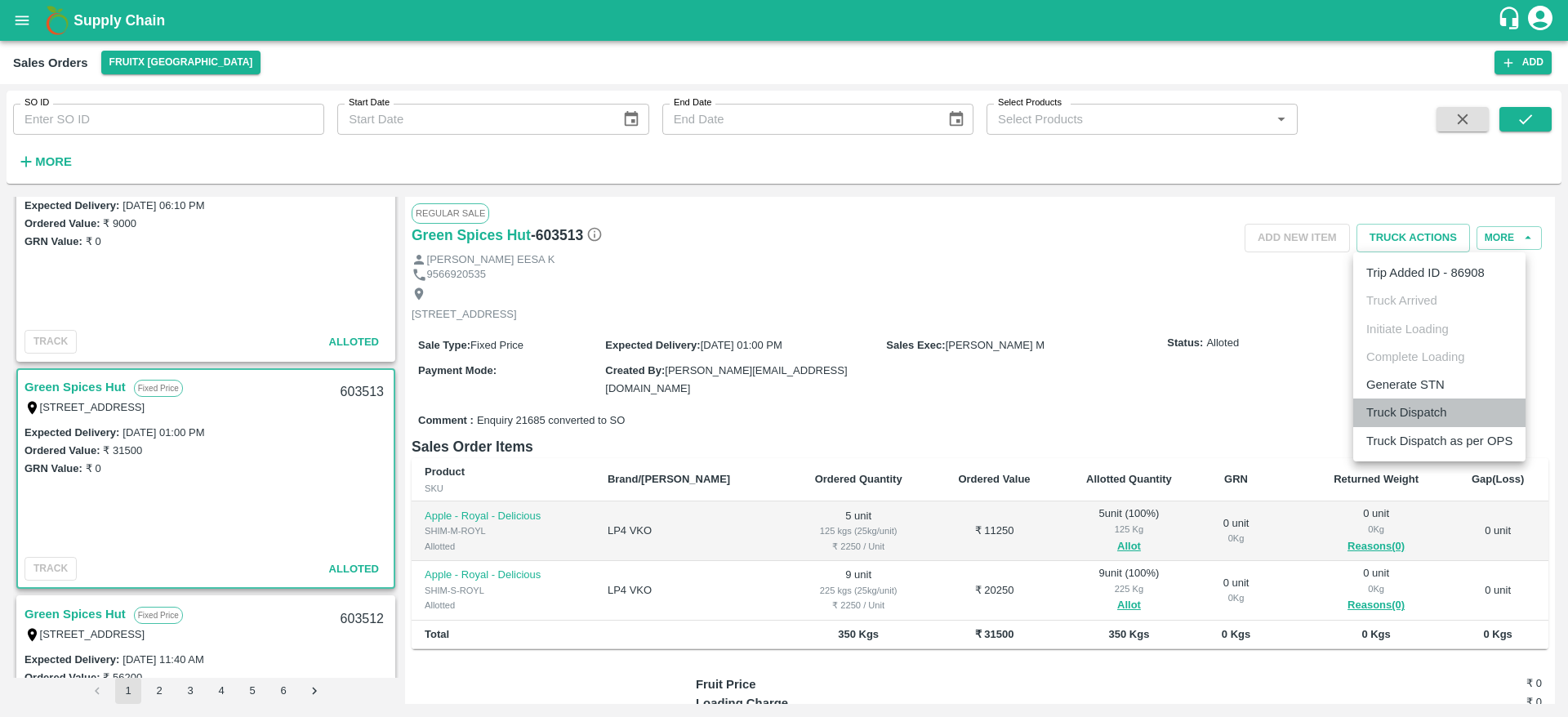
click at [1426, 415] on li "Truck Dispatch" at bounding box center [1439, 412] width 173 height 28
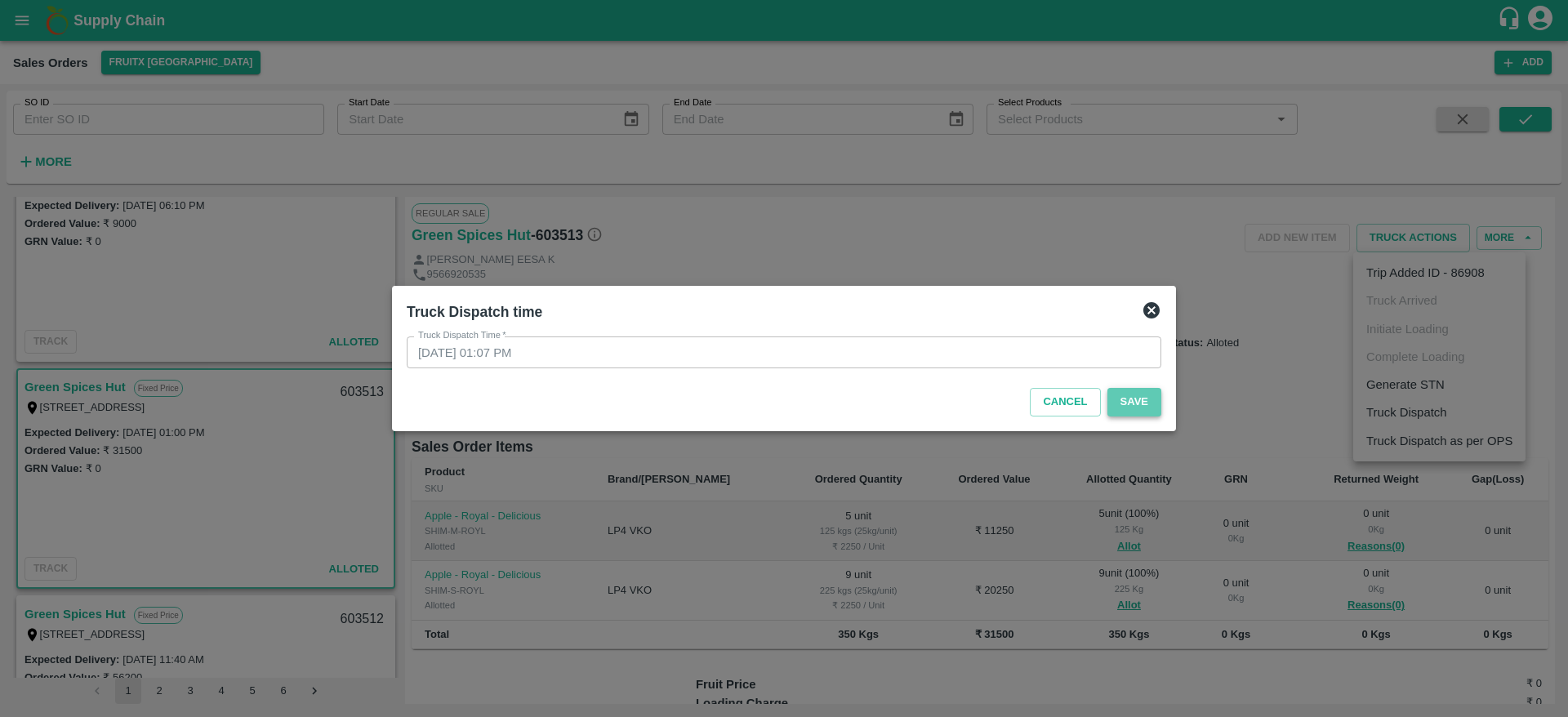
click at [1137, 396] on button "Save" at bounding box center [1134, 402] width 54 height 29
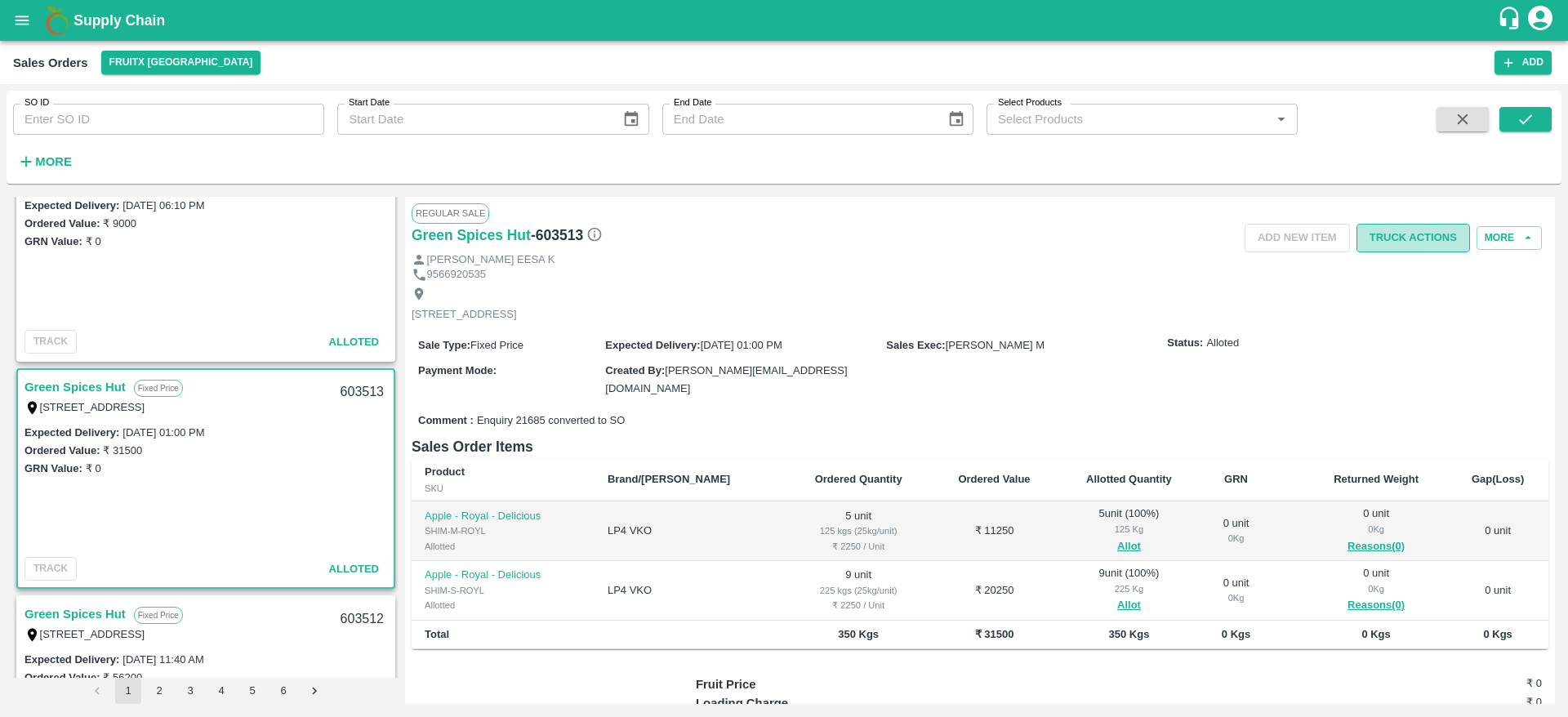
click at [1411, 238] on button "Truck Actions" at bounding box center [1412, 238] width 114 height 29
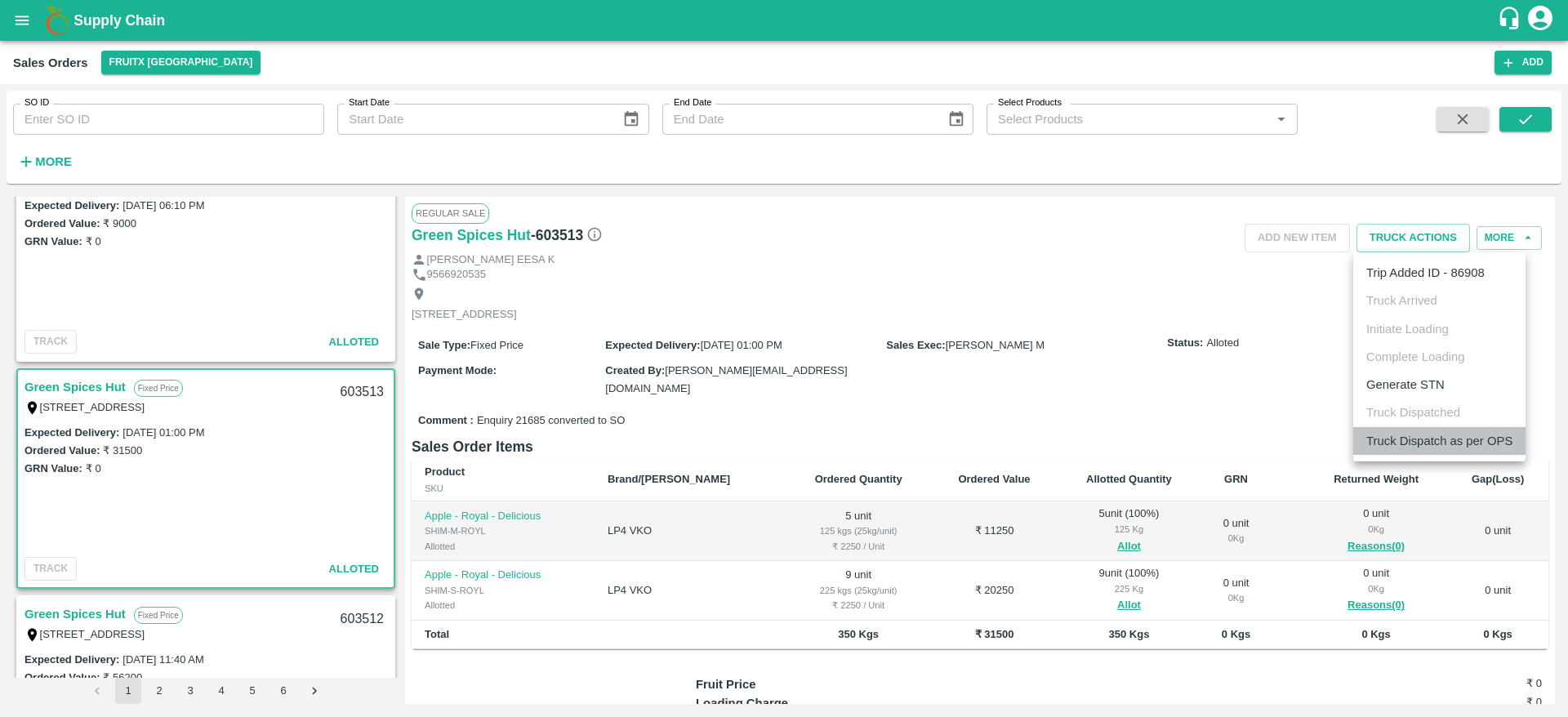
click at [1439, 437] on li "Truck Dispatch as per OPS" at bounding box center [1439, 440] width 173 height 28
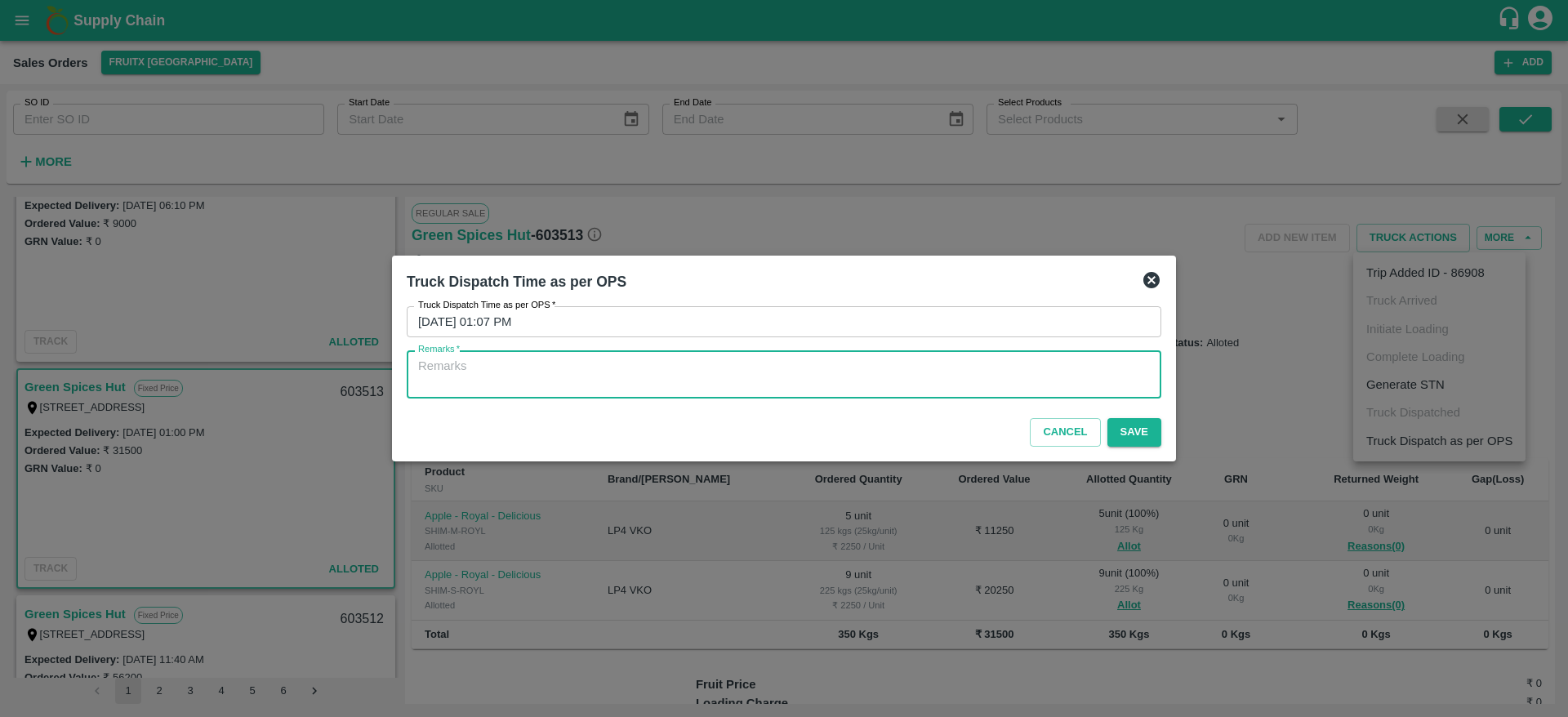
click at [903, 372] on textarea "Remarks   *" at bounding box center [783, 375] width 731 height 34
type textarea "OTD"
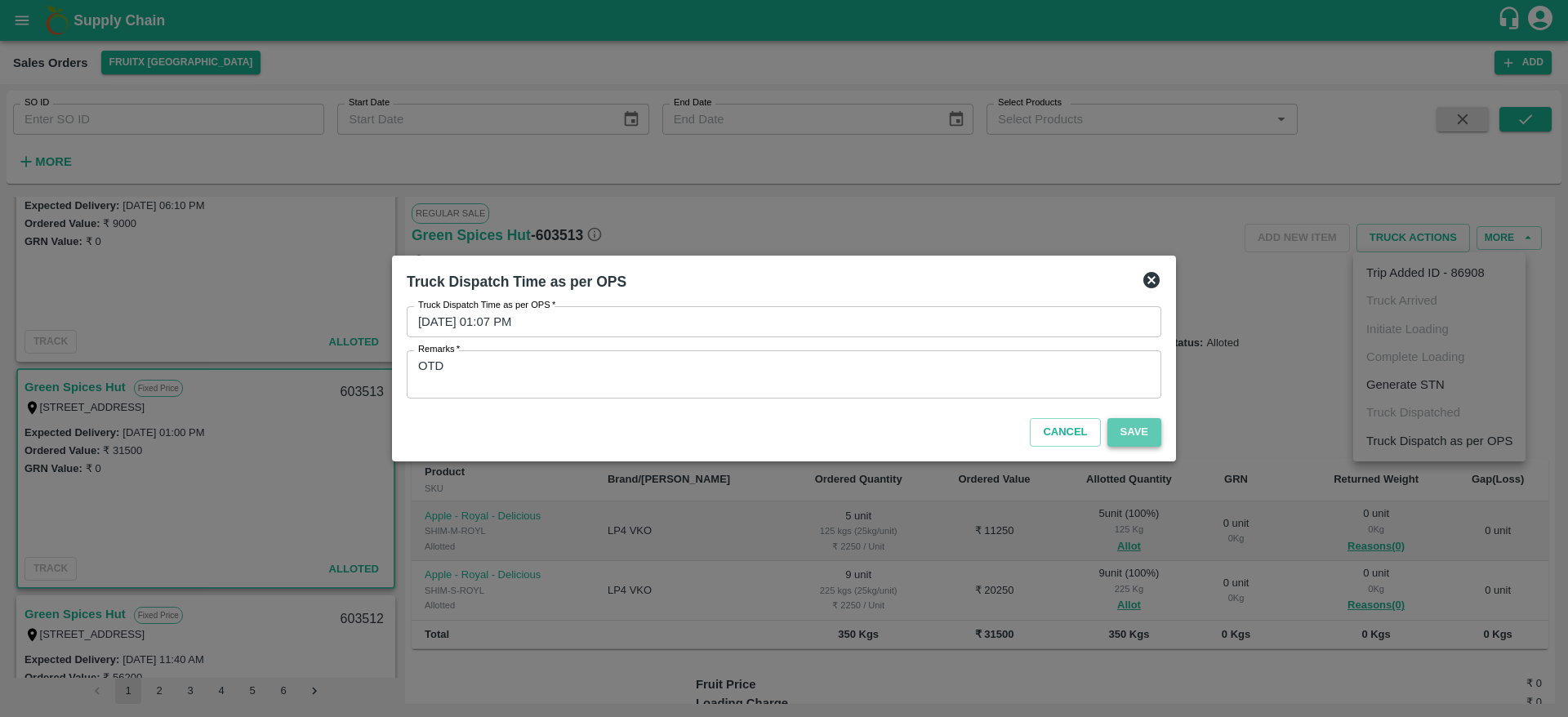
click at [1138, 424] on button "Save" at bounding box center [1134, 432] width 54 height 29
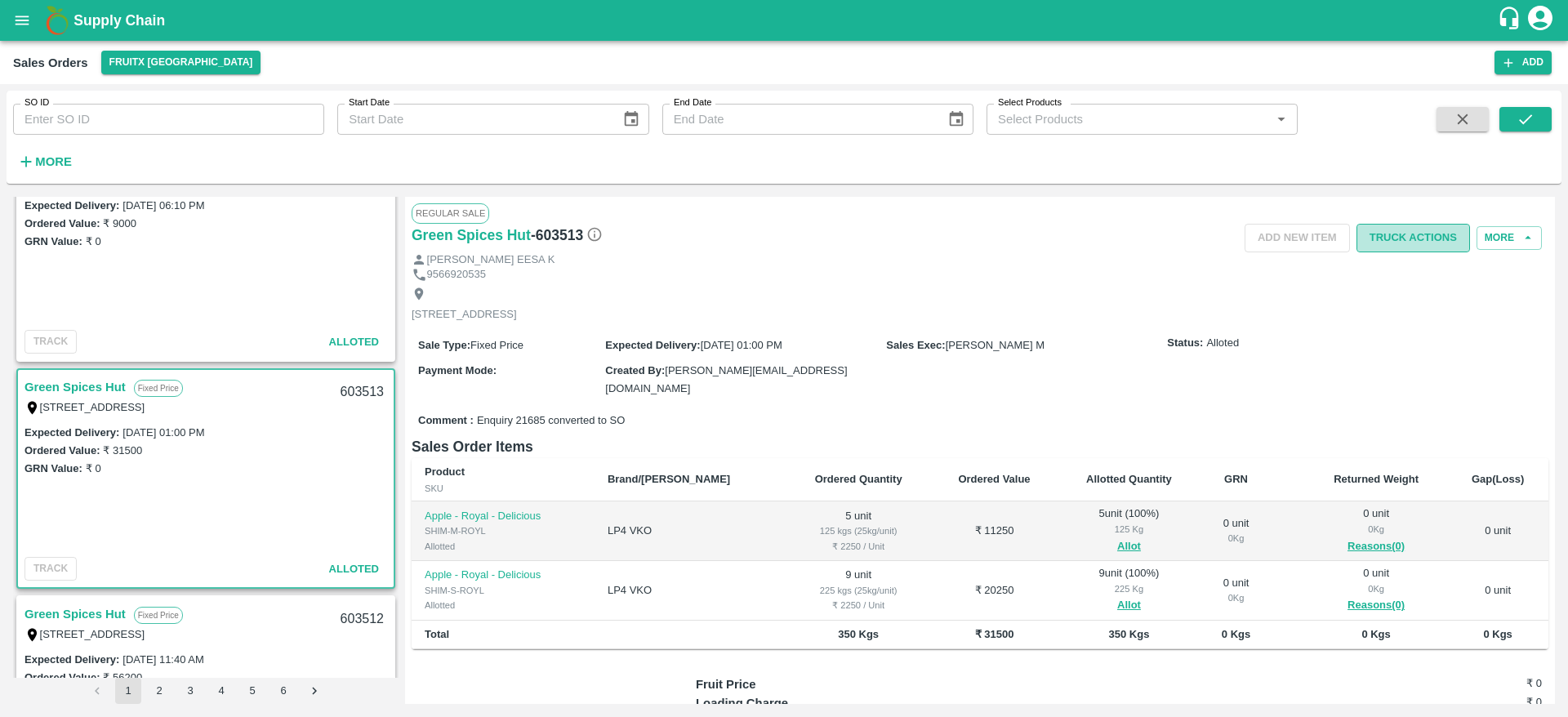
click at [1415, 238] on button "Truck Actions" at bounding box center [1412, 238] width 114 height 29
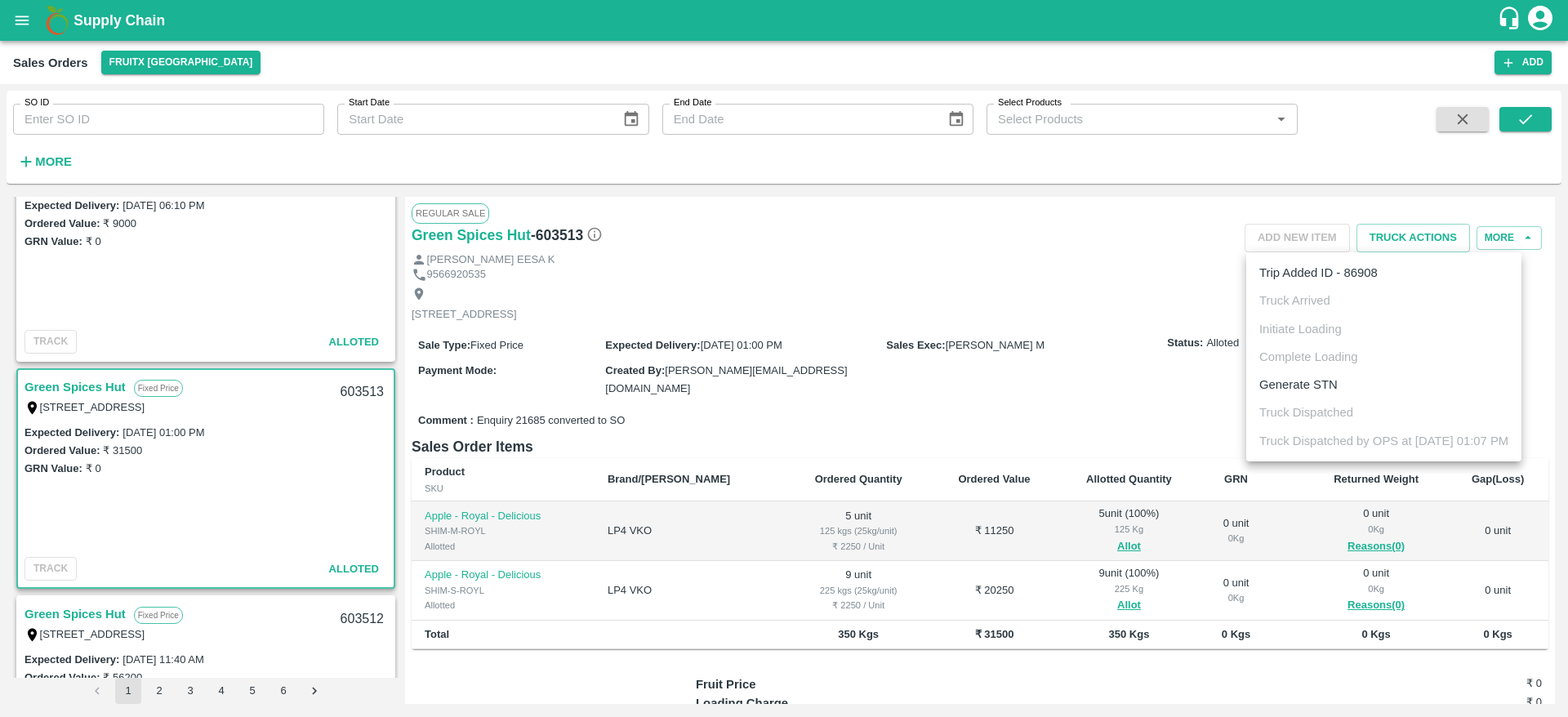
click at [1045, 360] on div at bounding box center [784, 358] width 1568 height 717
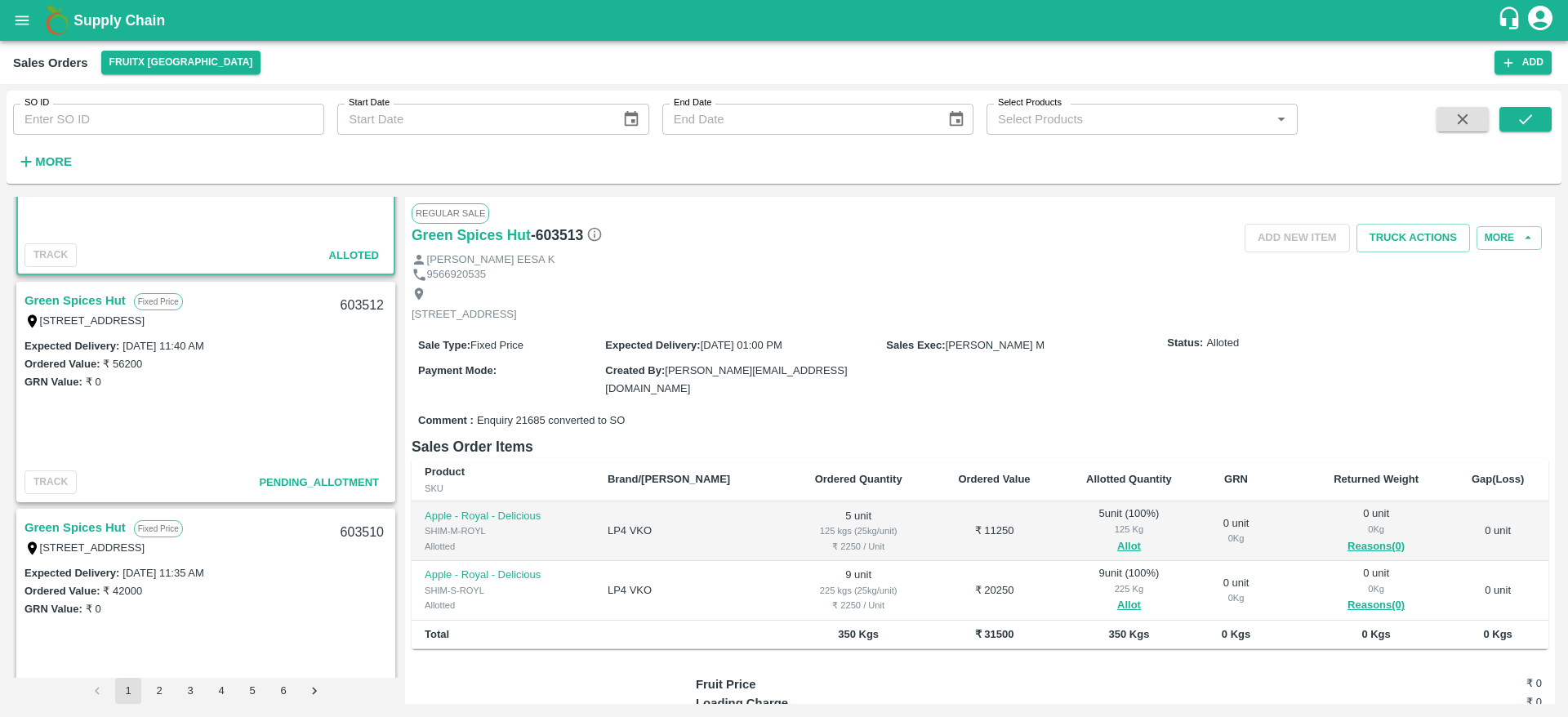
scroll to position [374, 0]
click at [88, 299] on link "Green Spices Hut" at bounding box center [74, 299] width 101 height 21
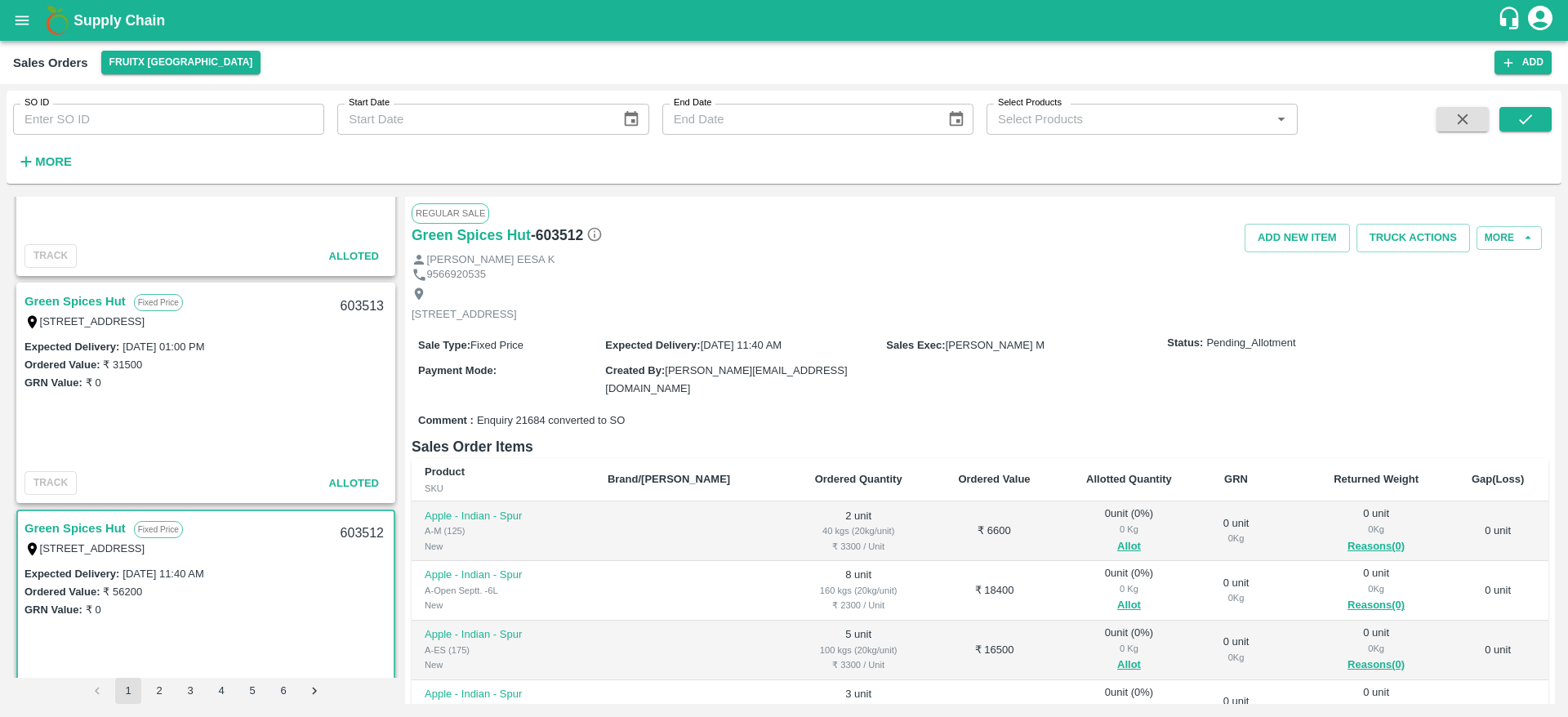
scroll to position [144, 0]
click at [98, 301] on link "Green Spices Hut" at bounding box center [74, 303] width 101 height 21
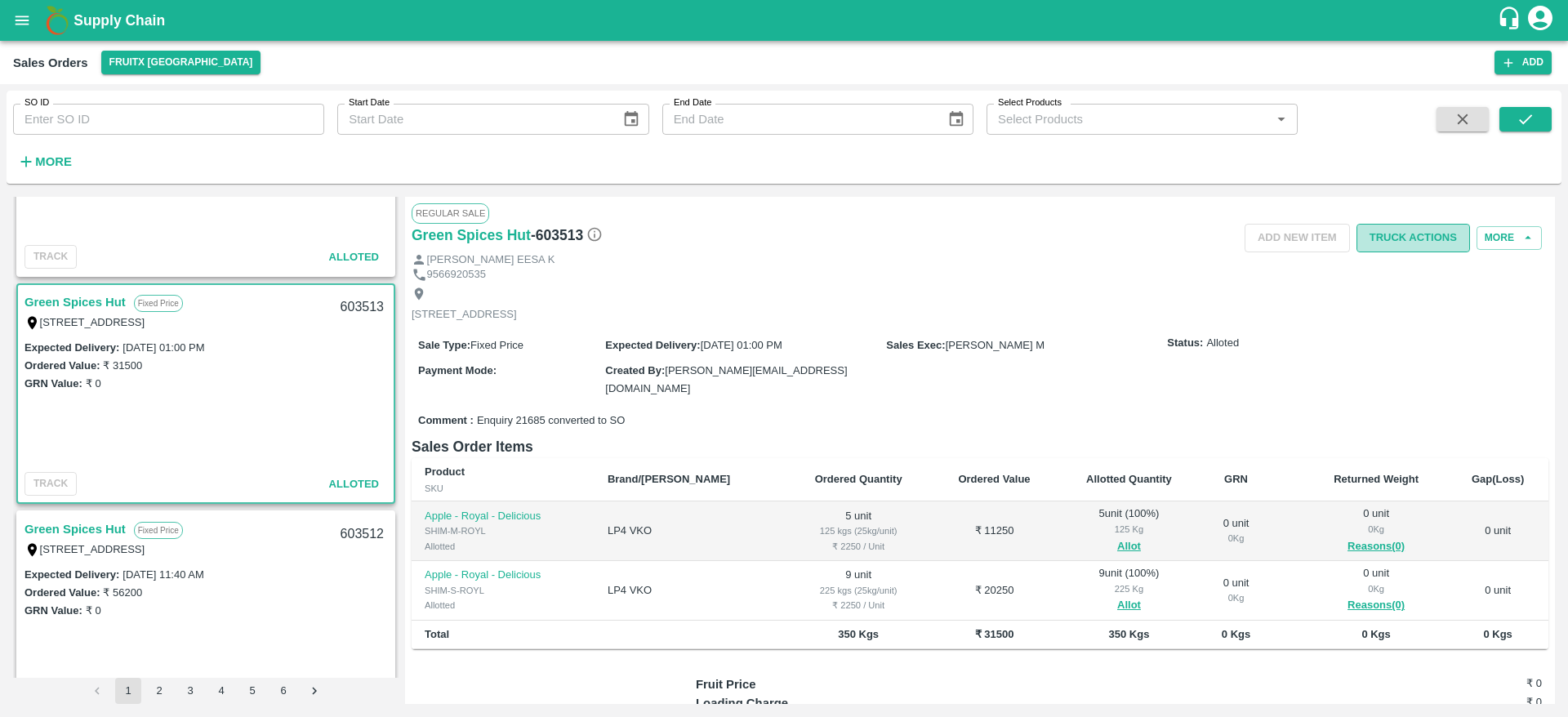
click at [1411, 239] on button "Truck Actions" at bounding box center [1412, 238] width 114 height 29
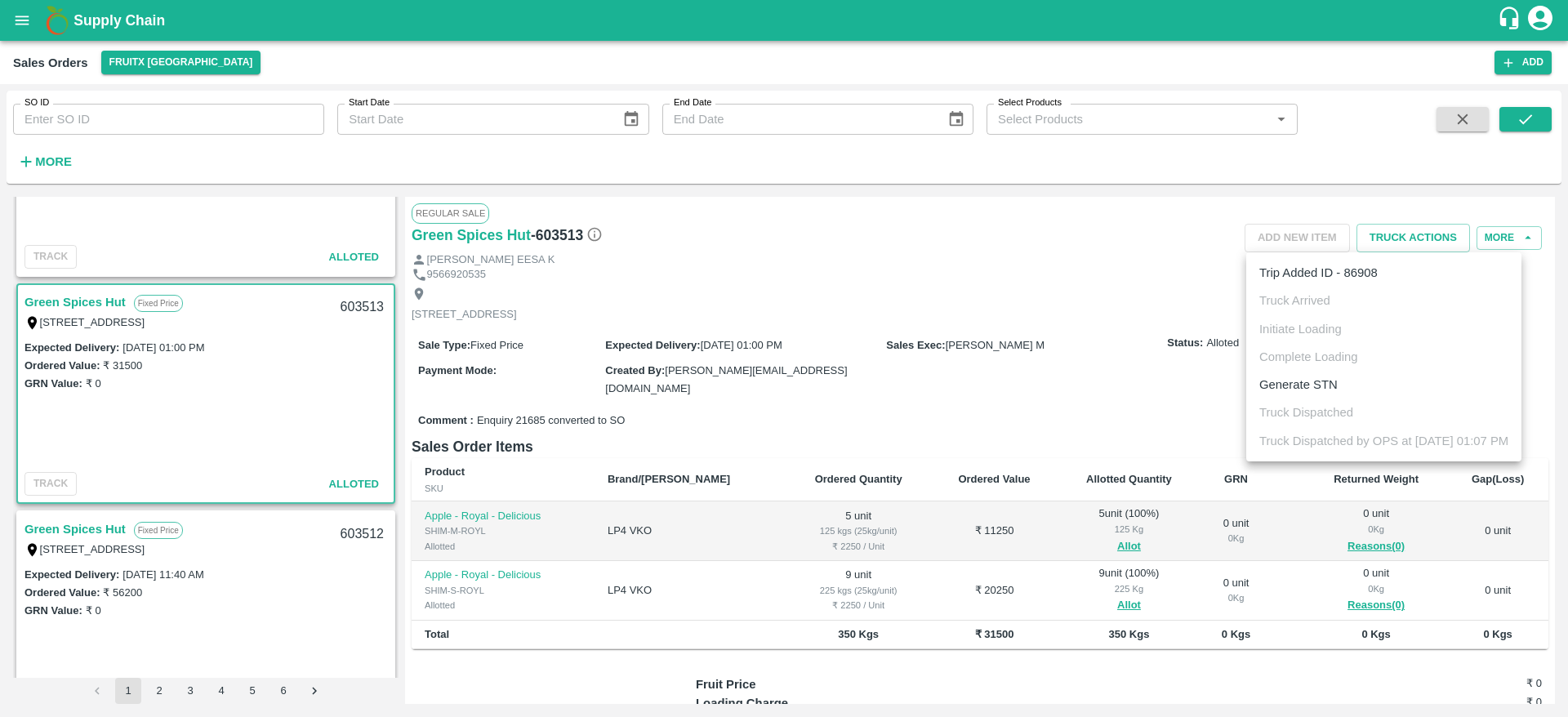
click at [1112, 354] on div at bounding box center [784, 358] width 1568 height 717
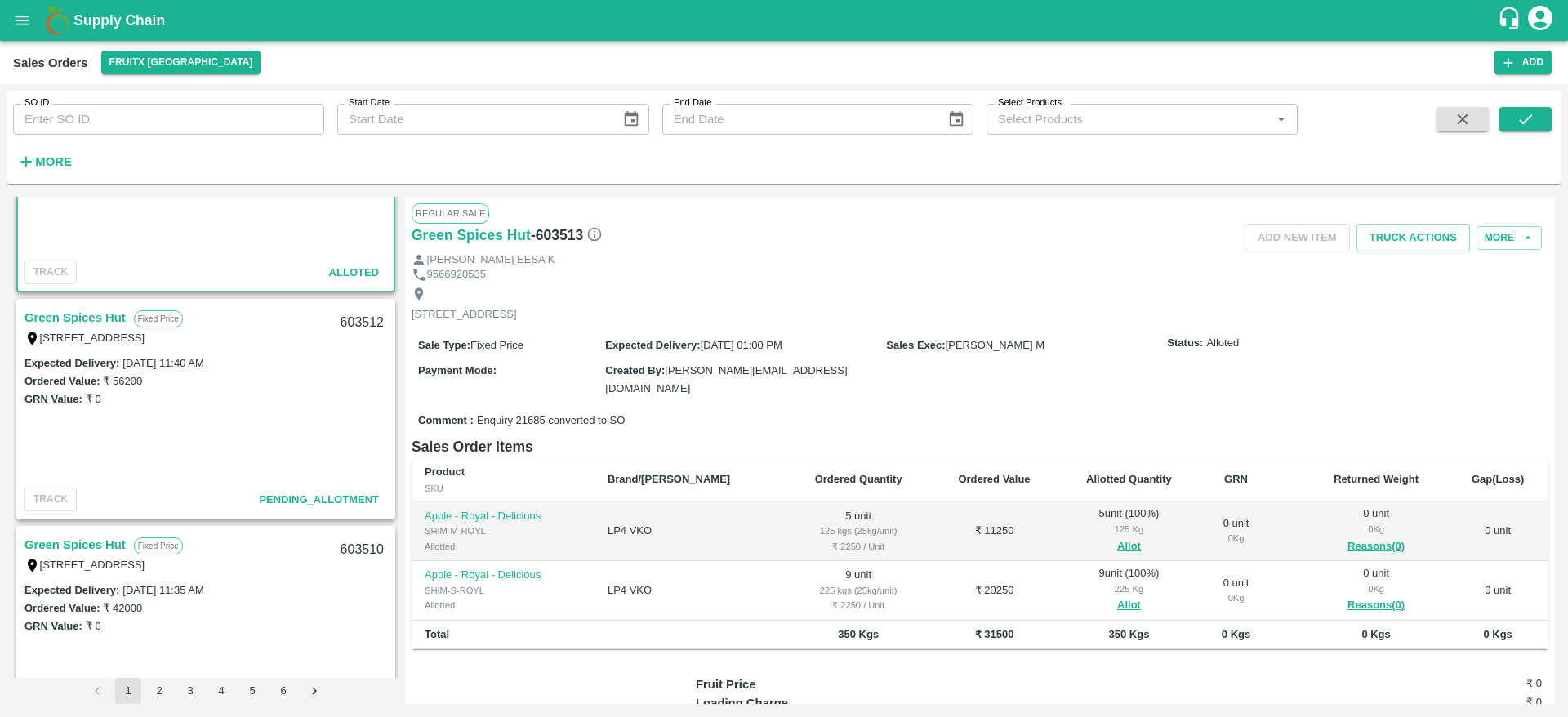
scroll to position [357, 0]
click at [94, 305] on link "Green Spices Hut" at bounding box center [74, 316] width 101 height 21
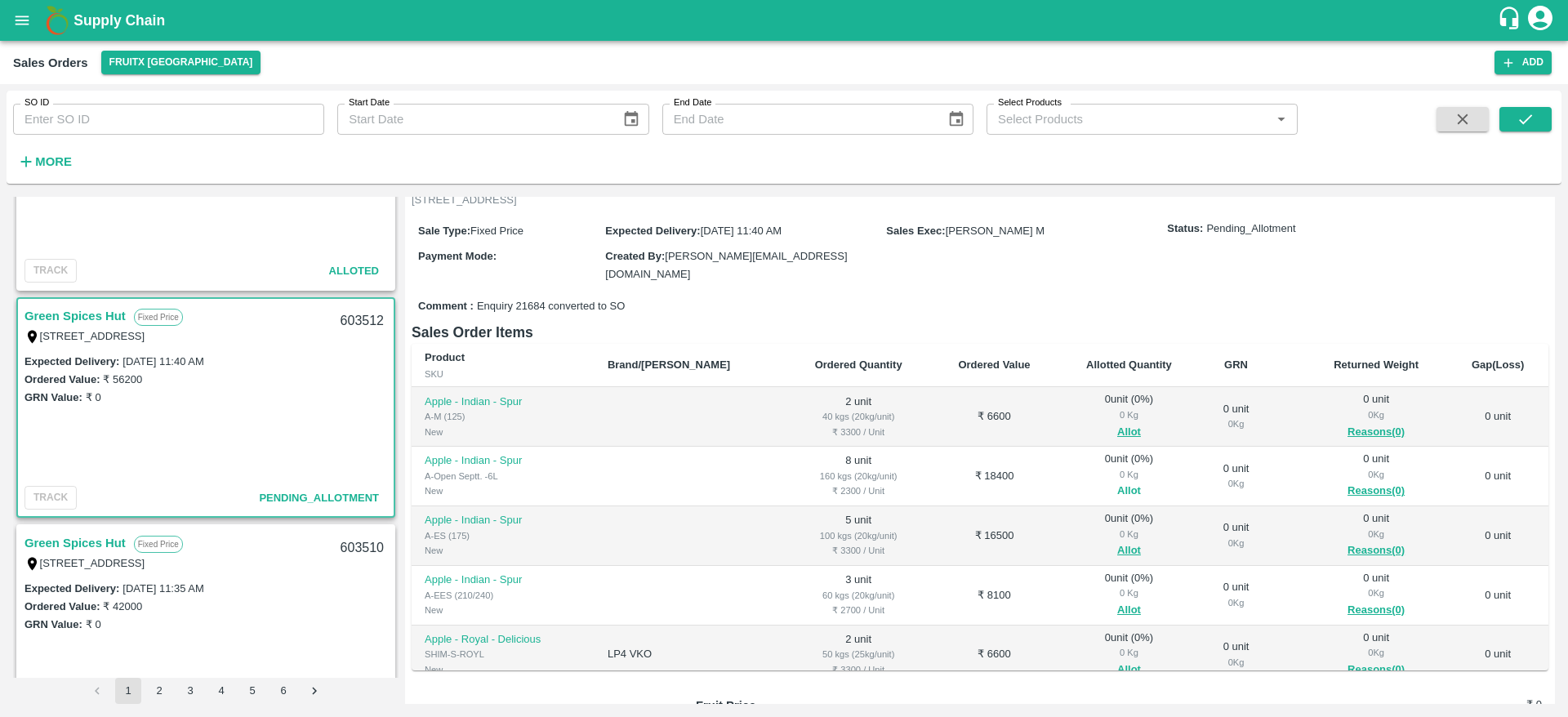
scroll to position [113, 0]
click at [1117, 427] on button "Allot" at bounding box center [1129, 433] width 23 height 19
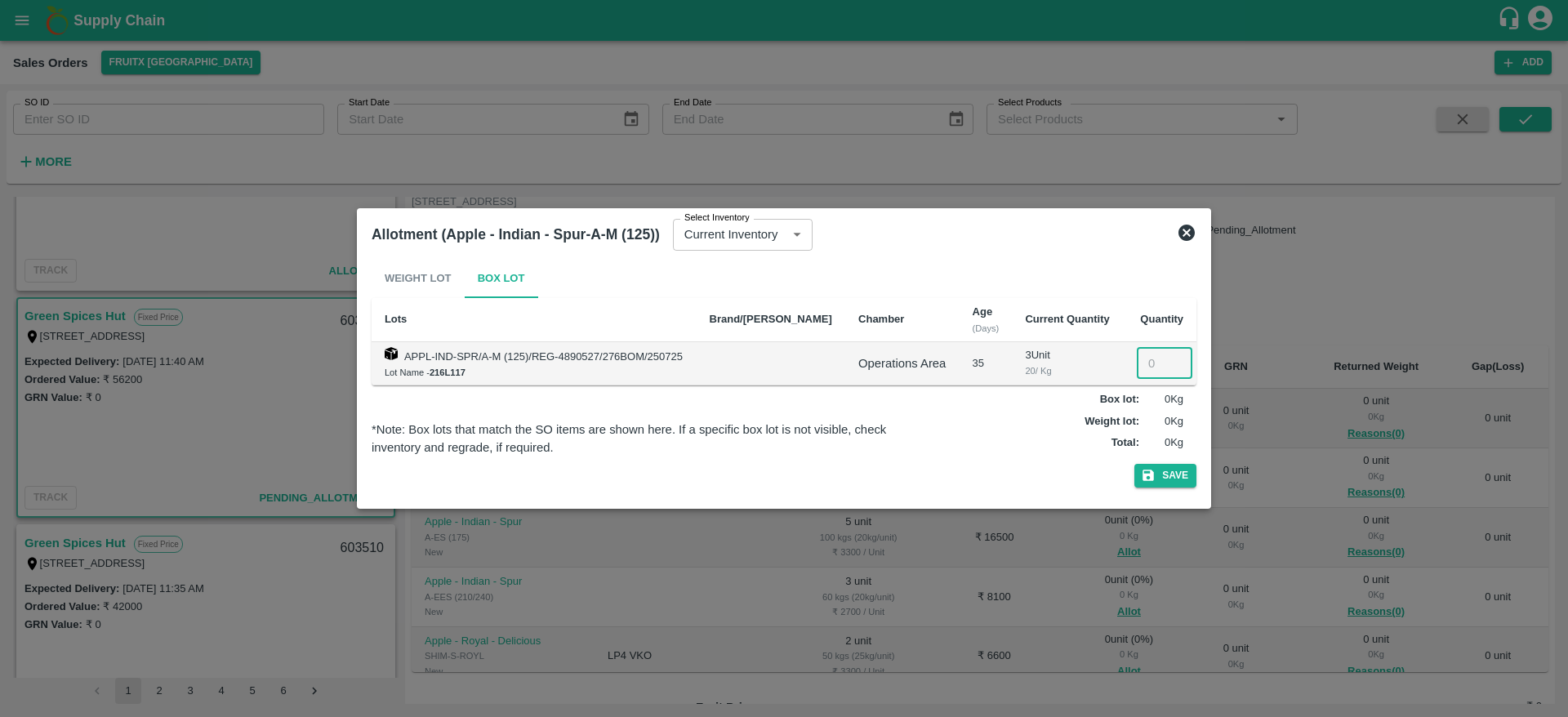
click at [1143, 378] on input "number" at bounding box center [1164, 363] width 55 height 31
type input "2"
click at [1134, 464] on button "Save" at bounding box center [1164, 475] width 62 height 23
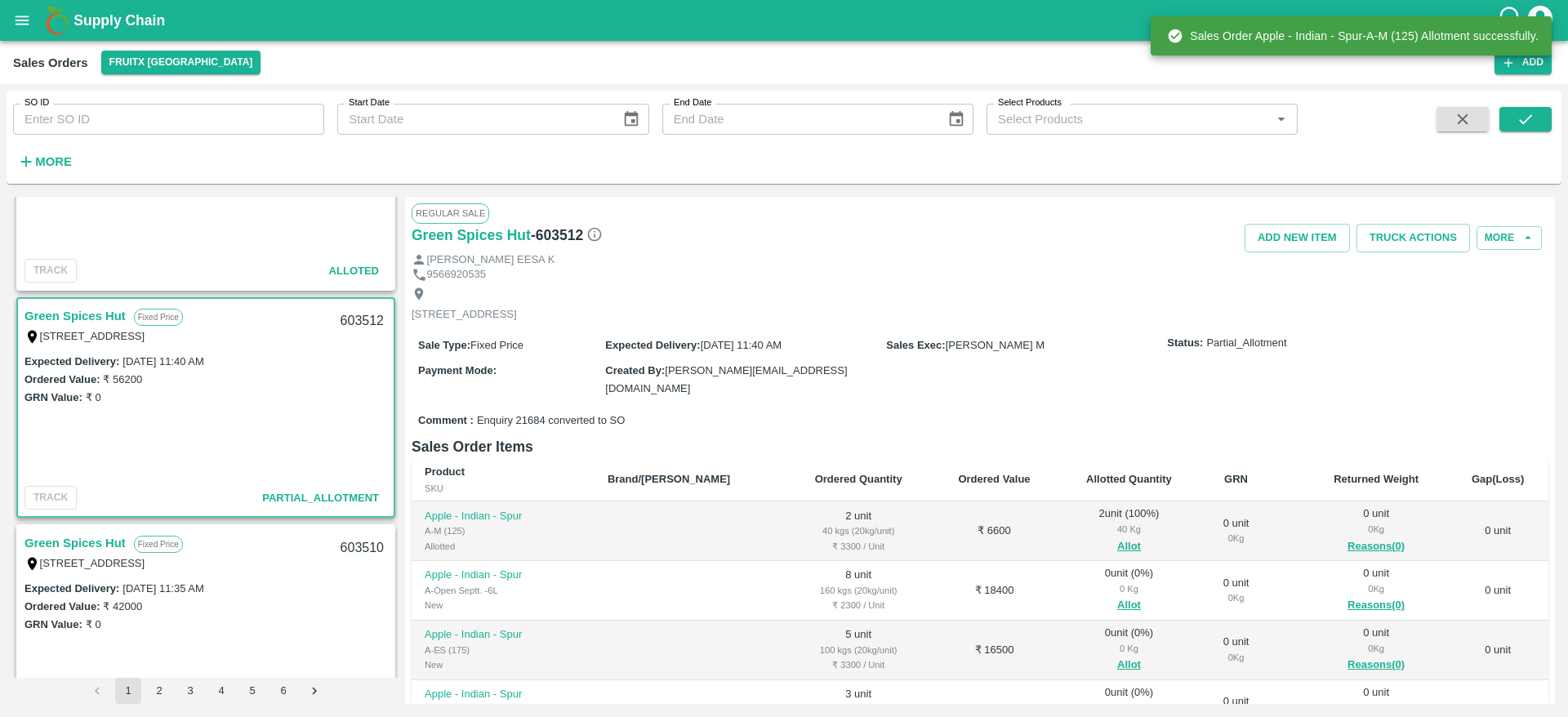
scroll to position [142, 0]
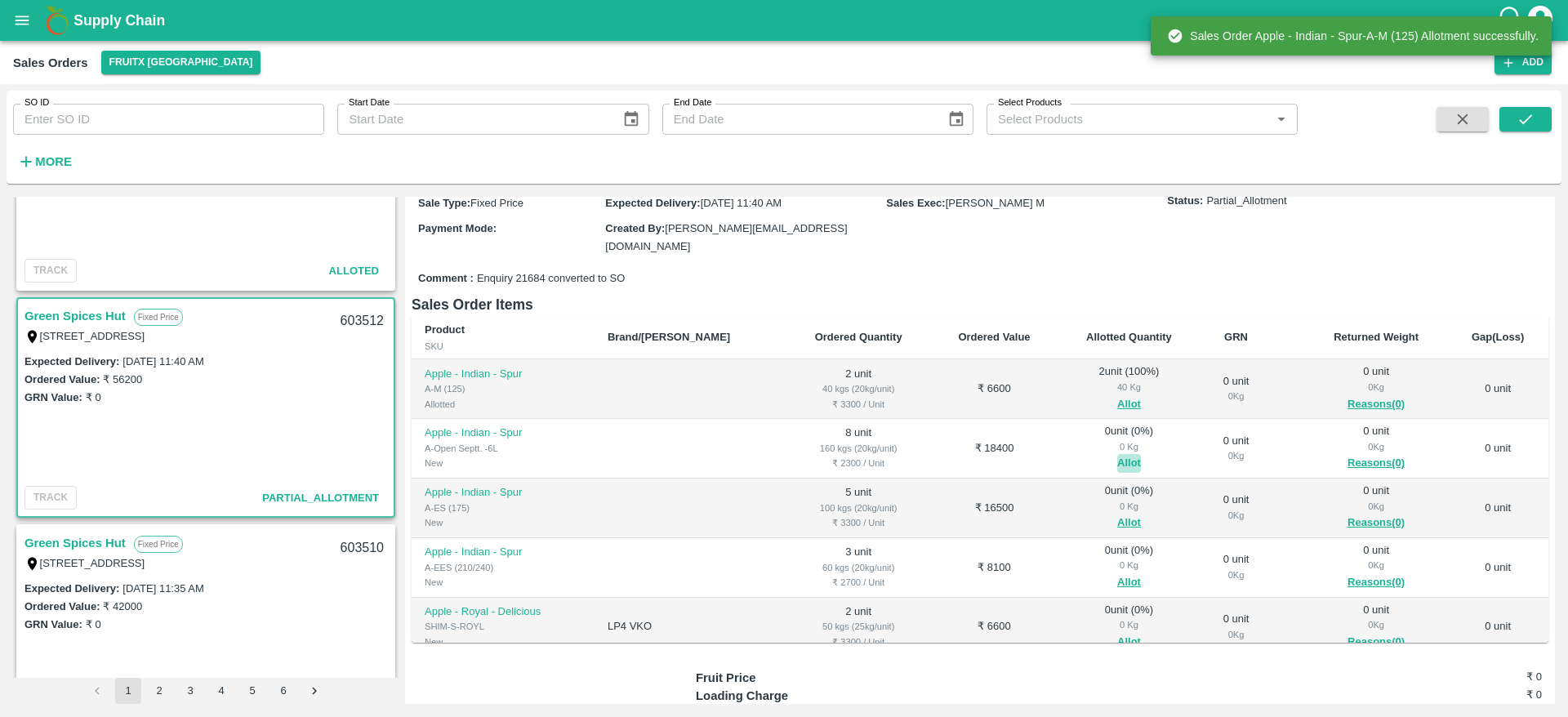
click at [1117, 460] on button "Allot" at bounding box center [1129, 463] width 23 height 19
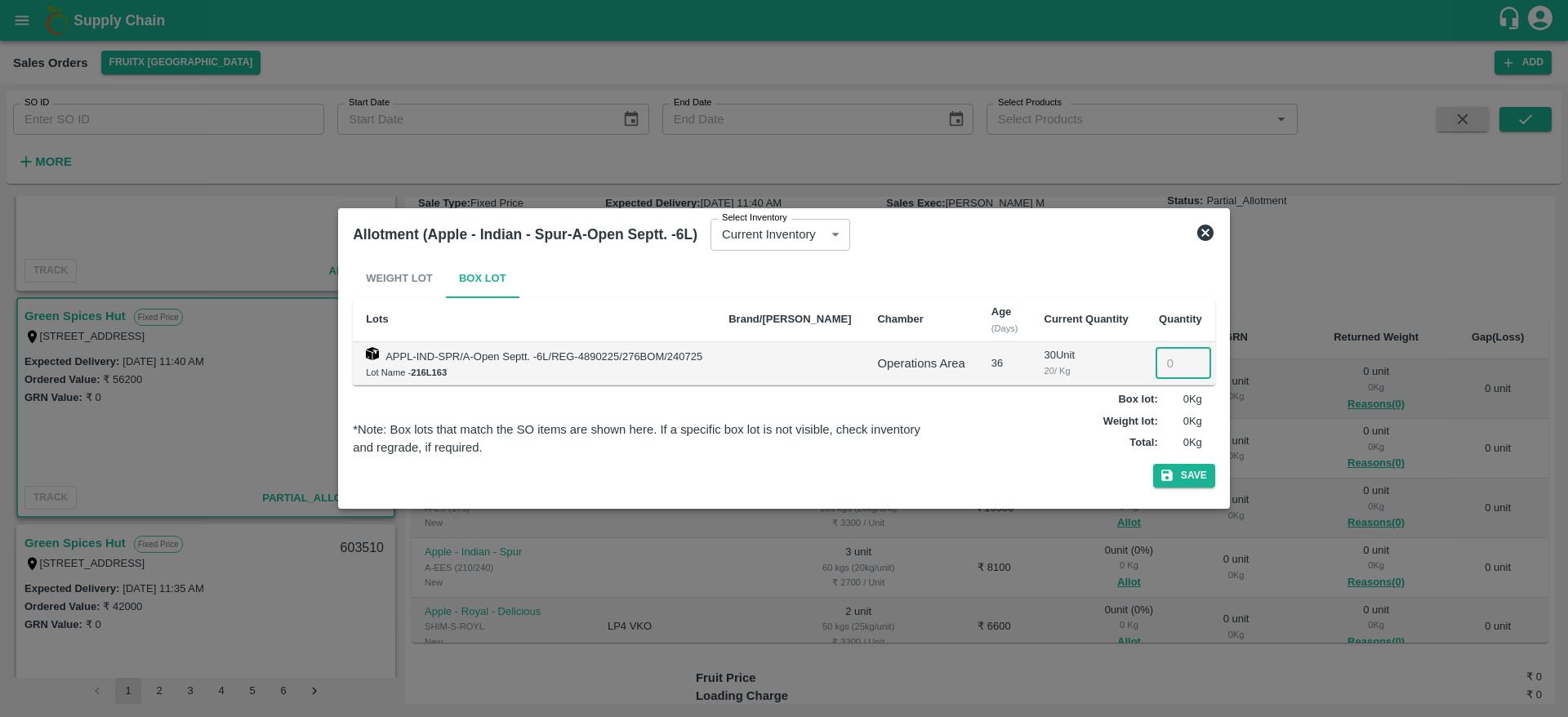
click at [1155, 362] on input "number" at bounding box center [1183, 363] width 55 height 31
type input "8"
click at [1153, 464] on button "Save" at bounding box center [1183, 475] width 62 height 23
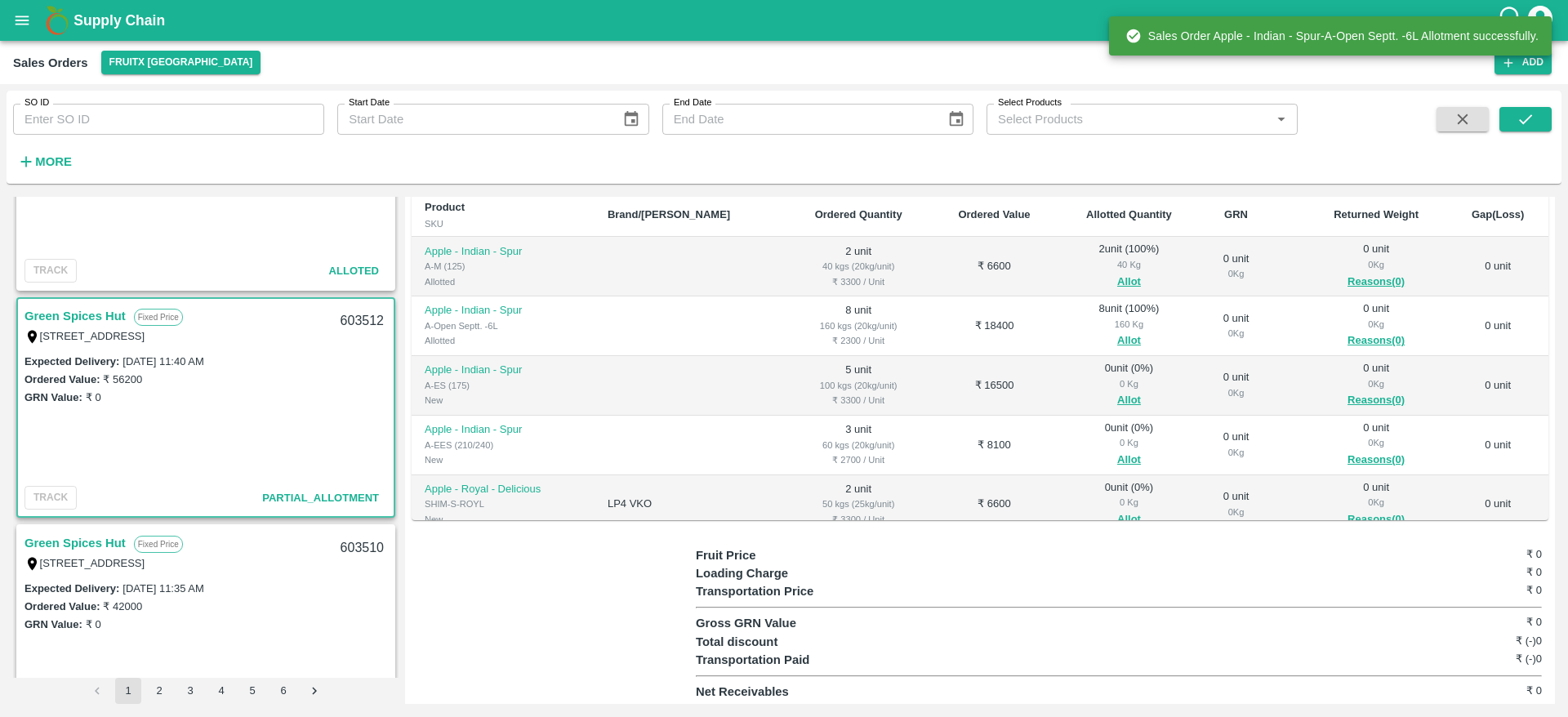
scroll to position [43, 0]
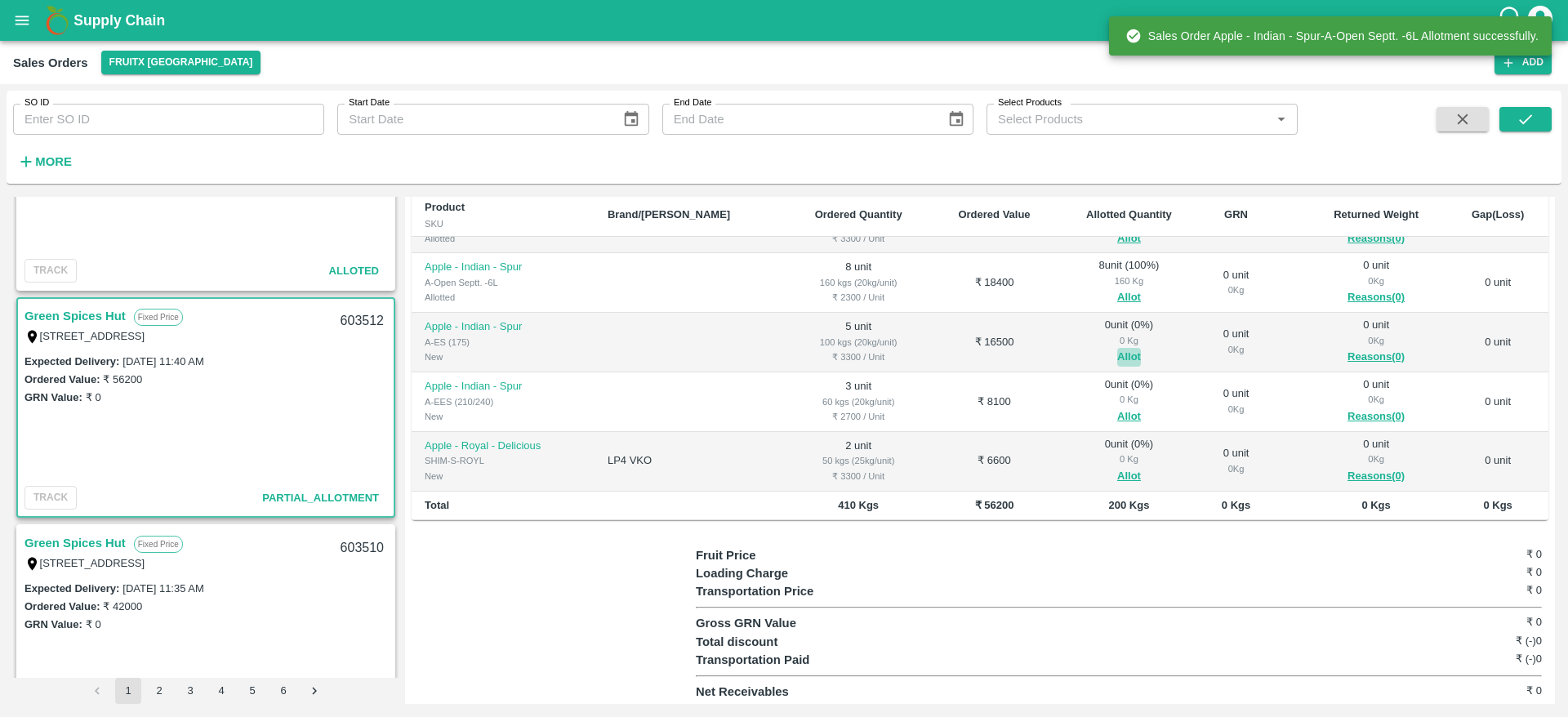
click at [1117, 348] on button "Allot" at bounding box center [1129, 357] width 23 height 19
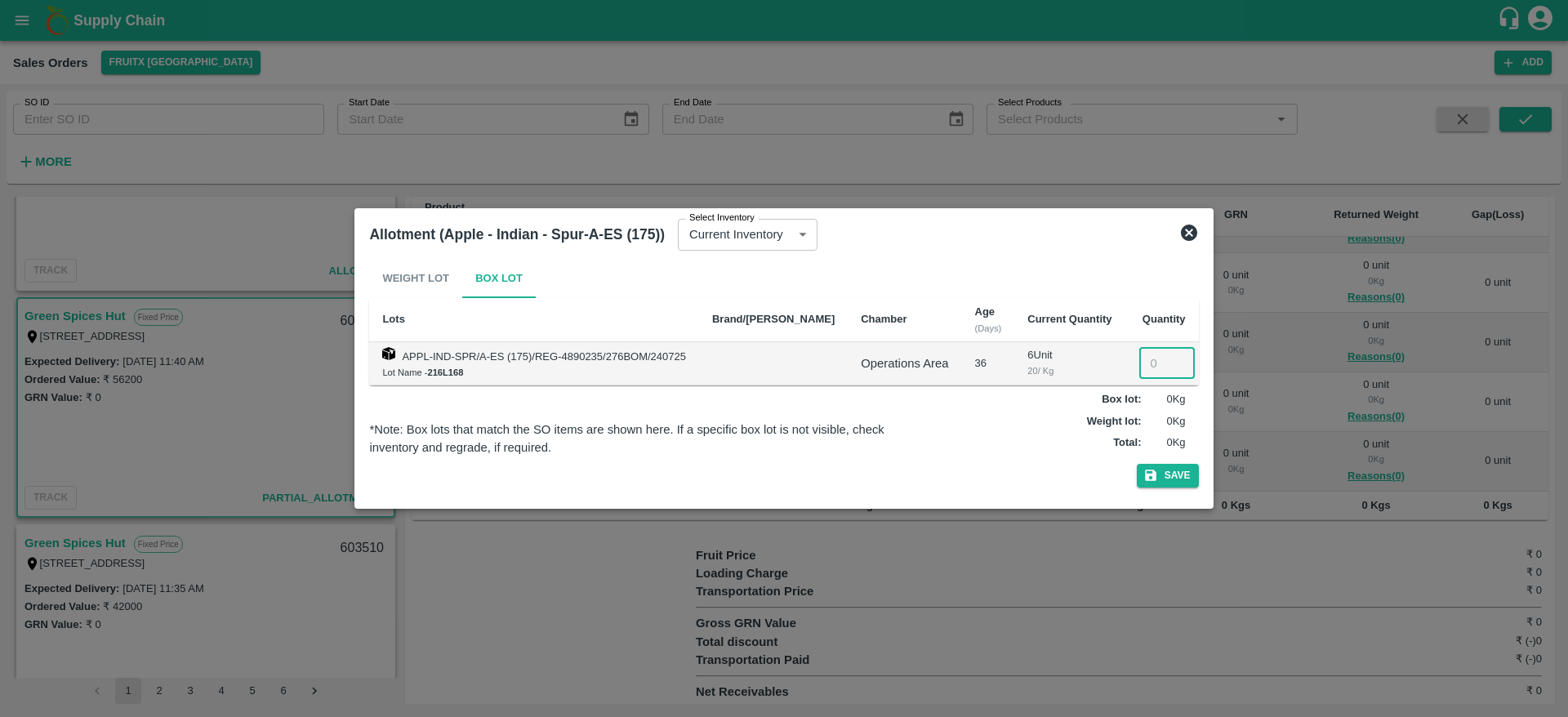
click at [1161, 349] on input "number" at bounding box center [1167, 363] width 55 height 31
type input "5"
click at [1137, 464] on button "Save" at bounding box center [1167, 475] width 62 height 23
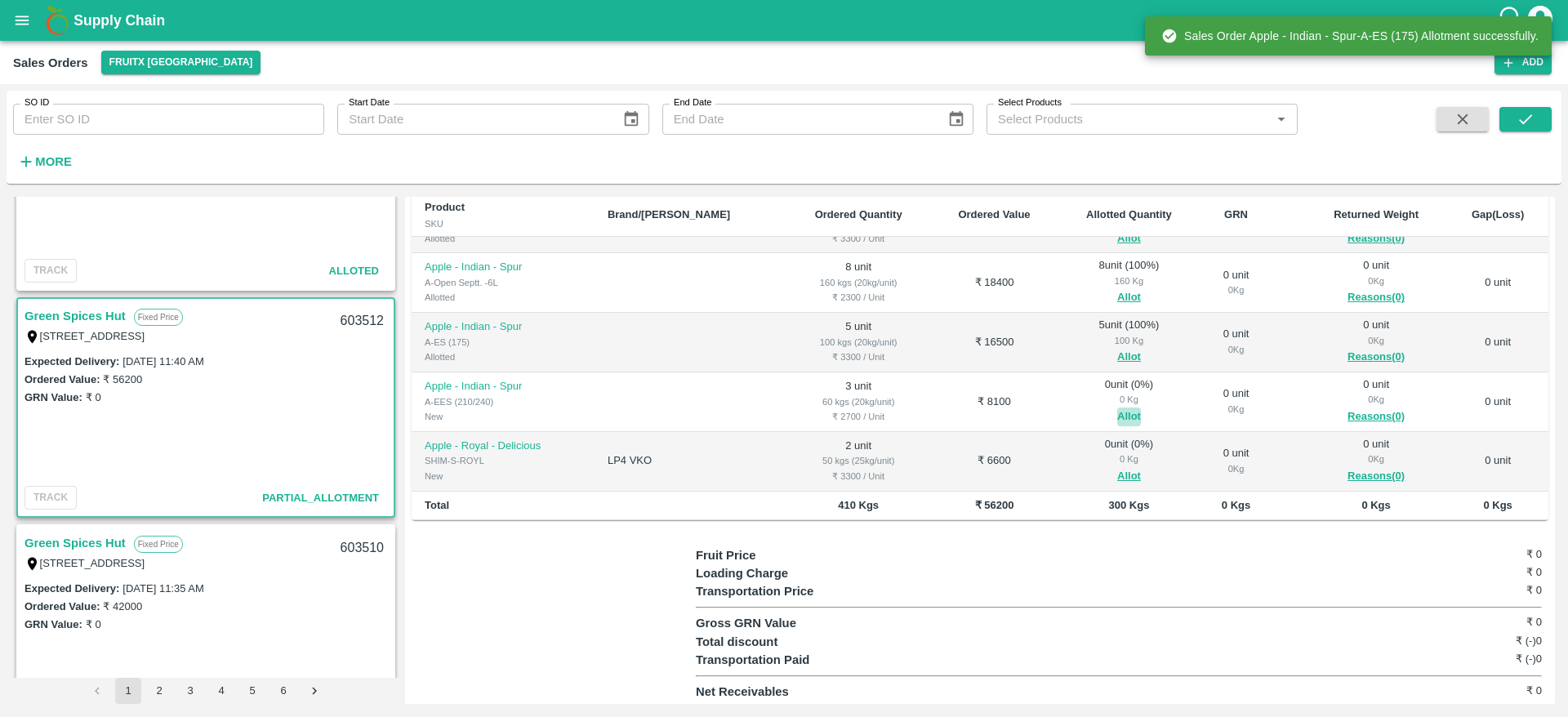
click at [1117, 408] on button "Allot" at bounding box center [1129, 416] width 23 height 19
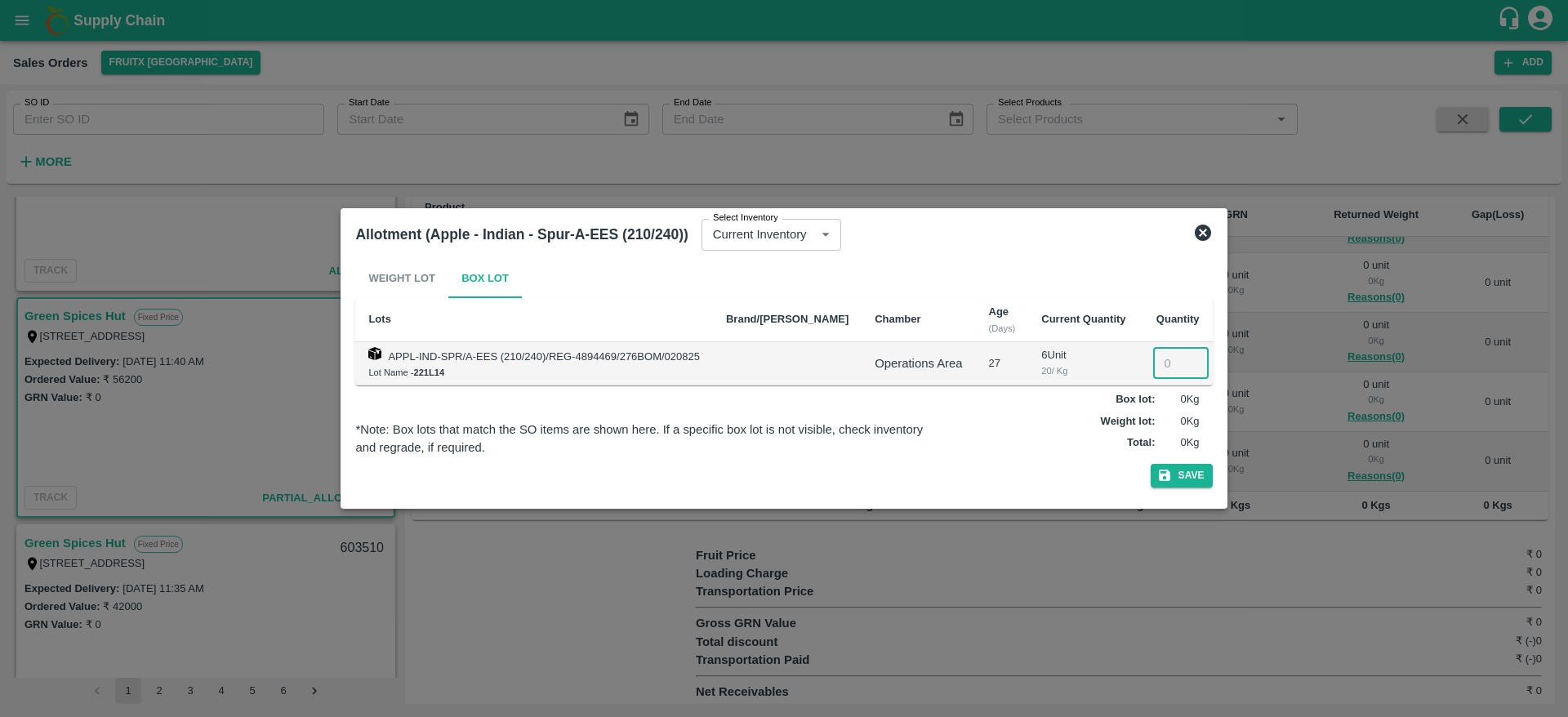
click at [1163, 363] on input "number" at bounding box center [1180, 363] width 55 height 31
type input "3"
click at [1150, 464] on button "Save" at bounding box center [1180, 475] width 62 height 23
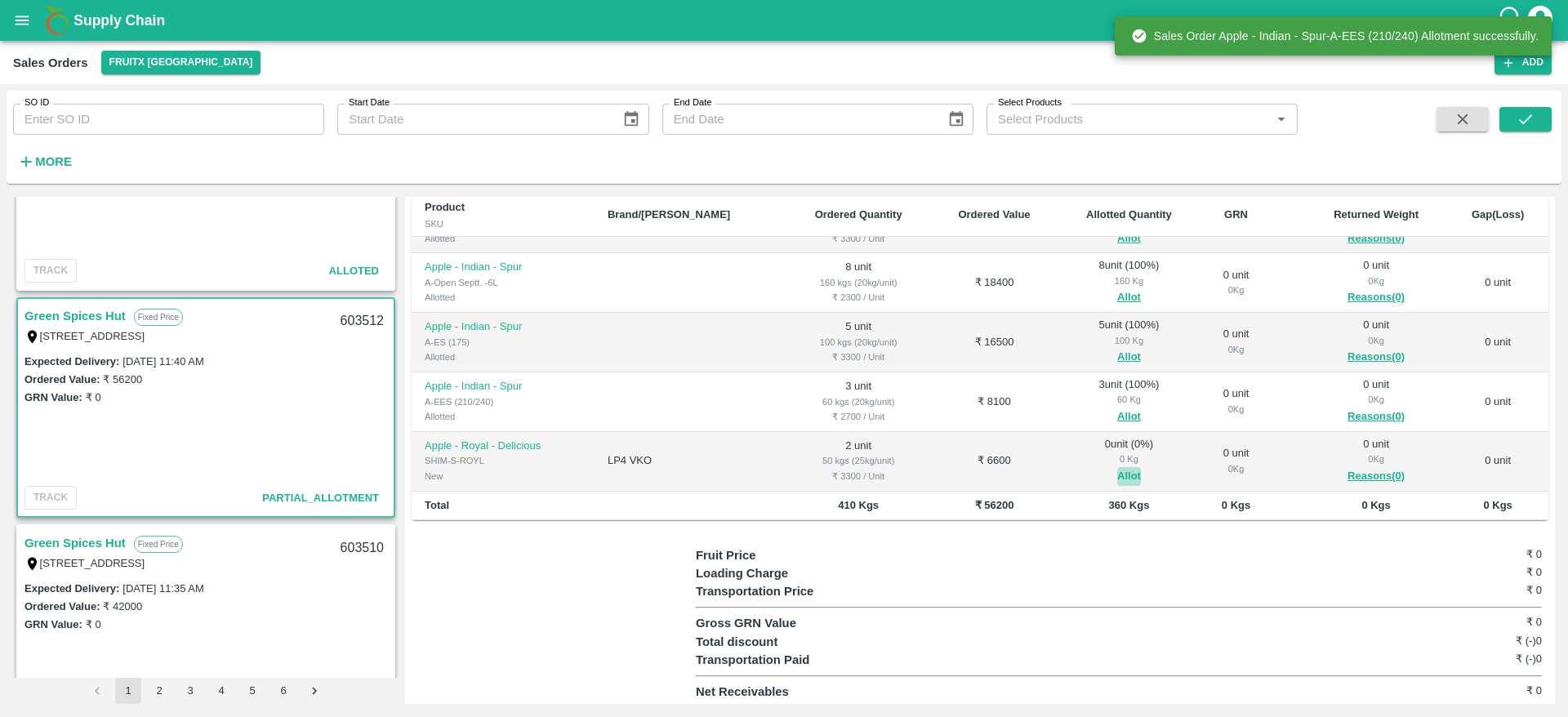
click at [1117, 482] on button "Allot" at bounding box center [1129, 476] width 23 height 19
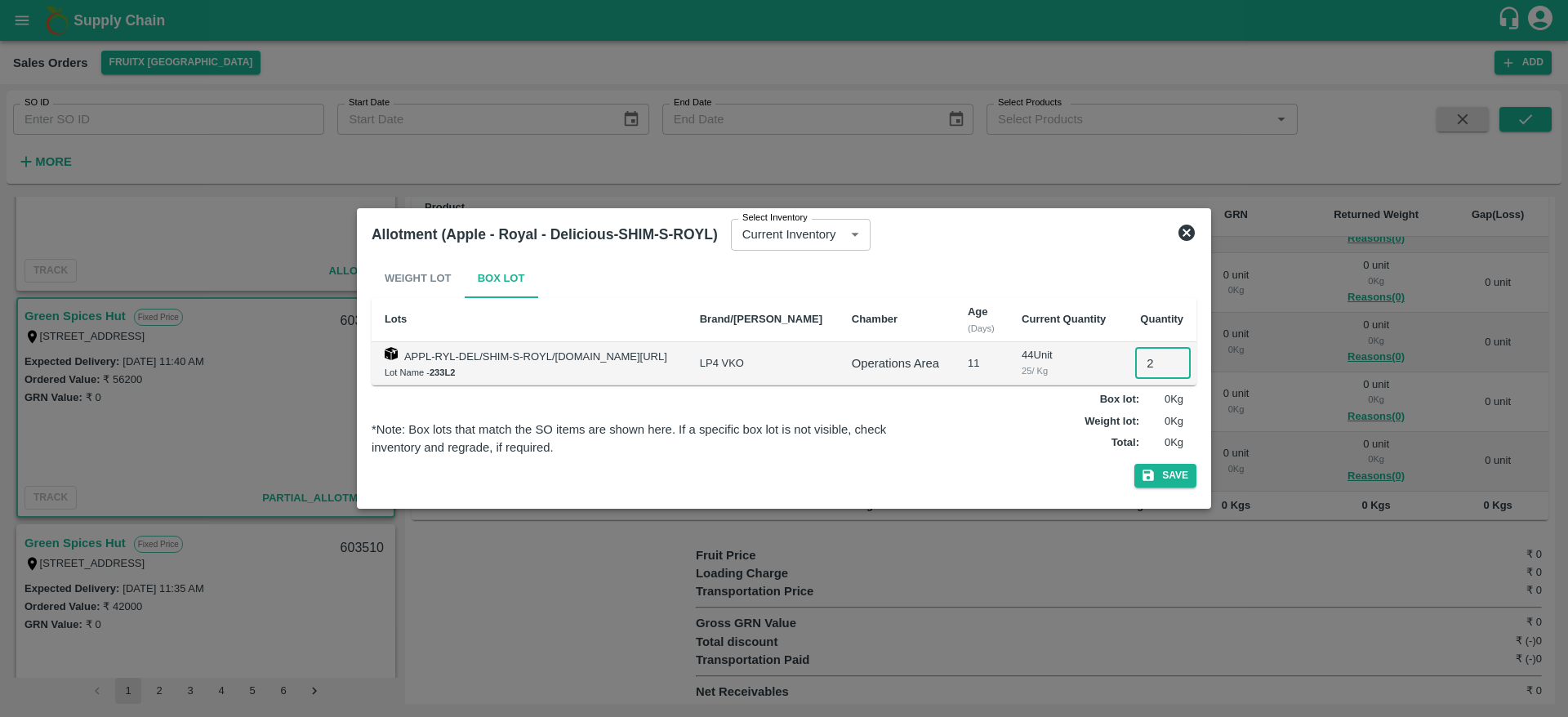
click at [1146, 353] on input "2" at bounding box center [1163, 363] width 55 height 31
type input "2"
click at [1134, 464] on button "Save" at bounding box center [1164, 475] width 62 height 23
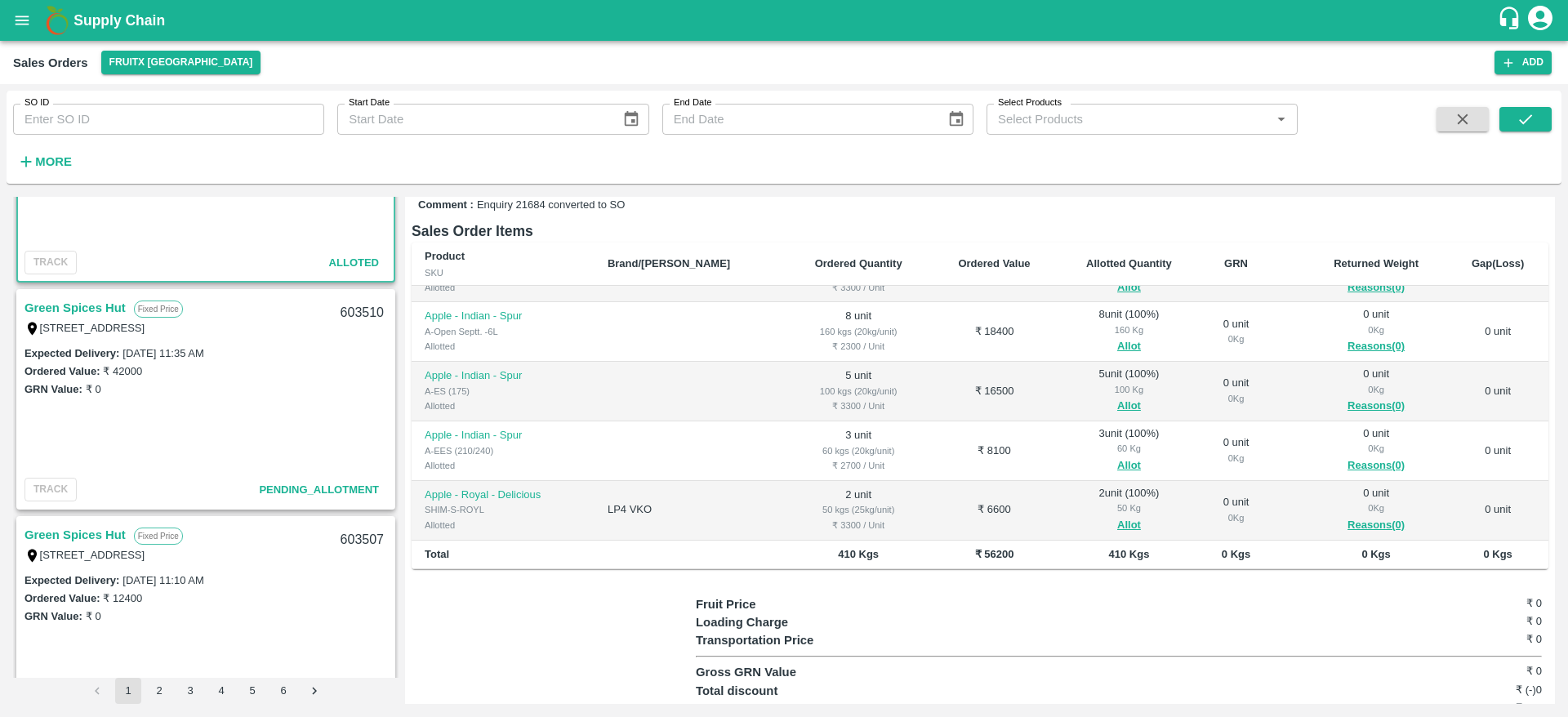
scroll to position [590, 0]
click at [98, 302] on link "Green Spices Hut" at bounding box center [74, 311] width 101 height 21
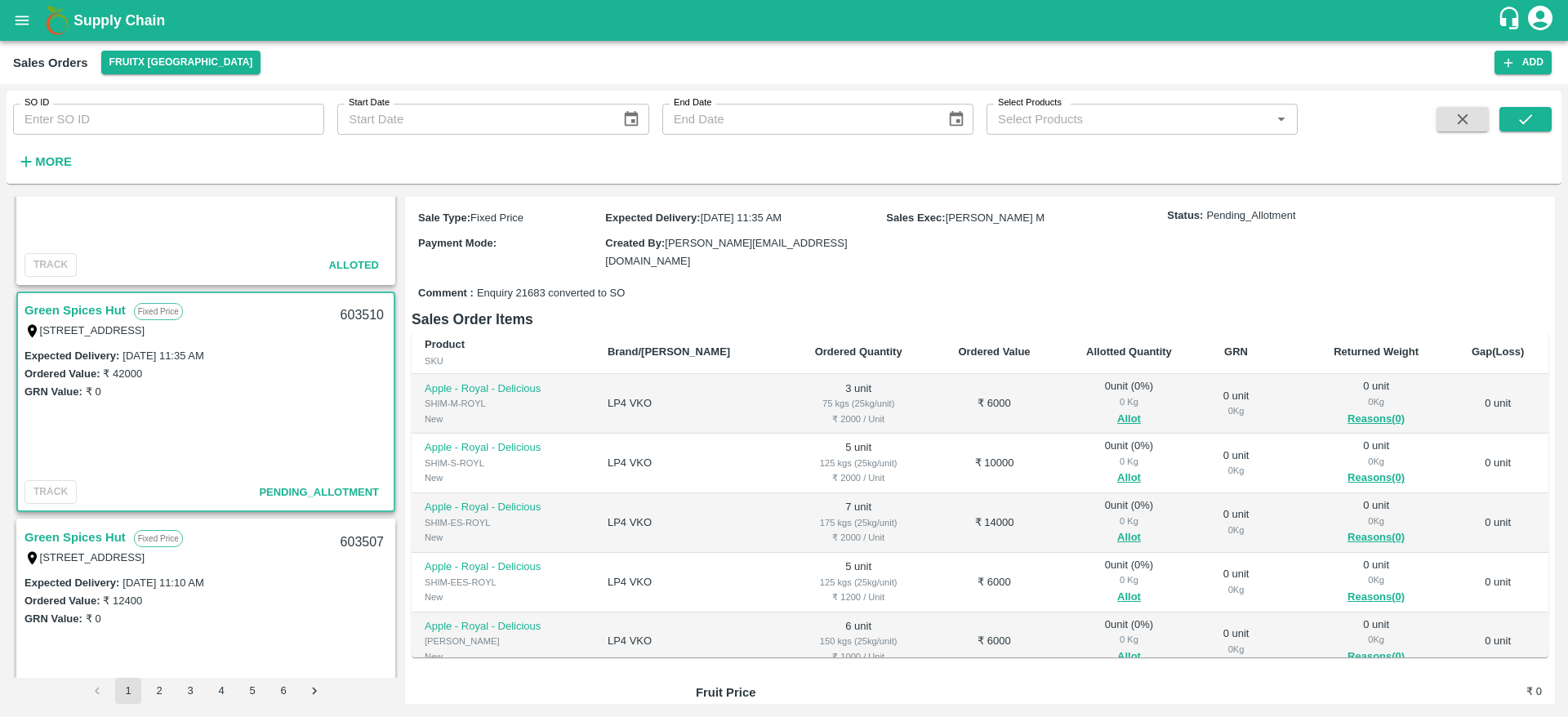
scroll to position [43, 0]
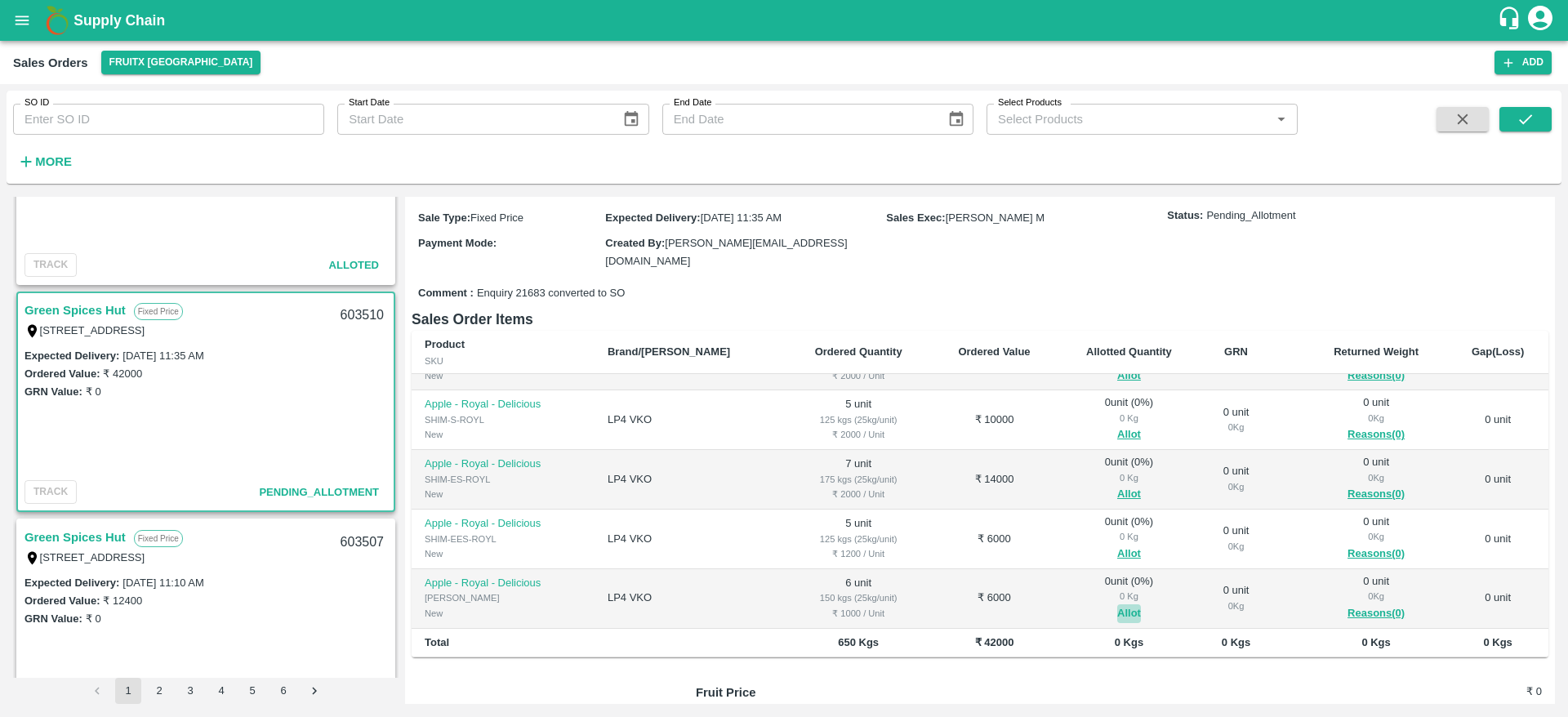
click at [1117, 605] on button "Allot" at bounding box center [1129, 613] width 23 height 19
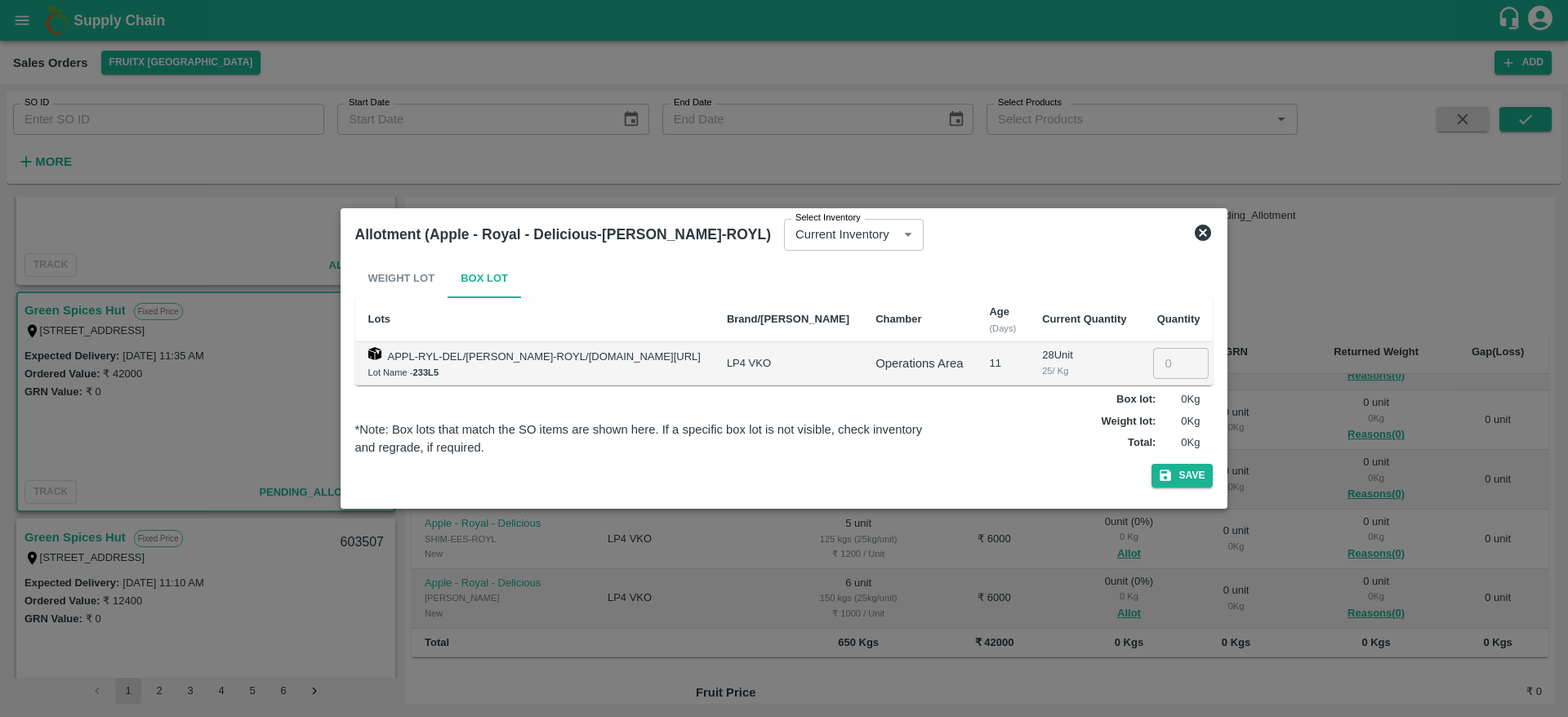
click at [1153, 367] on input "number" at bounding box center [1180, 363] width 55 height 31
type input "6"
click at [1171, 465] on button "Save" at bounding box center [1181, 475] width 62 height 23
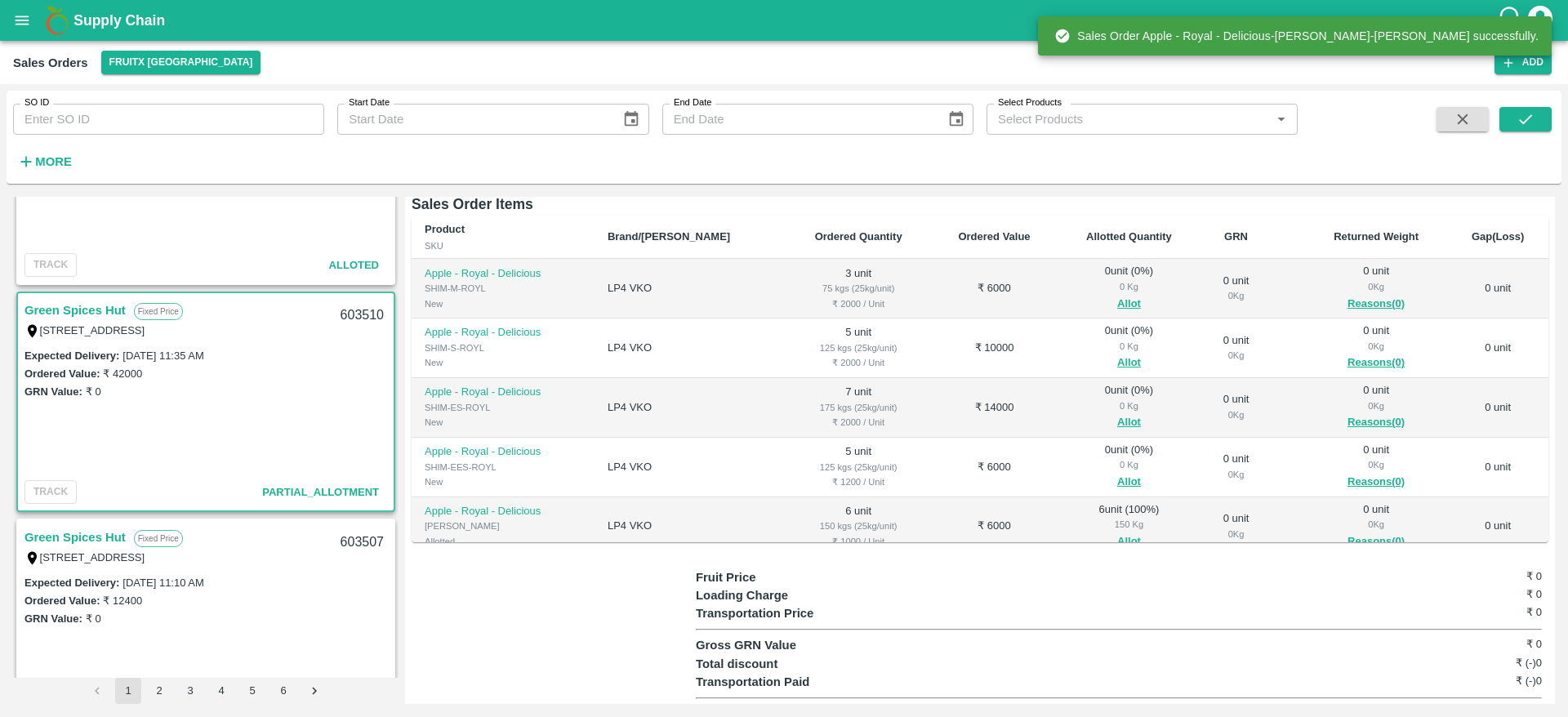
scroll to position [244, 0]
click at [1117, 474] on button "Allot" at bounding box center [1129, 480] width 23 height 19
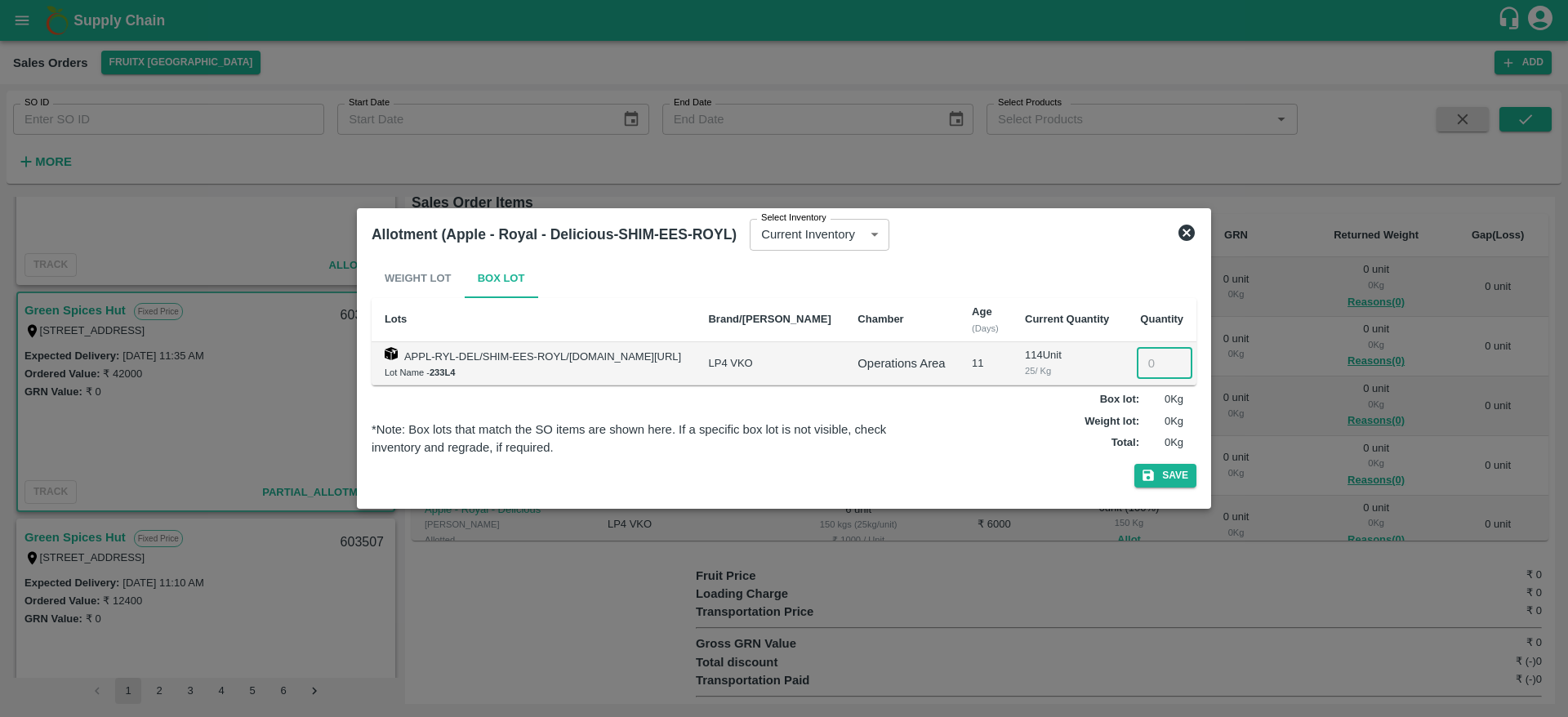
click at [1148, 376] on input "number" at bounding box center [1164, 363] width 55 height 31
type input "5"
click at [1189, 467] on button "Save" at bounding box center [1164, 475] width 62 height 23
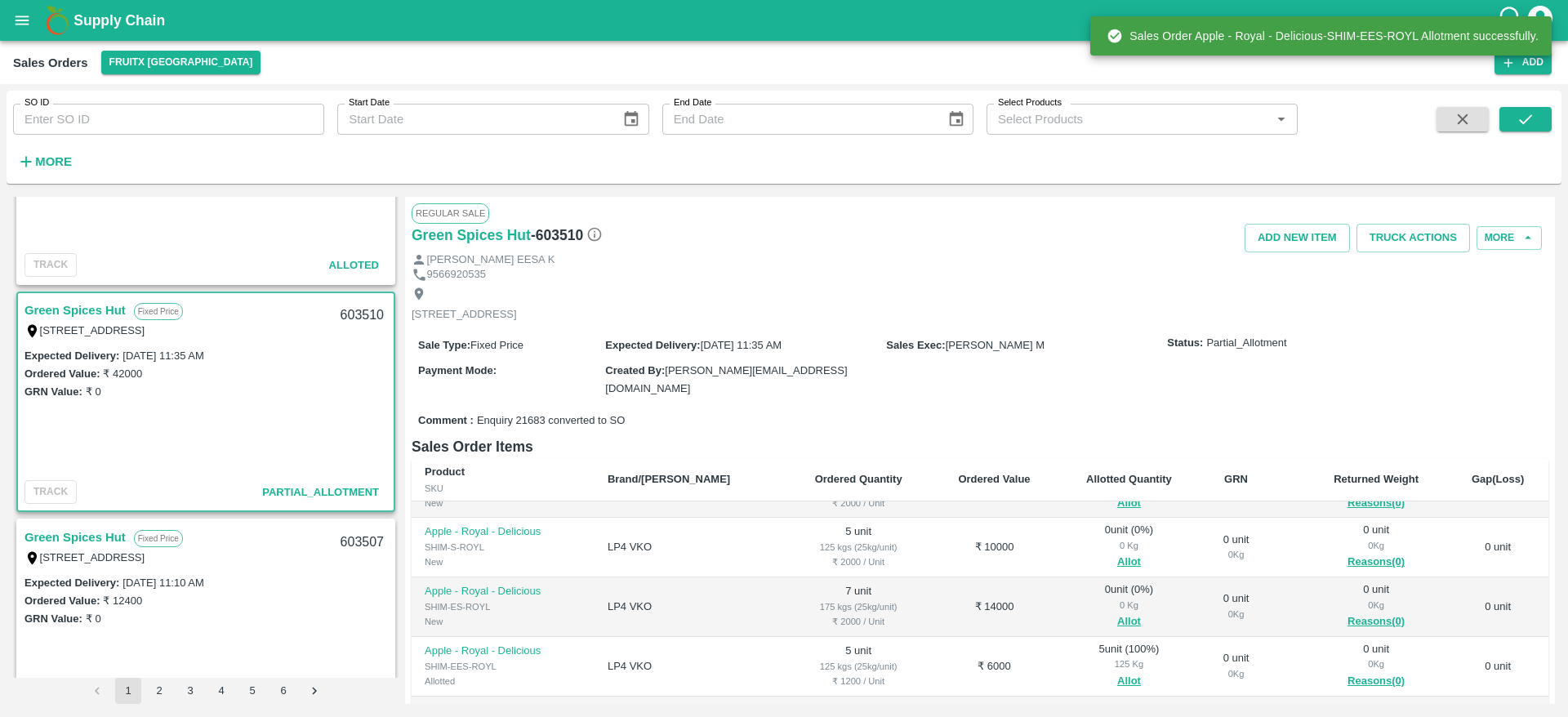
scroll to position [147, 0]
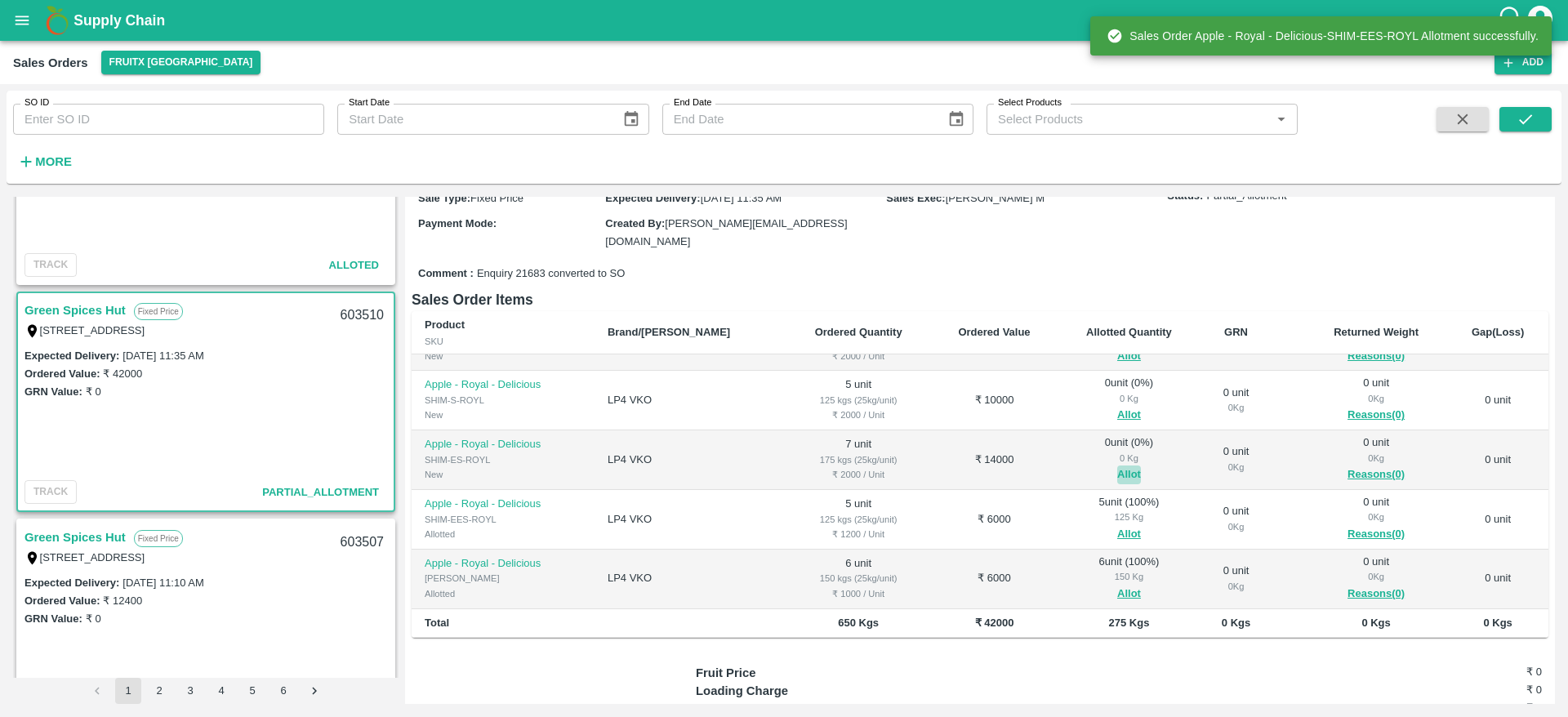
click at [1117, 474] on button "Allot" at bounding box center [1129, 474] width 23 height 19
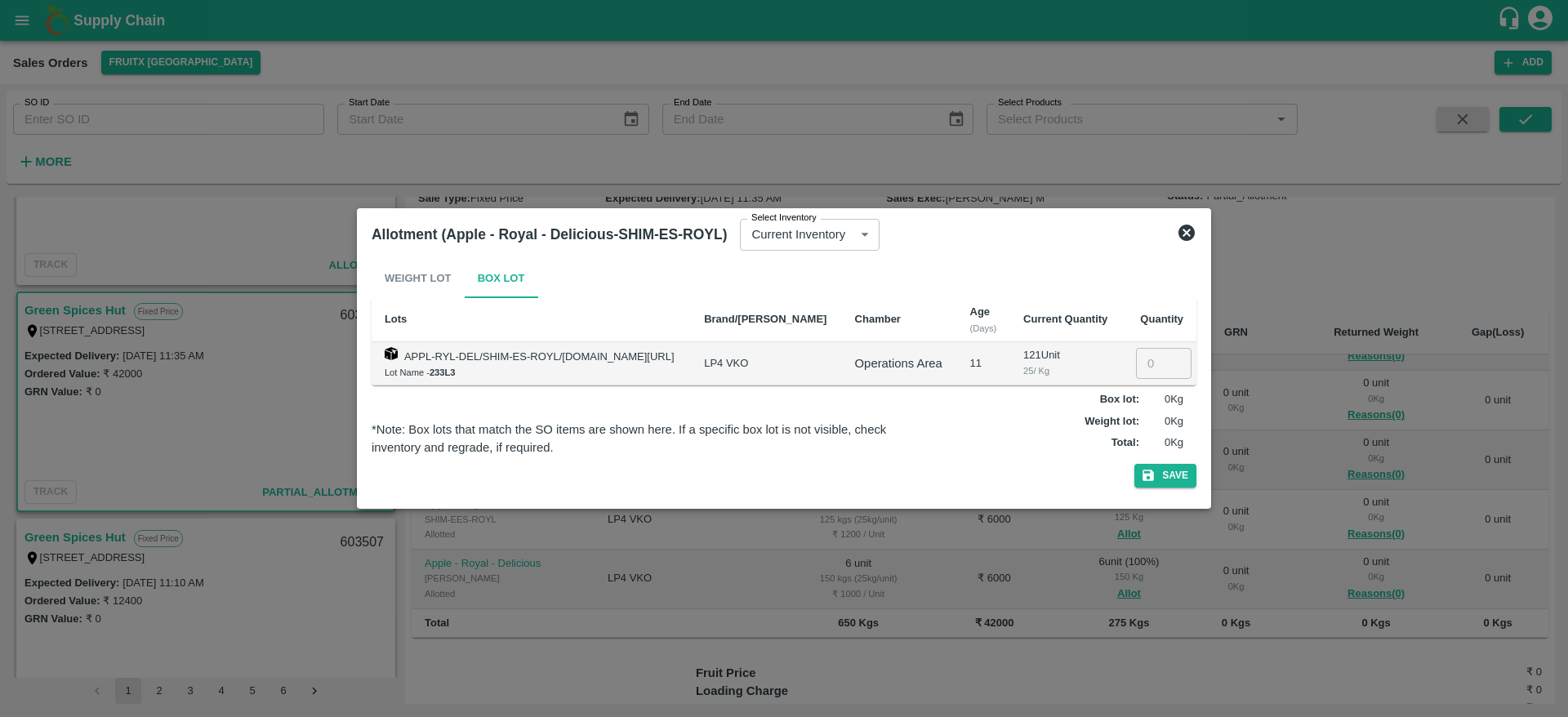
click at [1153, 365] on input "number" at bounding box center [1163, 363] width 55 height 31
type input "7"
click at [1174, 475] on button "Save" at bounding box center [1164, 475] width 62 height 23
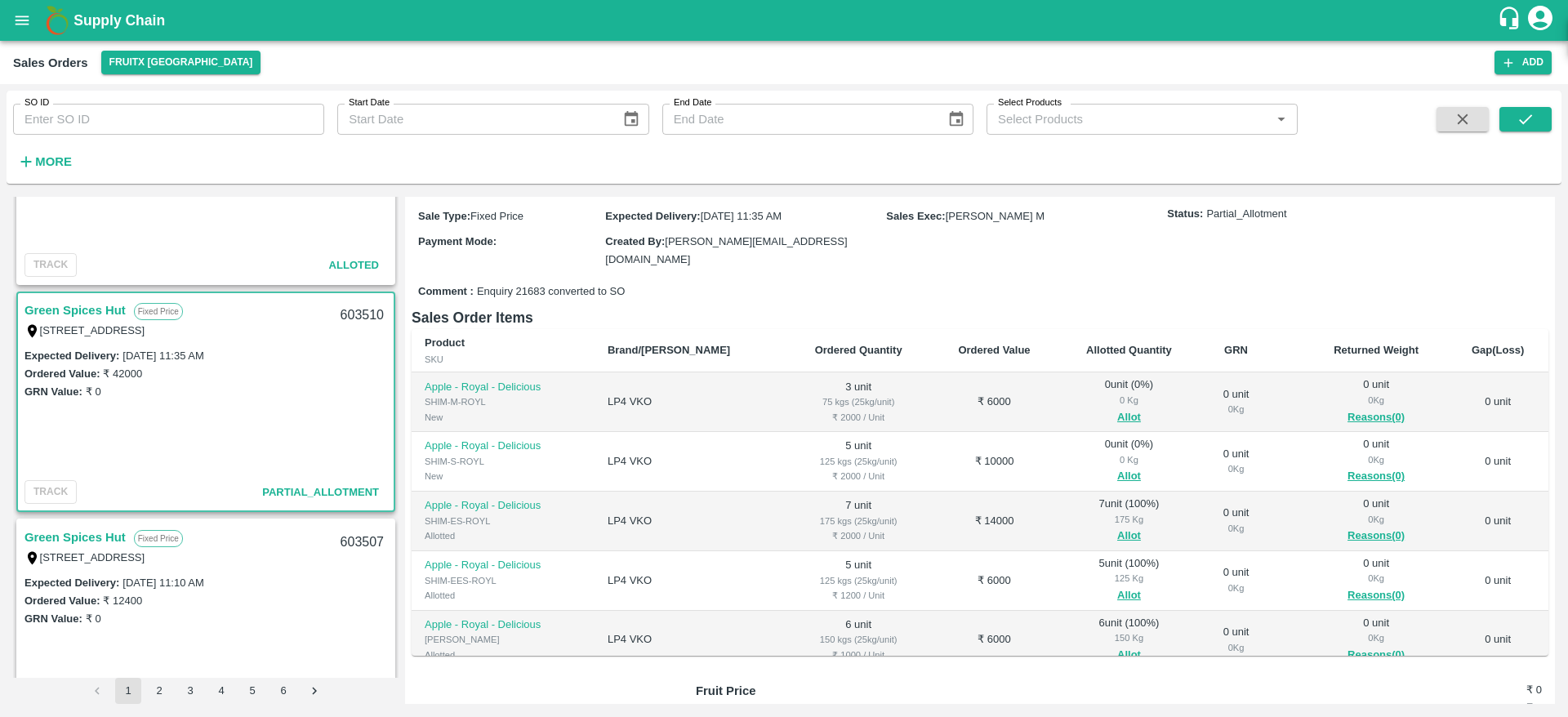
scroll to position [132, 0]
click at [1117, 471] on button "Allot" at bounding box center [1129, 473] width 23 height 19
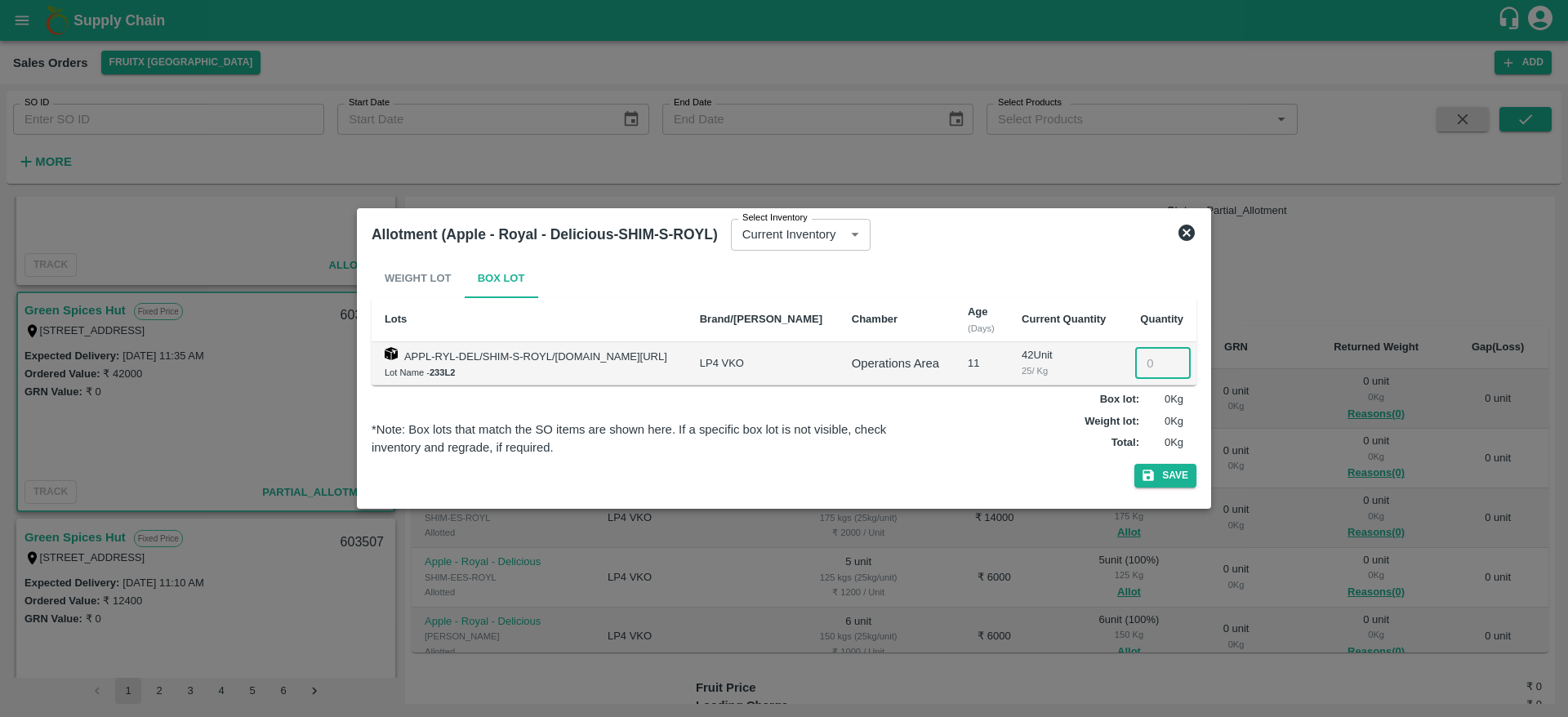
click at [1144, 369] on input "number" at bounding box center [1163, 363] width 55 height 31
type input "5"
click at [1177, 483] on button "Save" at bounding box center [1164, 475] width 62 height 23
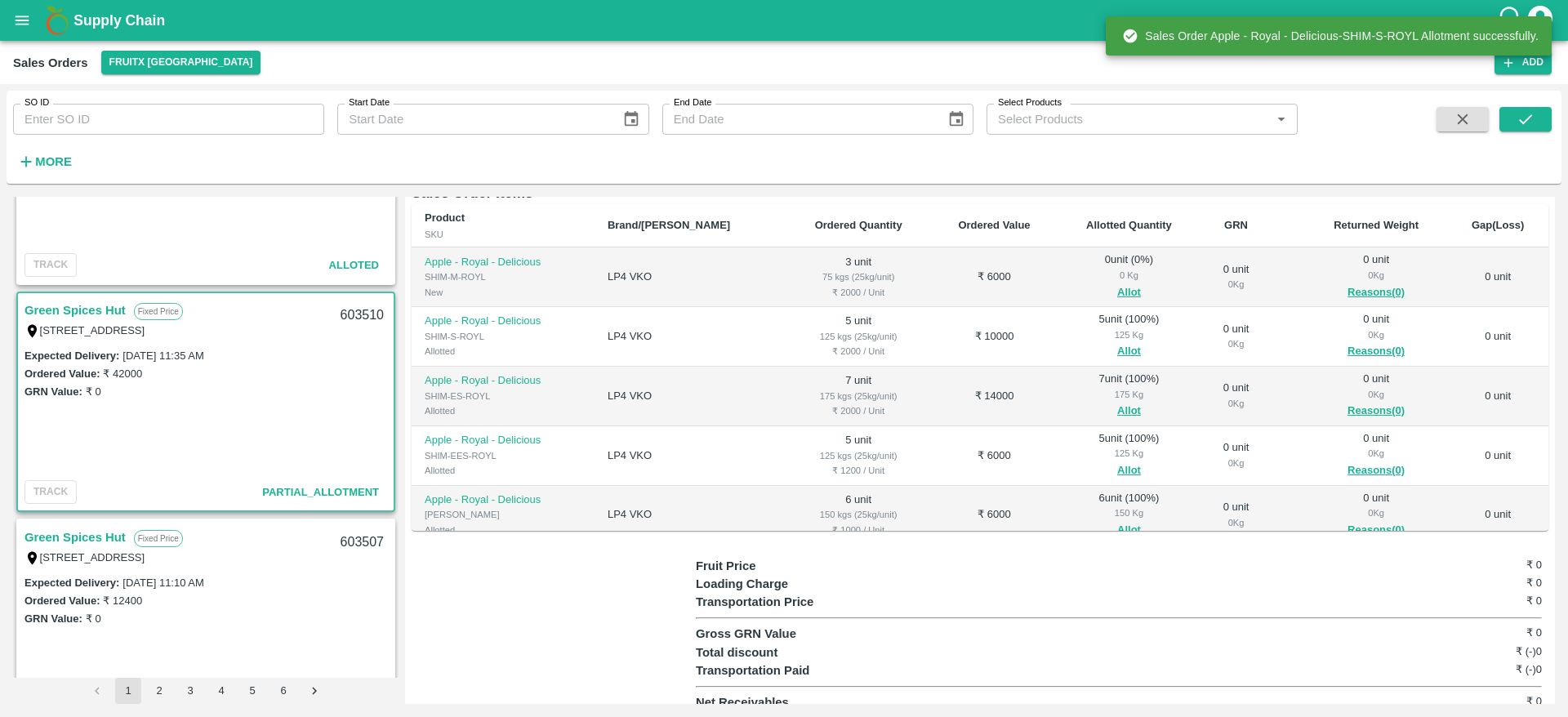
scroll to position [255, 0]
click at [1117, 286] on button "Allot" at bounding box center [1129, 292] width 23 height 19
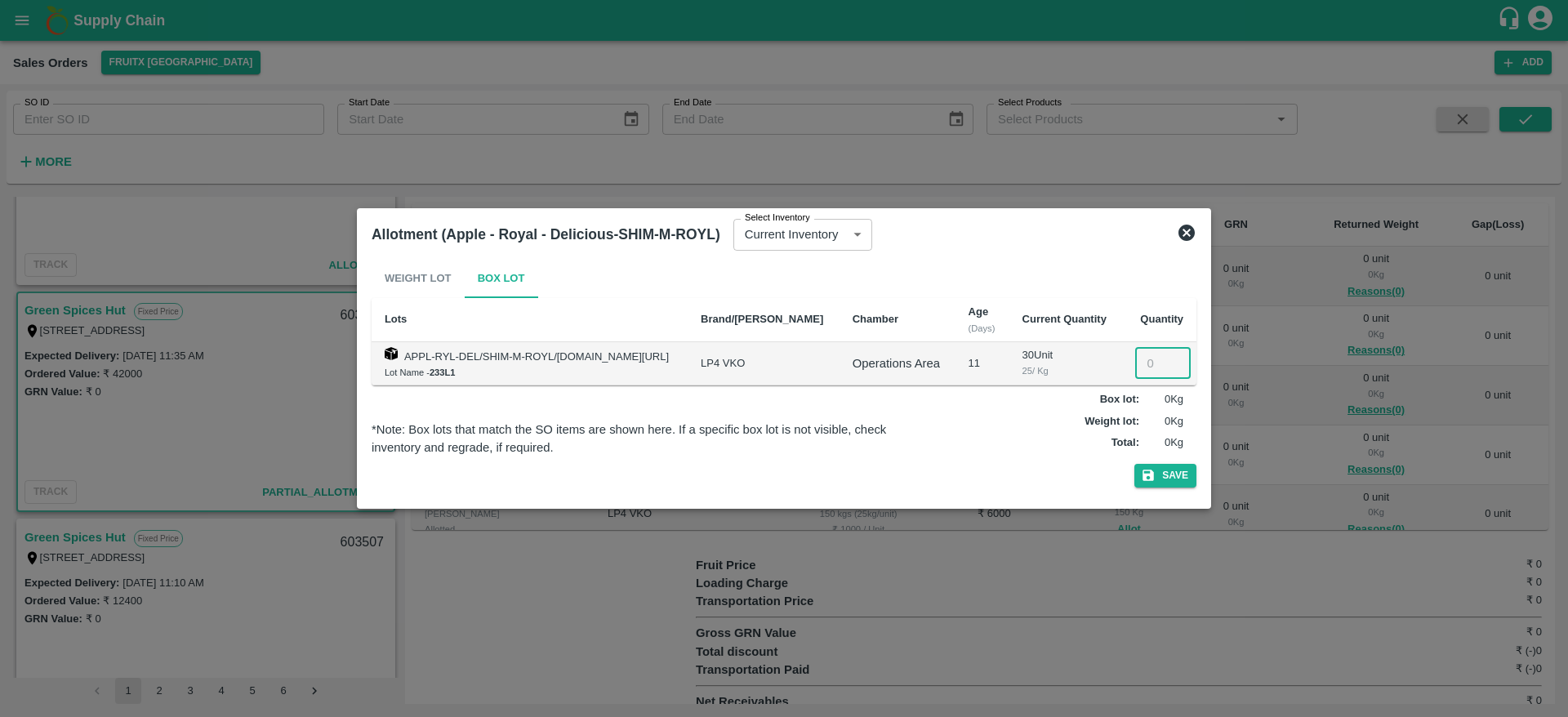
click at [1150, 355] on input "number" at bounding box center [1163, 363] width 55 height 31
type input "3"
click at [1186, 467] on button "Save" at bounding box center [1164, 475] width 62 height 23
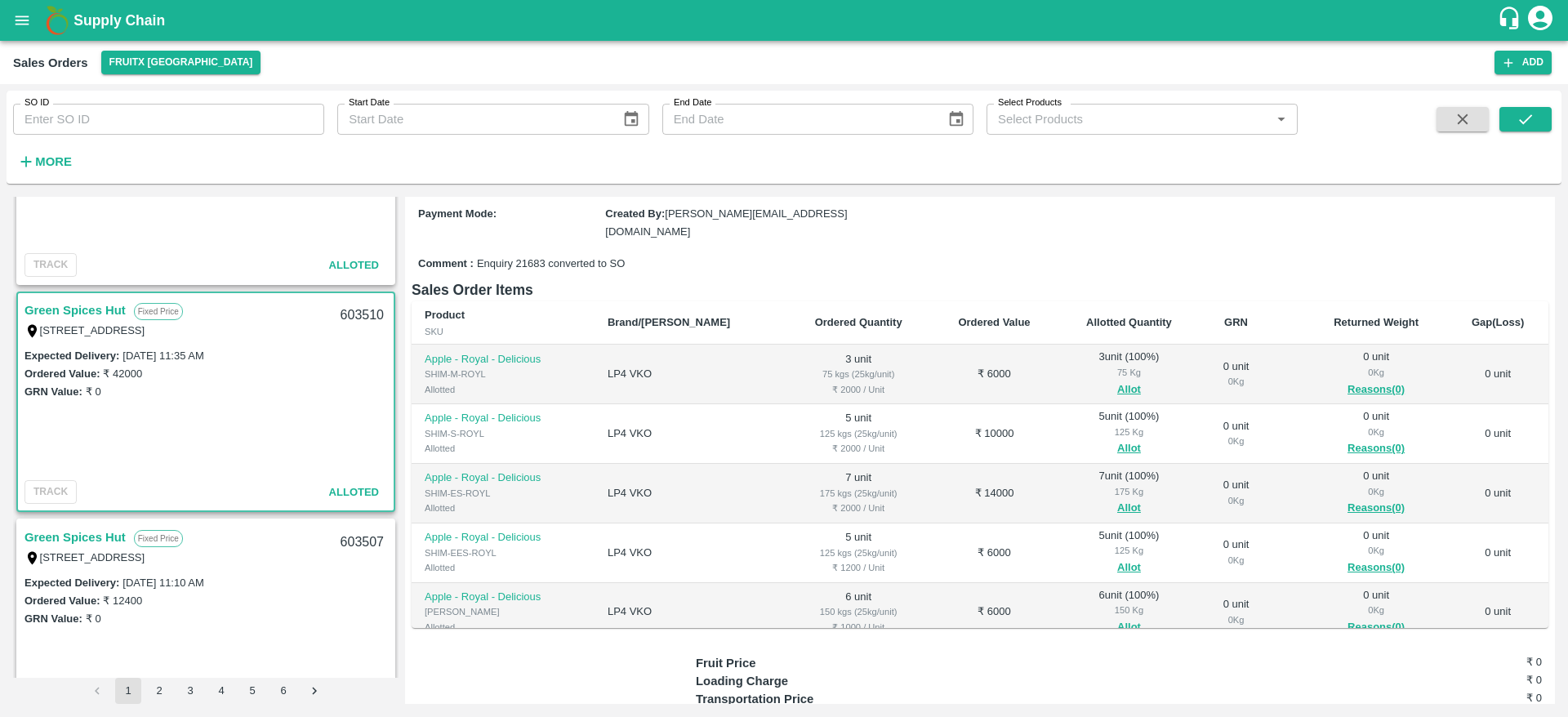
scroll to position [0, 0]
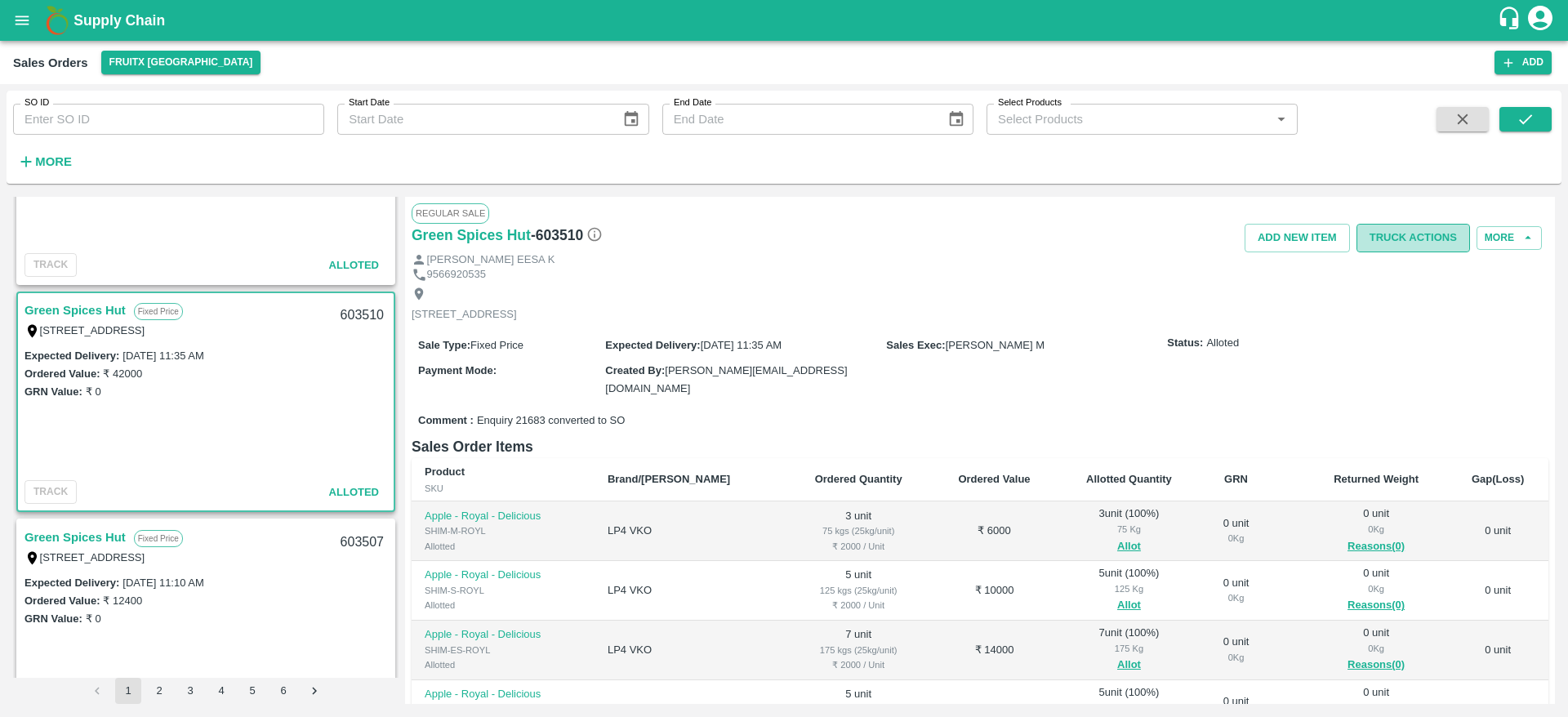
click at [1406, 243] on button "Truck Actions" at bounding box center [1412, 238] width 114 height 29
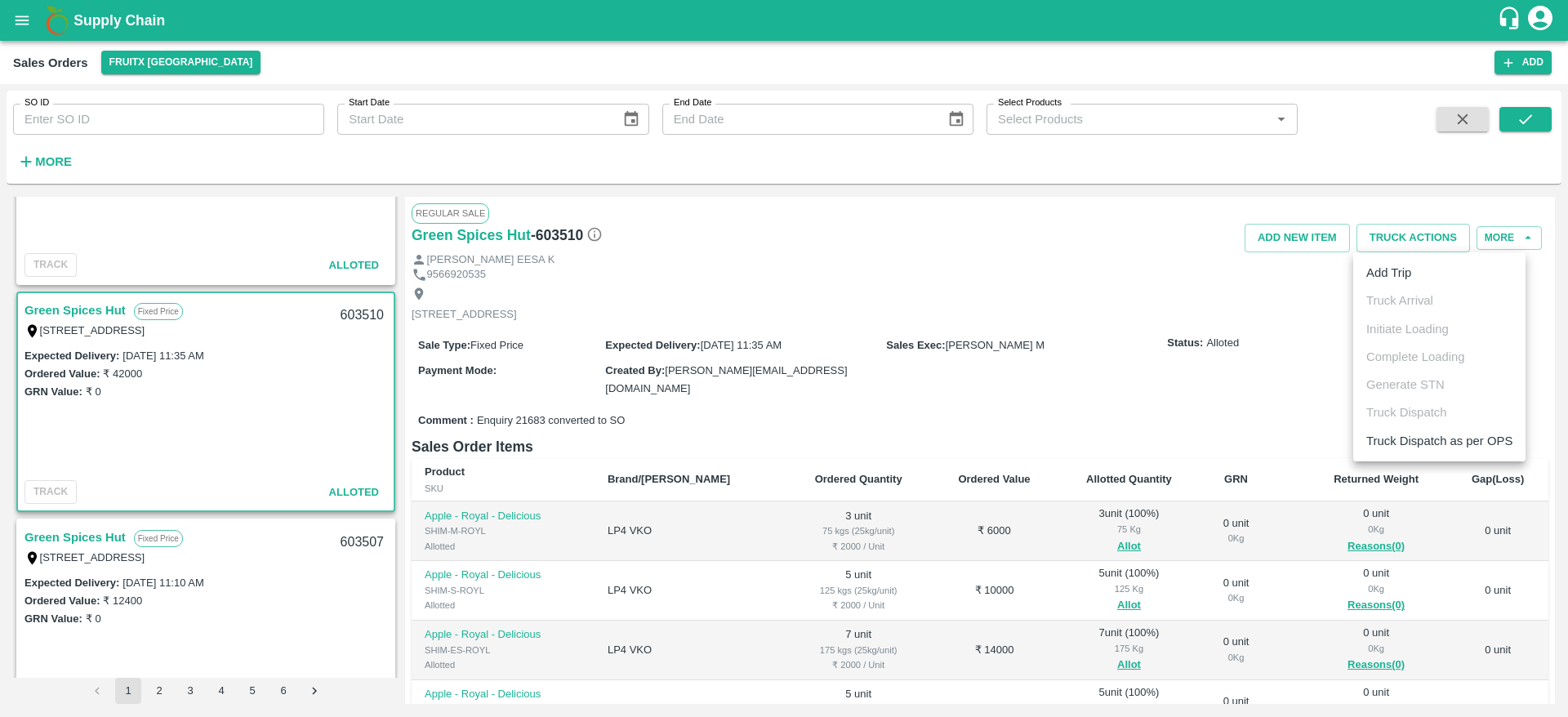
click at [1398, 275] on li "Add Trip" at bounding box center [1439, 272] width 173 height 28
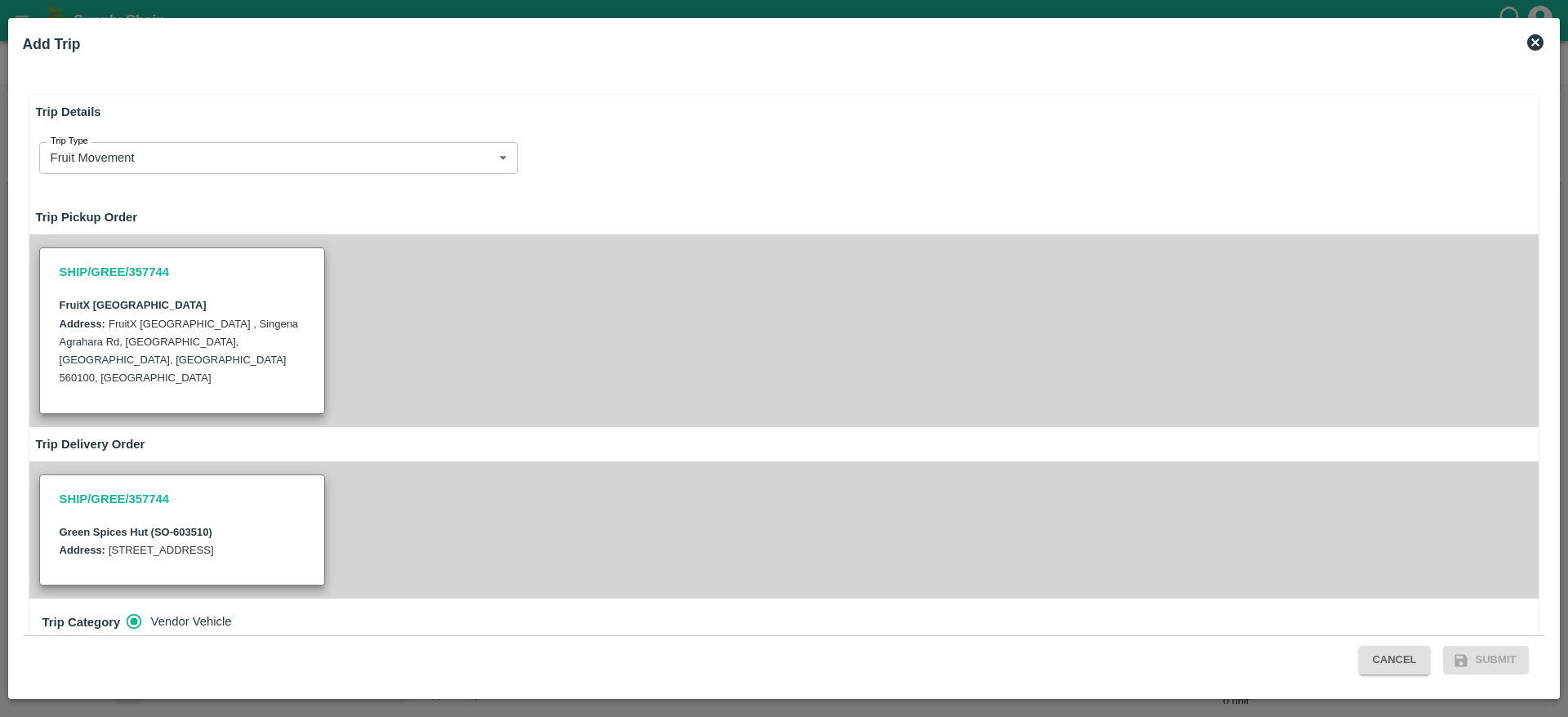
radio input "true"
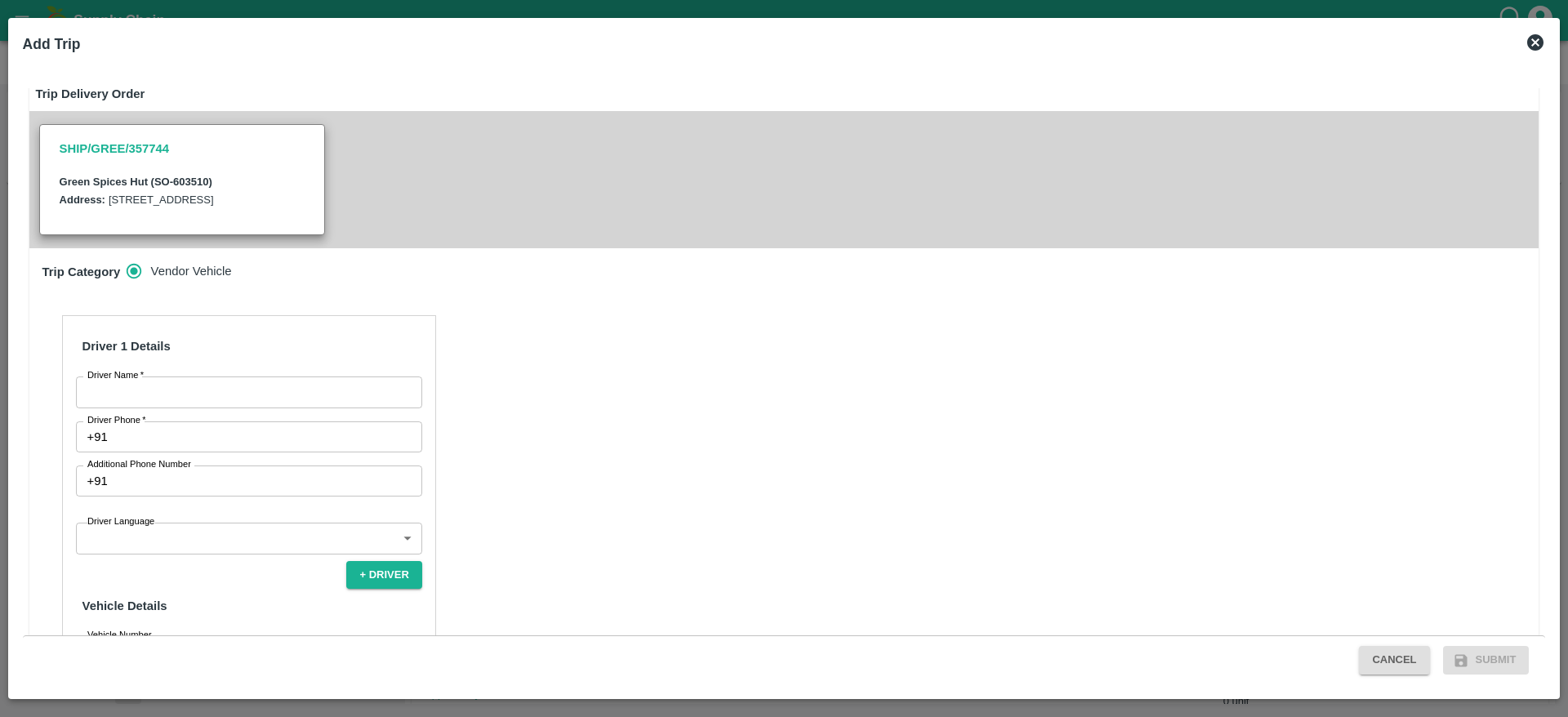
scroll to position [352, 0]
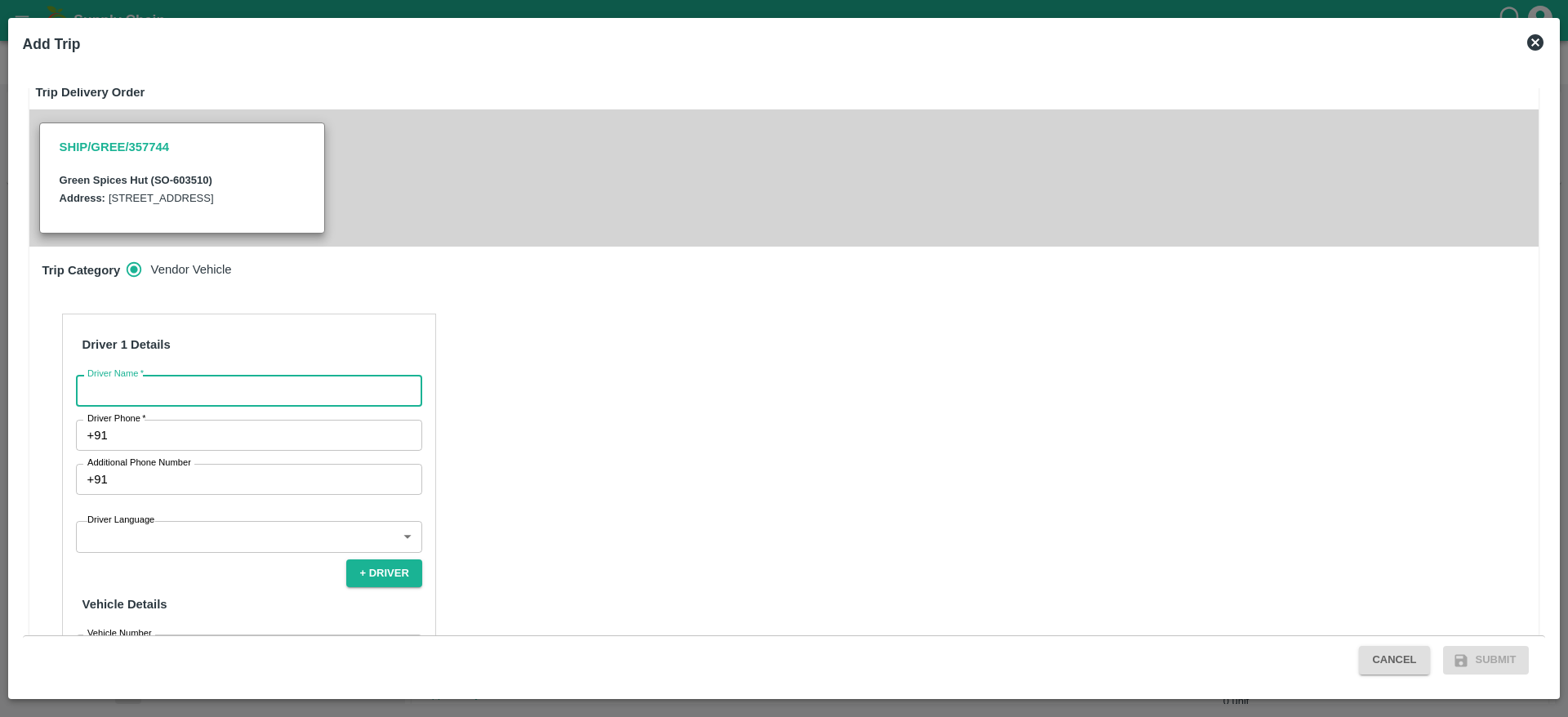
click at [266, 396] on input "Driver Name   *" at bounding box center [249, 390] width 346 height 31
type input "GSH"
click at [305, 448] on input "Driver Phone   *" at bounding box center [268, 435] width 308 height 31
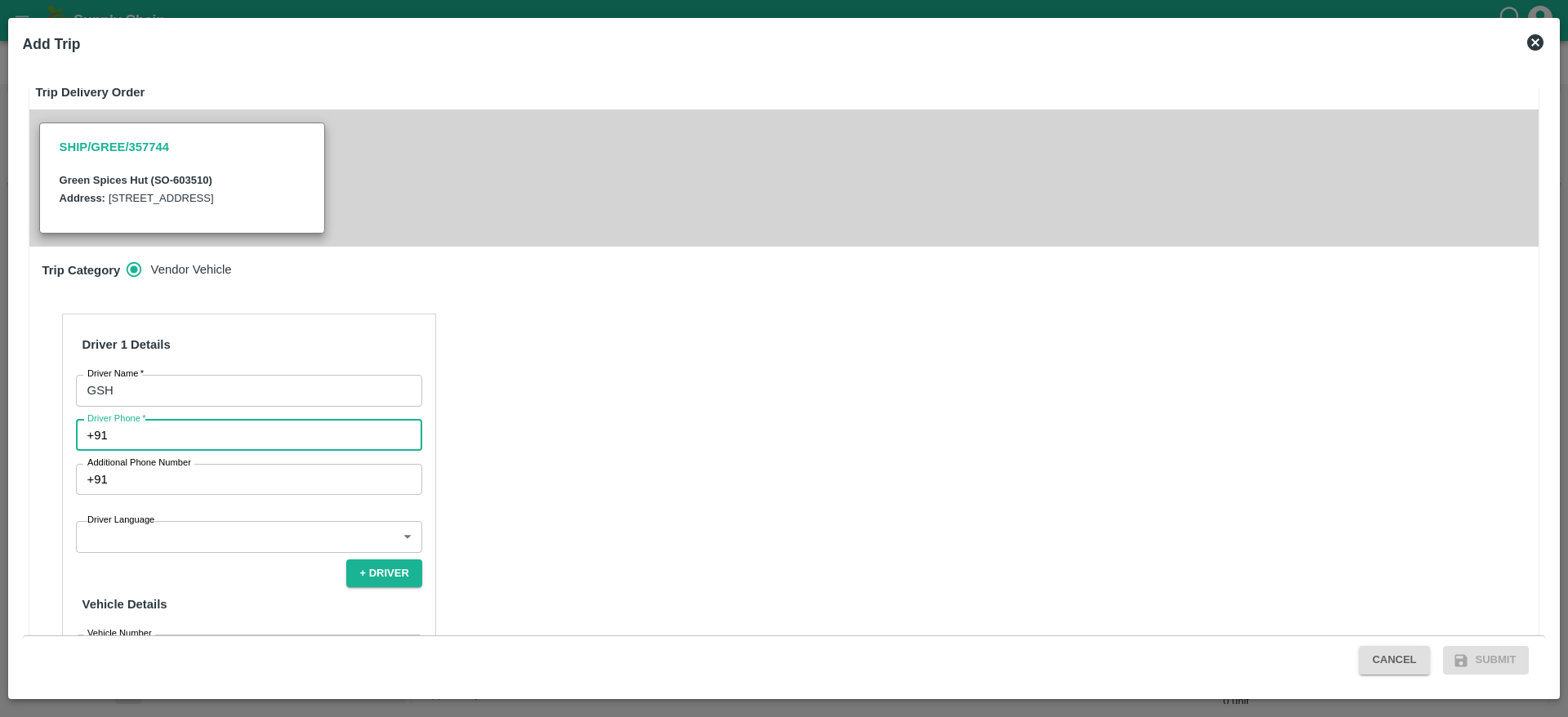
type input "9626034159"
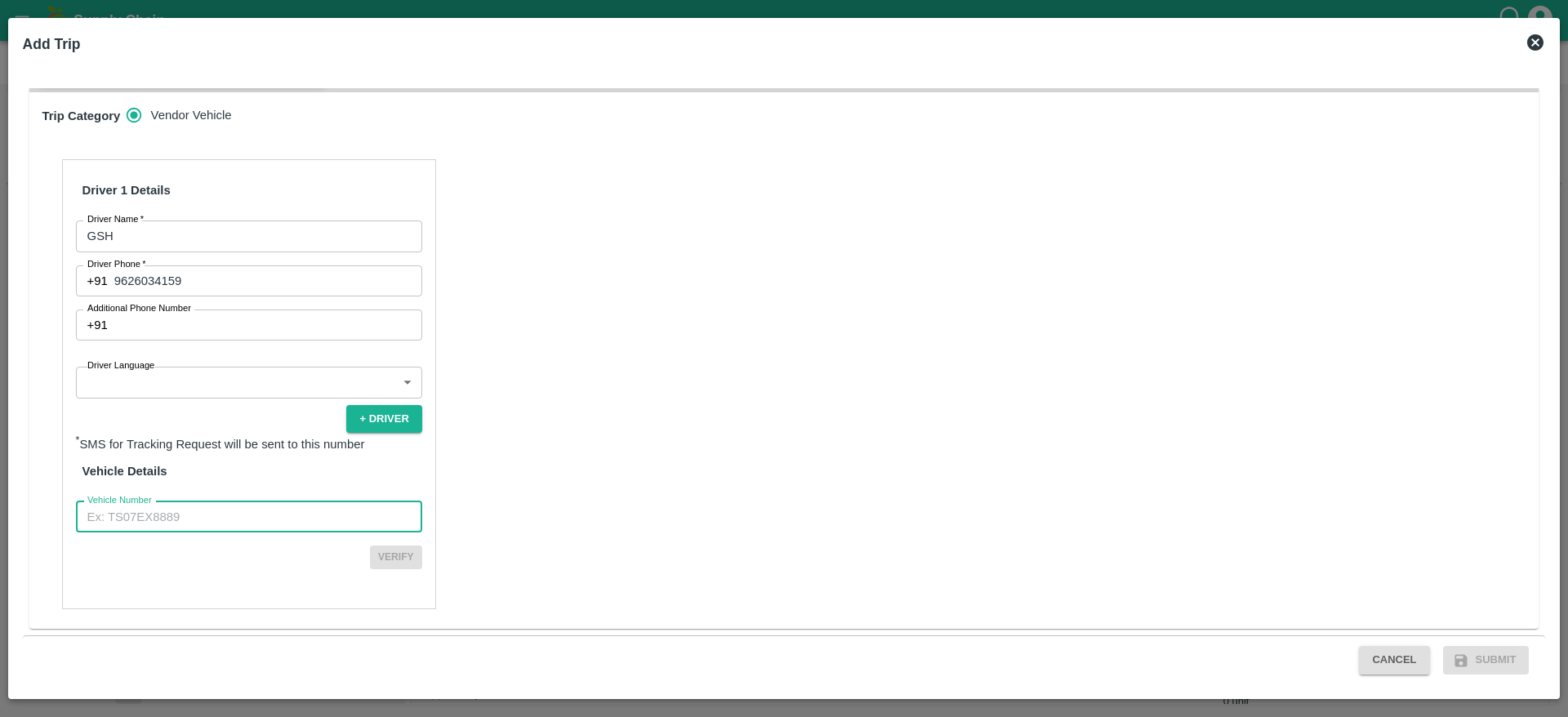
click at [277, 525] on input "Vehicle Number" at bounding box center [249, 516] width 346 height 31
type input "TN31CA3674"
click at [383, 559] on button "Verify" at bounding box center [396, 557] width 52 height 23
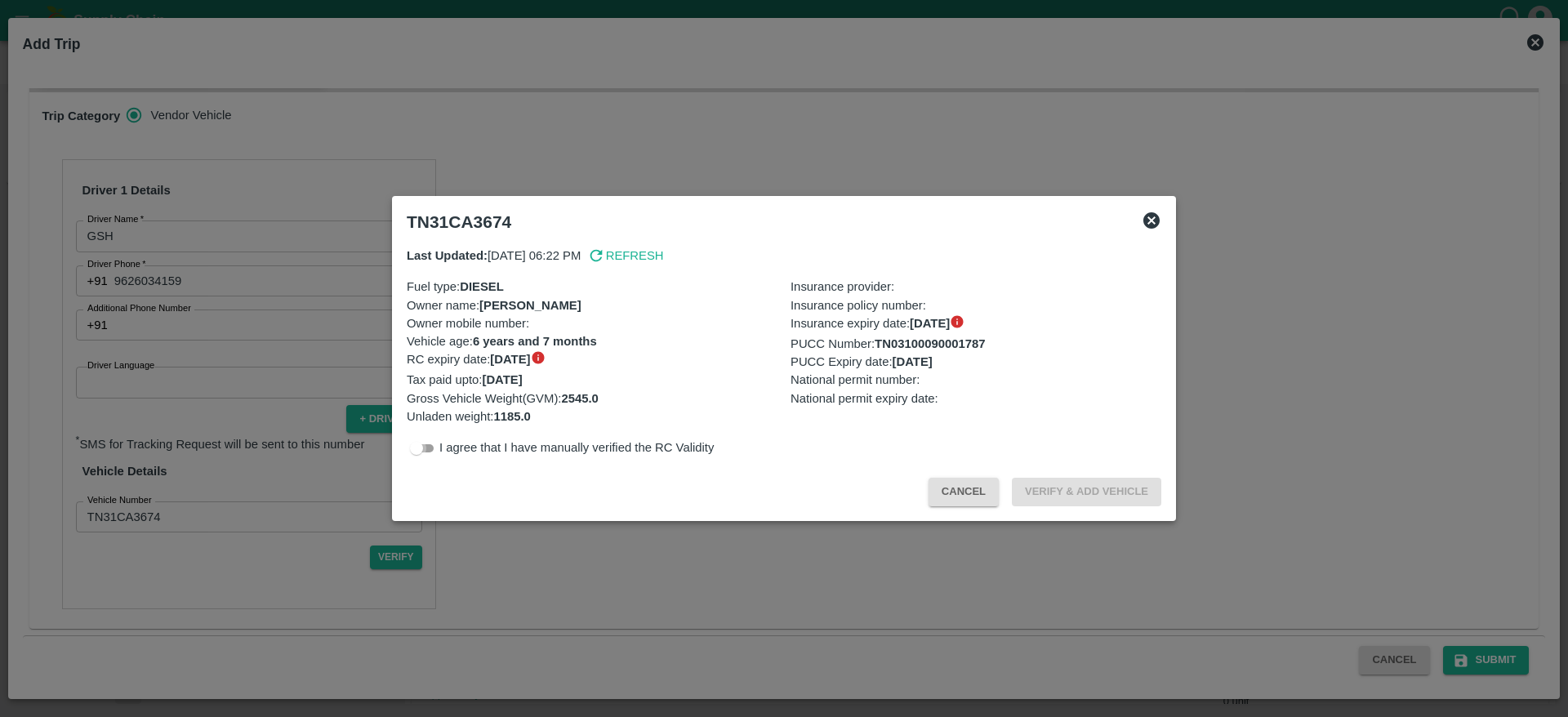
click at [428, 443] on input "checkbox" at bounding box center [416, 448] width 59 height 20
checkbox input "true"
click at [1147, 489] on button "Verify & Add Vehicle" at bounding box center [1086, 492] width 149 height 29
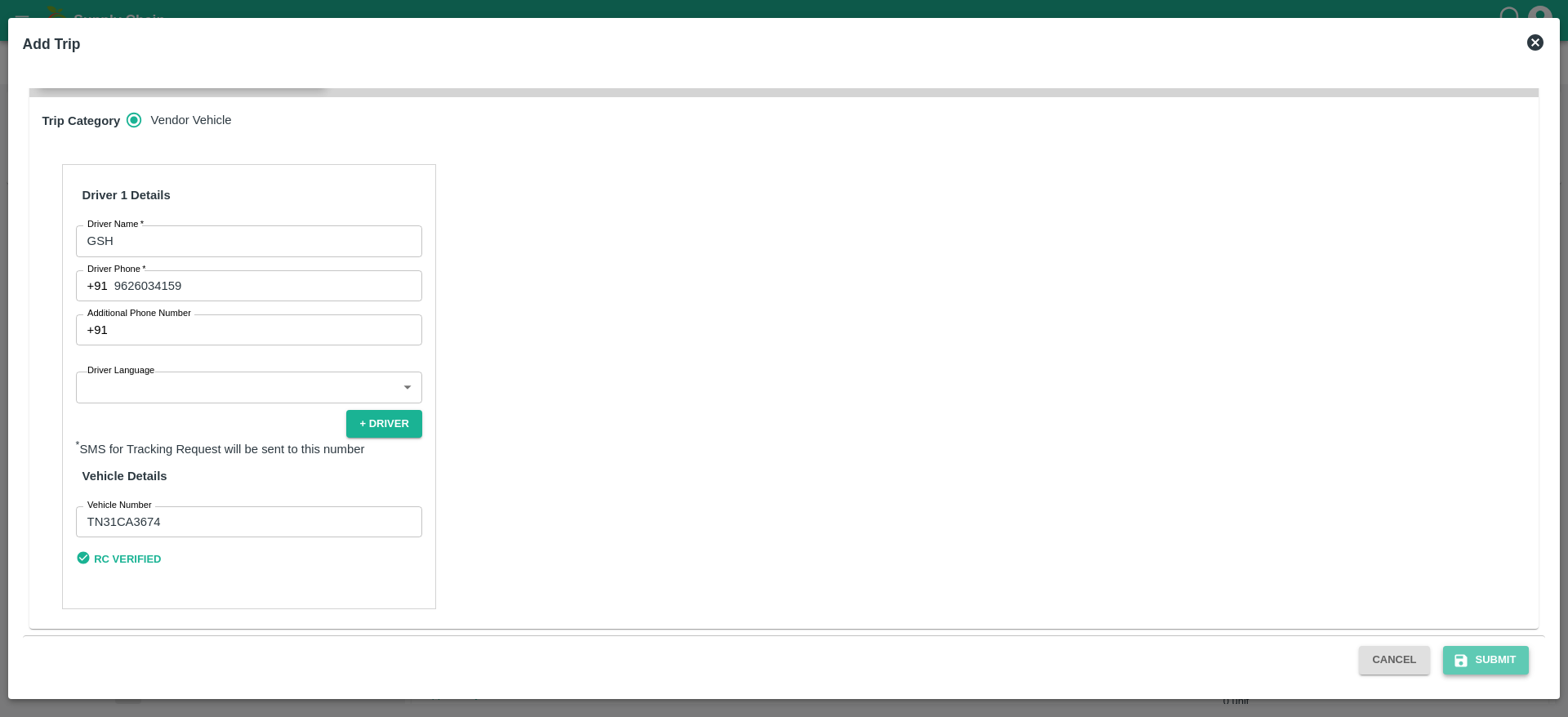
click at [1475, 660] on button "Submit" at bounding box center [1486, 661] width 87 height 29
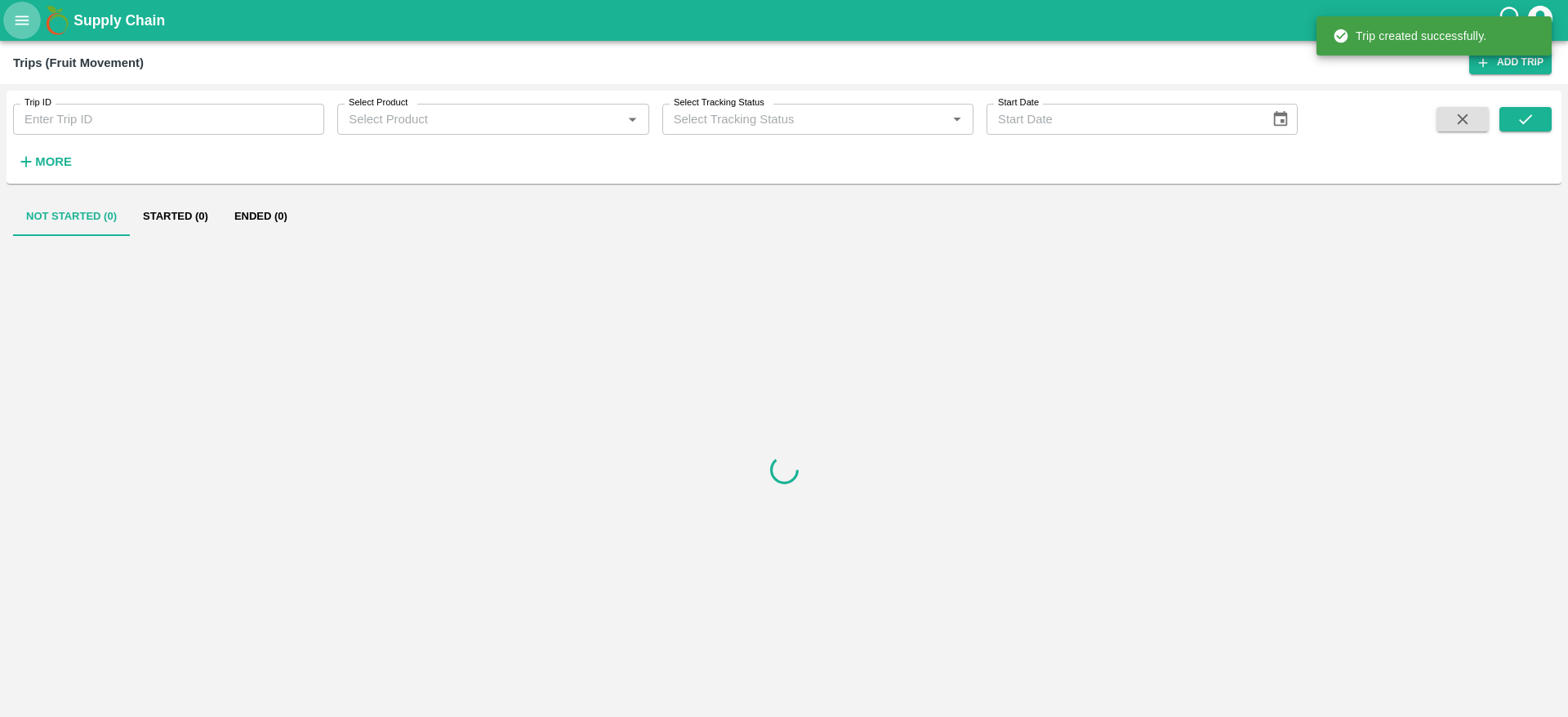
click at [30, 9] on button "open drawer" at bounding box center [22, 21] width 38 height 38
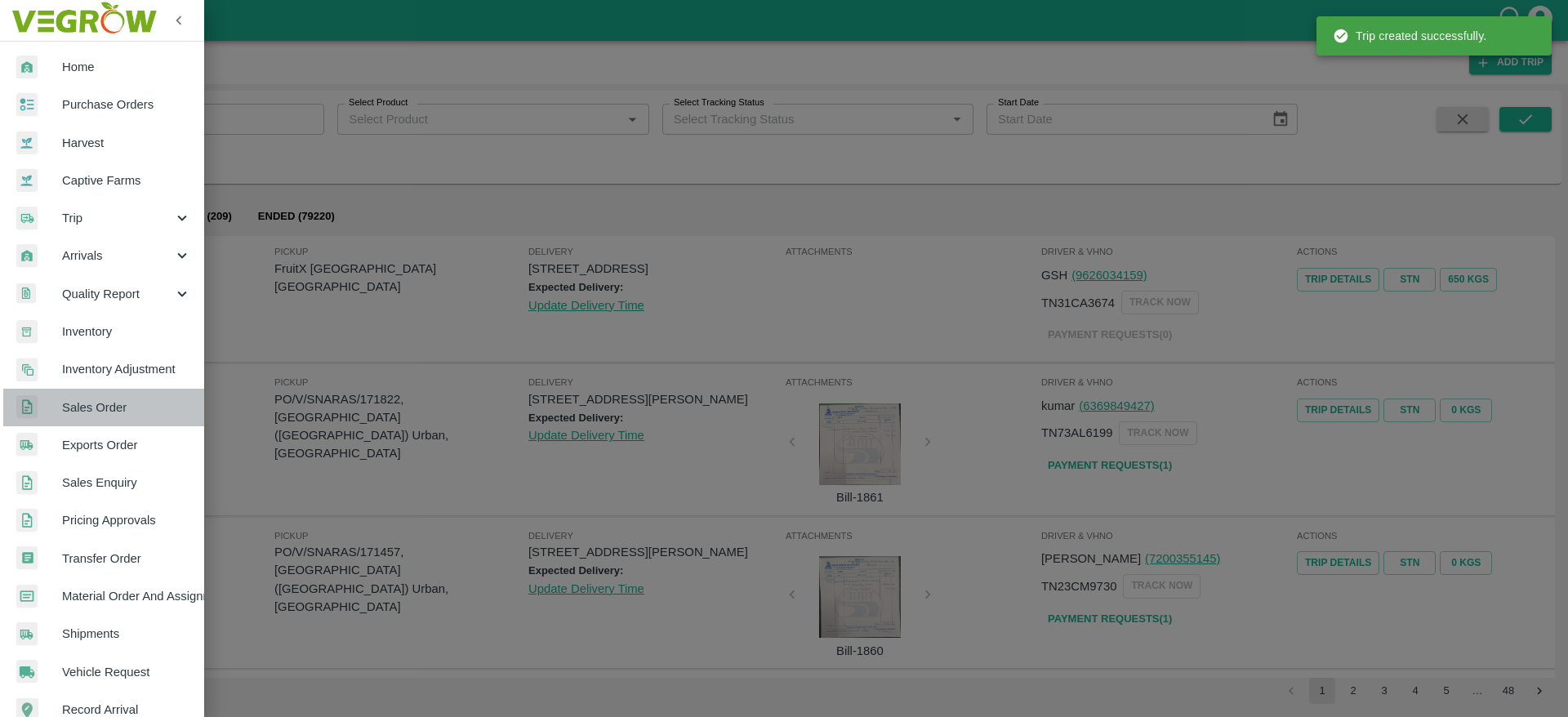
click at [127, 424] on link "Sales Order" at bounding box center [102, 407] width 204 height 38
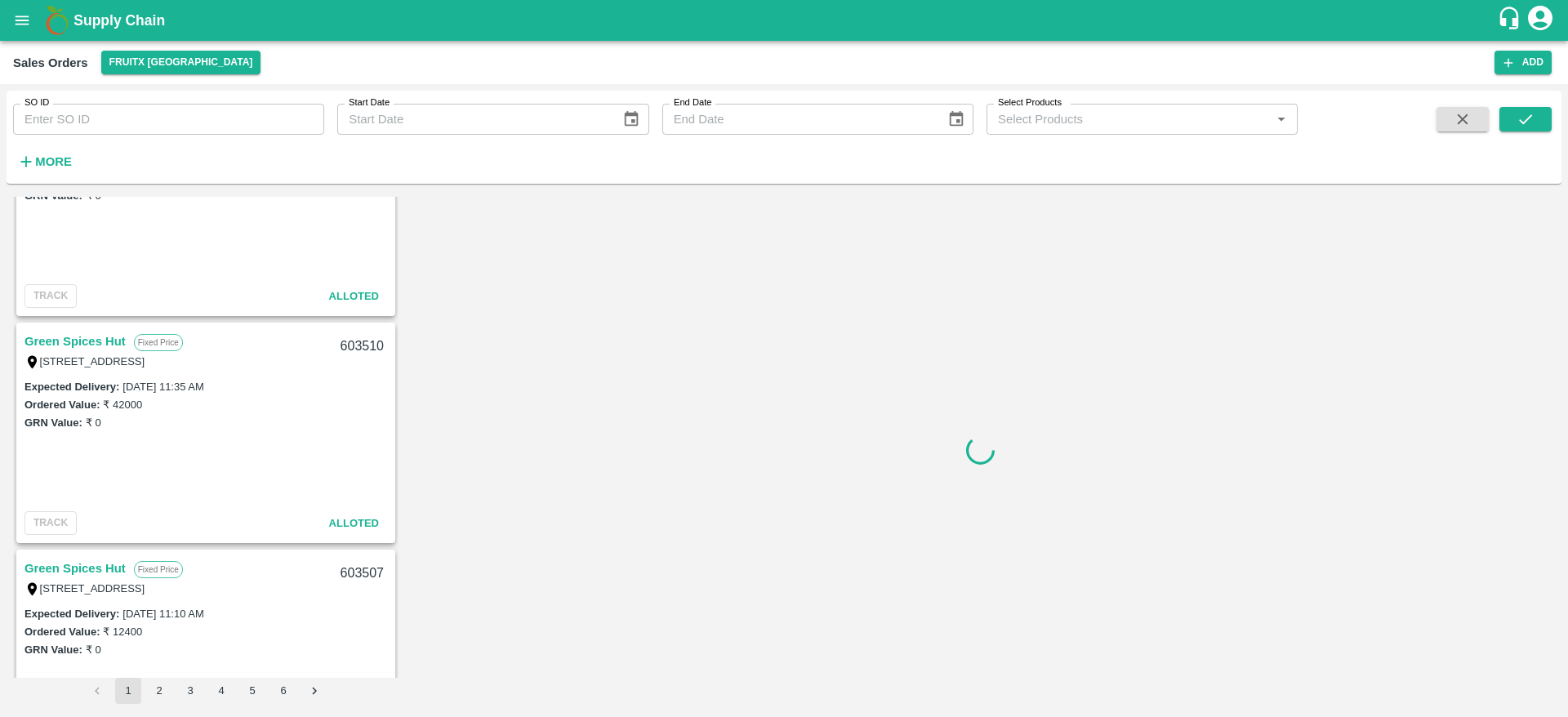
scroll to position [561, 0]
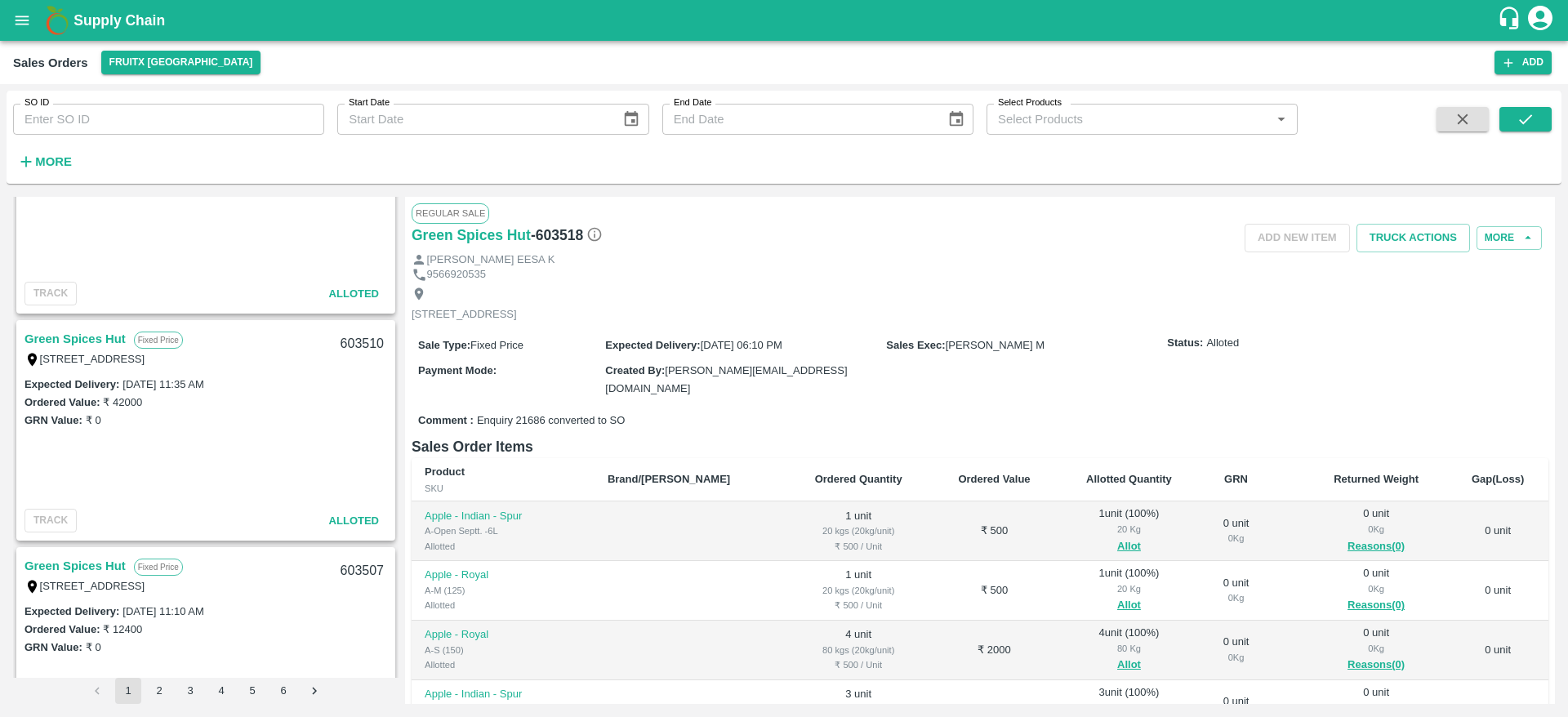
click at [96, 353] on label "Shop no 74, MADURAI MATTUTHAVANI FRUIT MARKET, Madurai, Madurai, Tamil Nadu, 62…" at bounding box center [93, 359] width 106 height 13
click at [93, 338] on link "Green Spices Hut" at bounding box center [74, 339] width 101 height 21
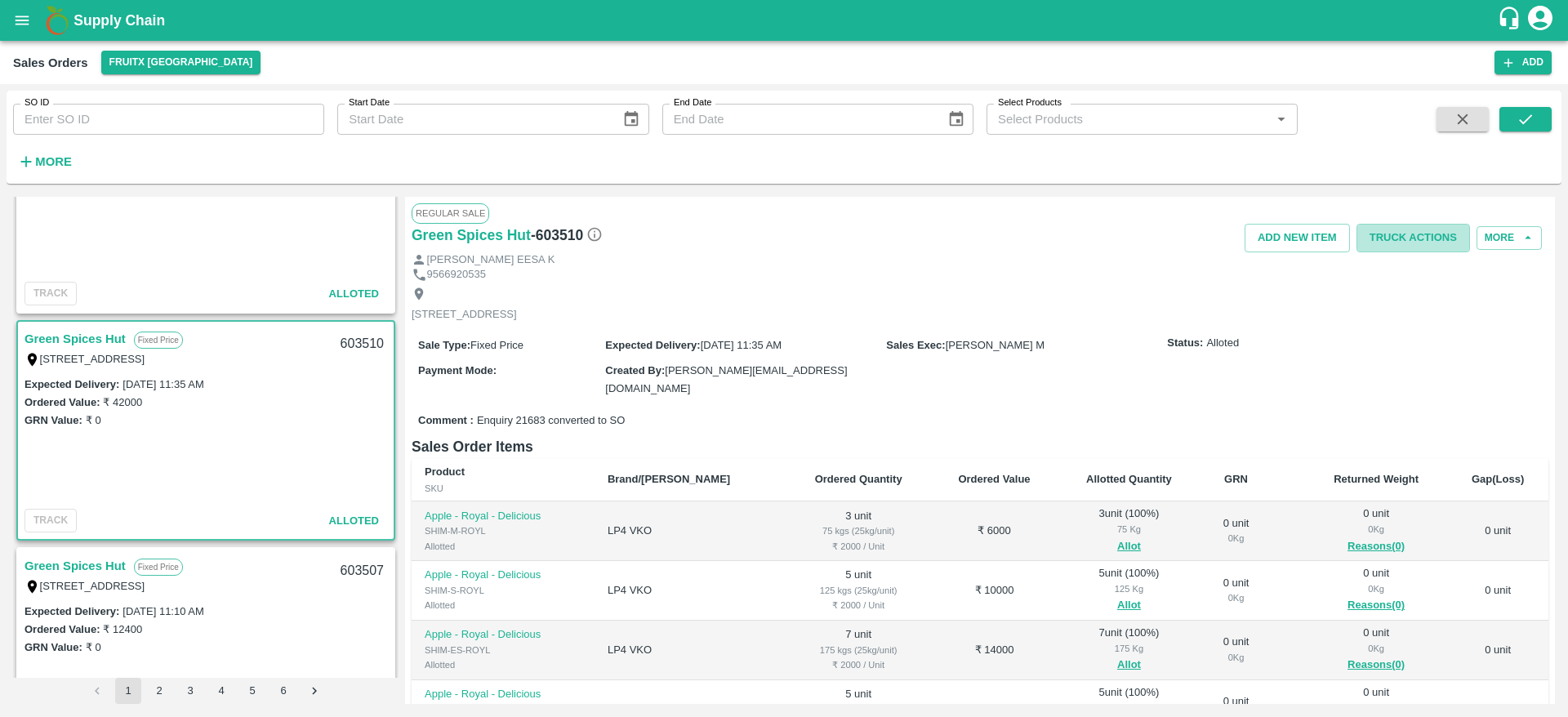
click at [1439, 231] on button "Truck Actions" at bounding box center [1412, 238] width 114 height 29
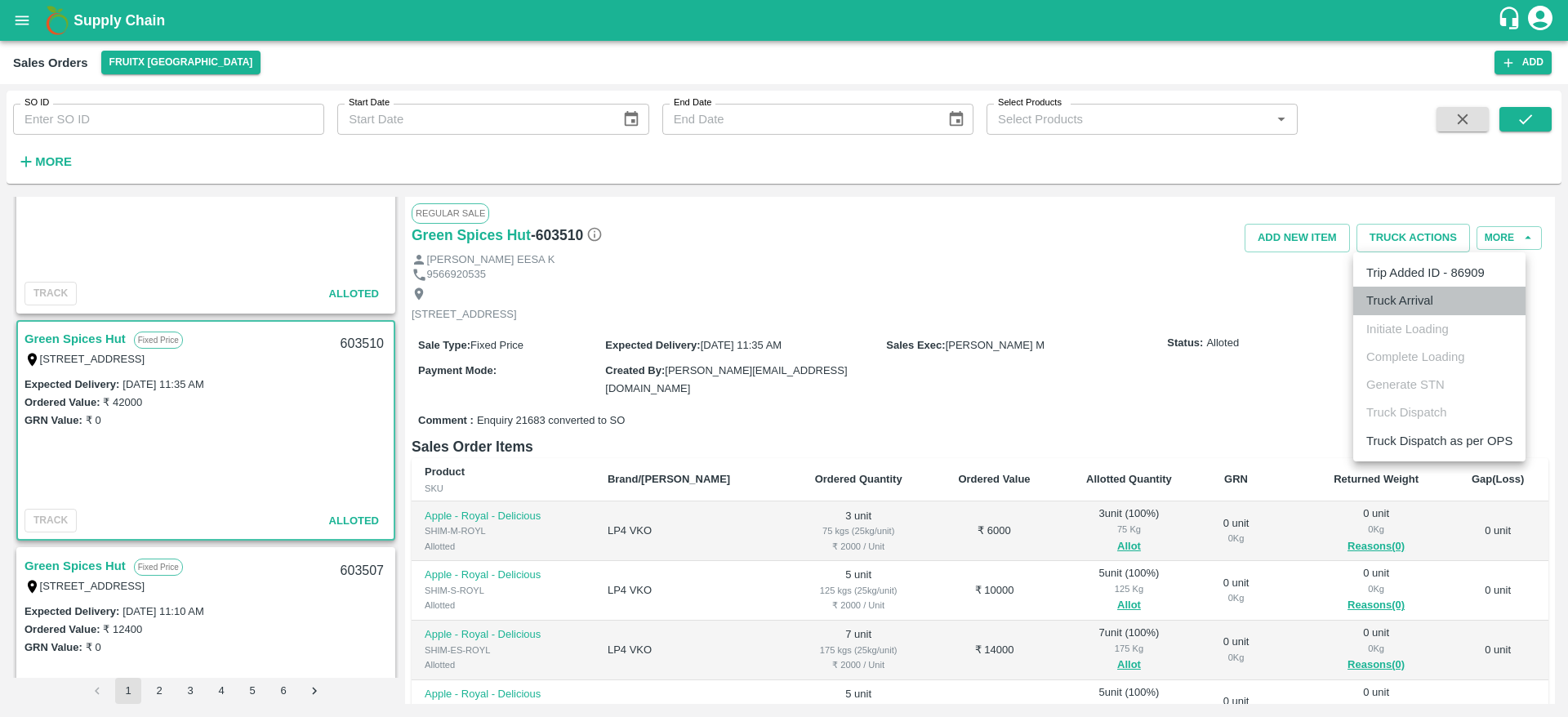
click at [1427, 308] on li "Truck Arrival" at bounding box center [1439, 300] width 173 height 28
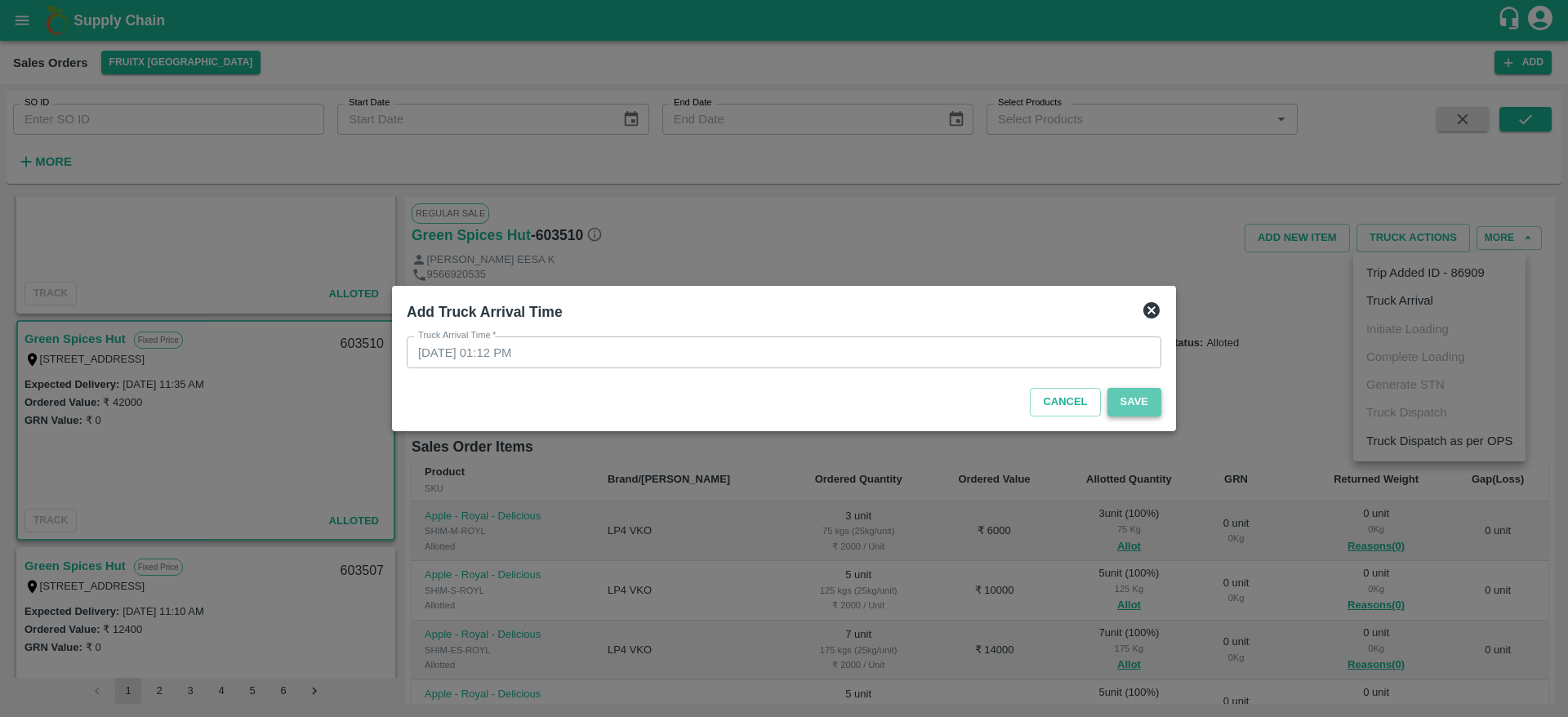
click at [1142, 406] on button "Save" at bounding box center [1134, 402] width 54 height 29
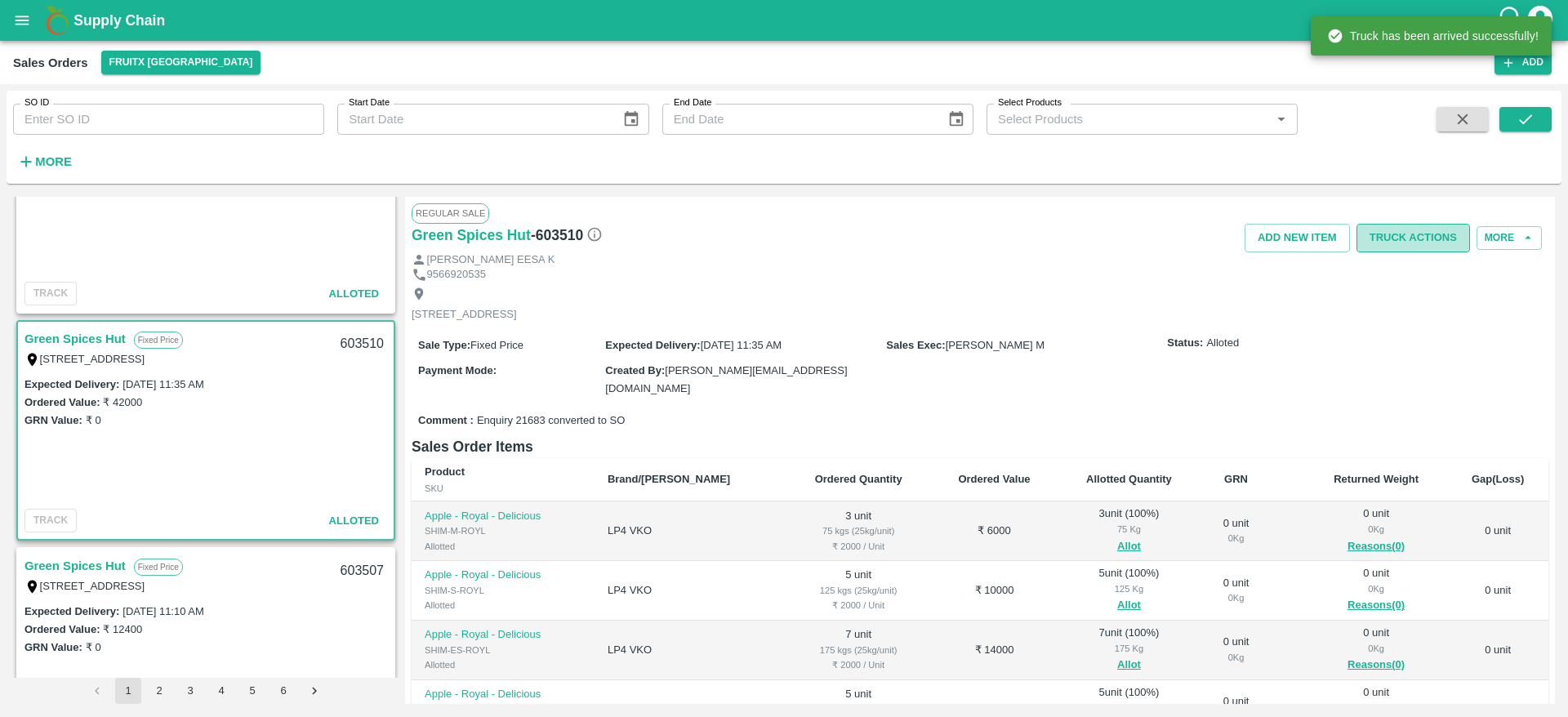
click at [1448, 228] on button "Truck Actions" at bounding box center [1412, 238] width 114 height 29
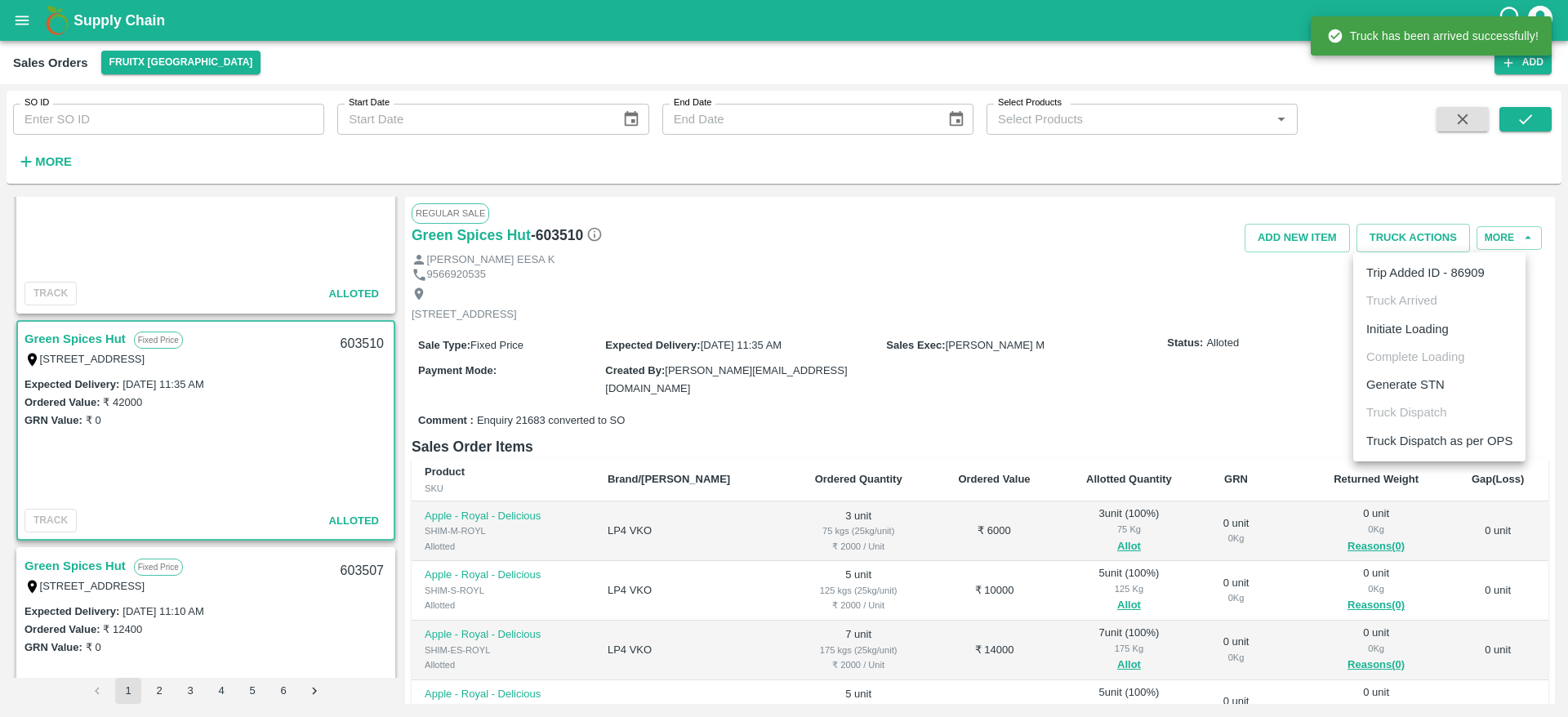
click at [1436, 332] on li "Initiate Loading" at bounding box center [1439, 329] width 173 height 28
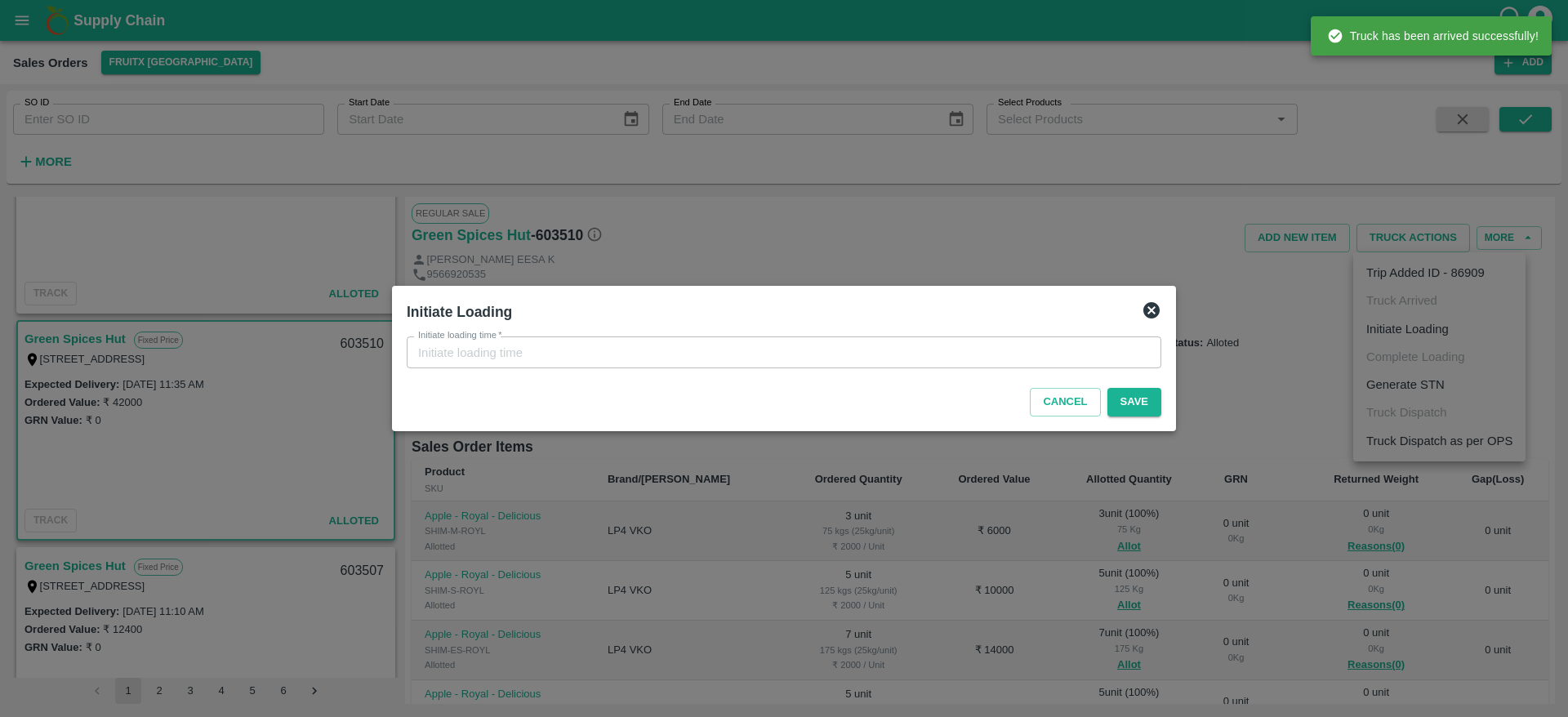
type input "29/08/2025 01:12 PM"
click at [1151, 405] on button "Save" at bounding box center [1134, 402] width 54 height 29
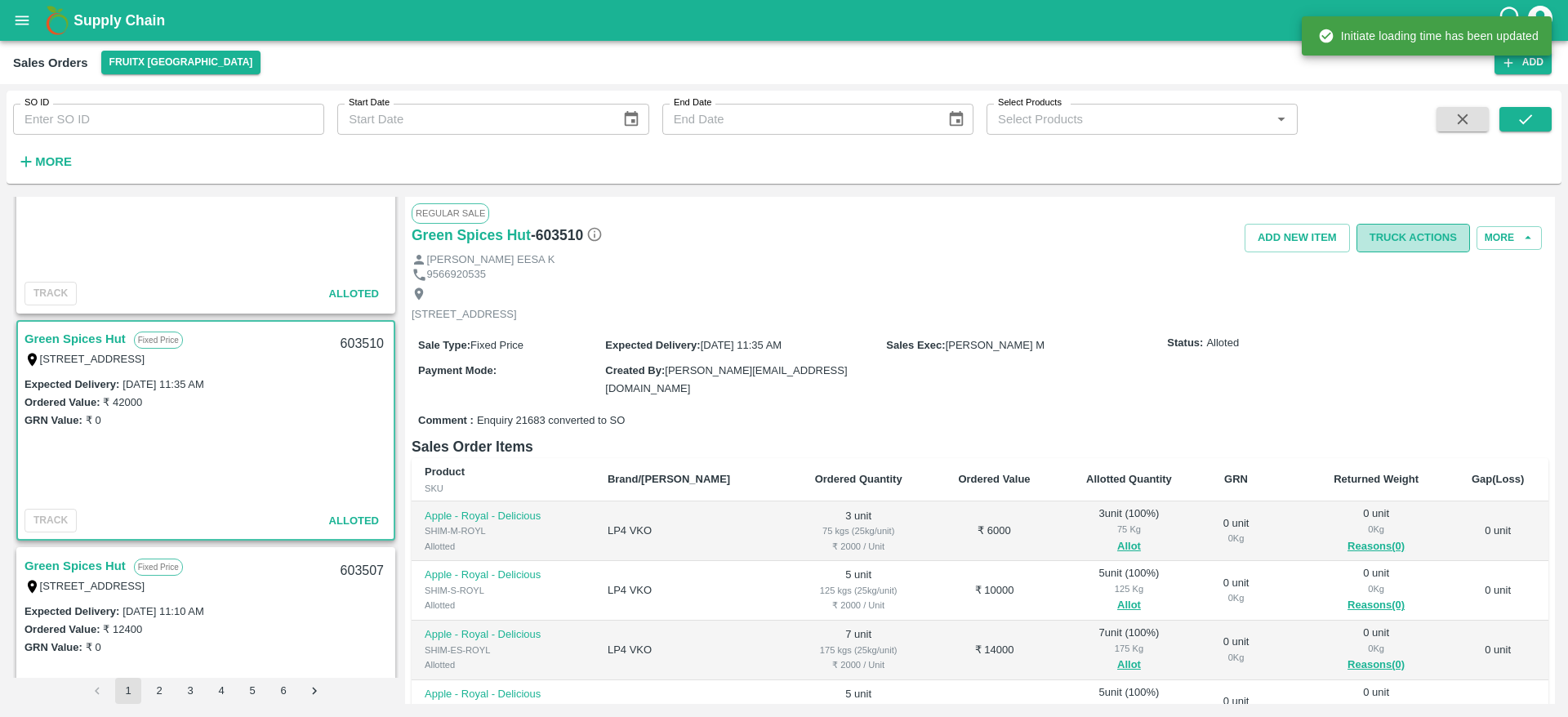
click at [1393, 225] on button "Truck Actions" at bounding box center [1412, 238] width 114 height 29
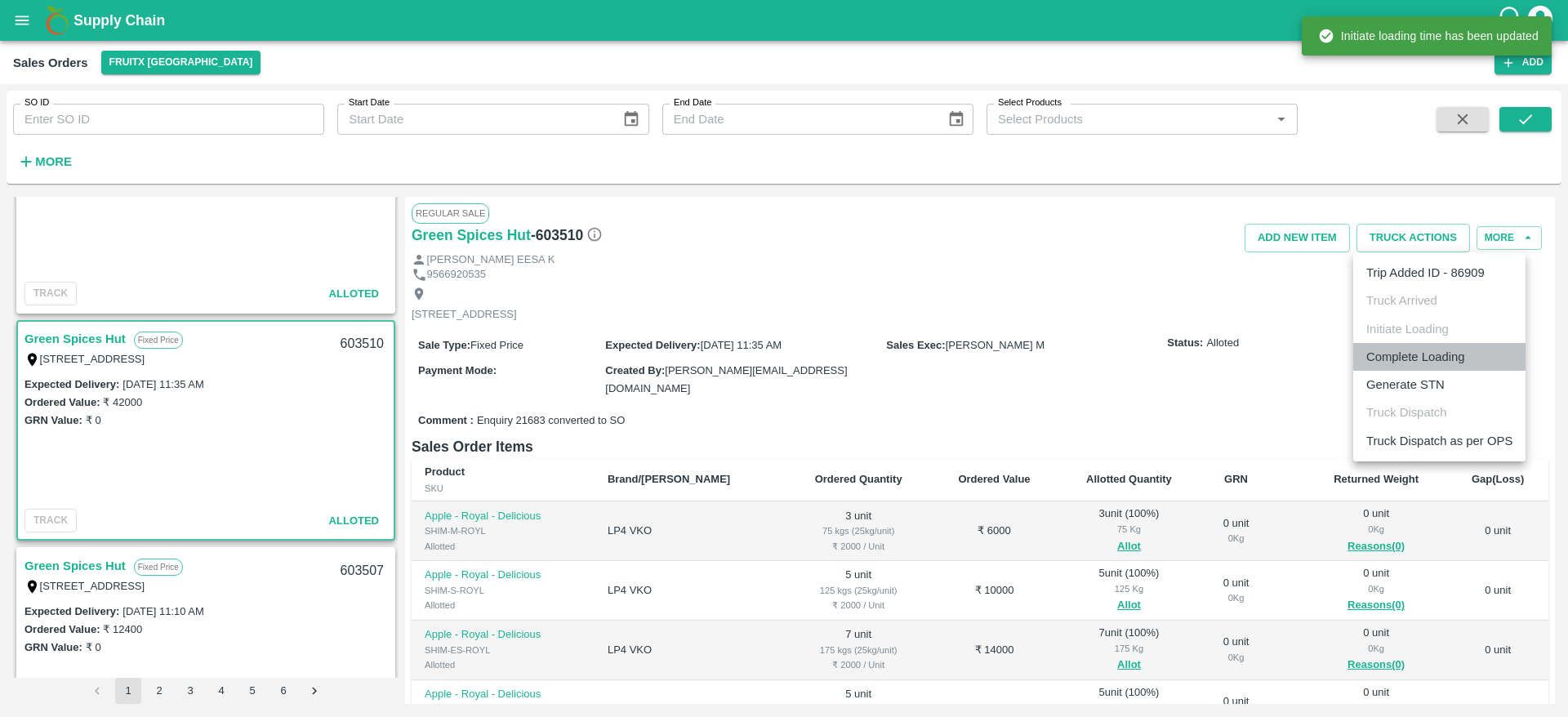
click at [1424, 356] on li "Complete Loading" at bounding box center [1439, 356] width 173 height 28
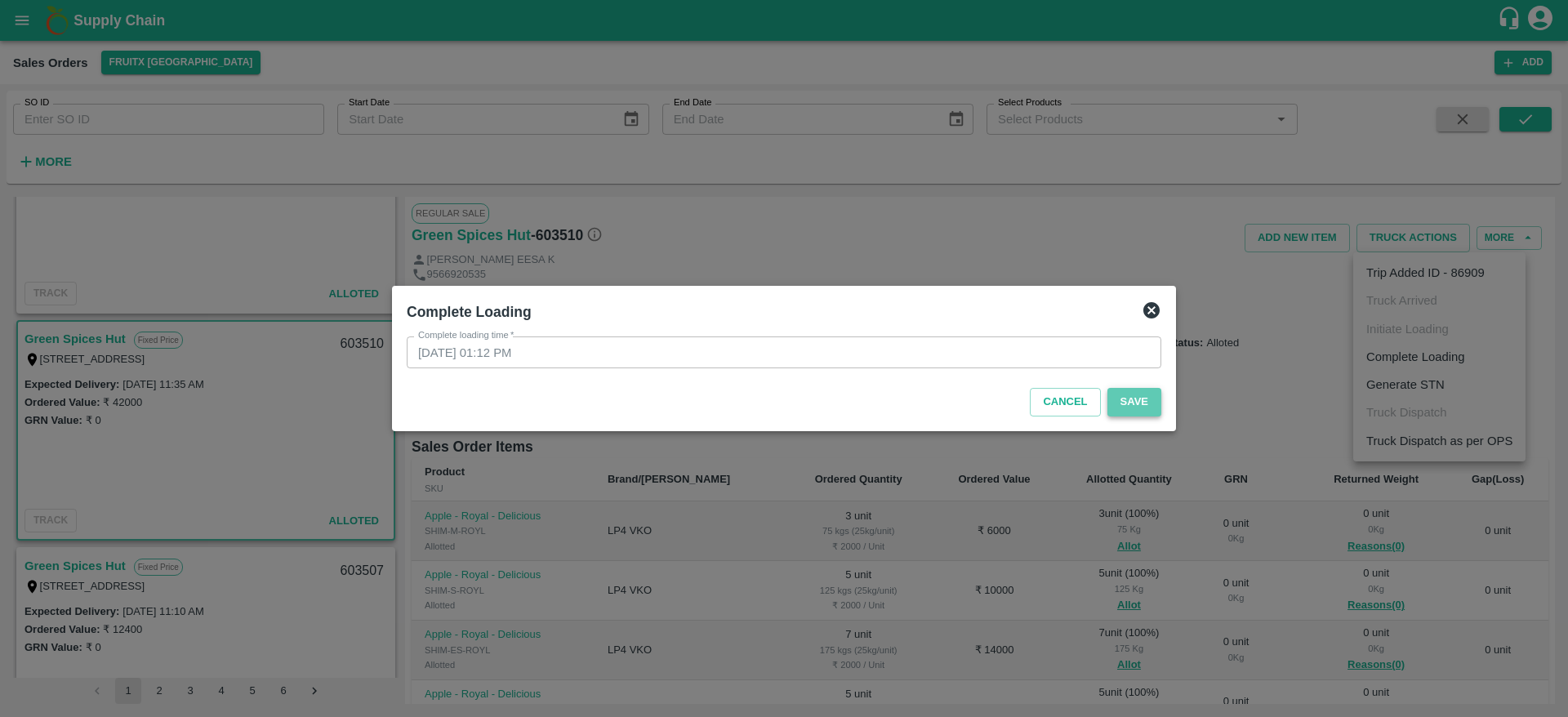
click at [1129, 395] on button "Save" at bounding box center [1134, 402] width 54 height 29
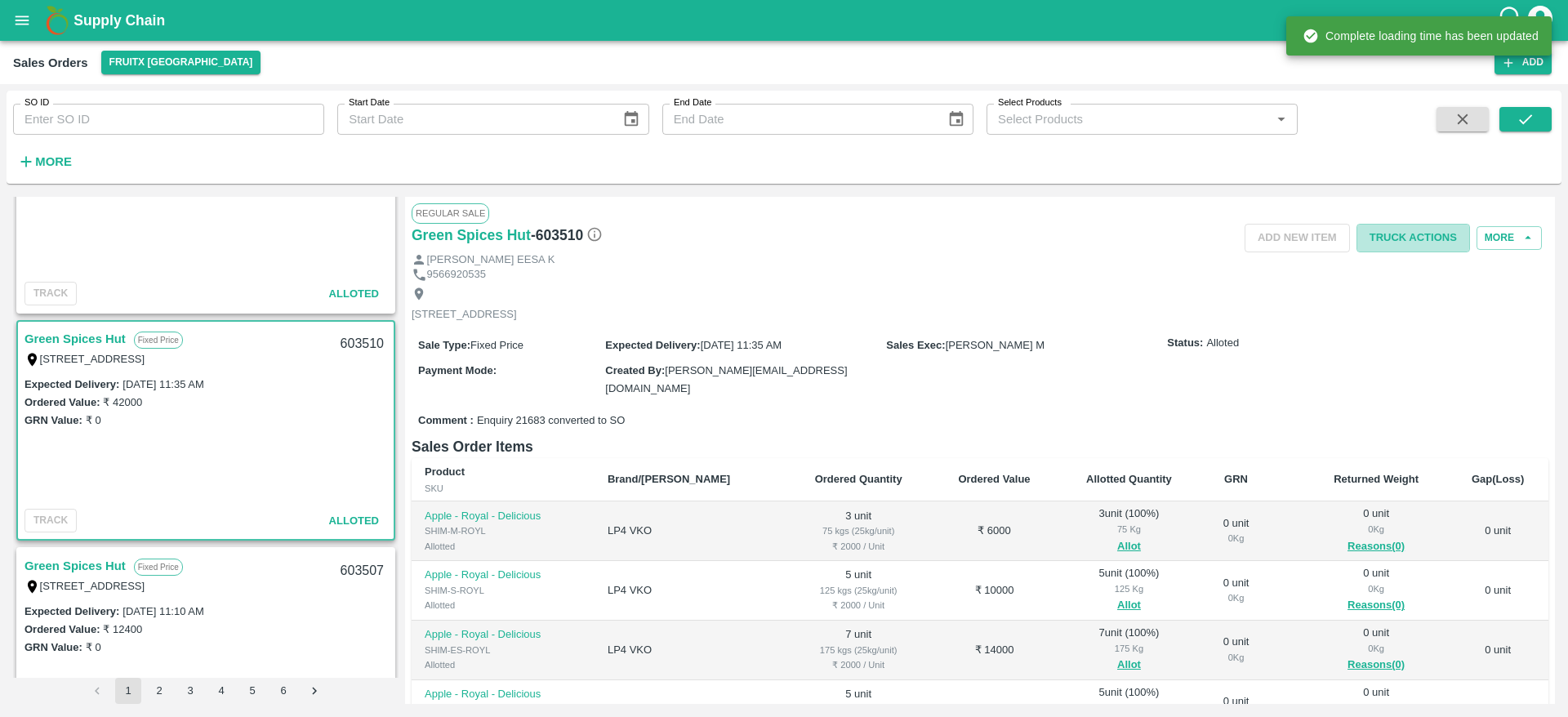
click at [1424, 242] on button "Truck Actions" at bounding box center [1412, 238] width 114 height 29
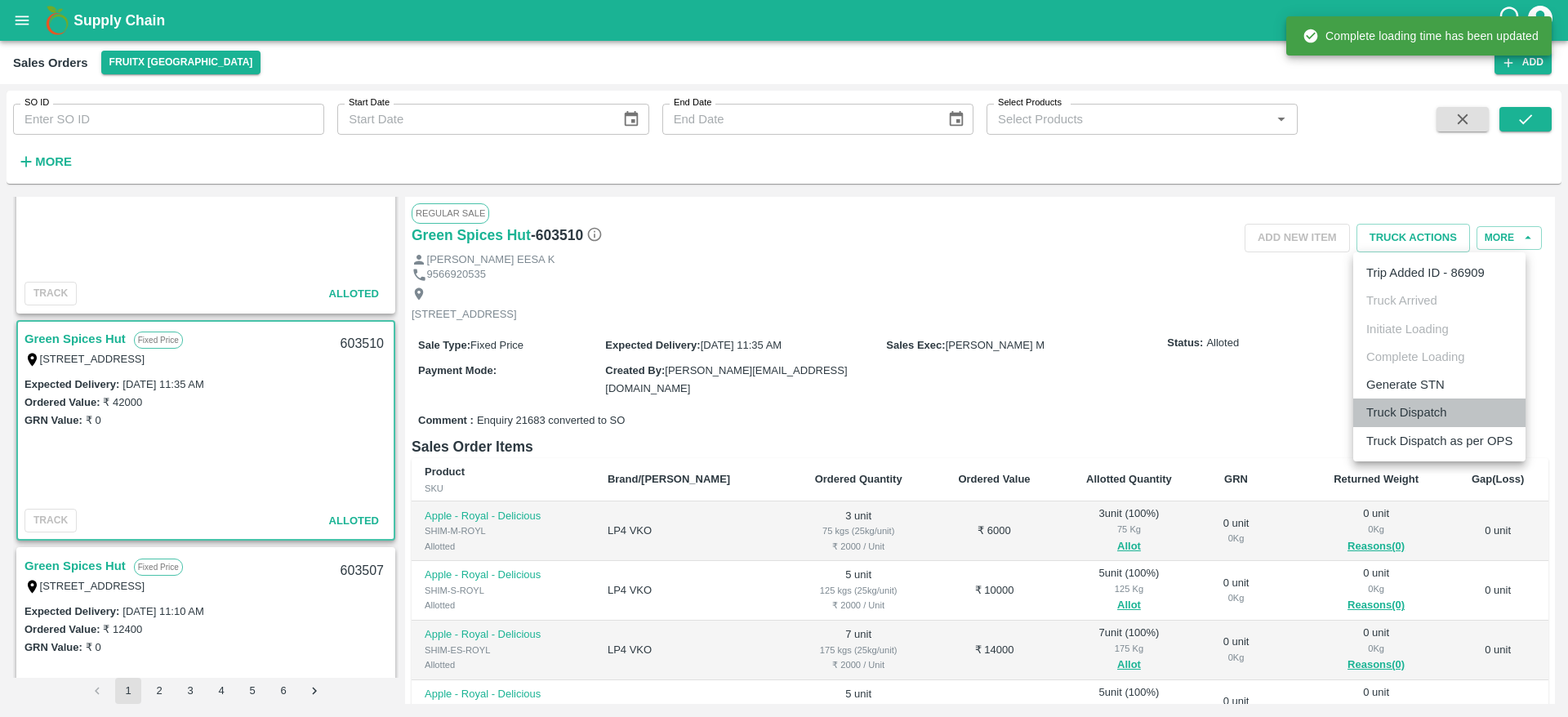
click at [1426, 418] on li "Truck Dispatch" at bounding box center [1439, 412] width 173 height 28
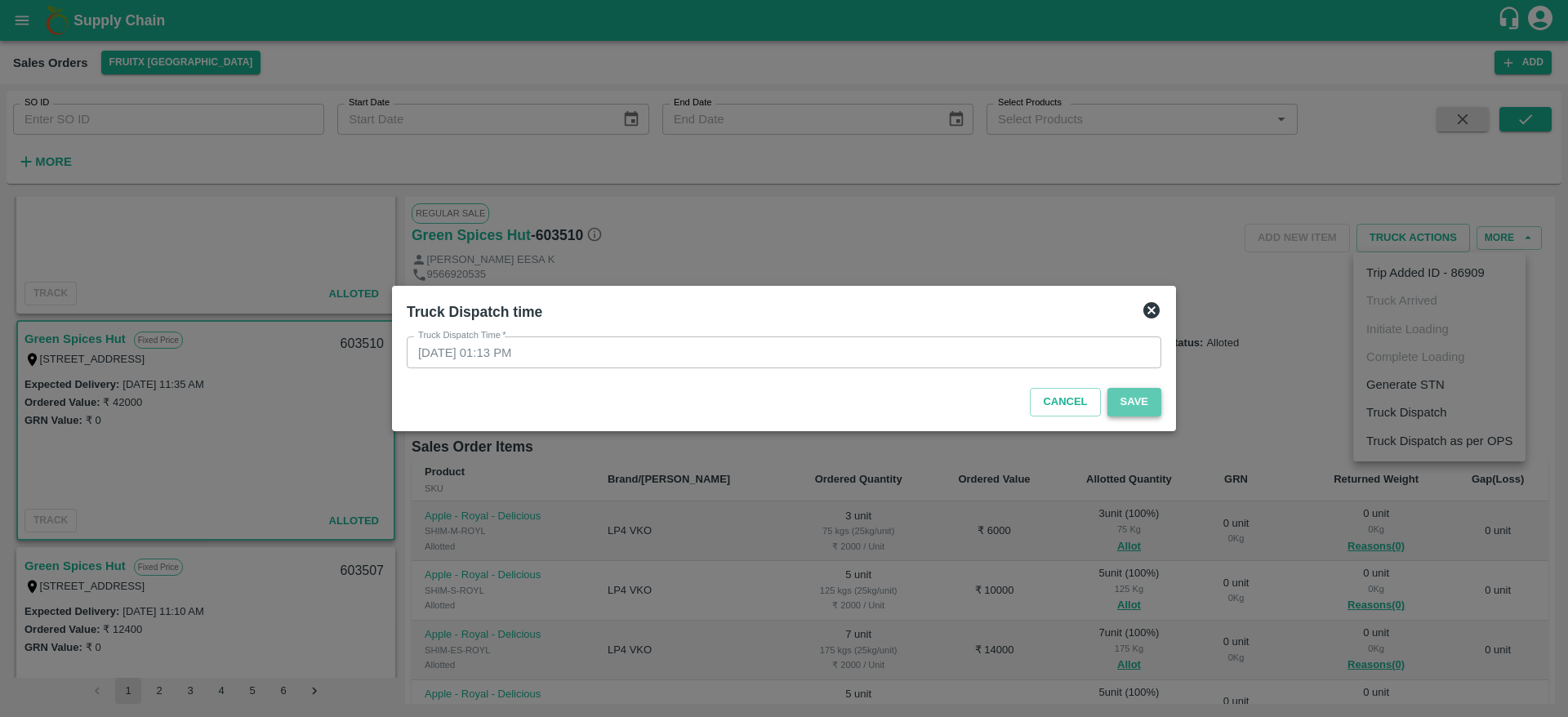
click at [1150, 405] on button "Save" at bounding box center [1134, 402] width 54 height 29
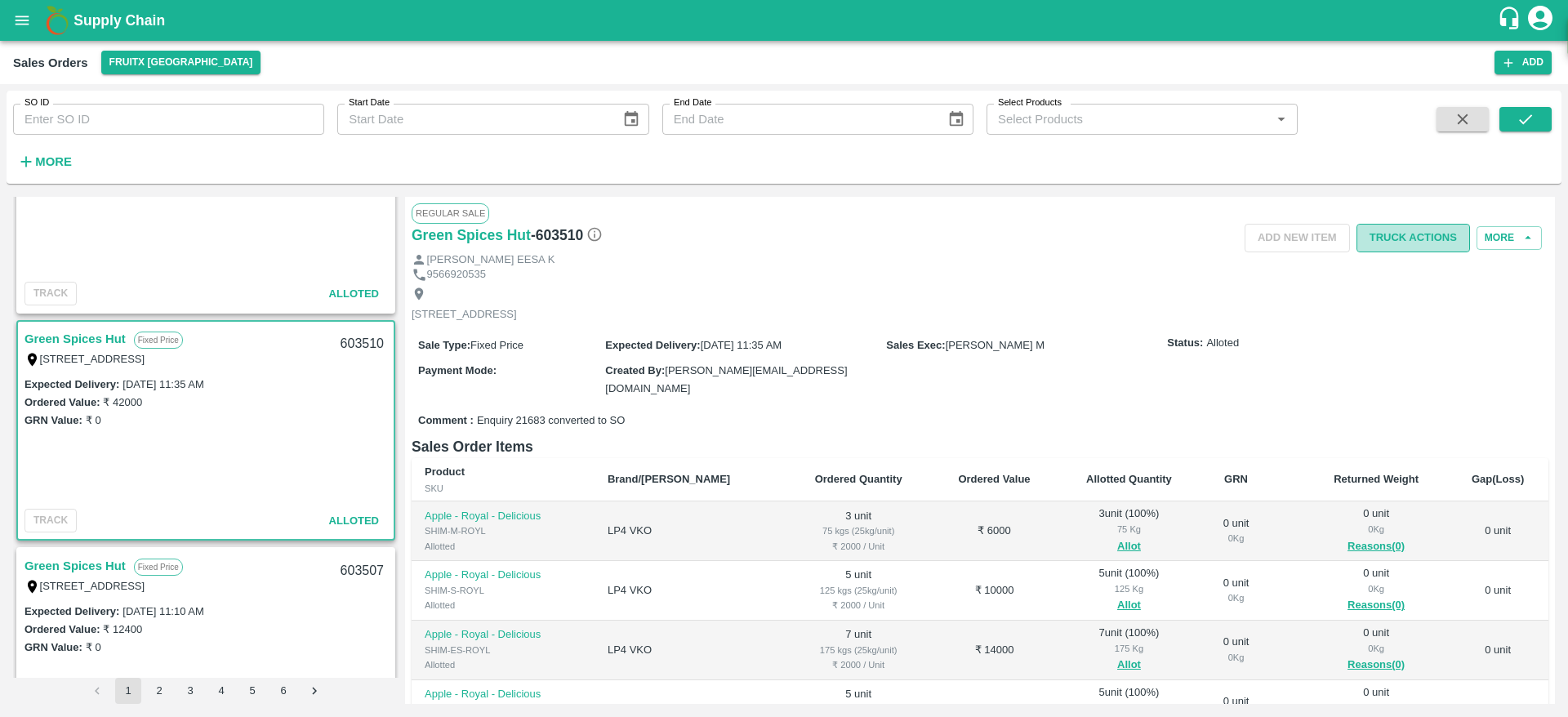
click at [1398, 239] on button "Truck Actions" at bounding box center [1412, 238] width 114 height 29
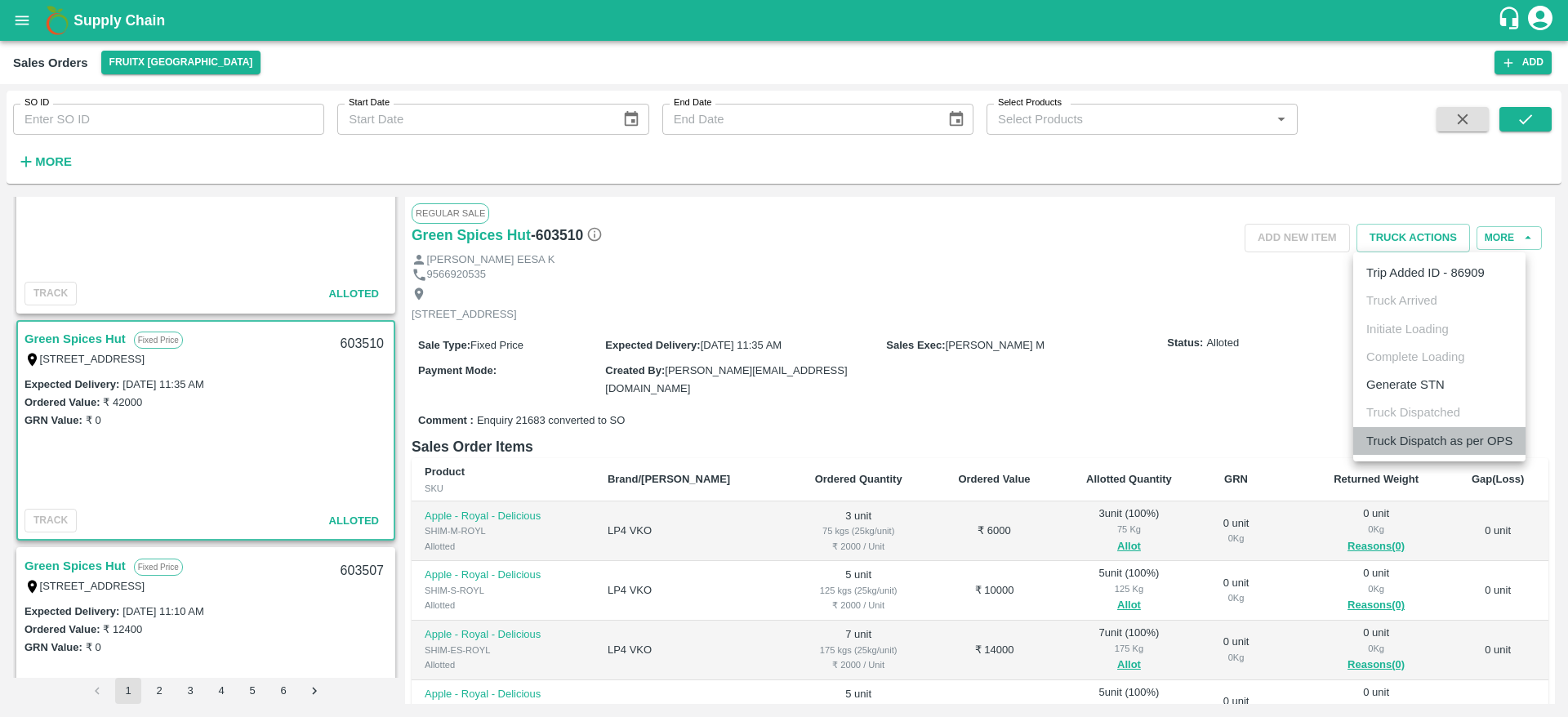
click at [1403, 433] on li "Truck Dispatch as per OPS" at bounding box center [1439, 440] width 173 height 28
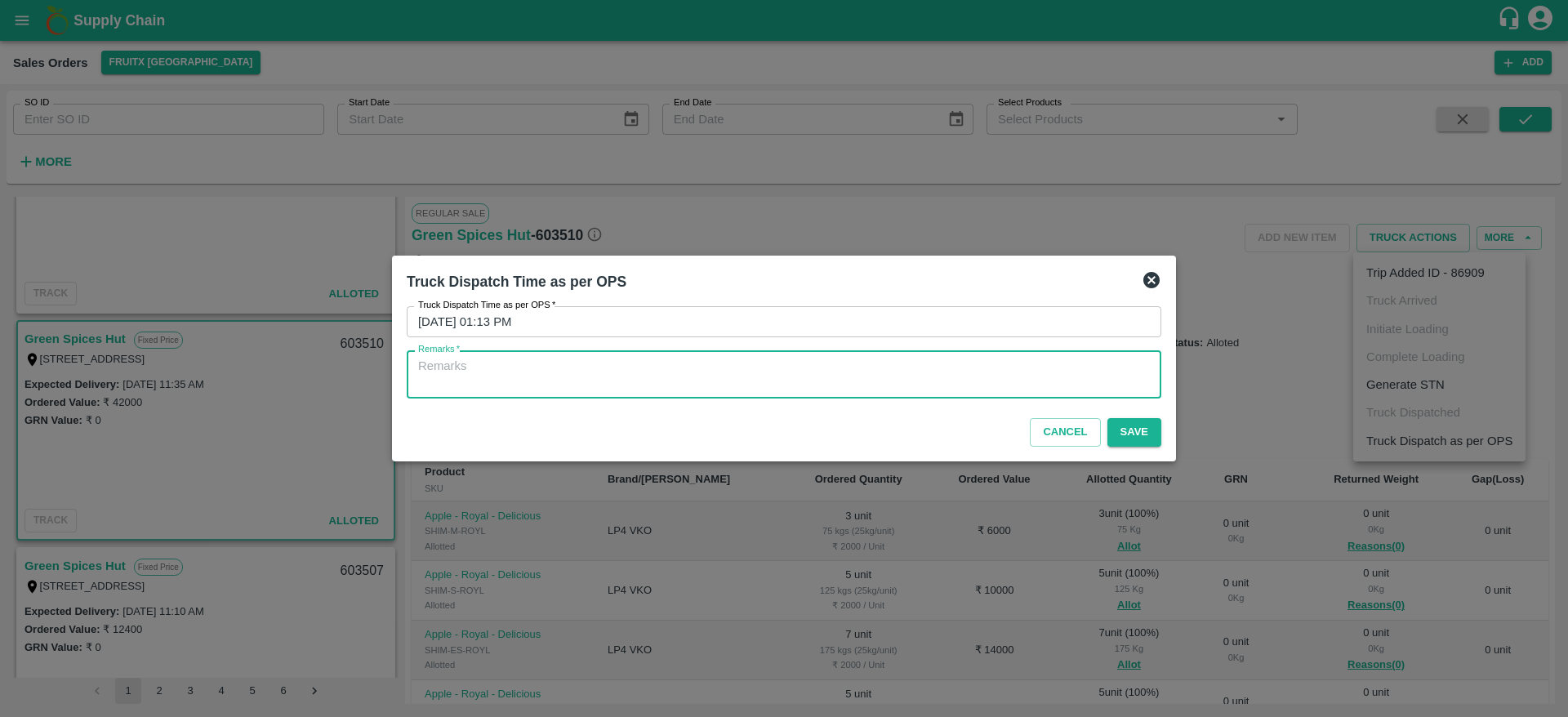
click at [943, 362] on textarea "Remarks   *" at bounding box center [783, 375] width 731 height 34
type textarea "O"
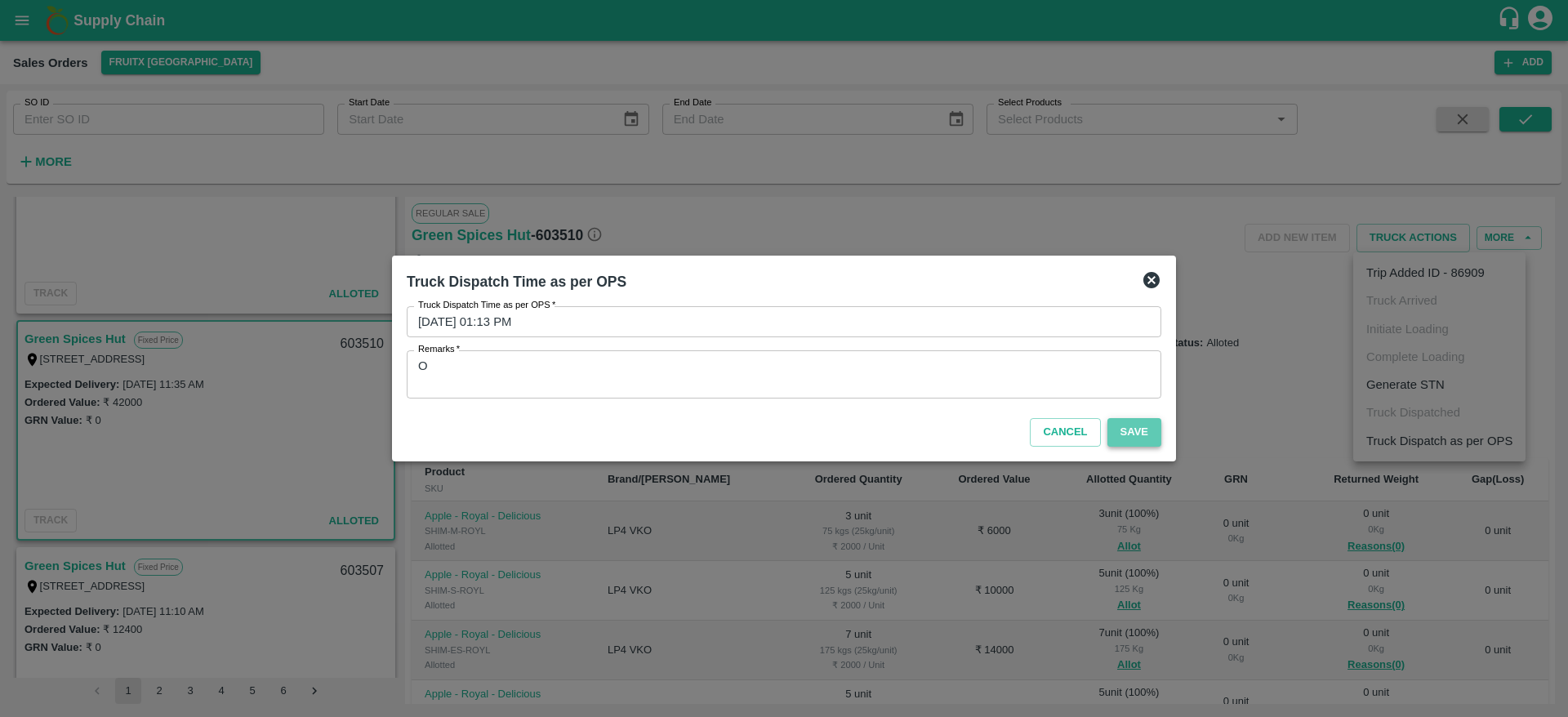
click at [1129, 434] on button "Save" at bounding box center [1134, 432] width 54 height 29
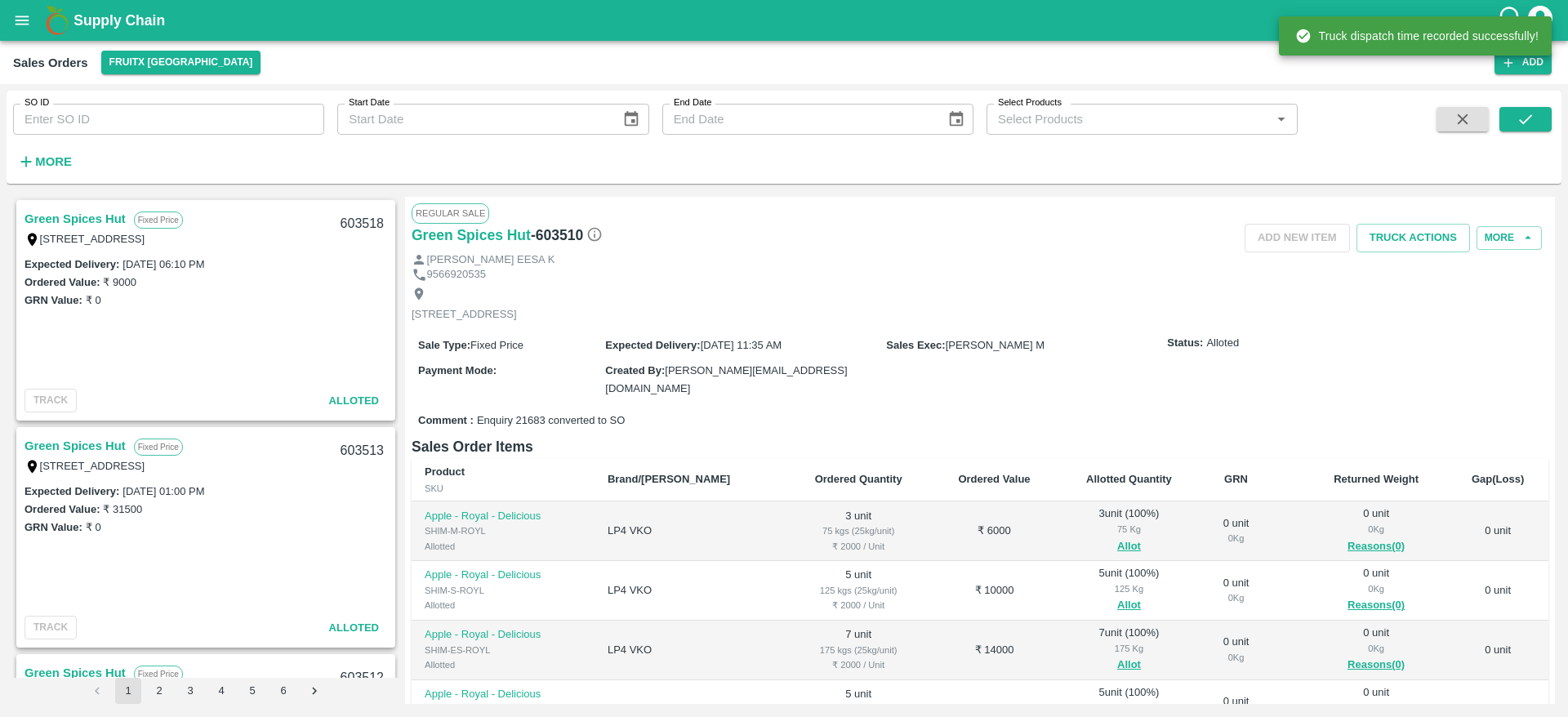
click at [89, 218] on link "Green Spices Hut" at bounding box center [74, 219] width 101 height 21
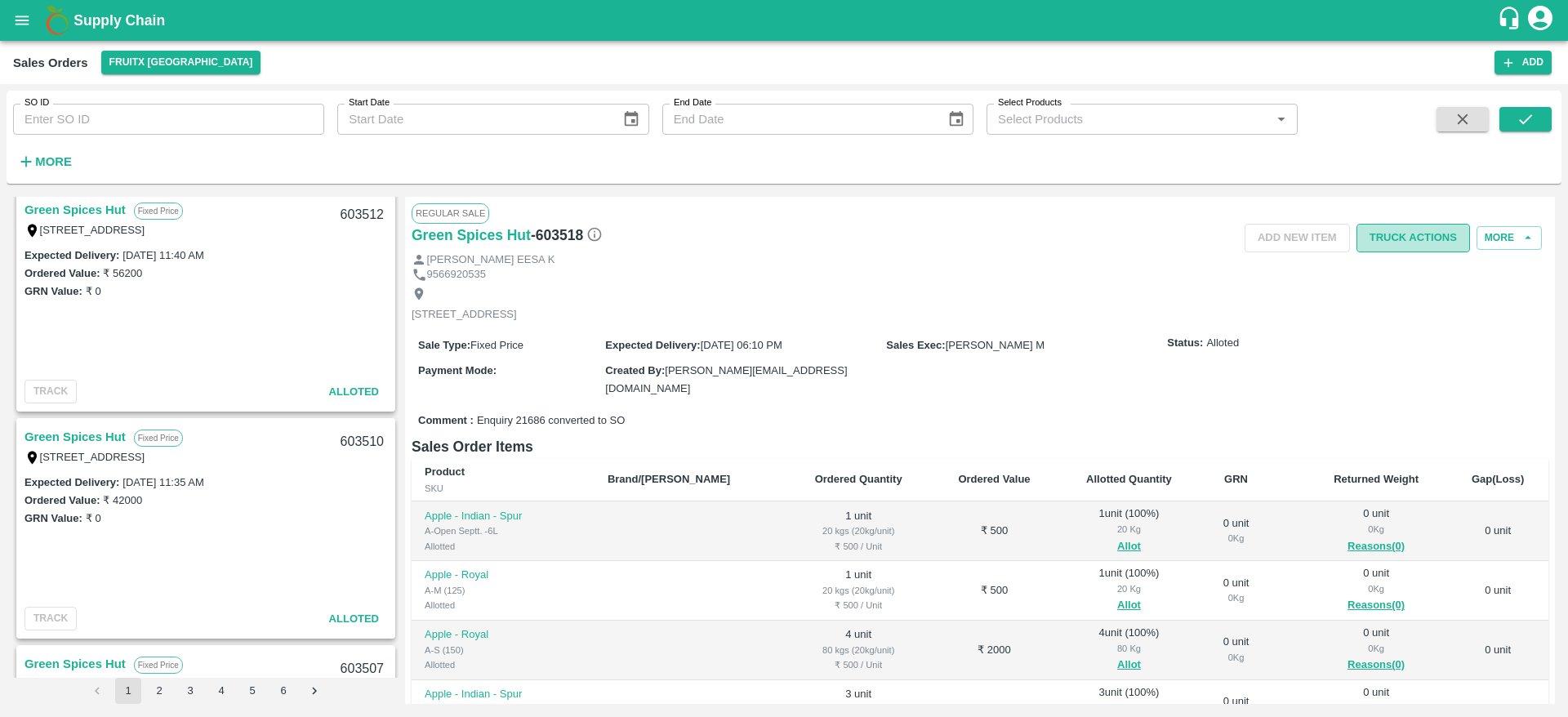
click at [1389, 229] on button "Truck Actions" at bounding box center [1412, 238] width 114 height 29
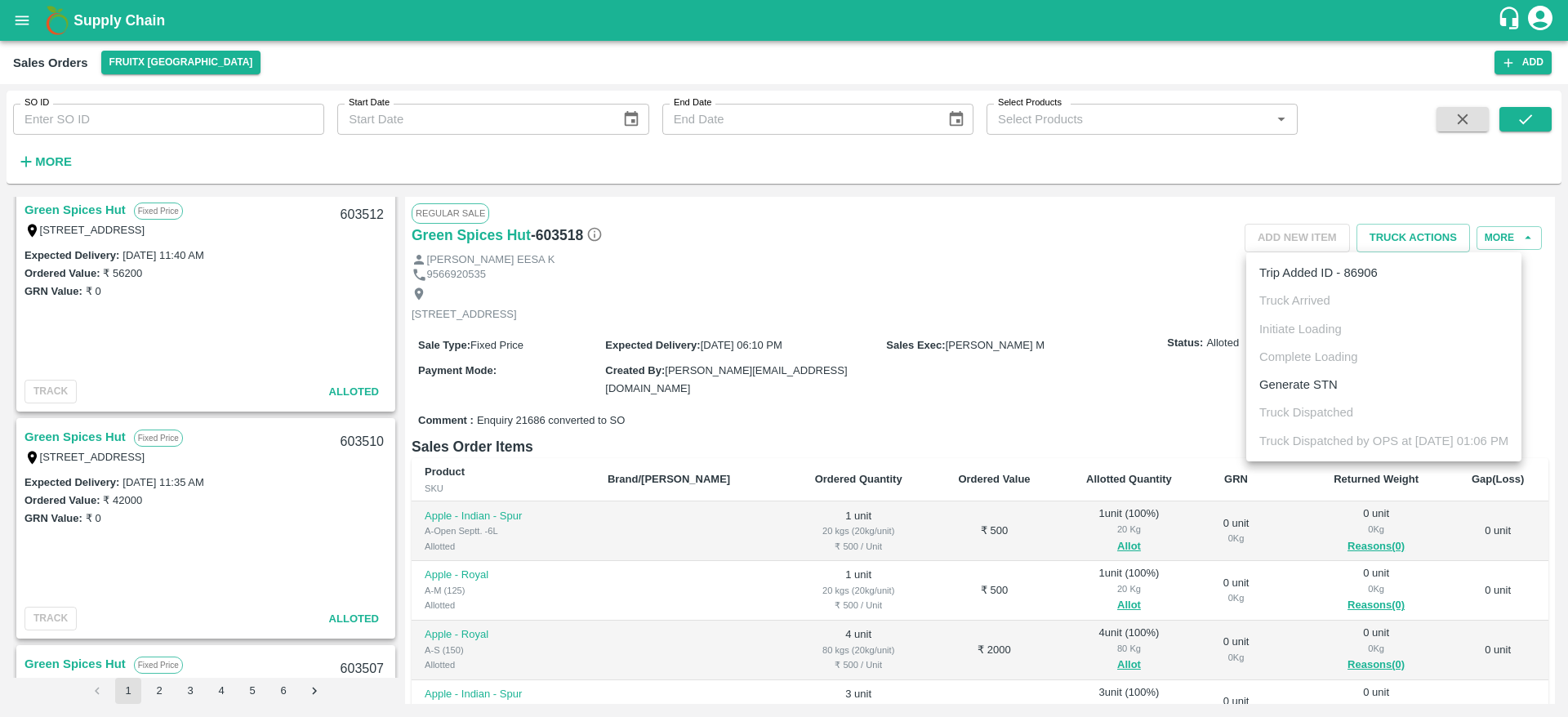
click at [1080, 359] on div at bounding box center [784, 358] width 1568 height 717
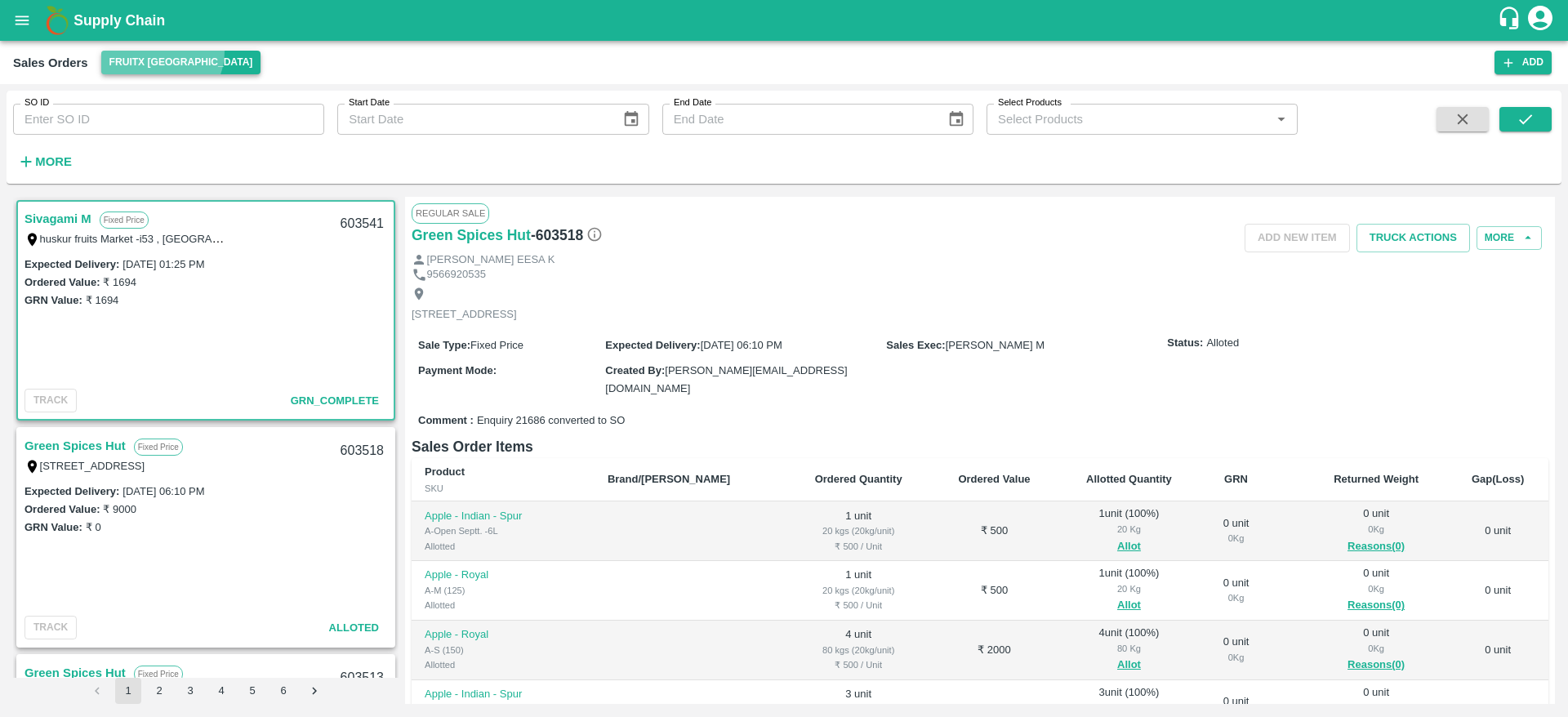
click at [158, 51] on button "FruitX [GEOGRAPHIC_DATA]" at bounding box center [181, 63] width 160 height 23
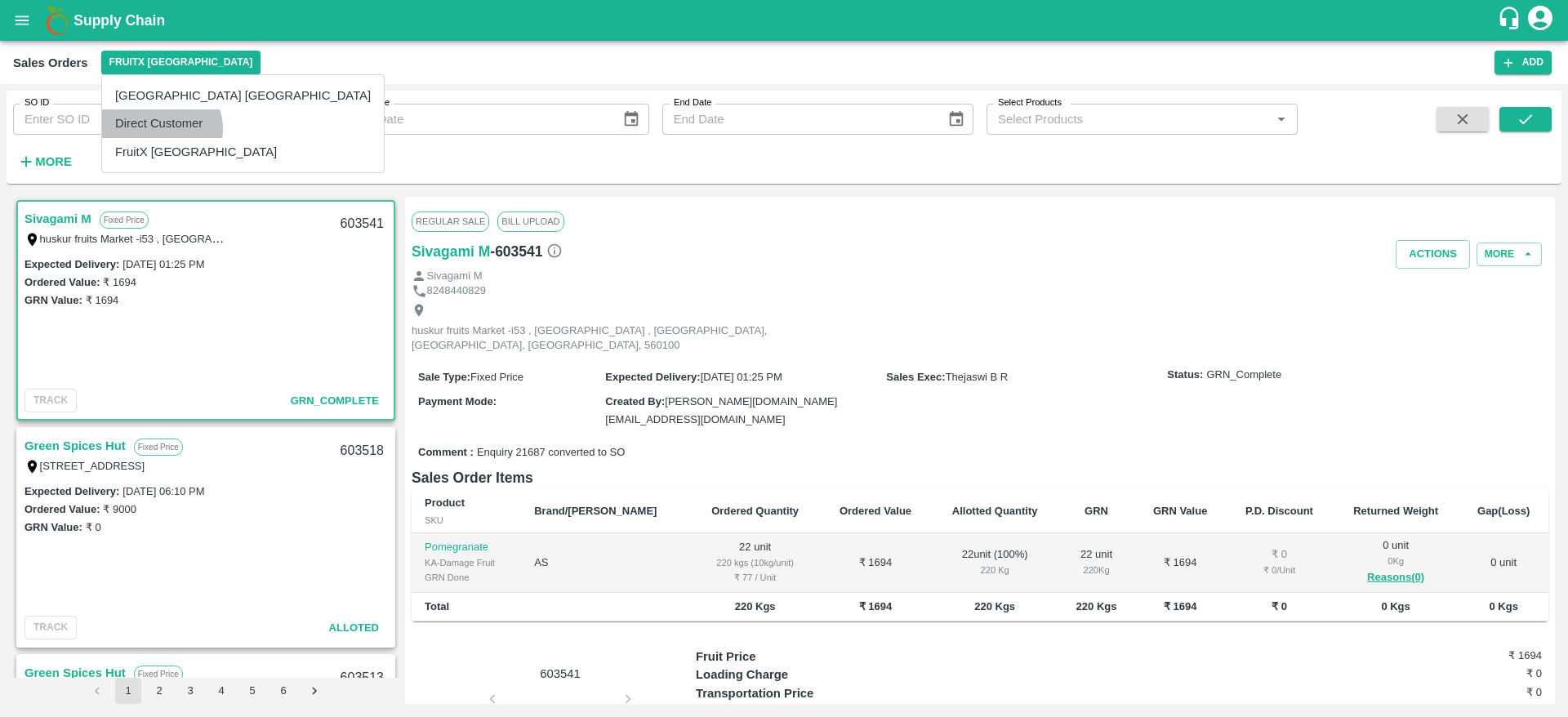
click at [159, 129] on li "Direct Customer" at bounding box center [243, 123] width 282 height 28
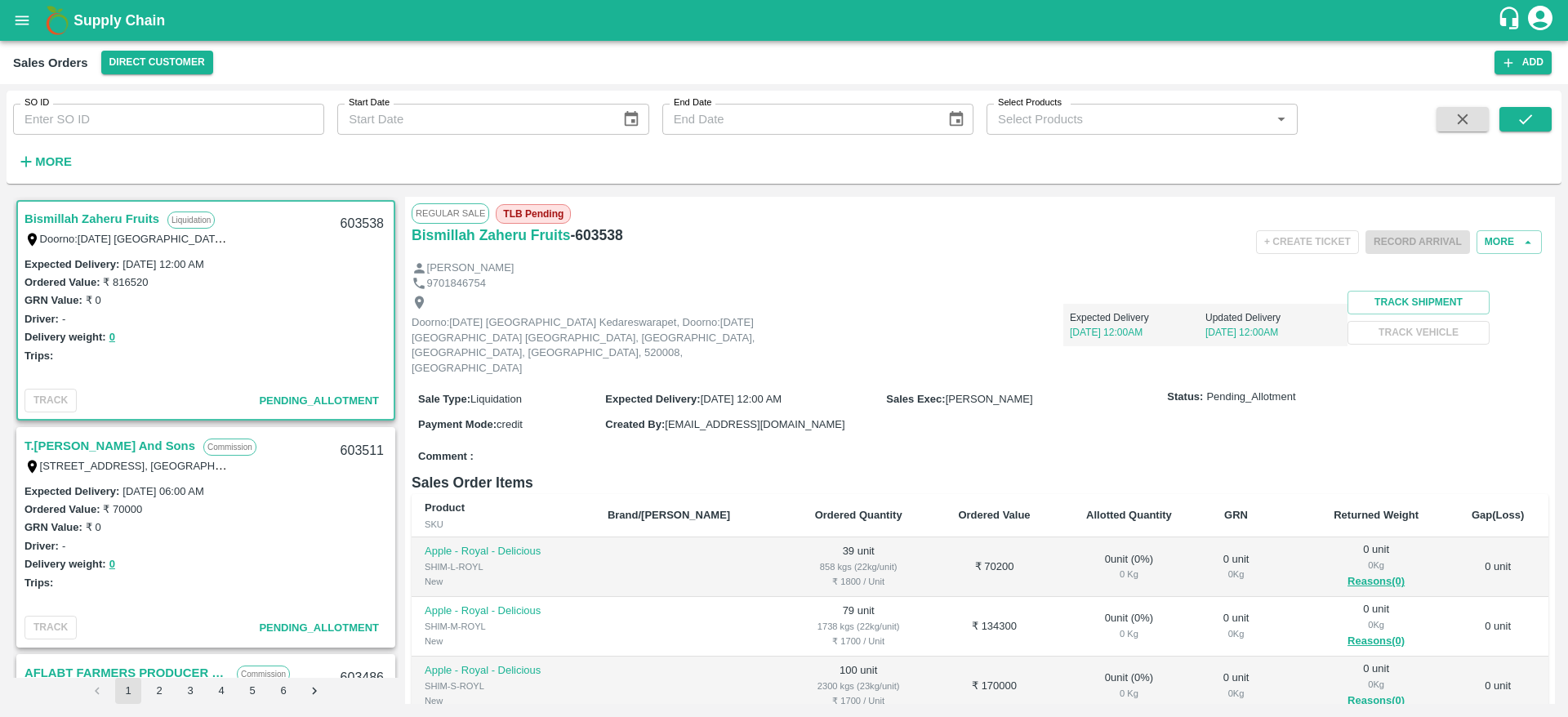
click at [359, 221] on div "603538" at bounding box center [362, 224] width 63 height 38
copy div "603538"
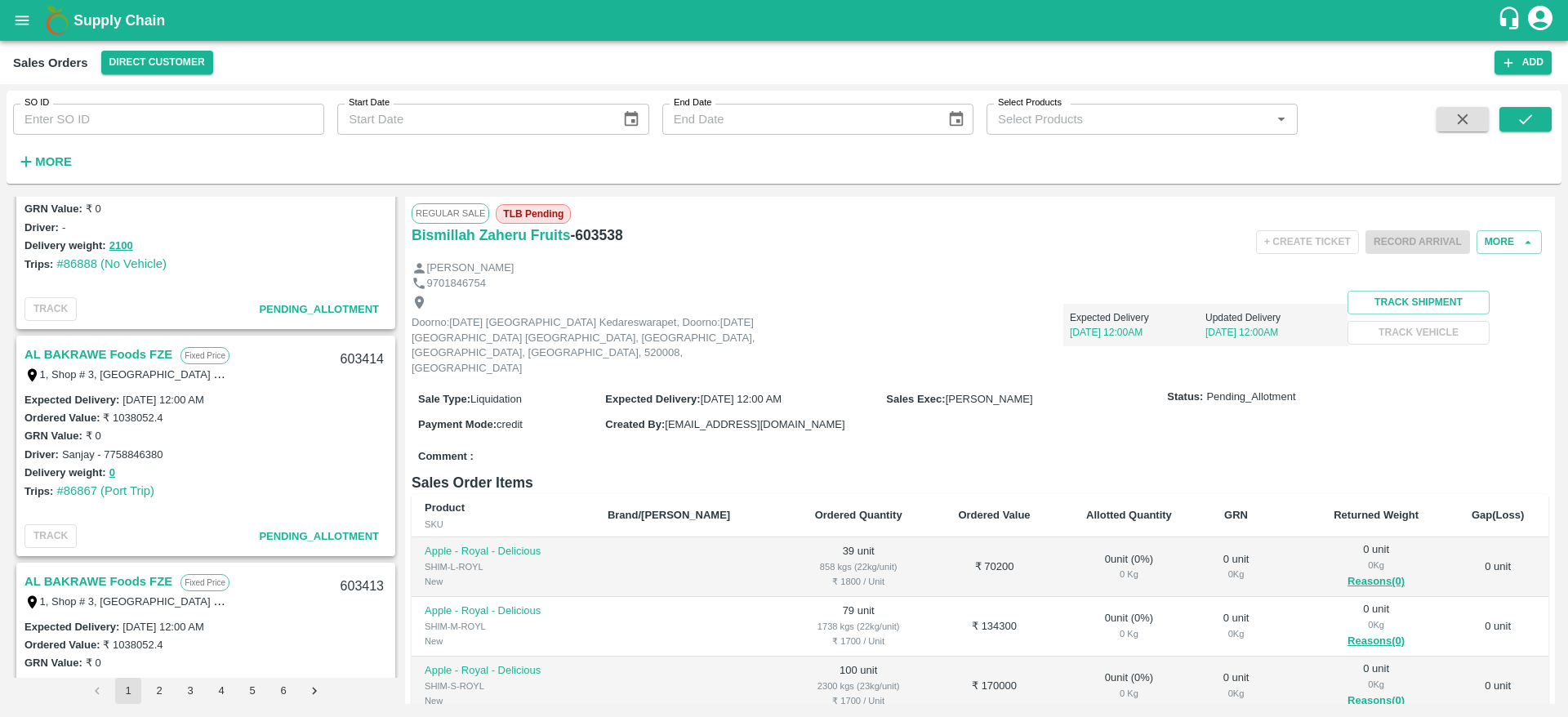
scroll to position [551, 0]
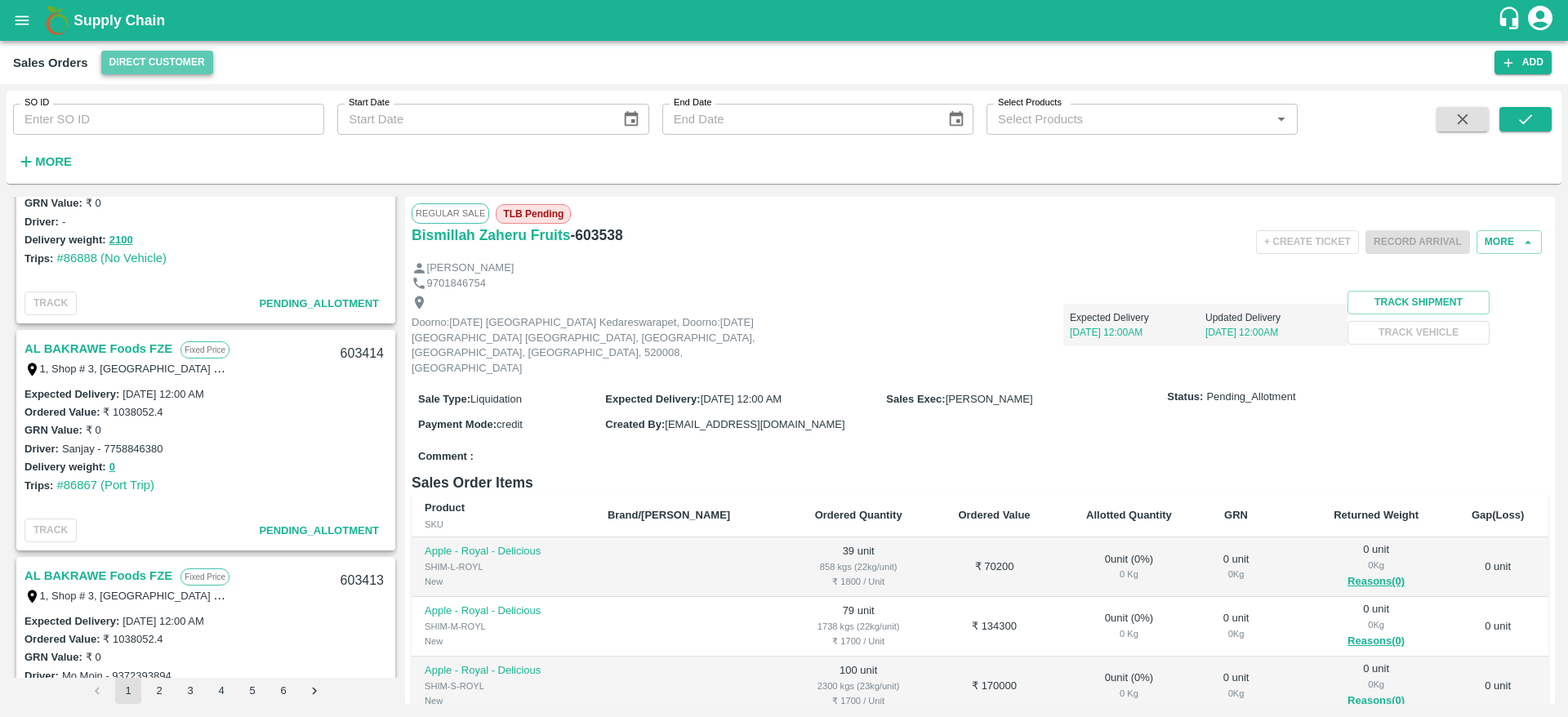
click at [143, 68] on button "Direct Customer" at bounding box center [157, 63] width 112 height 23
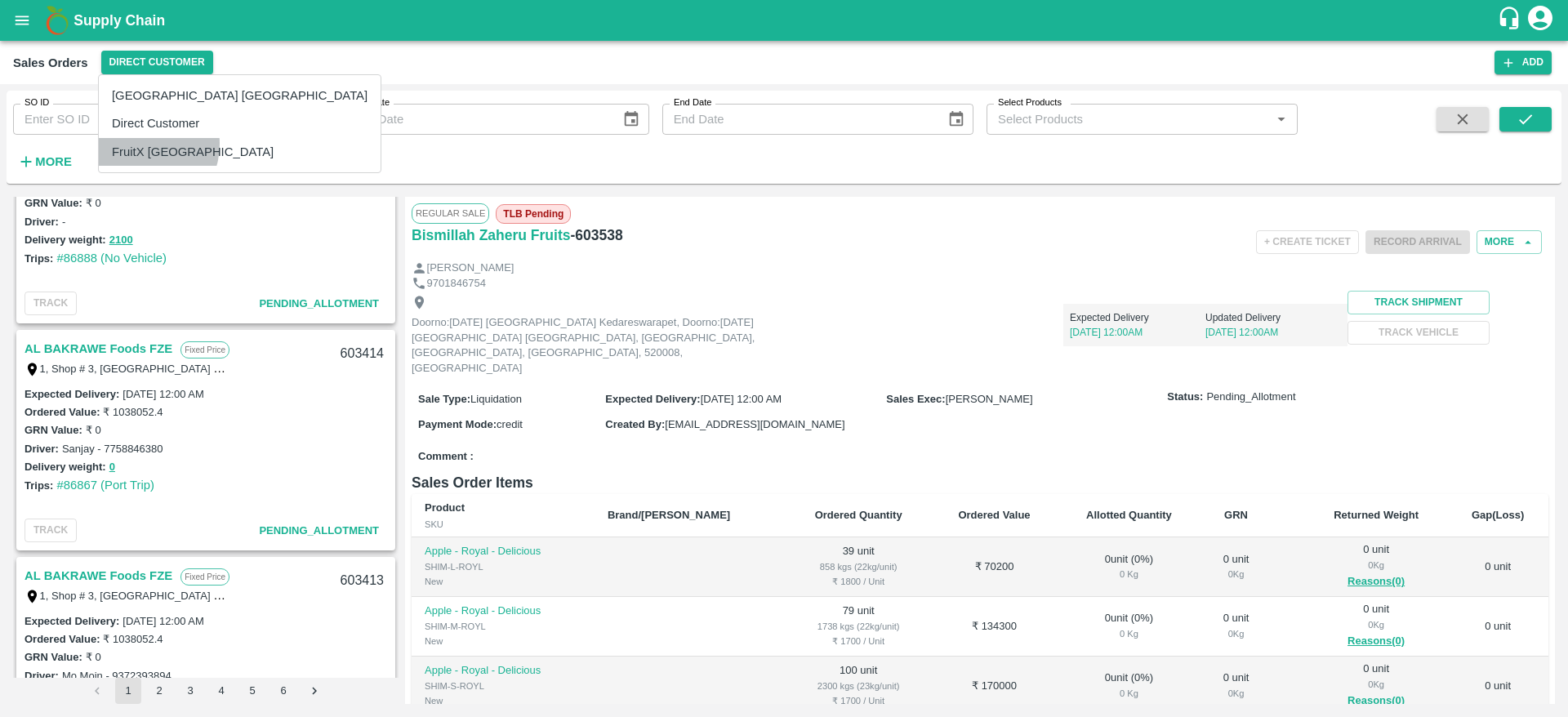
click at [137, 144] on li "FruitX [GEOGRAPHIC_DATA]" at bounding box center [239, 151] width 282 height 28
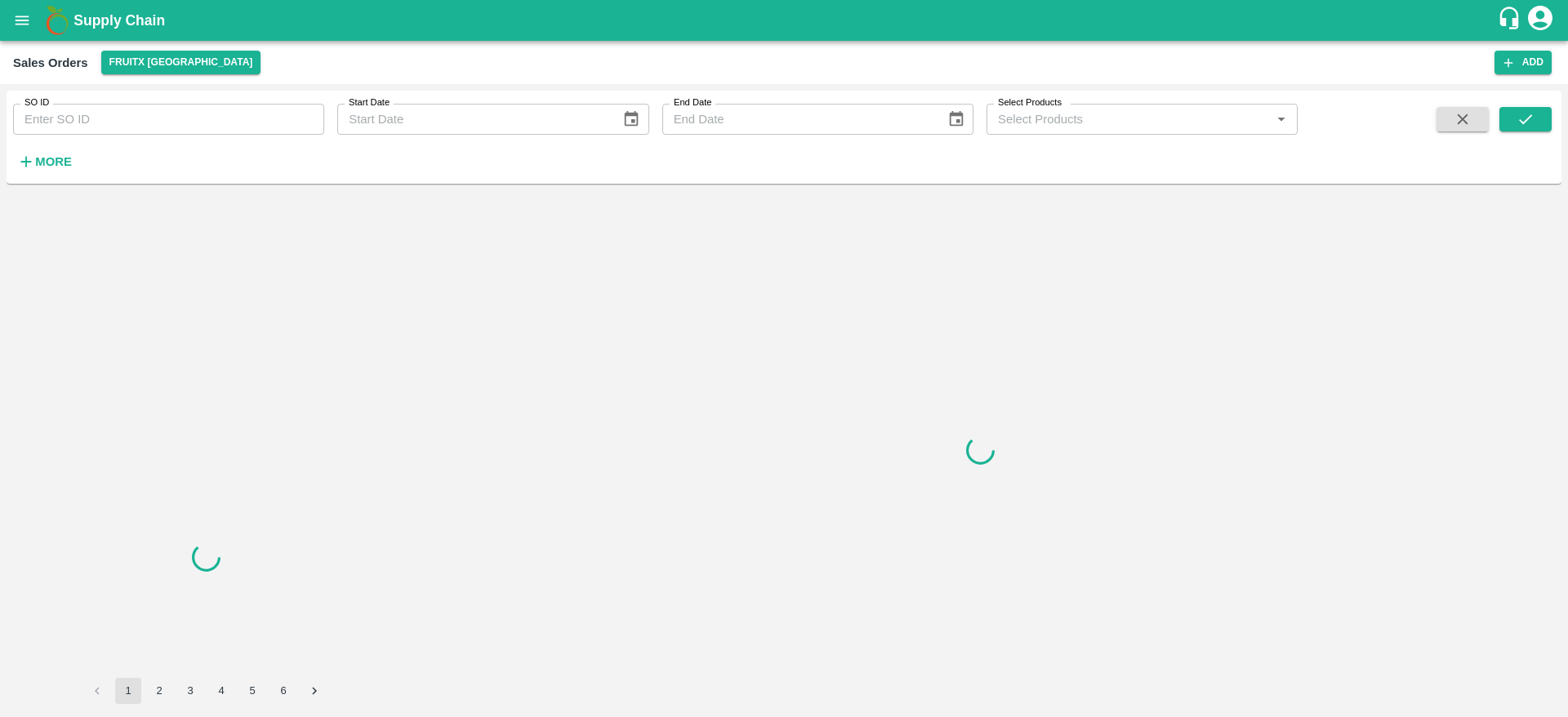
scroll to position [0, 0]
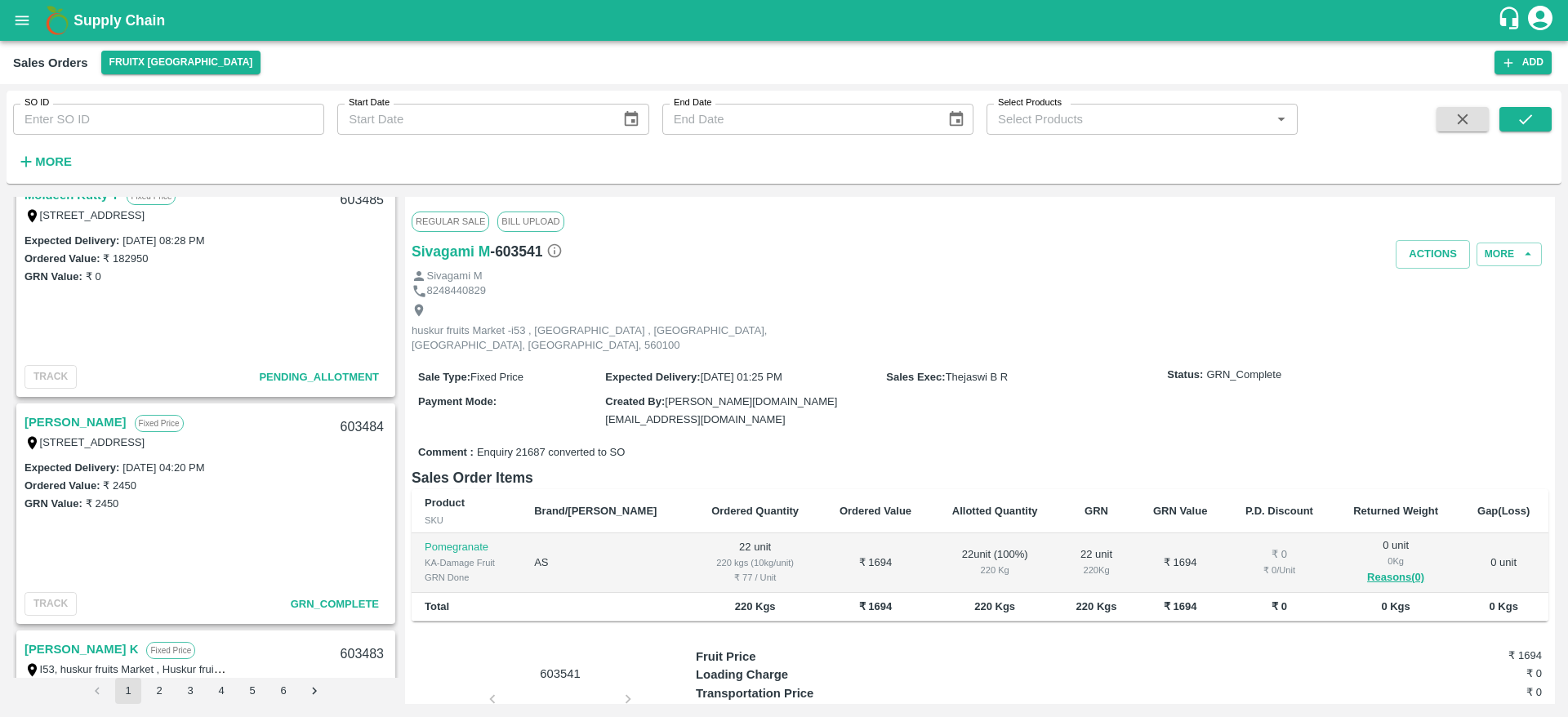
scroll to position [1306, 0]
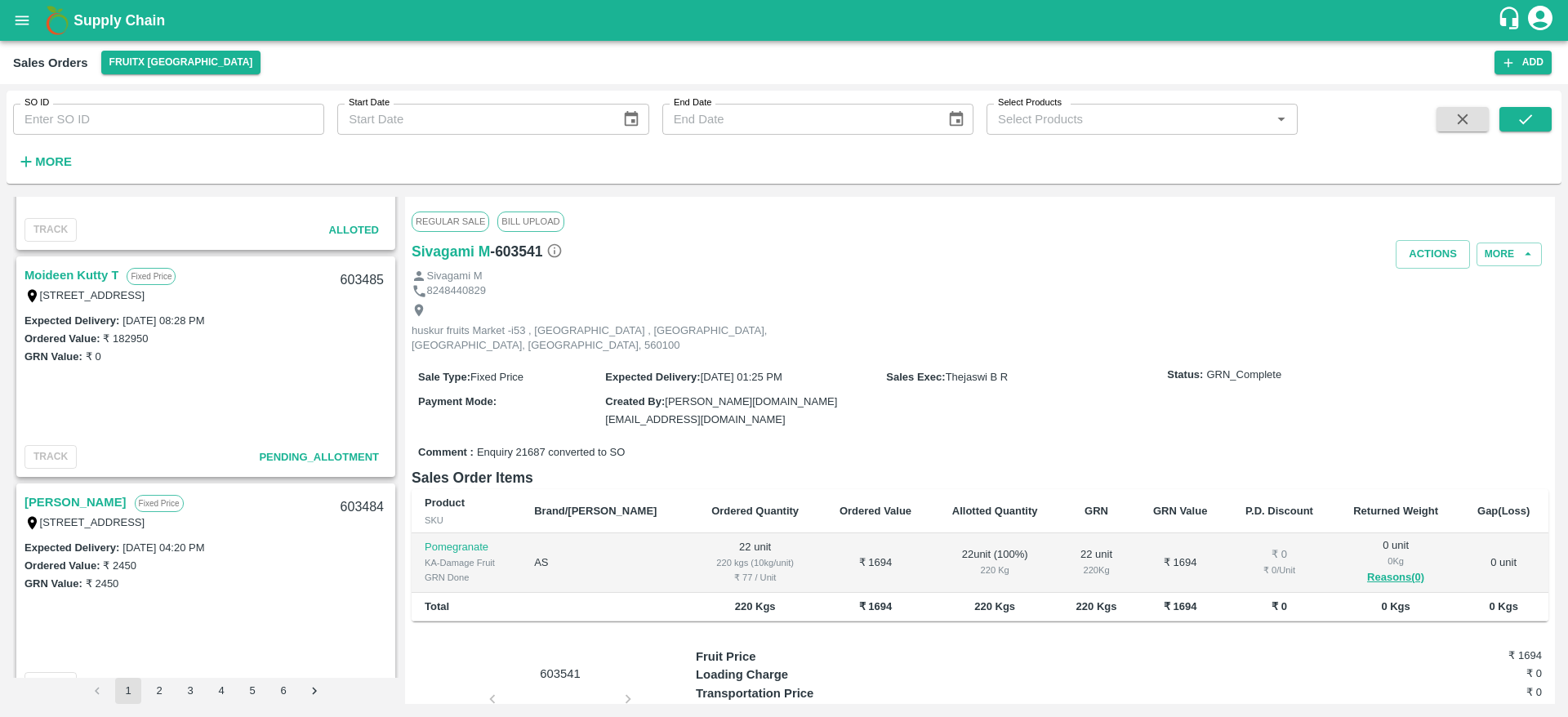
click at [89, 277] on link "Moideen Kutty T" at bounding box center [71, 276] width 94 height 21
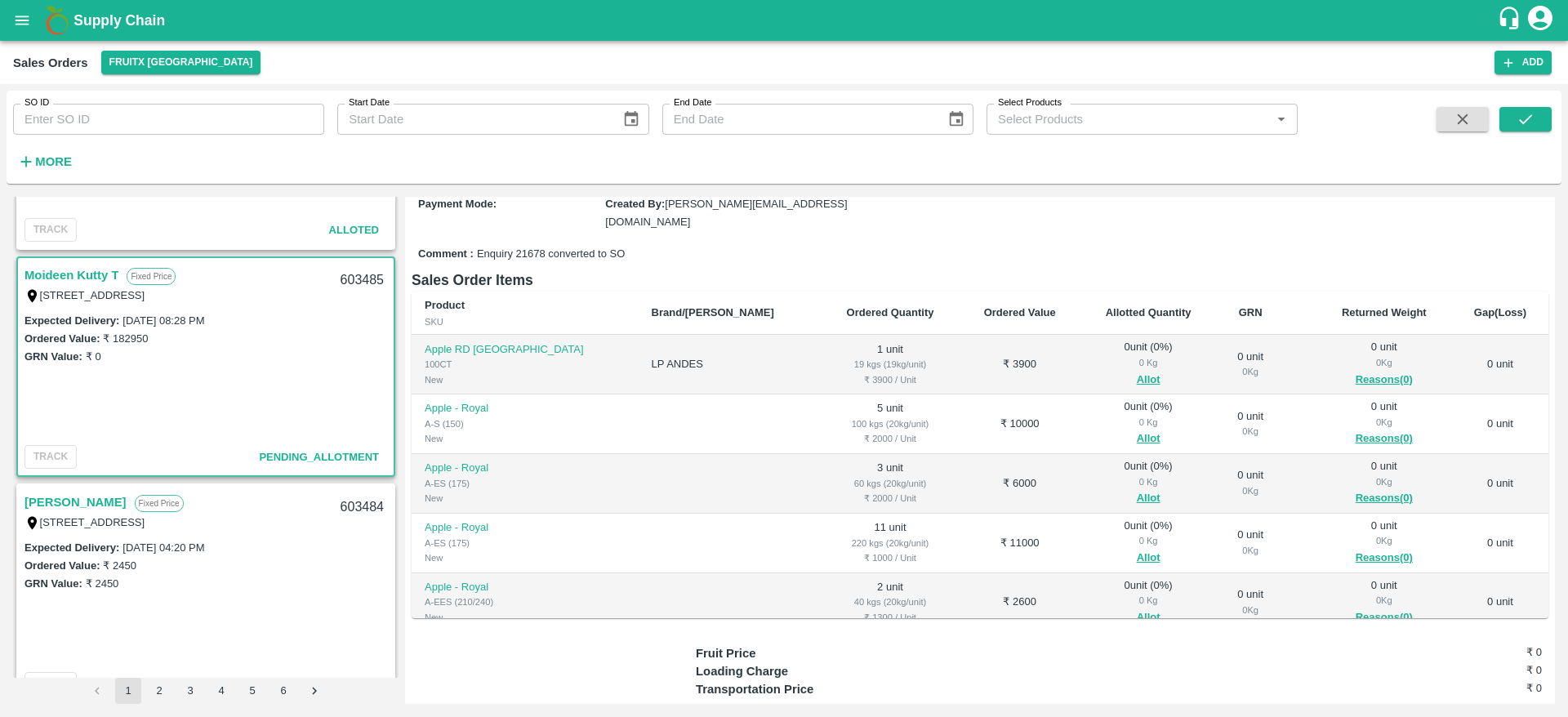
scroll to position [164, 0]
click at [1137, 373] on button "Allot" at bounding box center [1148, 382] width 23 height 19
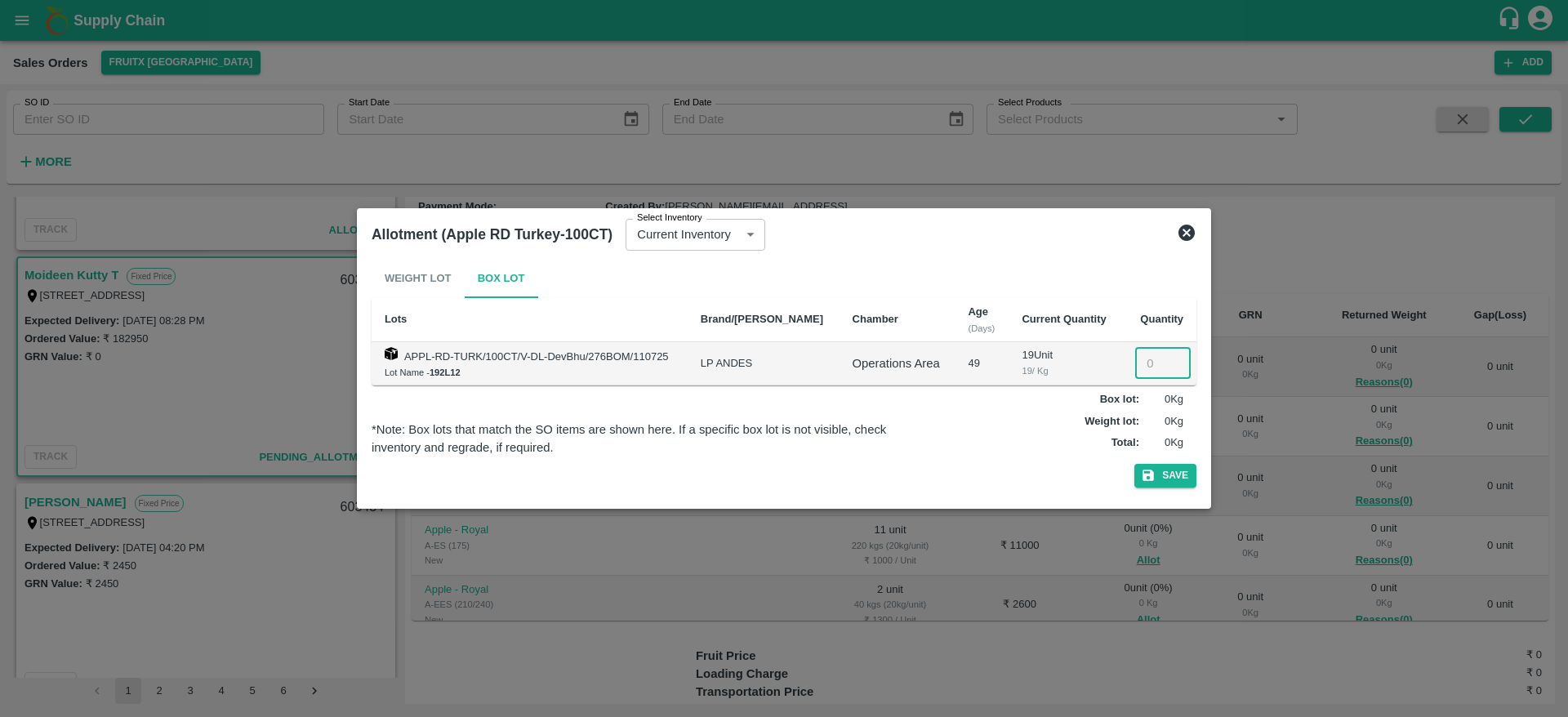
click at [1141, 368] on input "number" at bounding box center [1163, 363] width 55 height 31
type input "0"
click at [1169, 464] on button "Save" at bounding box center [1164, 475] width 62 height 23
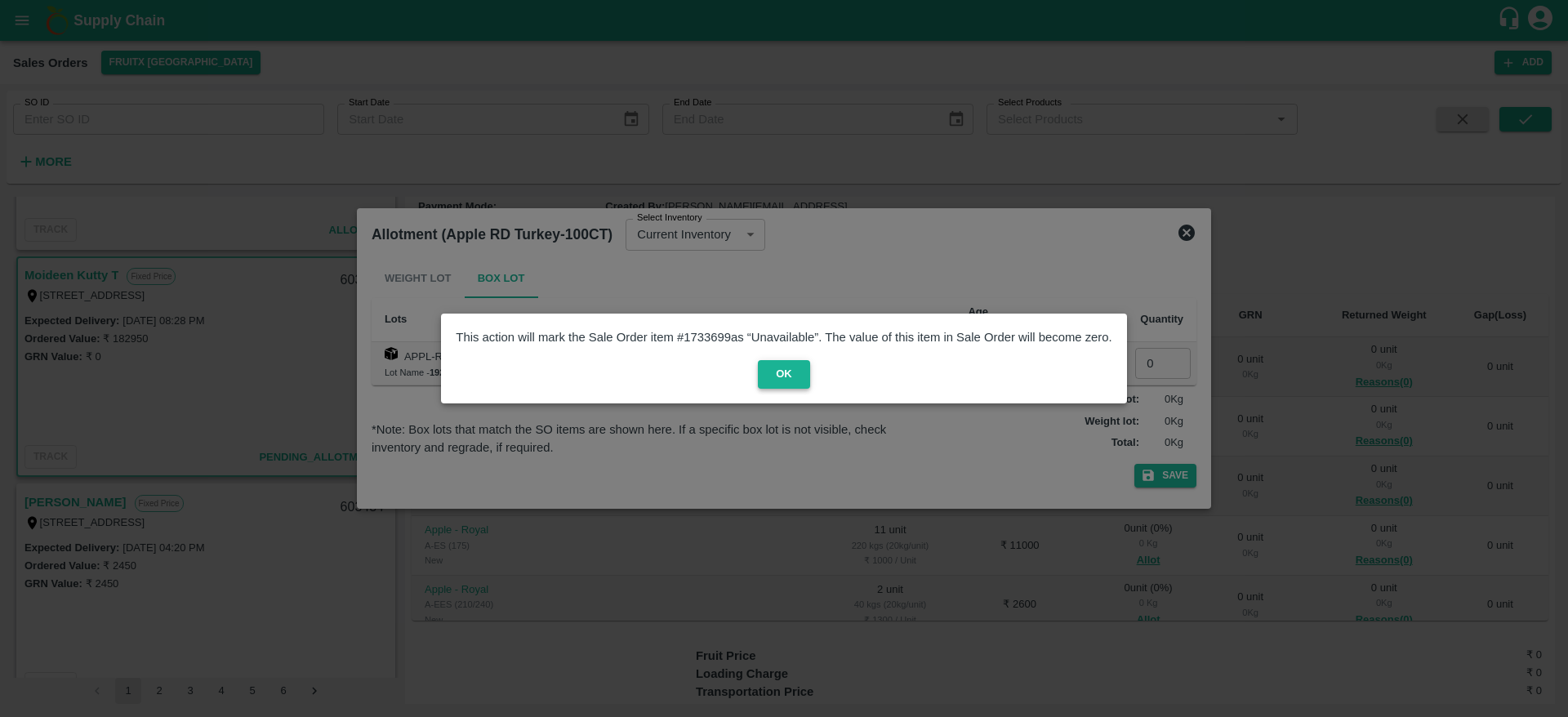
click at [785, 360] on button "OK" at bounding box center [784, 374] width 52 height 29
click at [1121, 296] on div at bounding box center [784, 358] width 1568 height 717
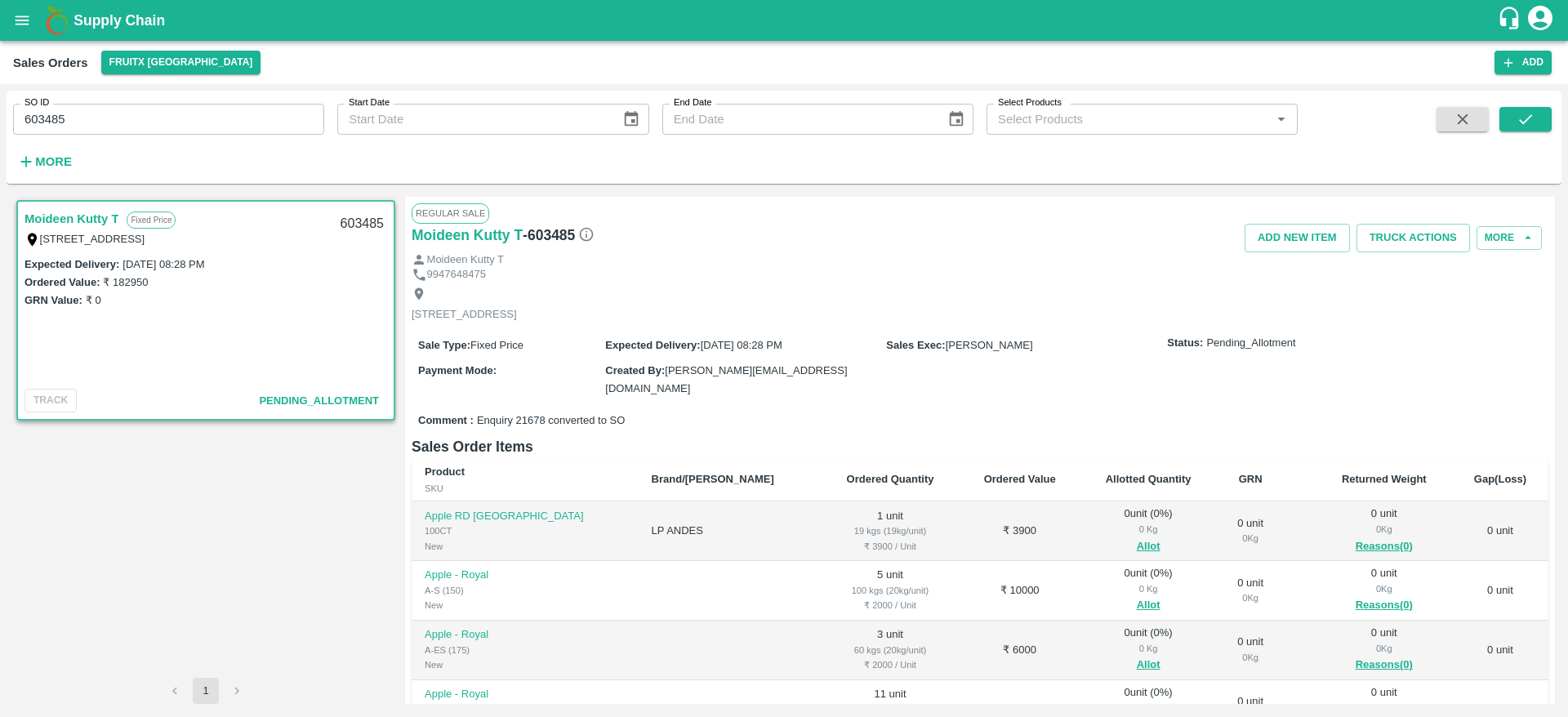
scroll to position [1946, 0]
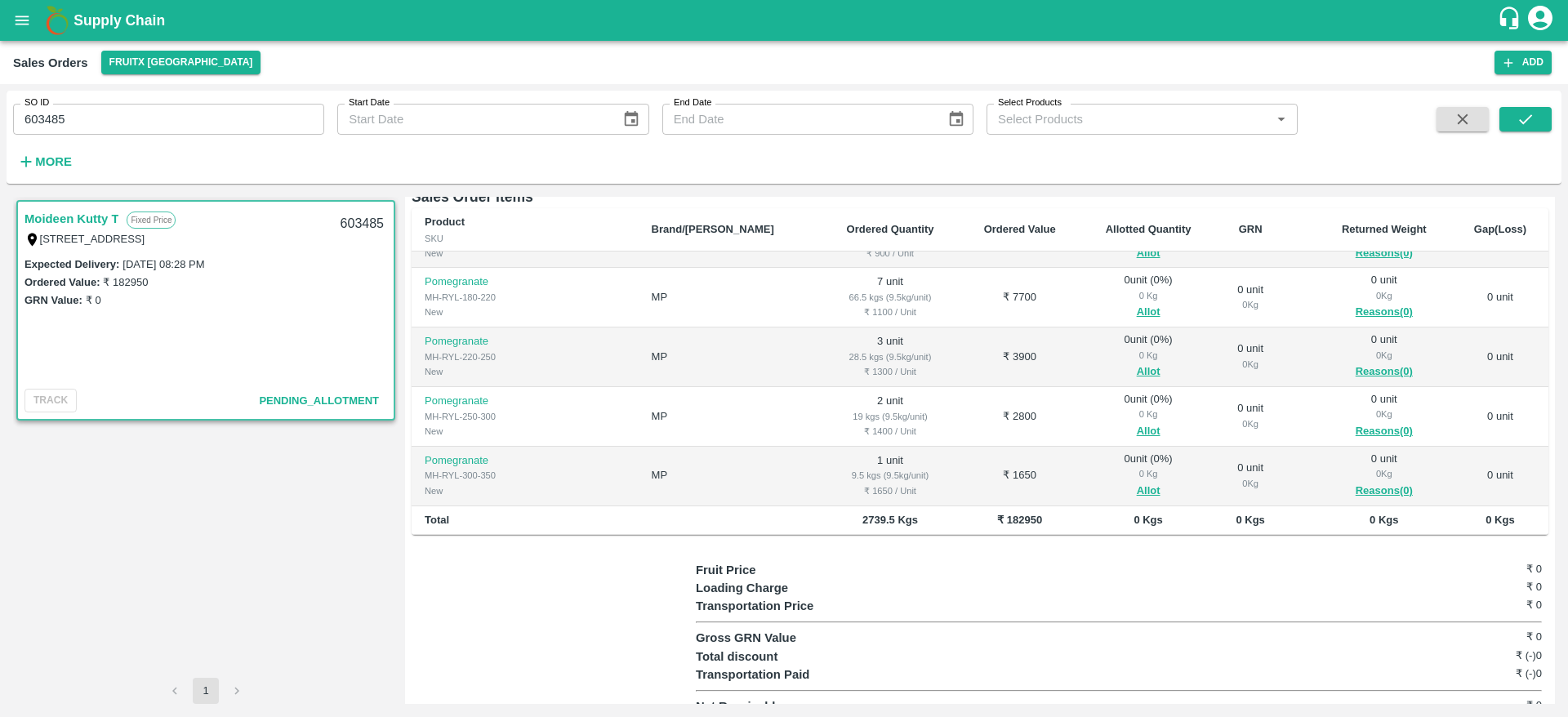
click at [18, 14] on icon "open drawer" at bounding box center [22, 21] width 18 height 18
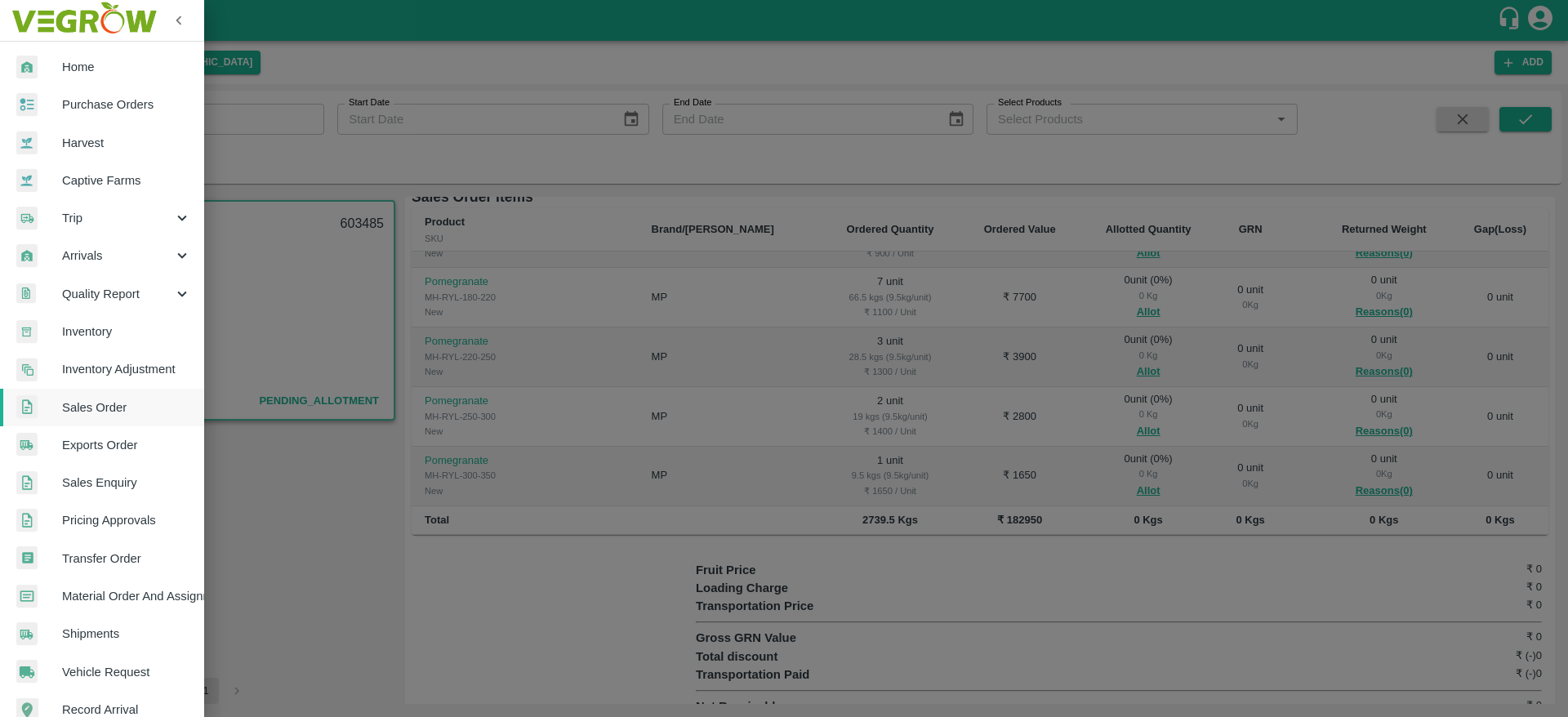
click at [143, 591] on span "Material Order And Assignment" at bounding box center [126, 596] width 129 height 18
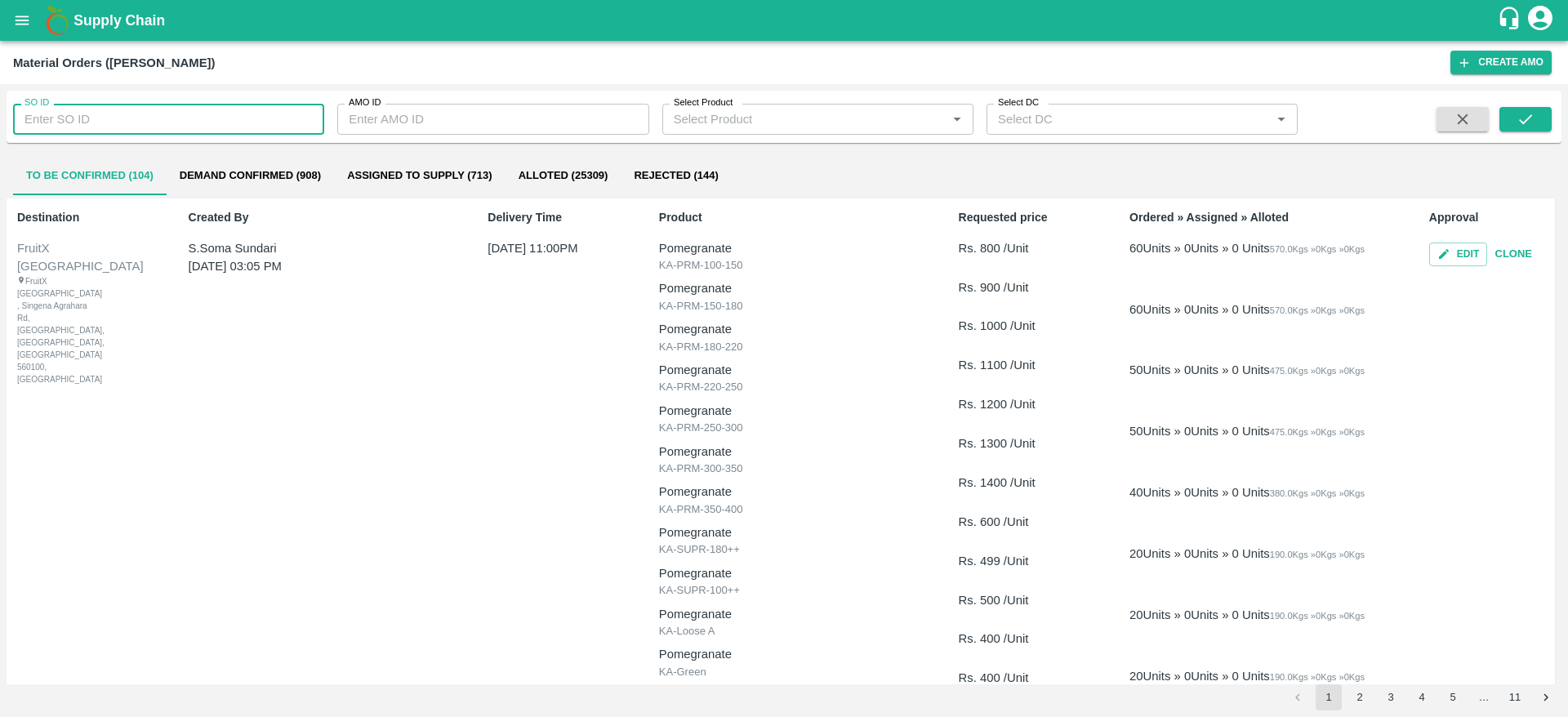
click at [182, 120] on input "SO ID" at bounding box center [169, 119] width 311 height 31
paste input "603538"
type input "603538"
click at [1519, 120] on icon "submit" at bounding box center [1525, 119] width 18 height 18
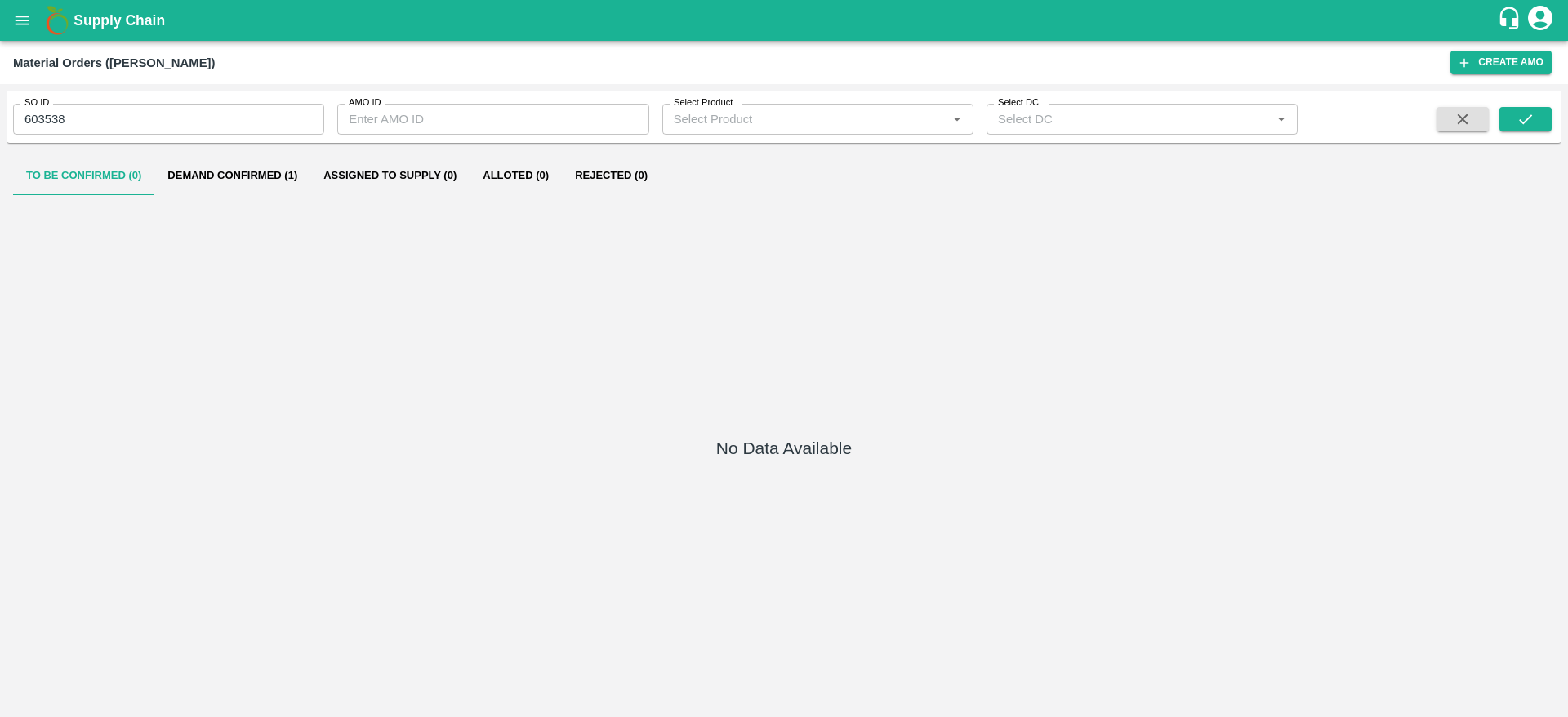
click at [248, 167] on button "Demand Confirmed (1)" at bounding box center [232, 175] width 156 height 39
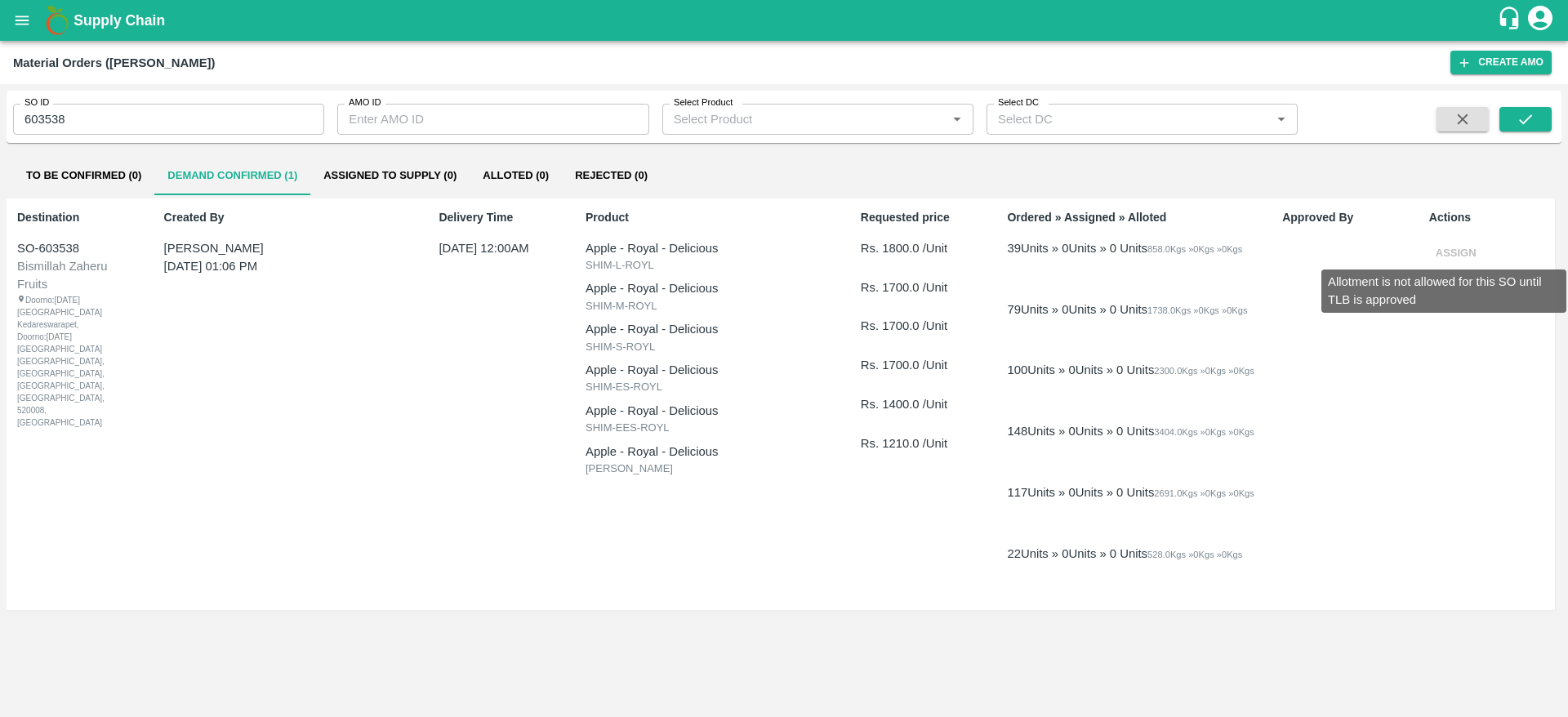
click at [1444, 256] on span "Assign" at bounding box center [1456, 252] width 54 height 13
